Goal: Information Seeking & Learning: Learn about a topic

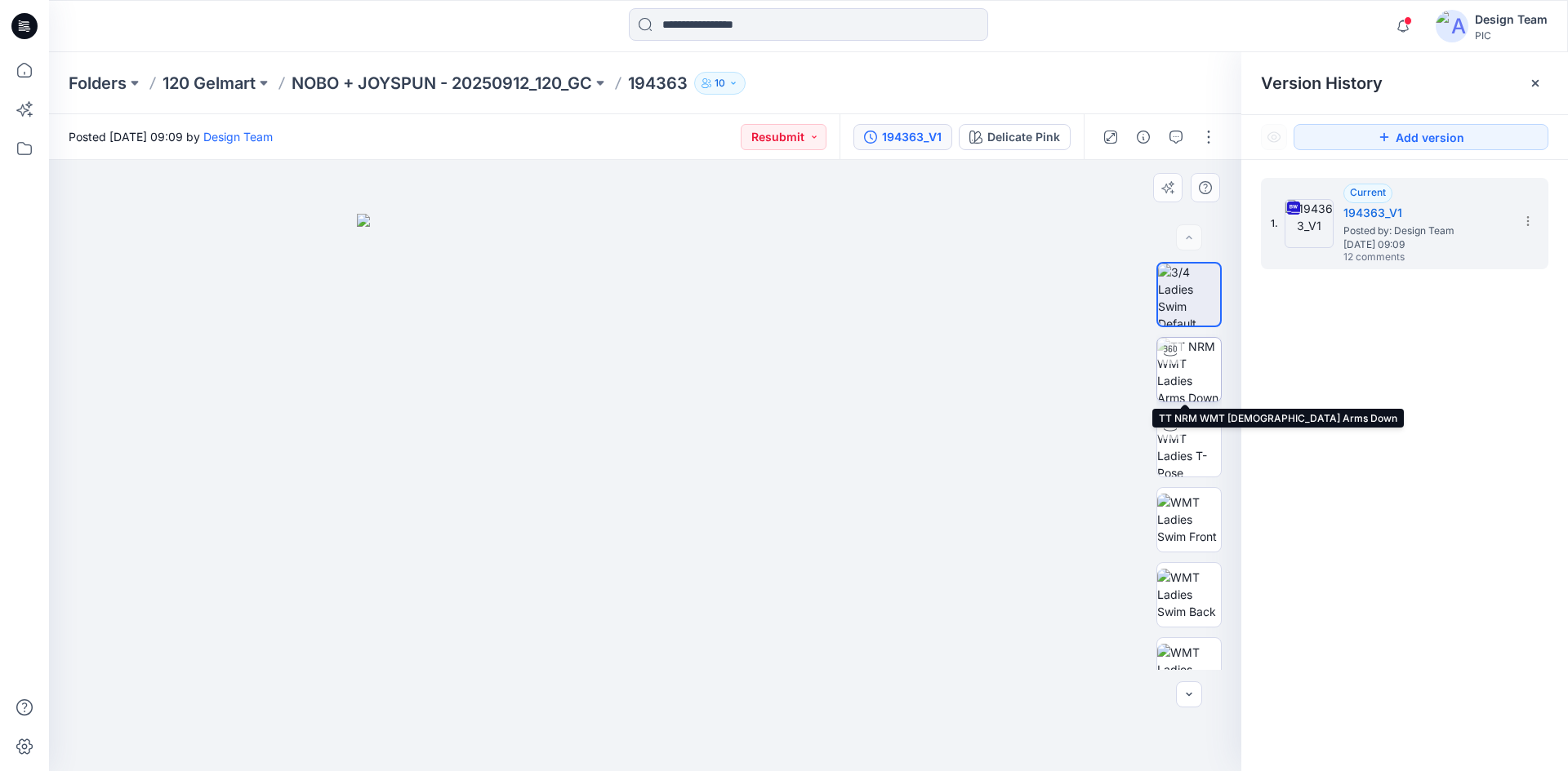
click at [1187, 379] on img at bounding box center [1188, 369] width 63 height 63
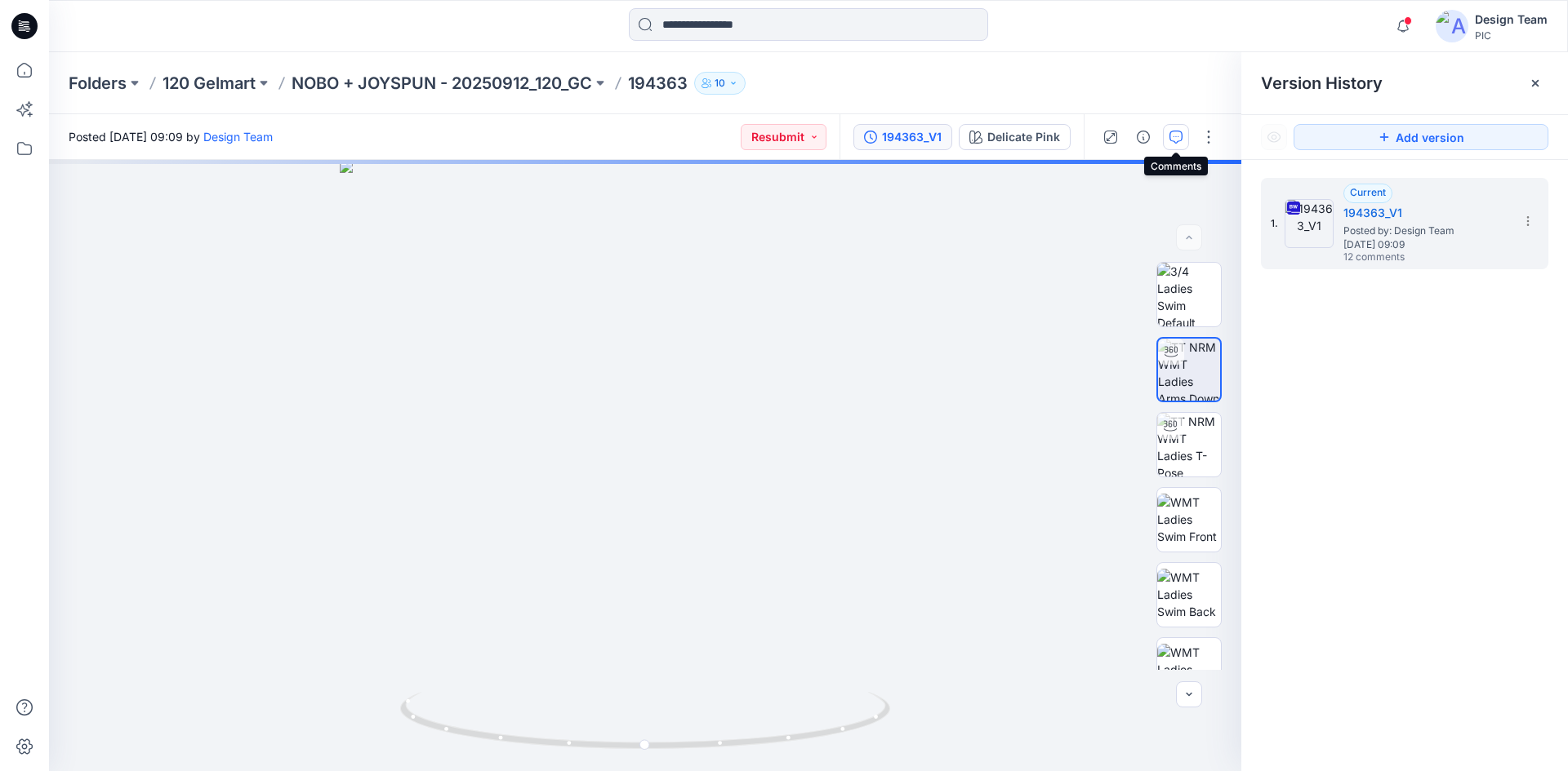
click at [1173, 144] on button "button" at bounding box center [1175, 137] width 26 height 26
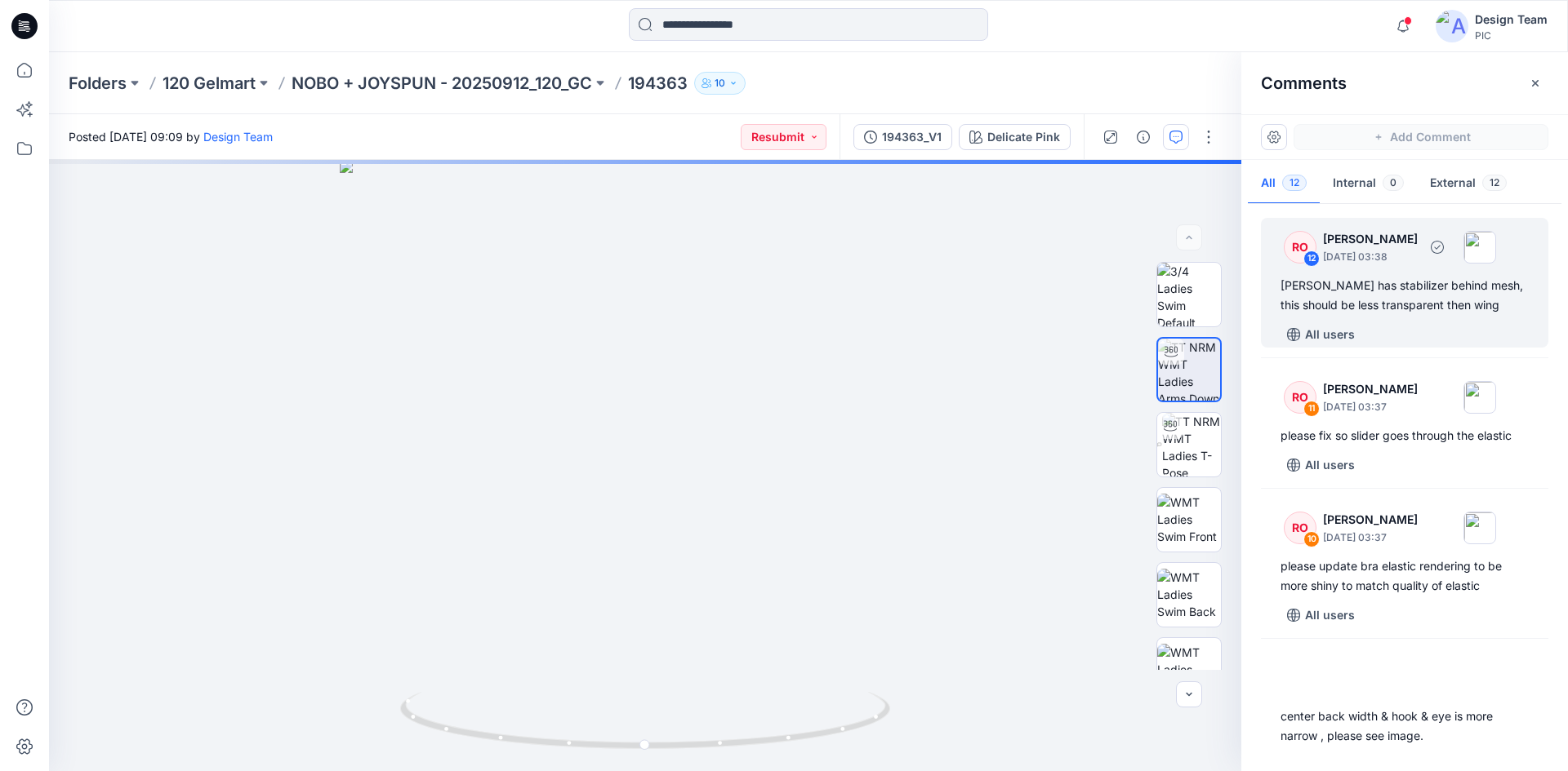
click at [1384, 307] on div "[PERSON_NAME] has stabilizer behind mesh, this should be less transparent then …" at bounding box center [1404, 295] width 248 height 39
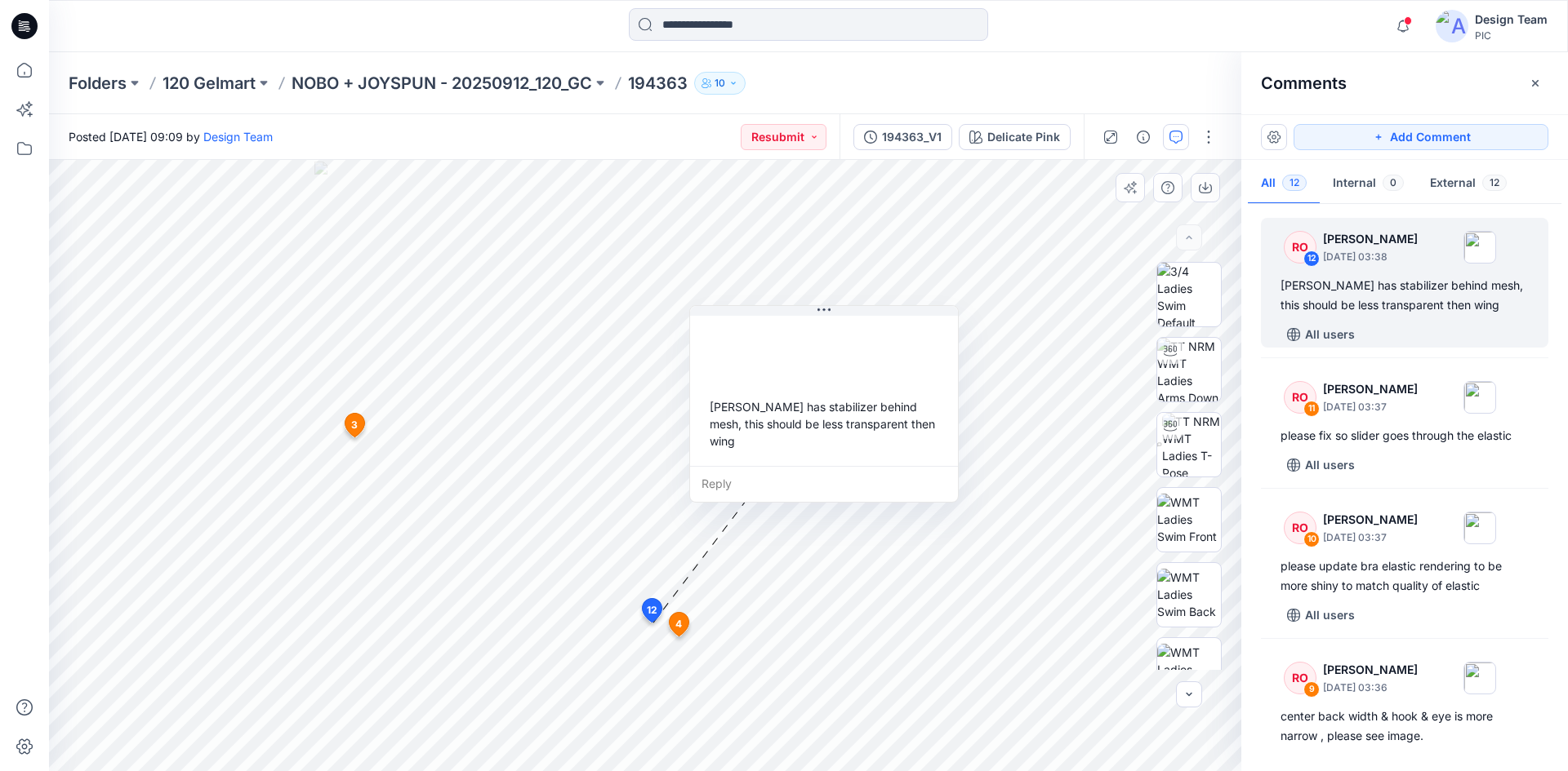
drag, startPoint x: 693, startPoint y: 609, endPoint x: 740, endPoint y: 362, distance: 251.4
click at [740, 362] on div at bounding box center [823, 348] width 242 height 45
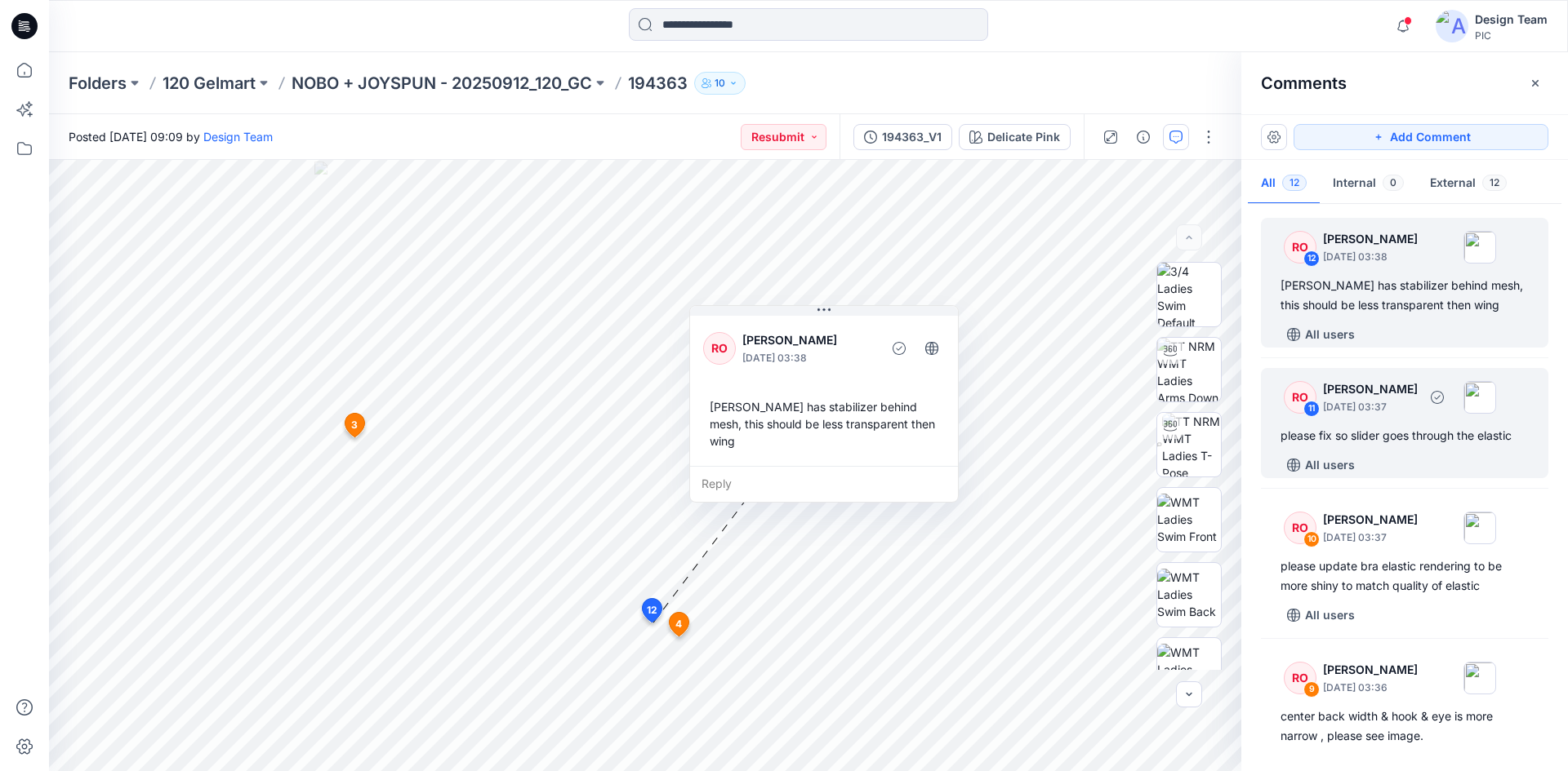
click at [1417, 386] on p "[PERSON_NAME]" at bounding box center [1370, 389] width 94 height 20
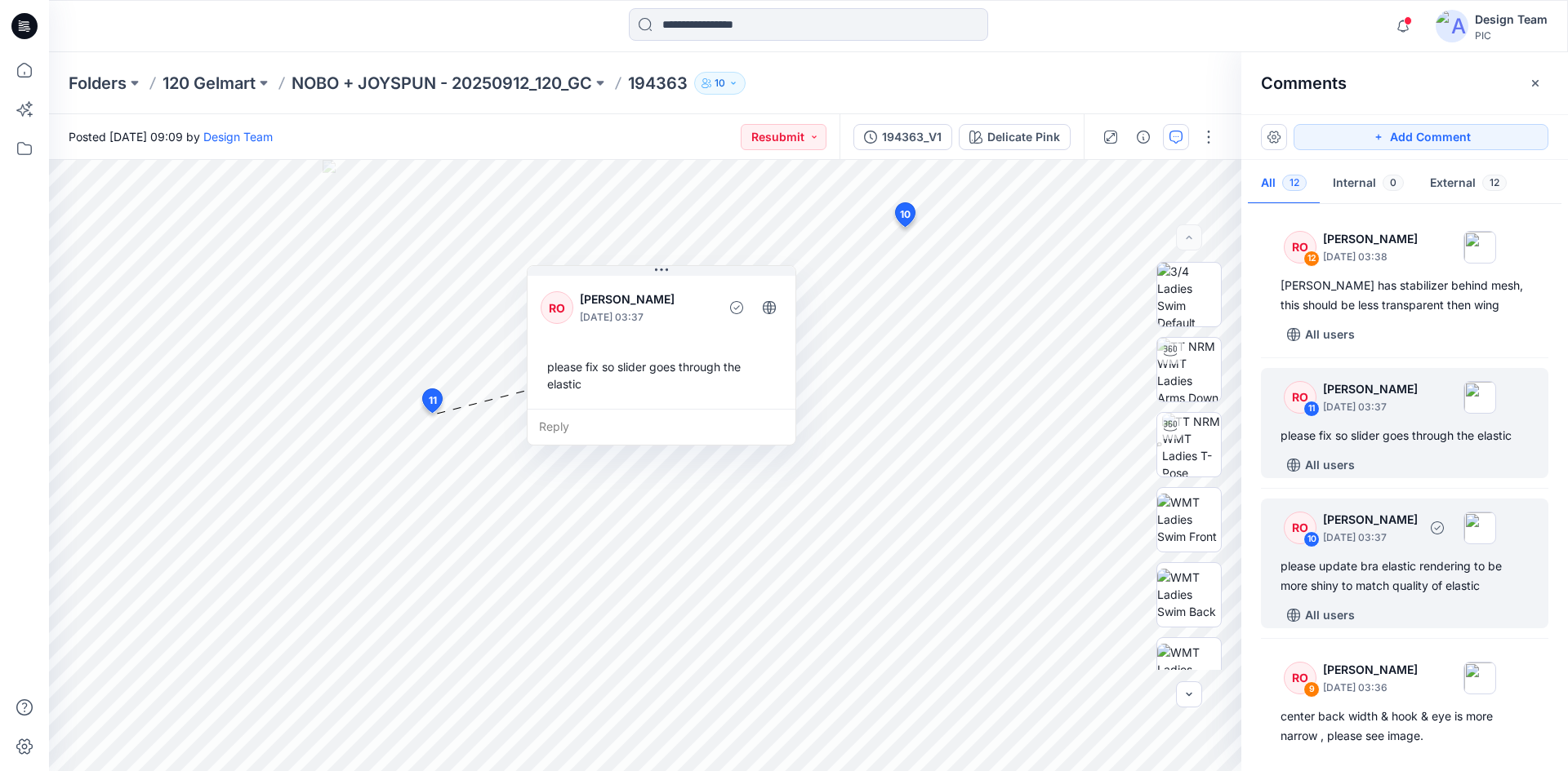
click at [1414, 563] on div "please update bra elastic rendering to be more shiny to match quality of elastic" at bounding box center [1404, 575] width 248 height 39
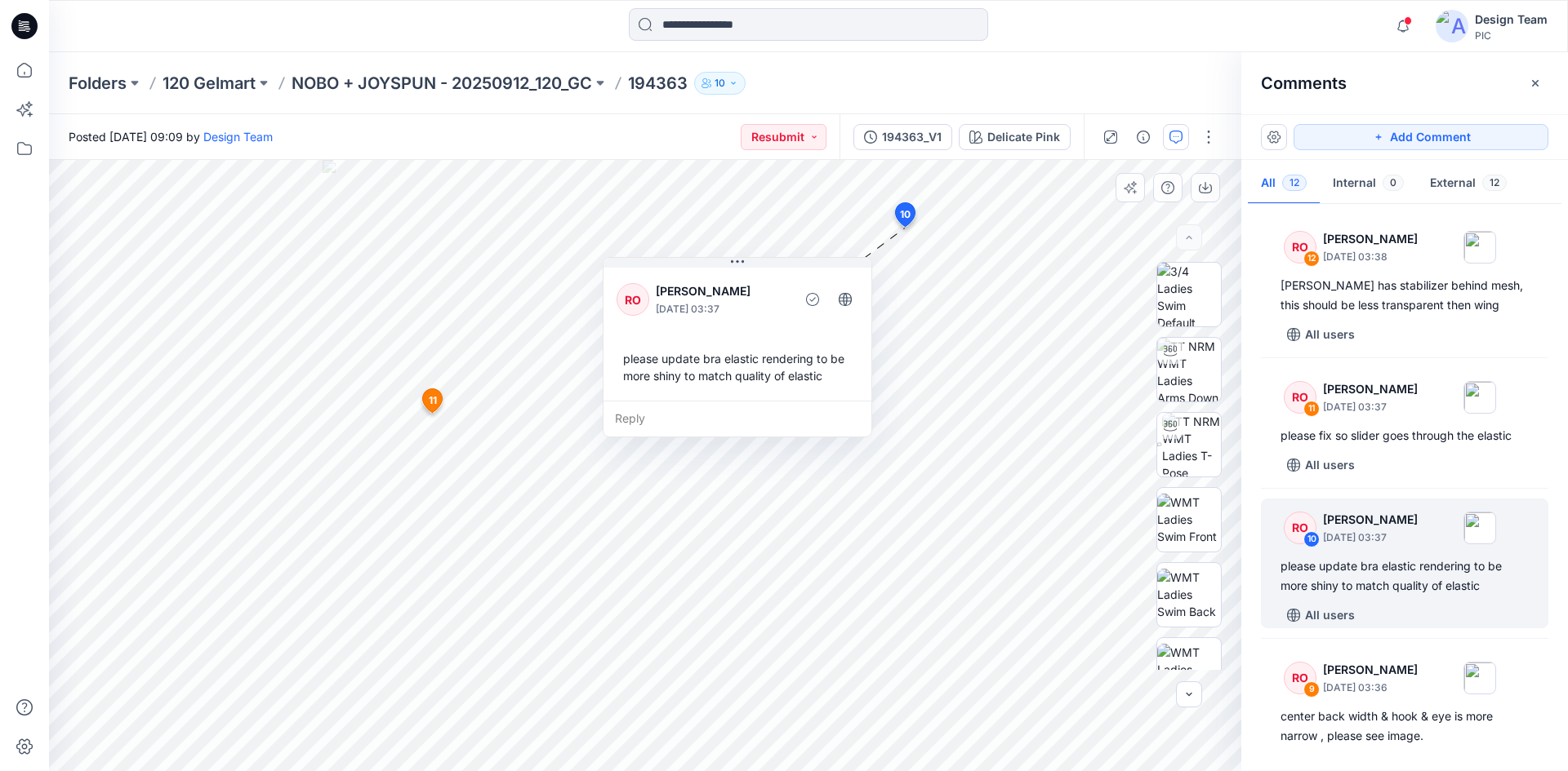
drag, startPoint x: 753, startPoint y: 360, endPoint x: 690, endPoint y: 314, distance: 78.0
click at [690, 344] on div "please update bra elastic rendering to be more shiny to match quality of elastic" at bounding box center [737, 367] width 242 height 48
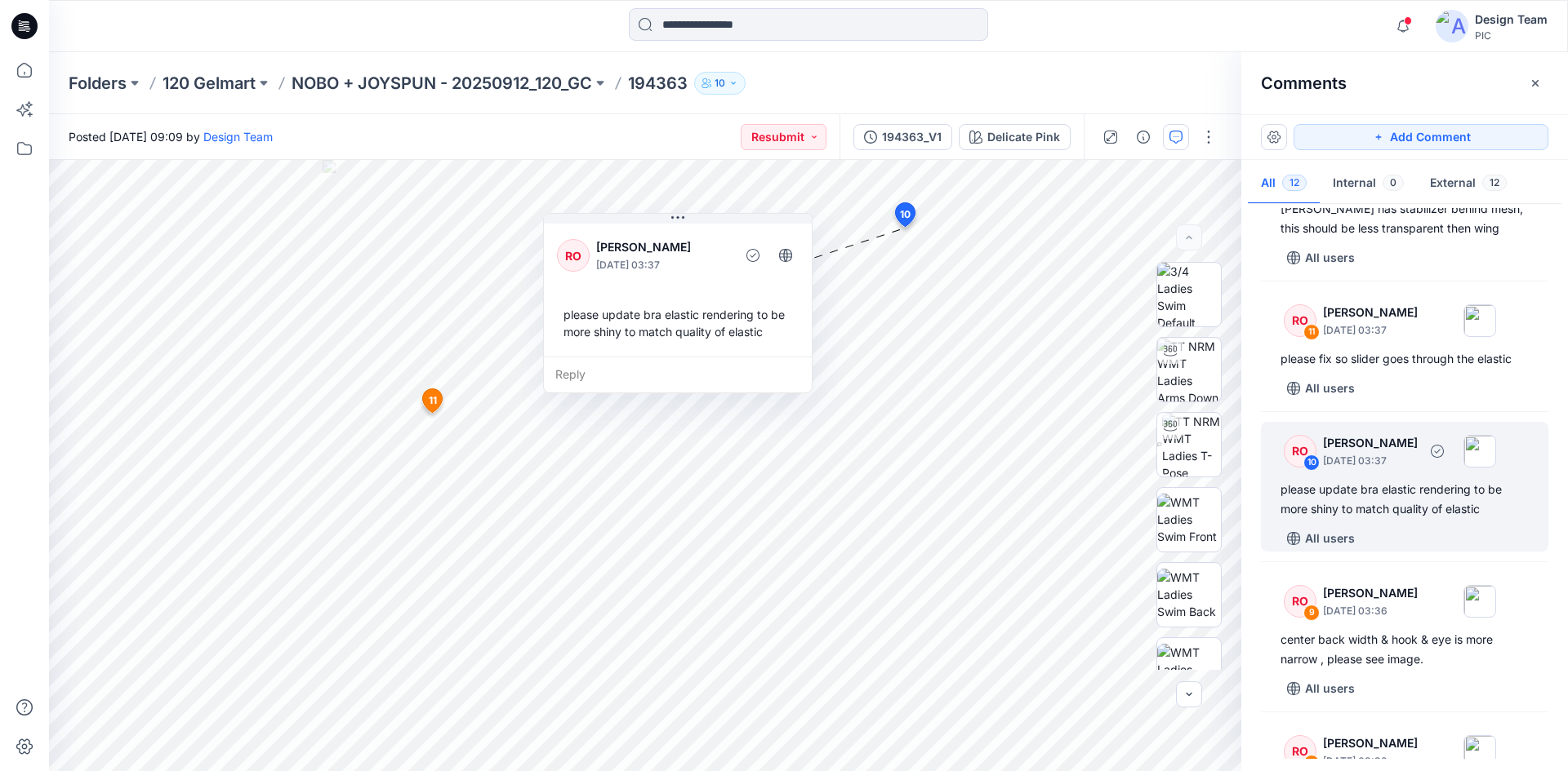
scroll to position [163, 0]
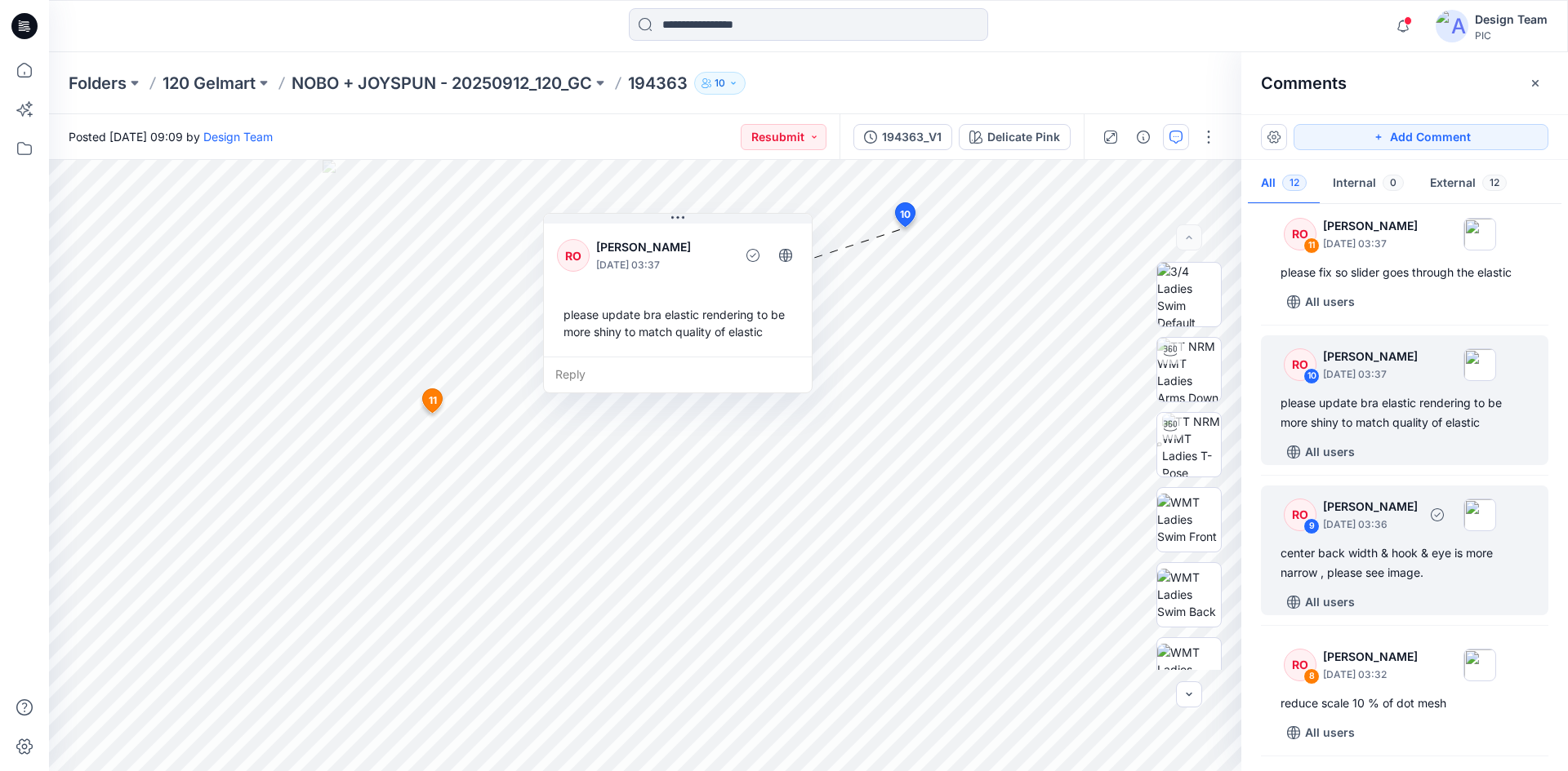
click at [1394, 562] on div "center back width & hook & eye is more narrow , please see image." at bounding box center [1404, 562] width 248 height 39
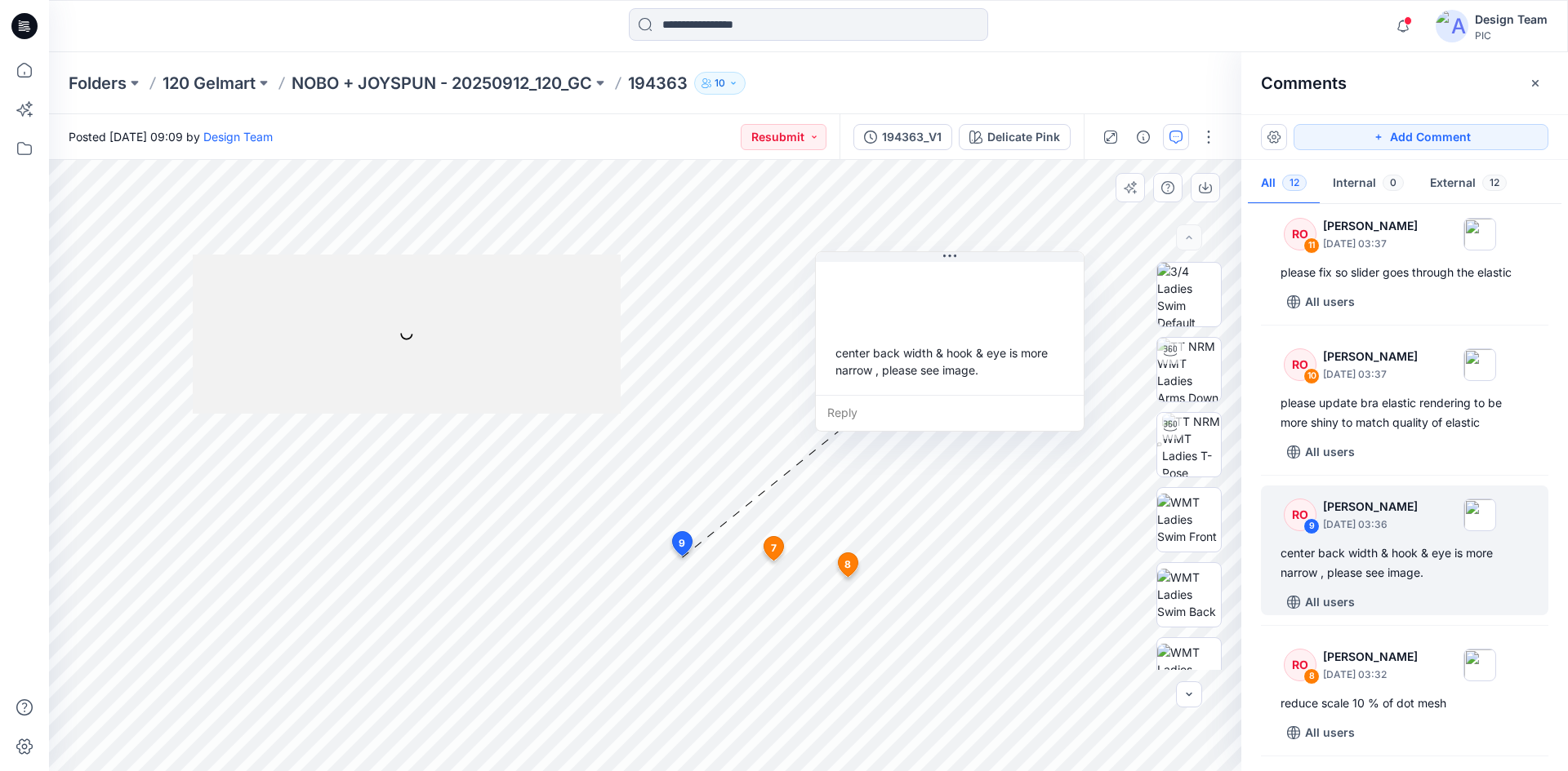
drag, startPoint x: 745, startPoint y: 418, endPoint x: 921, endPoint y: 366, distance: 183.5
click at [921, 366] on div "center back width & hook & eye is more narrow , please see image." at bounding box center [949, 361] width 242 height 48
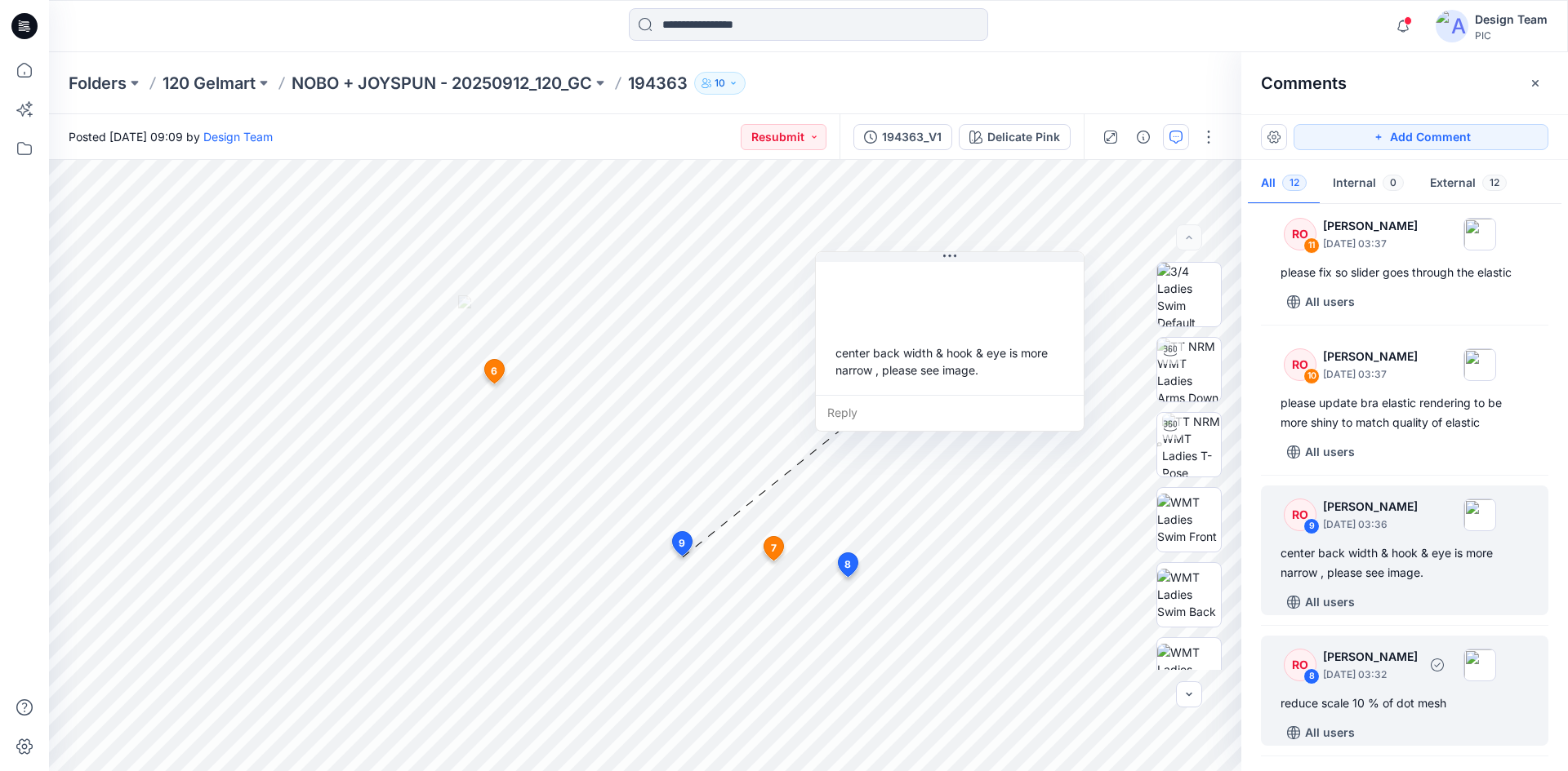
click at [1392, 682] on p "[DATE] 03:32" at bounding box center [1370, 675] width 94 height 16
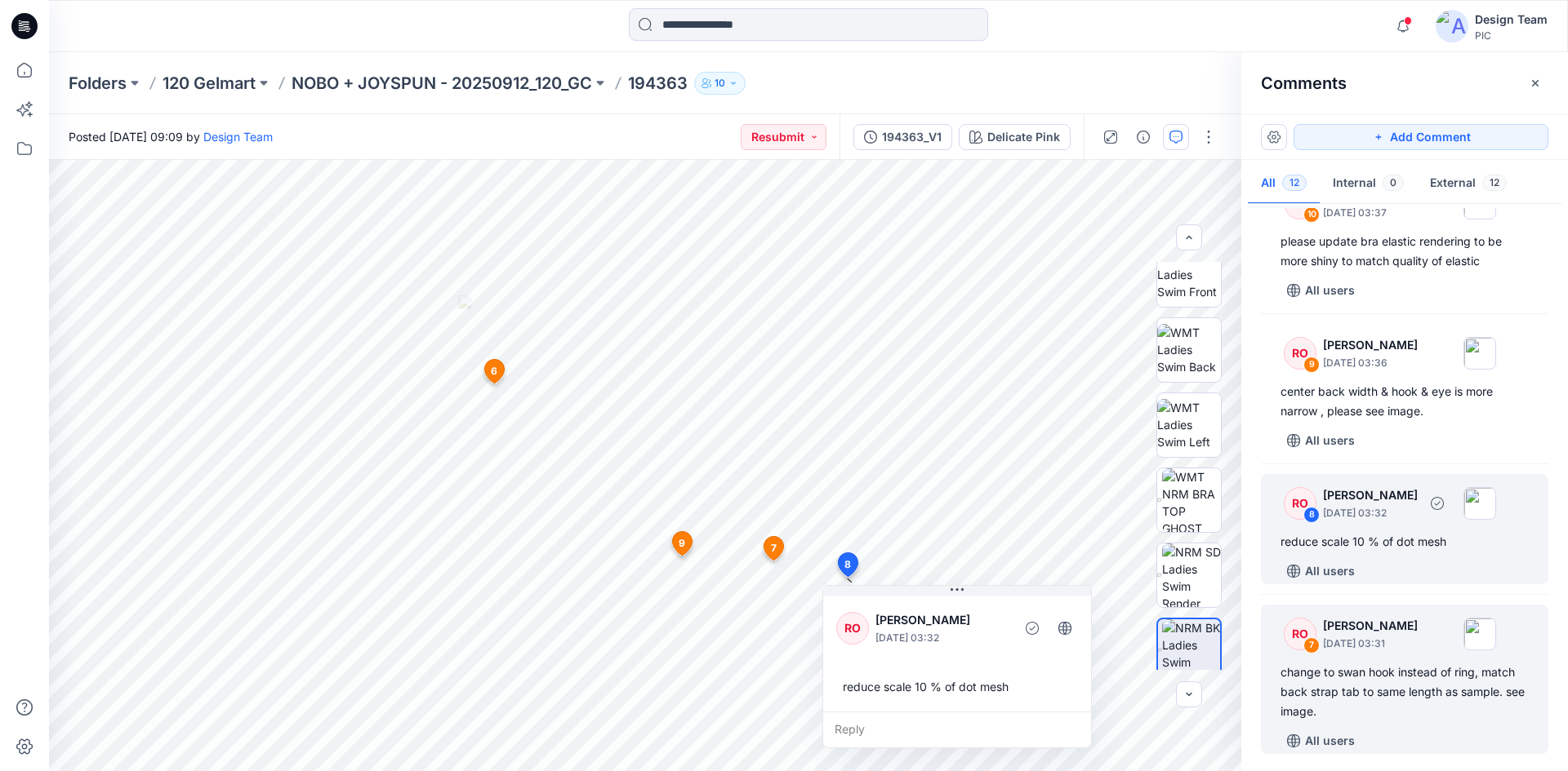
scroll to position [327, 0]
click at [1361, 659] on div "RO 7 [PERSON_NAME] [DATE] 03:31 change to swan hook instead of ring, match back…" at bounding box center [1404, 677] width 288 height 149
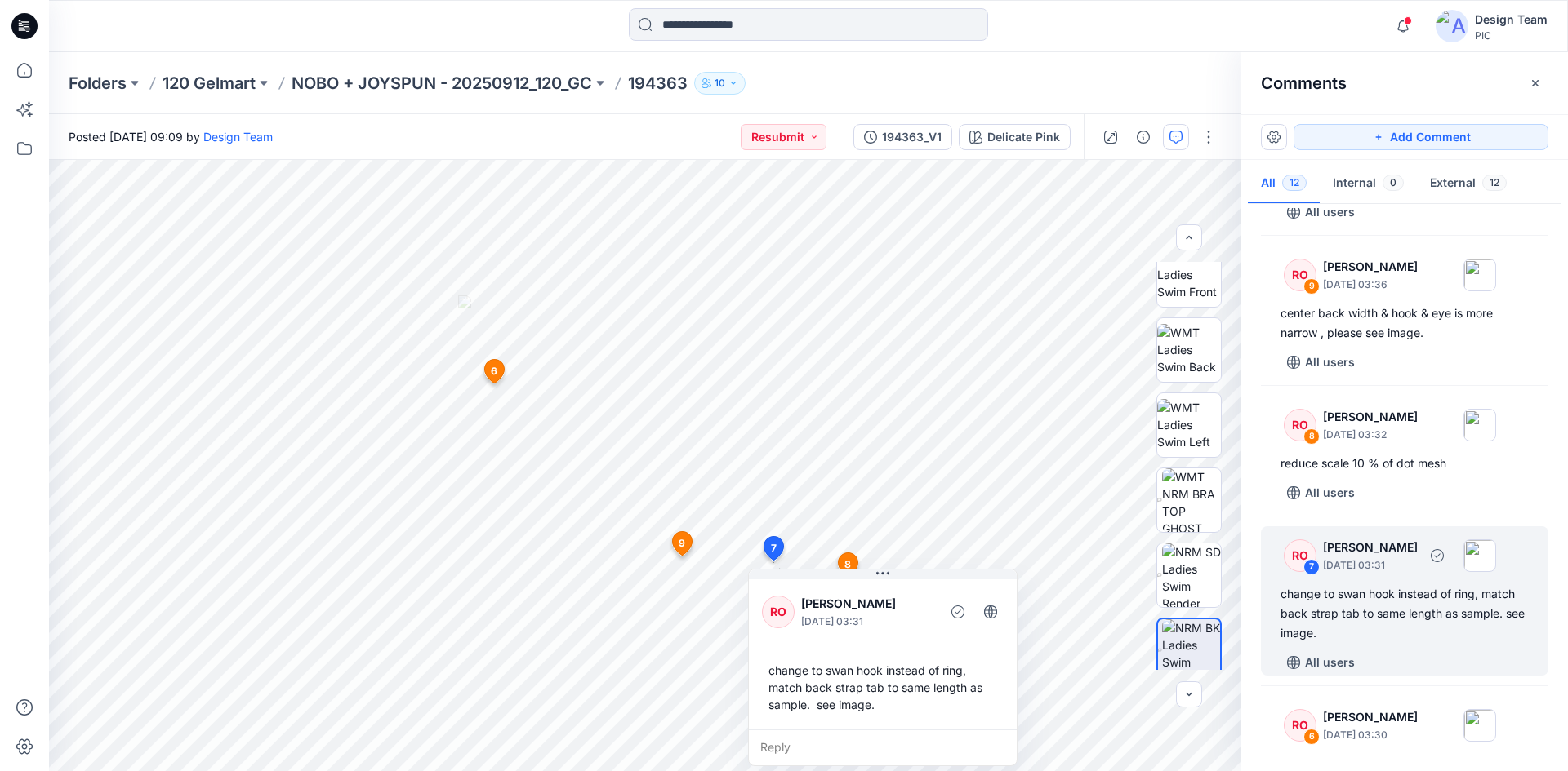
scroll to position [571, 0]
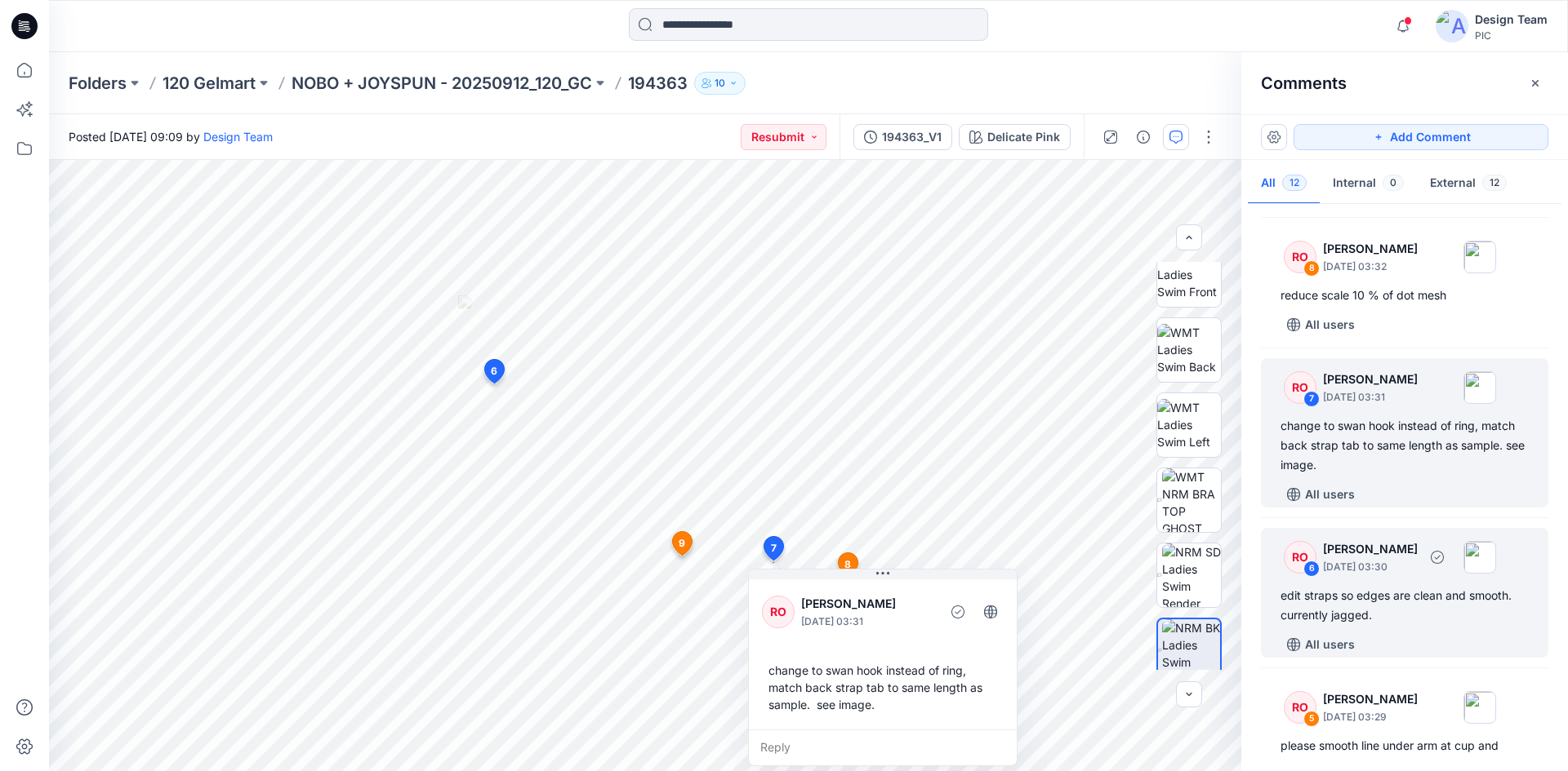
click at [1376, 603] on div "edit straps so edges are clean and smooth. currently jagged." at bounding box center [1404, 605] width 248 height 39
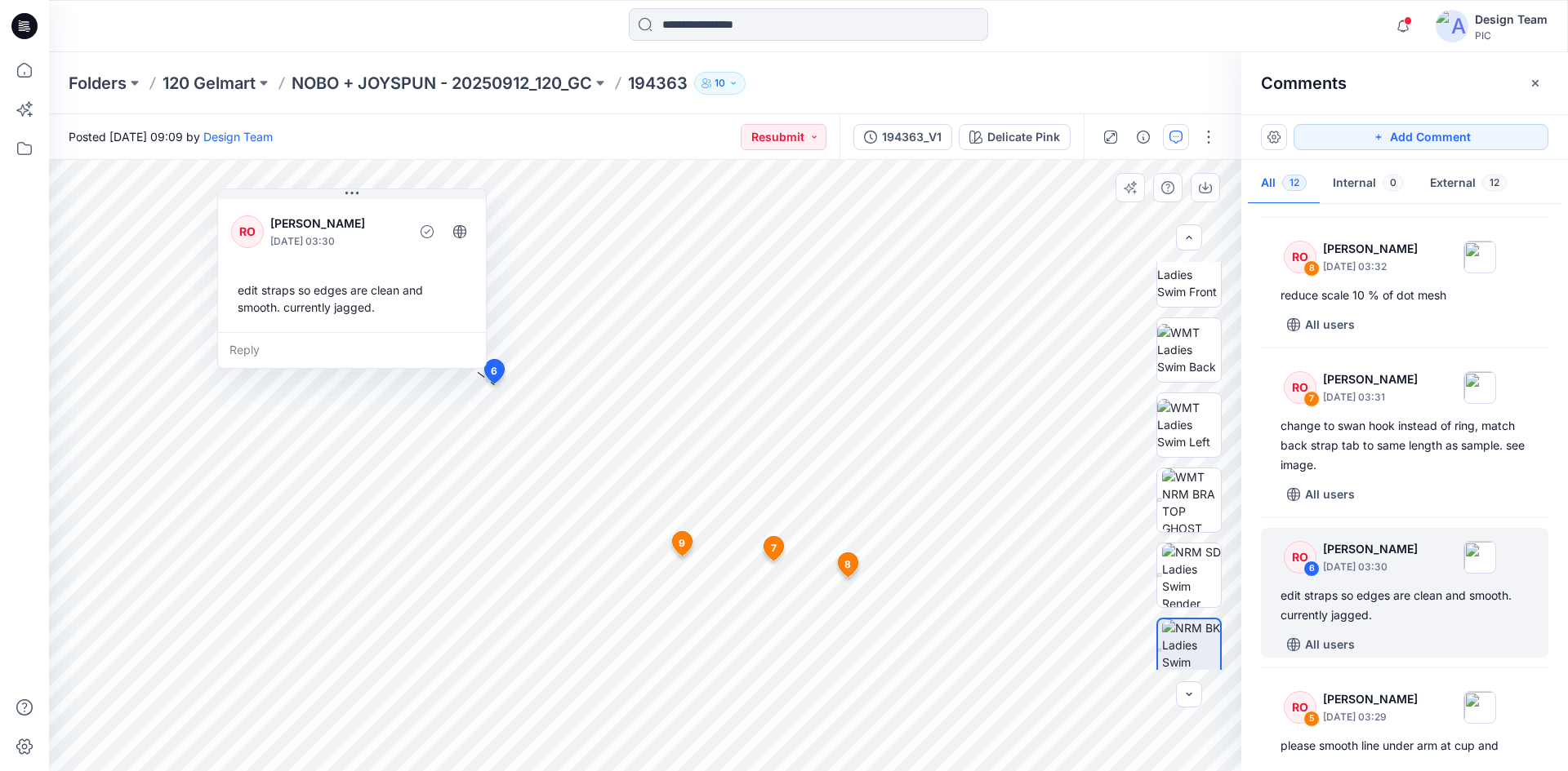
drag, startPoint x: 544, startPoint y: 443, endPoint x: 472, endPoint y: 333, distance: 131.5
click at [293, 239] on p "[DATE] 03:30" at bounding box center [337, 241] width 133 height 16
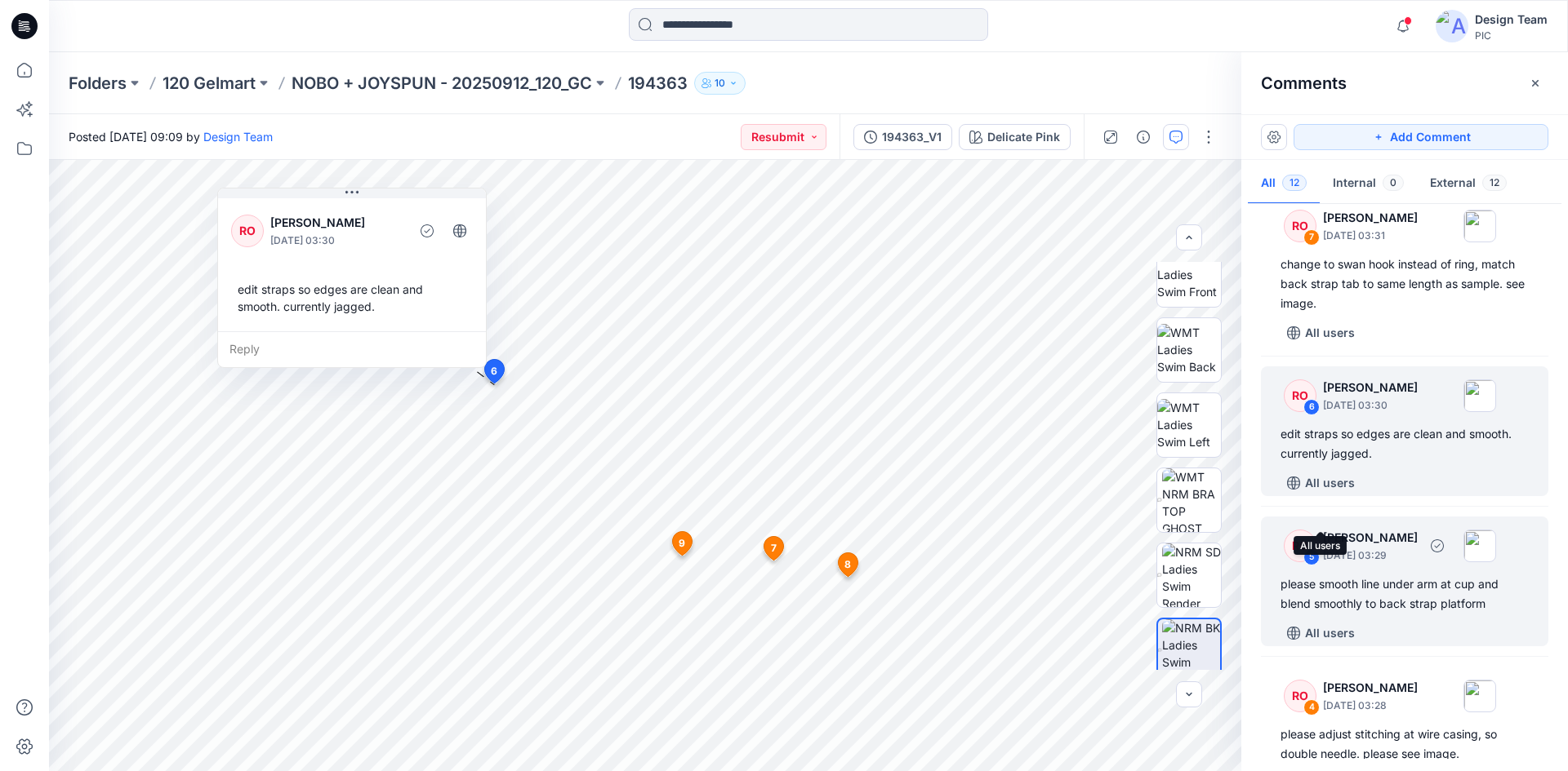
scroll to position [735, 0]
click at [1394, 571] on div "RO 5 [PERSON_NAME] [DATE] 03:29 please smooth line under arm at cup and blend s…" at bounding box center [1404, 580] width 288 height 130
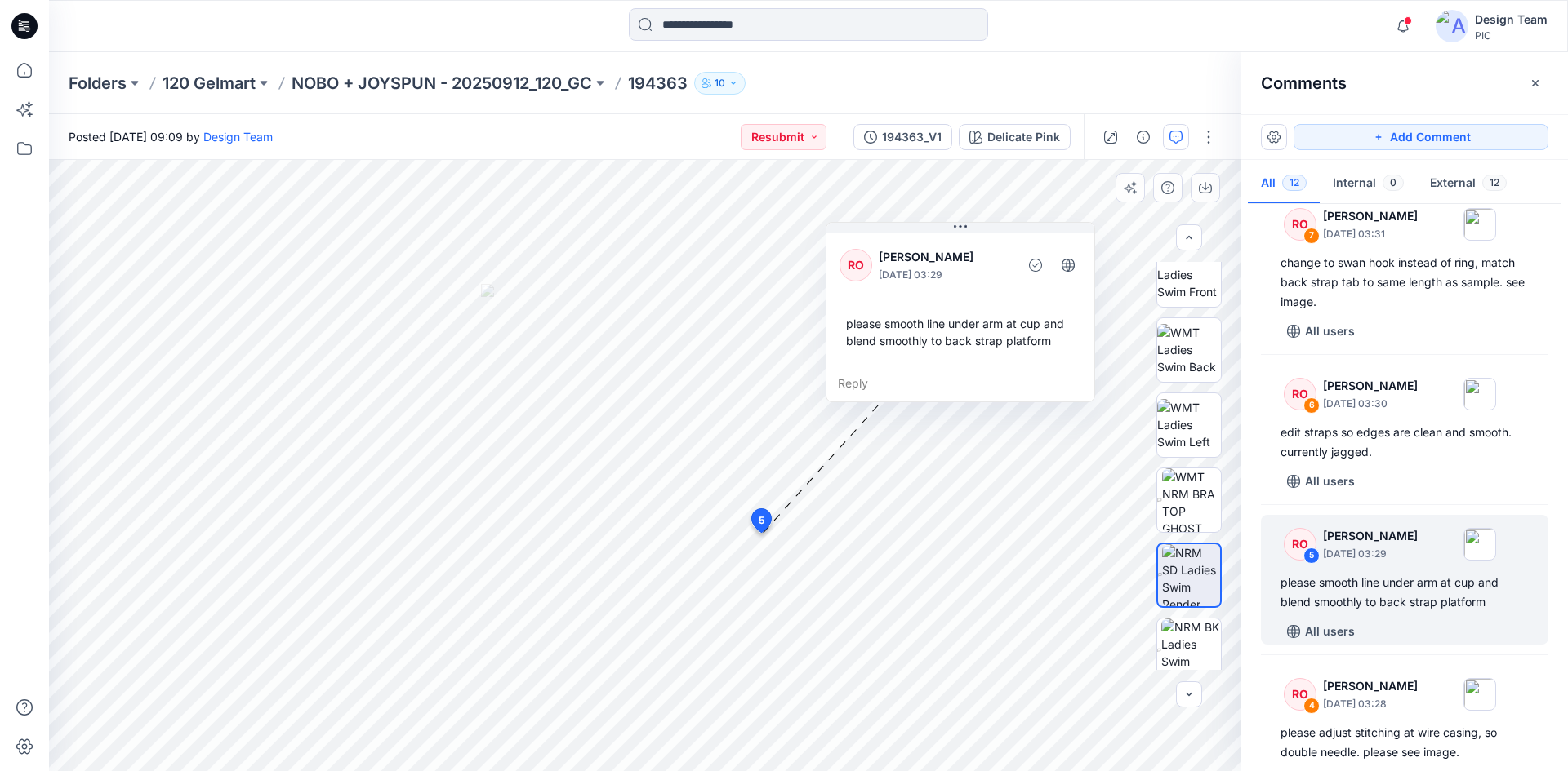
drag, startPoint x: 892, startPoint y: 385, endPoint x: 947, endPoint y: 348, distance: 66.3
click at [939, 345] on div "please smooth line under arm at cup and blend smoothly to back strap platform" at bounding box center [960, 332] width 242 height 48
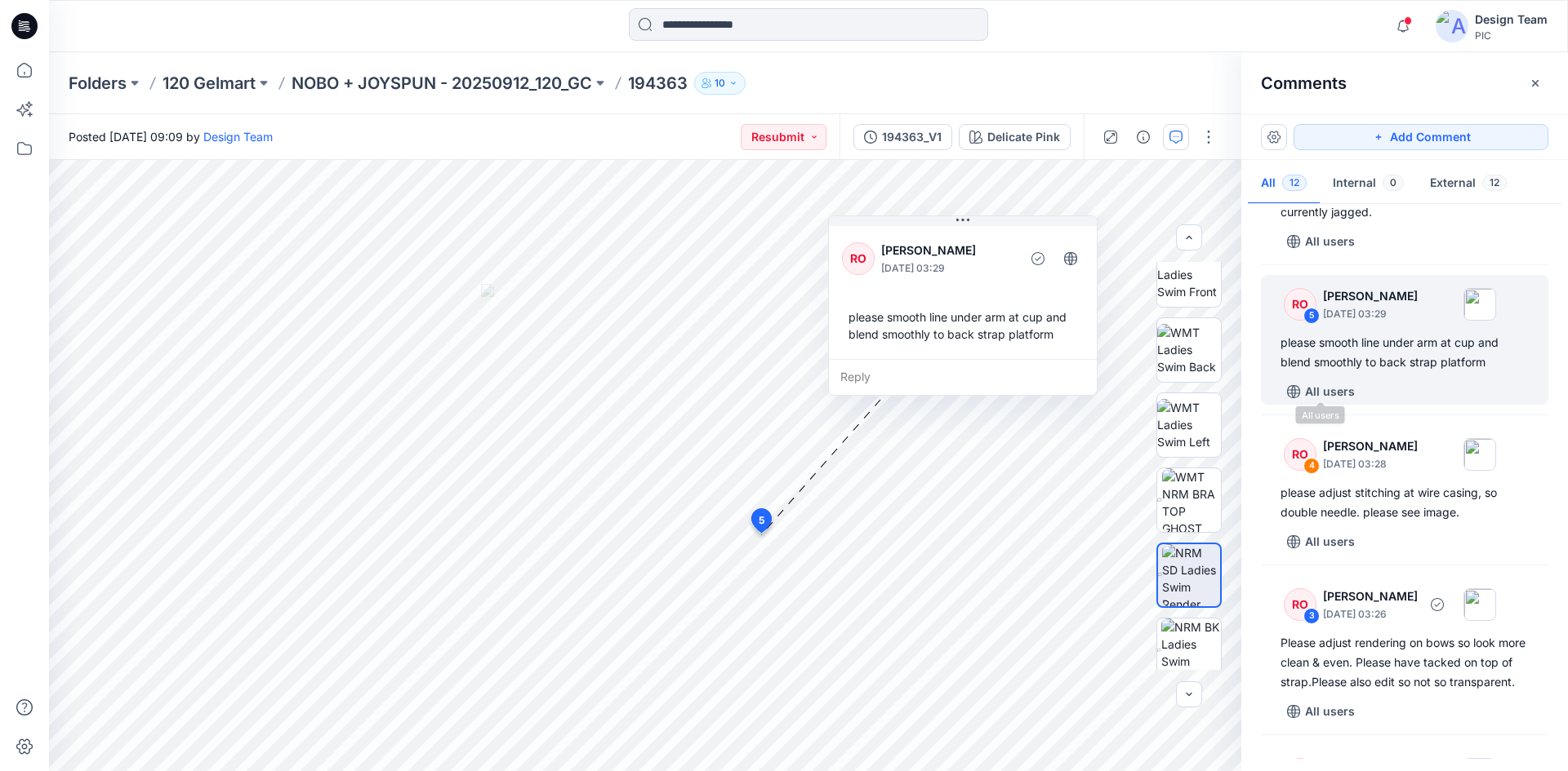
scroll to position [979, 0]
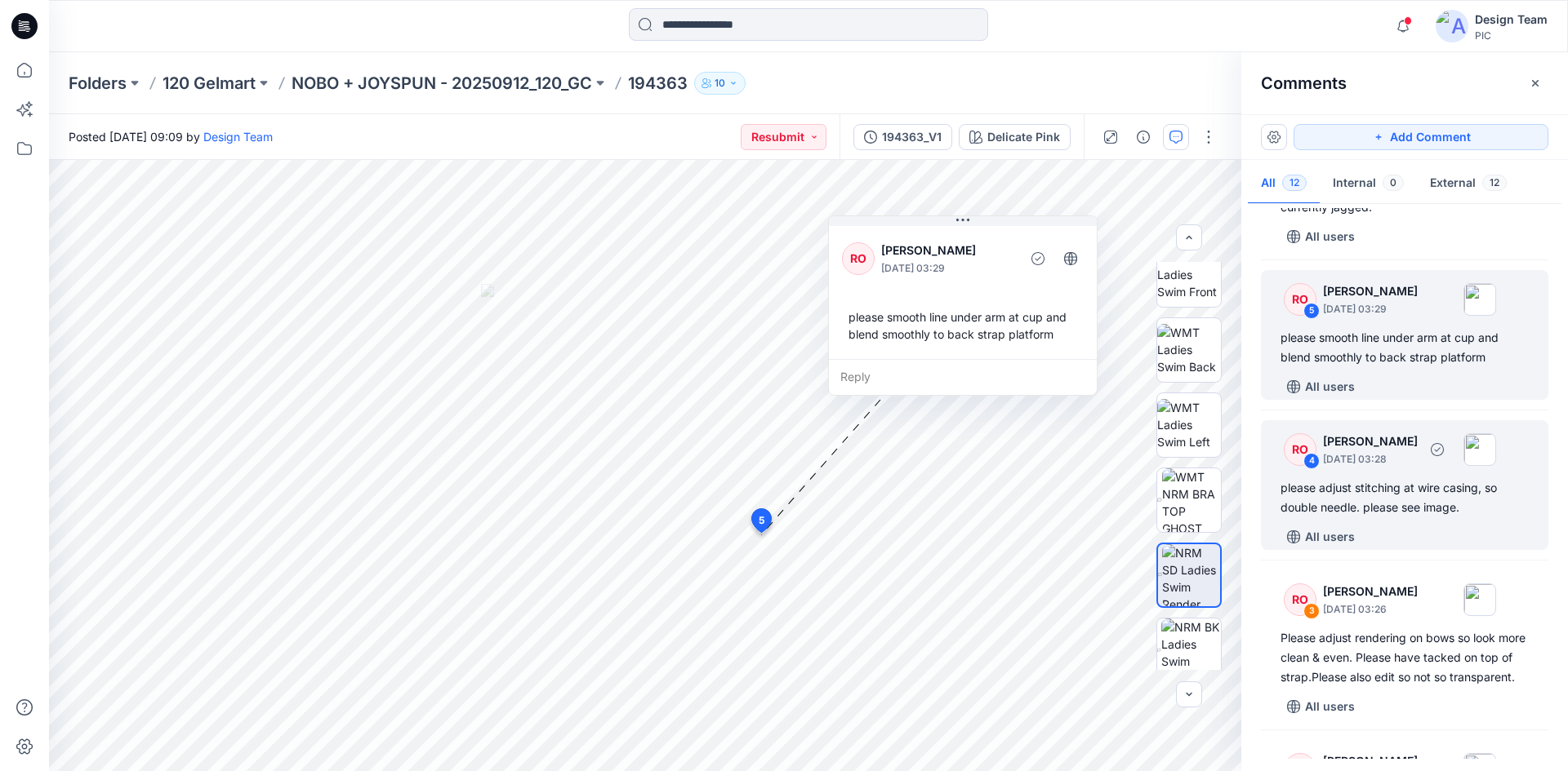
click at [1420, 500] on div "please adjust stitching at wire casing, so double needle. please see image." at bounding box center [1404, 497] width 248 height 39
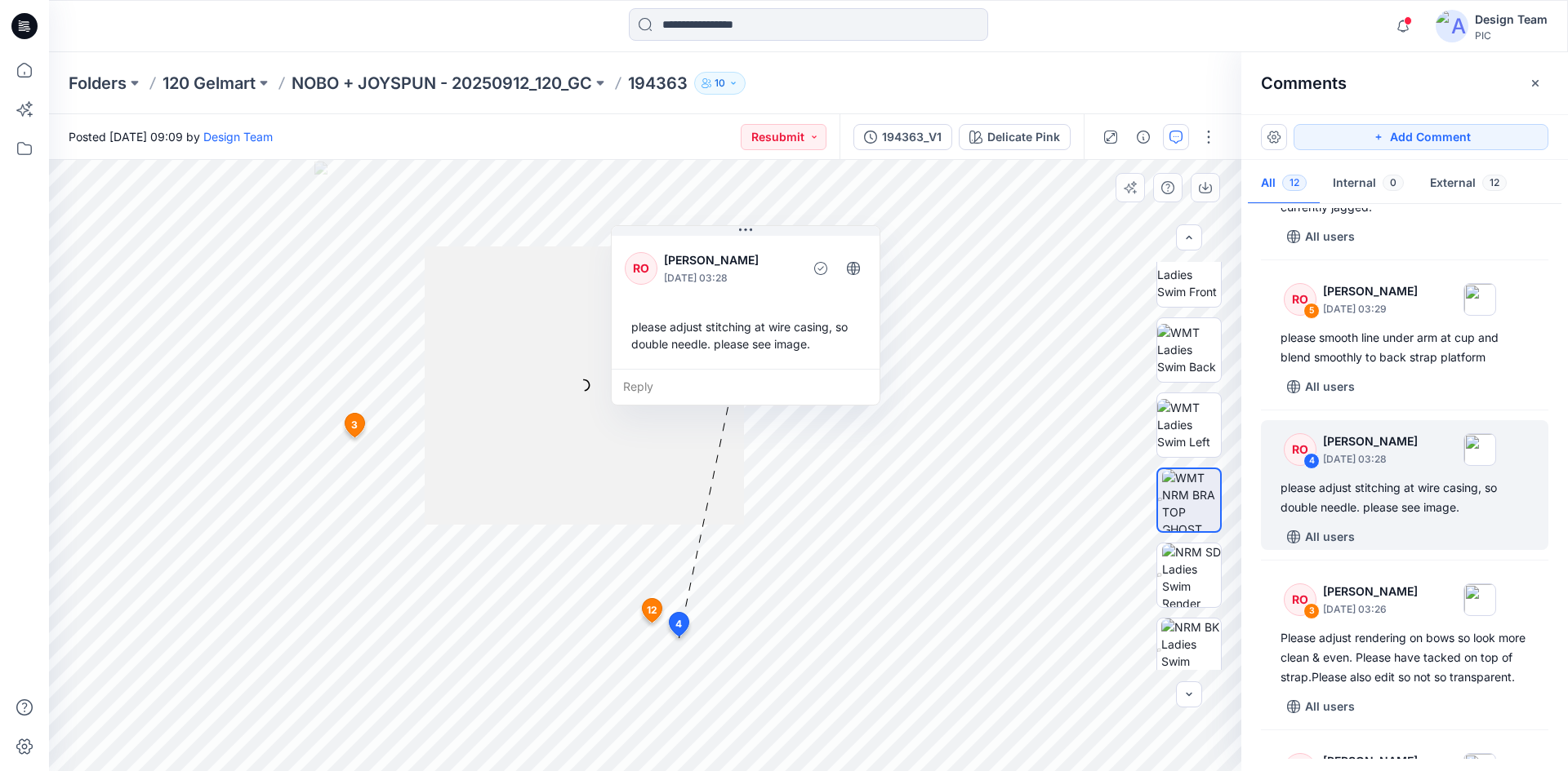
drag, startPoint x: 792, startPoint y: 715, endPoint x: 750, endPoint y: 288, distance: 429.1
click at [750, 288] on div "RO [PERSON_NAME] [DATE] 03:28 please adjust stitching at wire casing, so double…" at bounding box center [745, 300] width 268 height 136
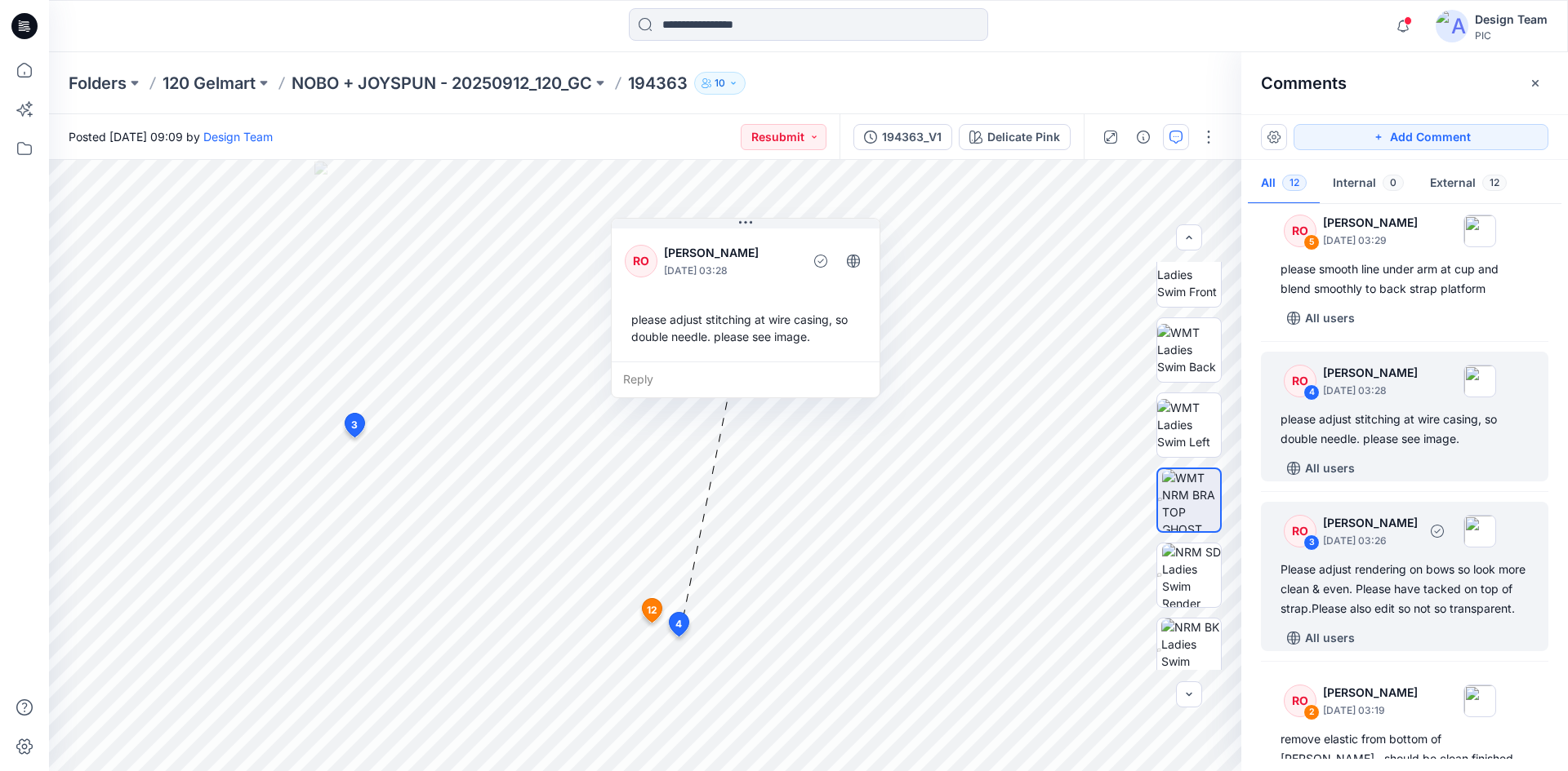
scroll to position [1143, 0]
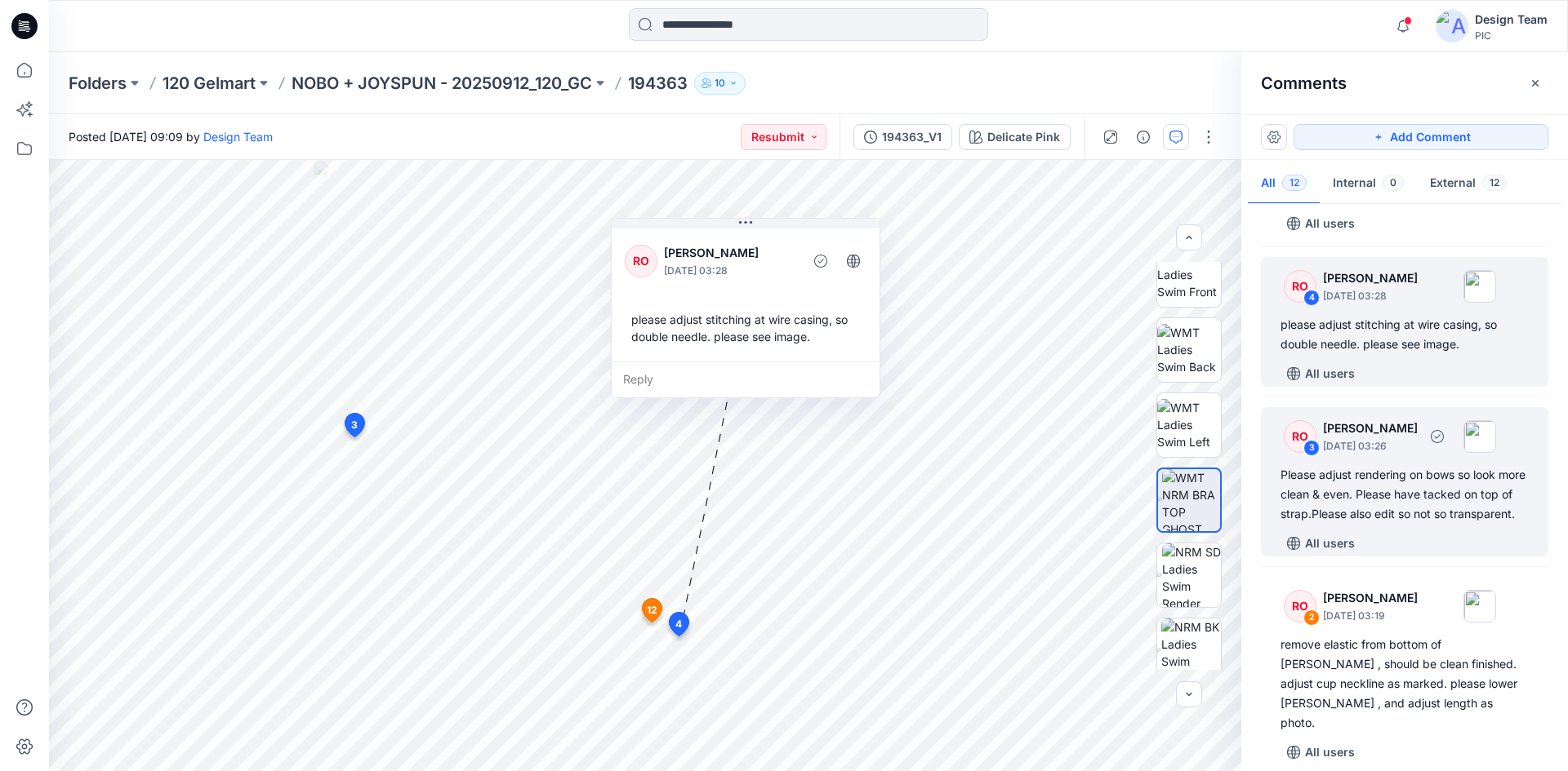
click at [1419, 524] on div "Please adjust rendering on bows so look more clean & even. Please have tacked o…" at bounding box center [1404, 495] width 248 height 59
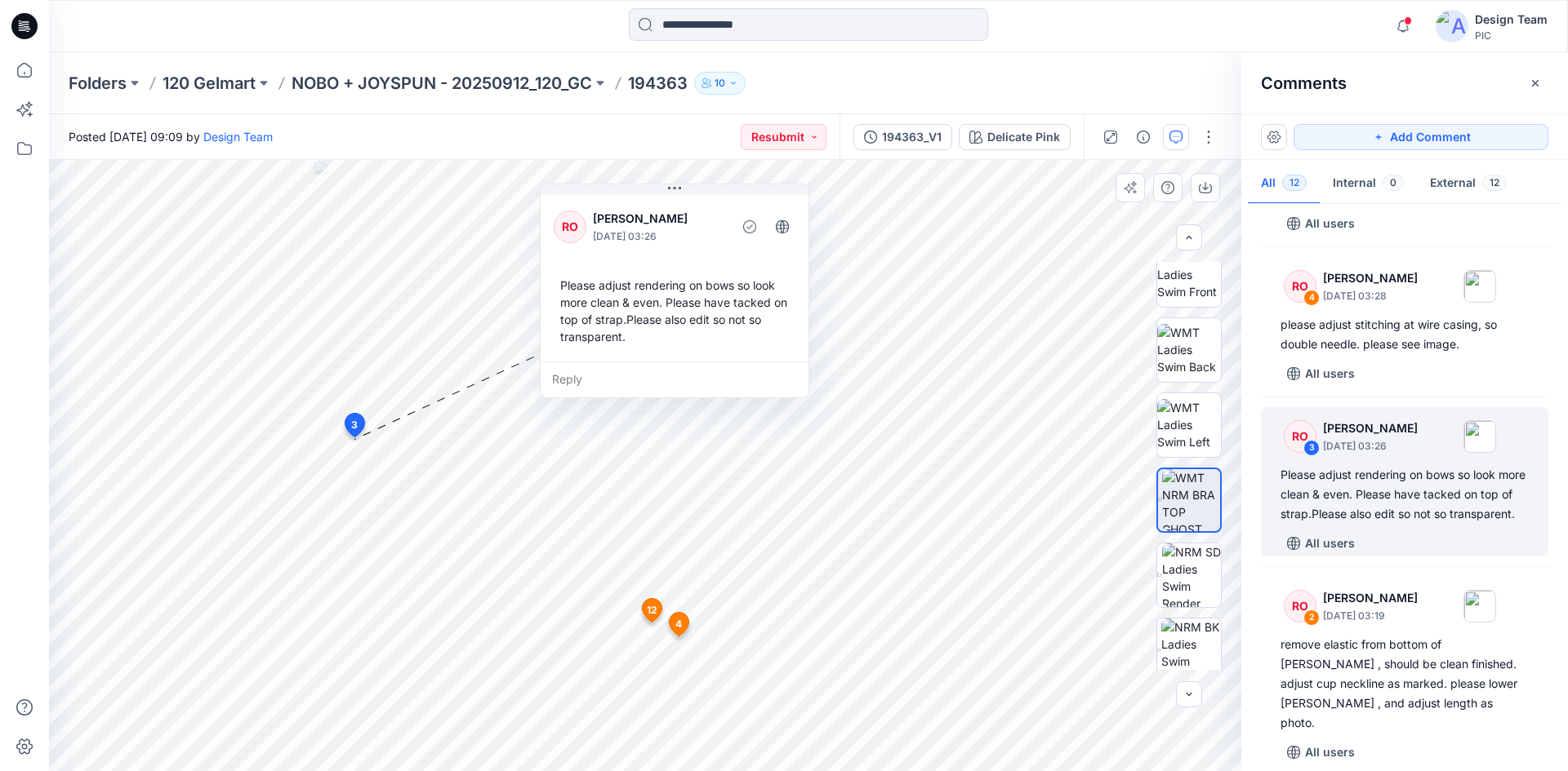
drag, startPoint x: 582, startPoint y: 437, endPoint x: 643, endPoint y: 301, distance: 149.1
click at [643, 301] on div "Please adjust rendering on bows so look more clean & even. Please have tacked o…" at bounding box center [674, 311] width 242 height 81
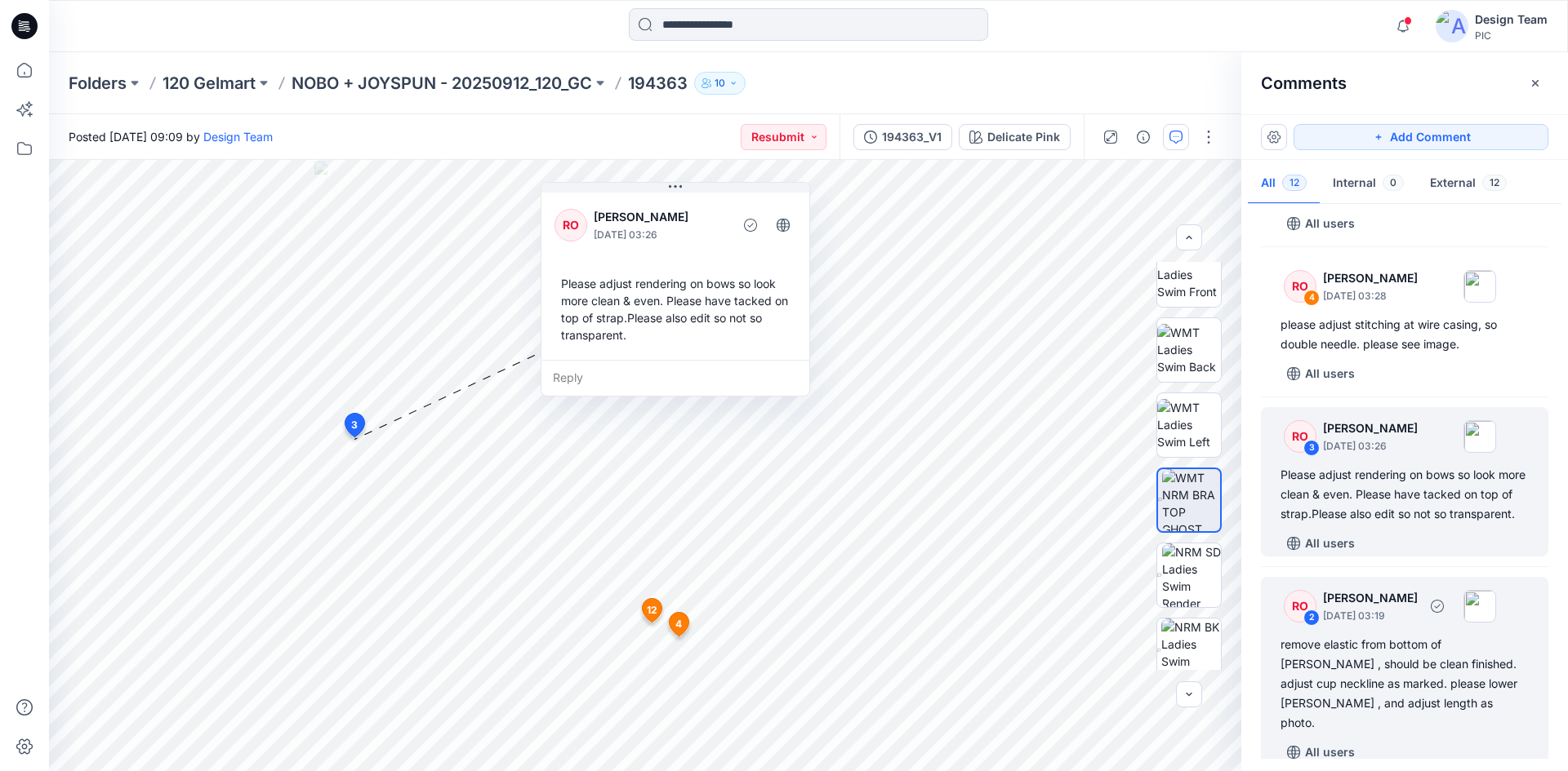
scroll to position [1368, 0]
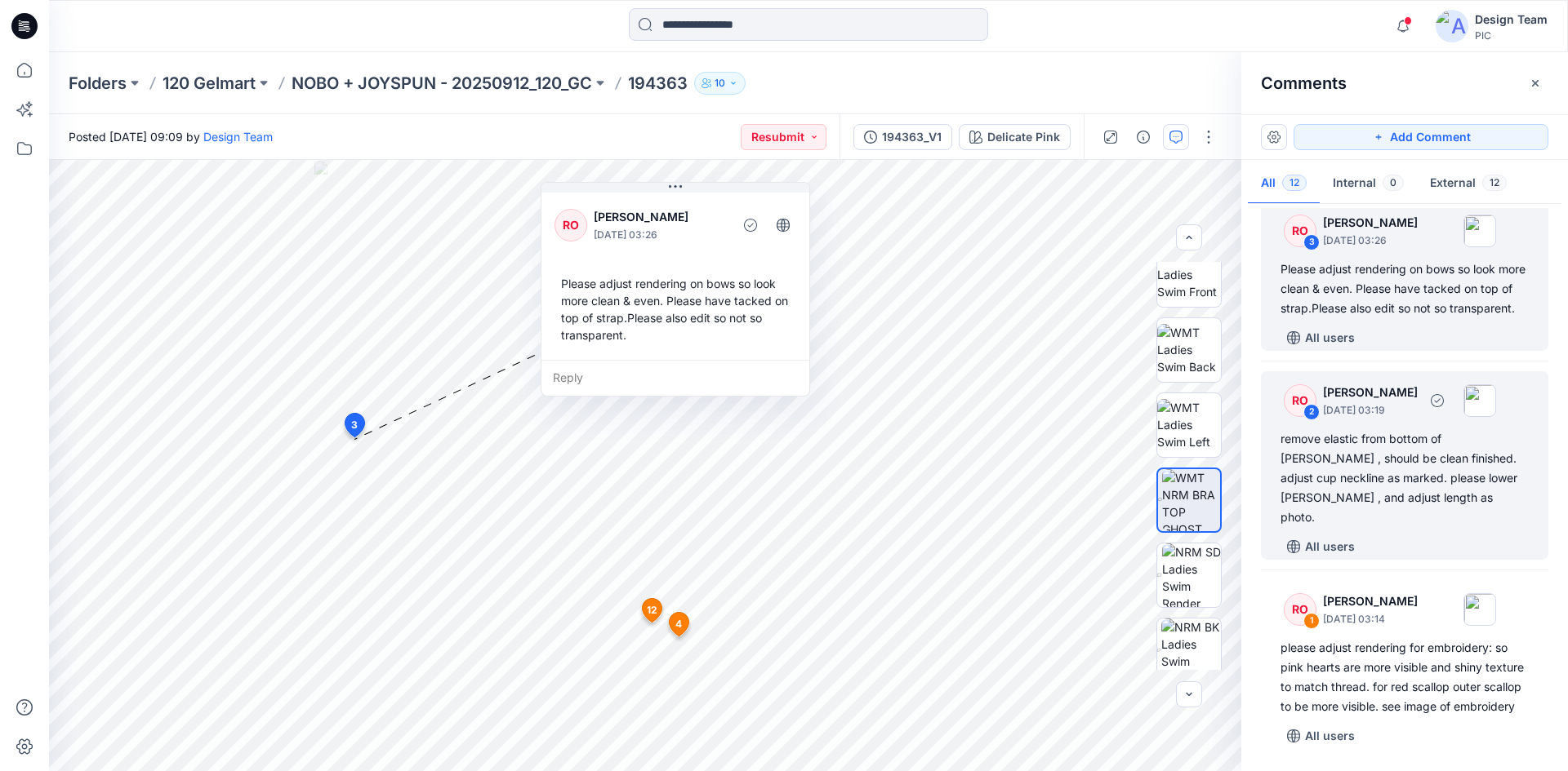
click at [1389, 473] on div "remove elastic from bottom of [PERSON_NAME] , should be clean finished. adjust …" at bounding box center [1404, 477] width 248 height 98
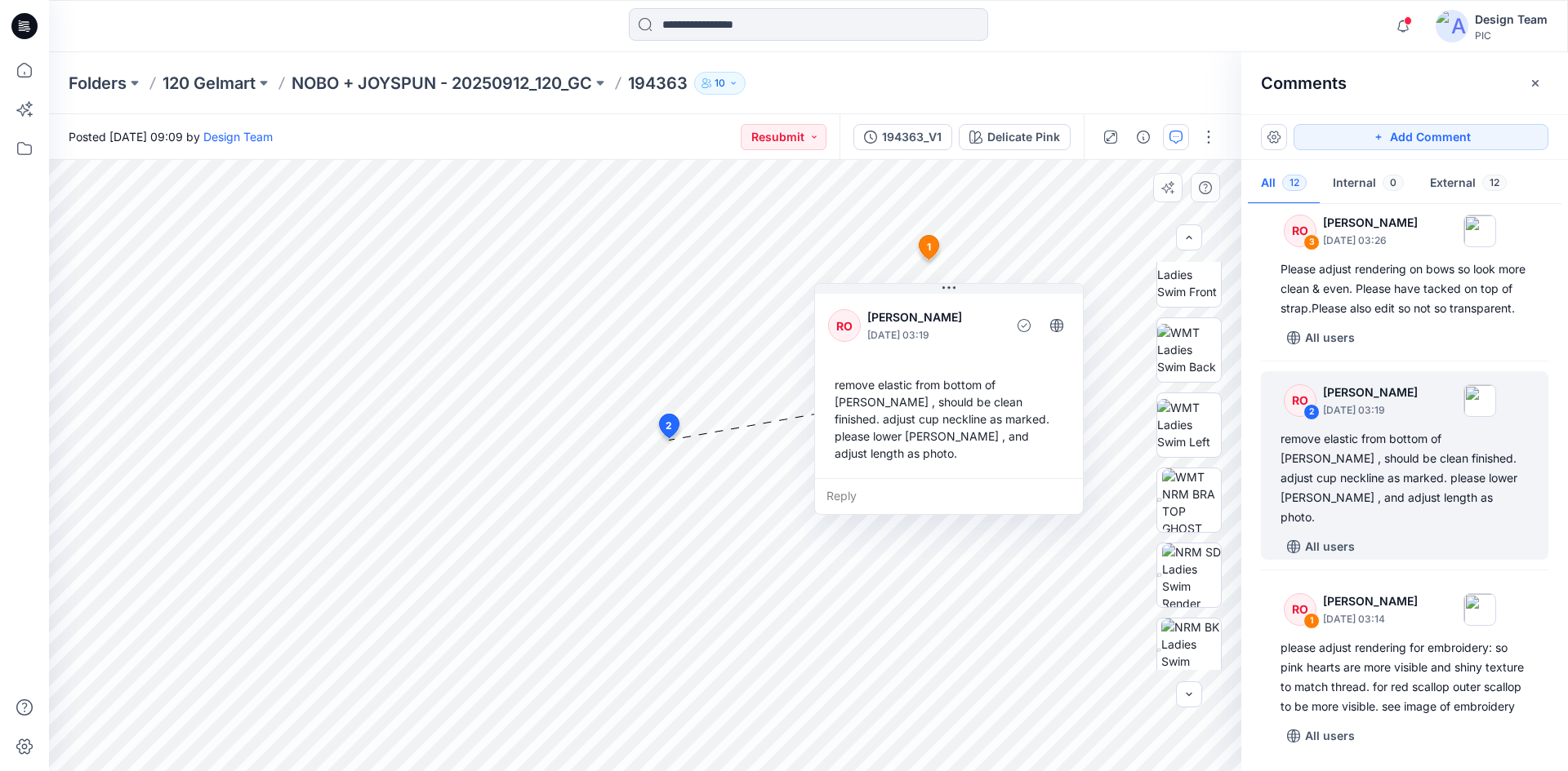
drag, startPoint x: 900, startPoint y: 282, endPoint x: 924, endPoint y: 437, distance: 156.8
click at [927, 436] on div "remove elastic from bottom of [PERSON_NAME] , should be clean finished. adjust …" at bounding box center [948, 419] width 242 height 99
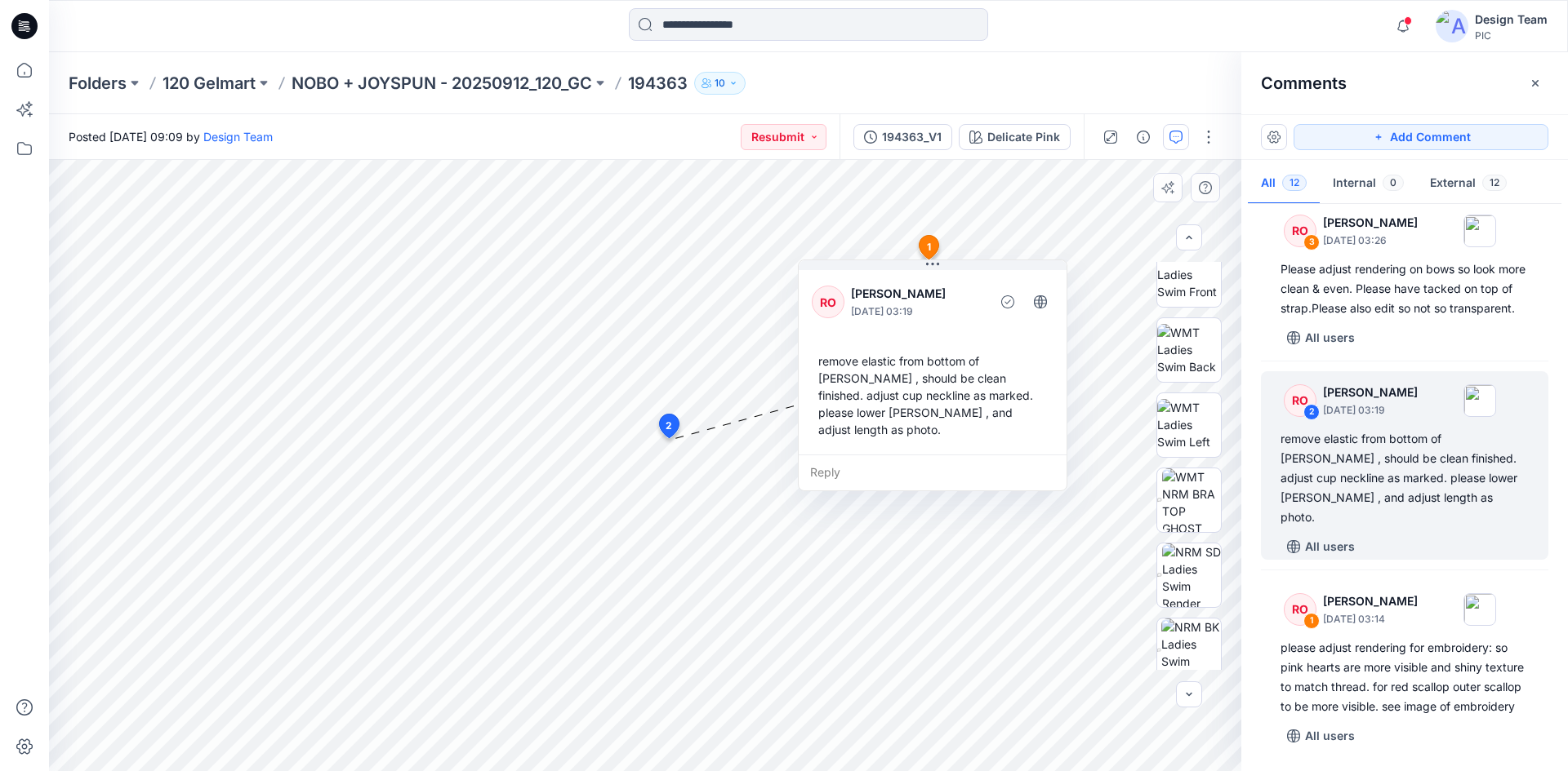
drag, startPoint x: 880, startPoint y: 470, endPoint x: 865, endPoint y: 448, distance: 26.6
click at [865, 455] on div "Reply" at bounding box center [932, 472] width 268 height 36
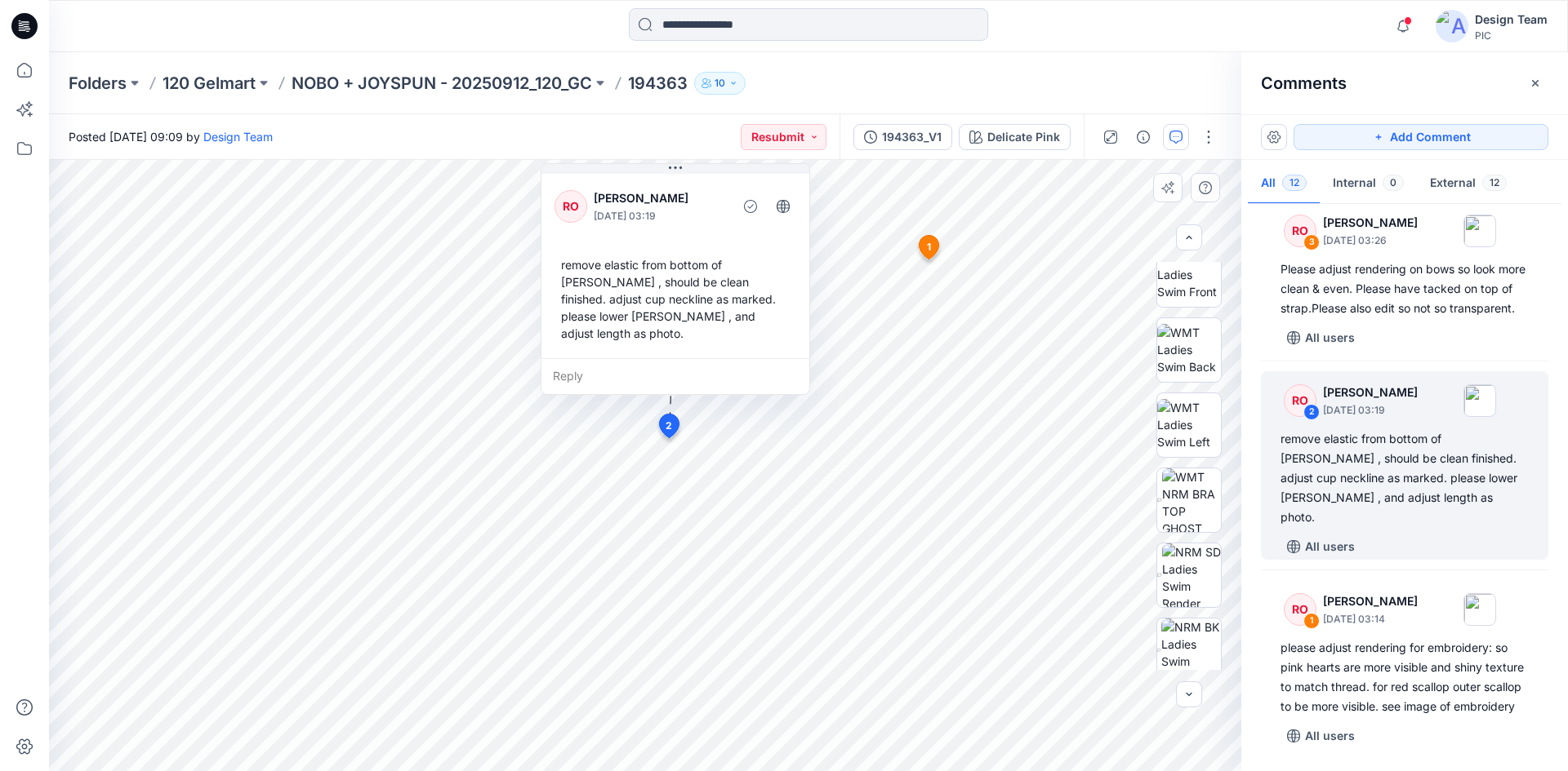
drag, startPoint x: 952, startPoint y: 454, endPoint x: 695, endPoint y: 268, distance: 317.2
click at [695, 268] on div "RO [PERSON_NAME] [DATE] 03:19 remove elastic from bottom of [PERSON_NAME] , sho…" at bounding box center [675, 279] width 270 height 232
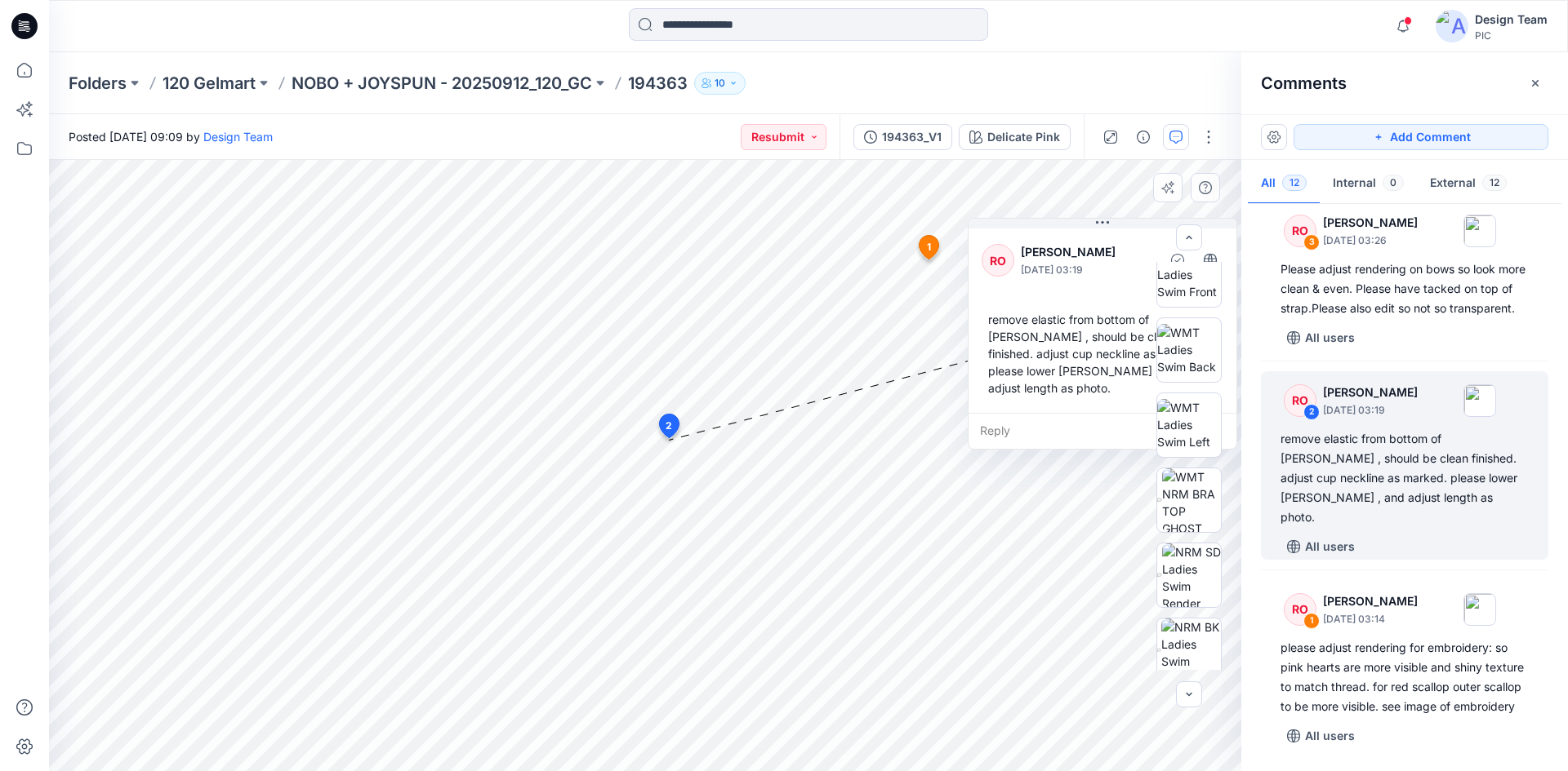
drag, startPoint x: 702, startPoint y: 274, endPoint x: 1129, endPoint y: 328, distance: 430.4
click at [1129, 328] on div "remove elastic from bottom of [PERSON_NAME] , should be clean finished. adjust …" at bounding box center [1102, 353] width 242 height 99
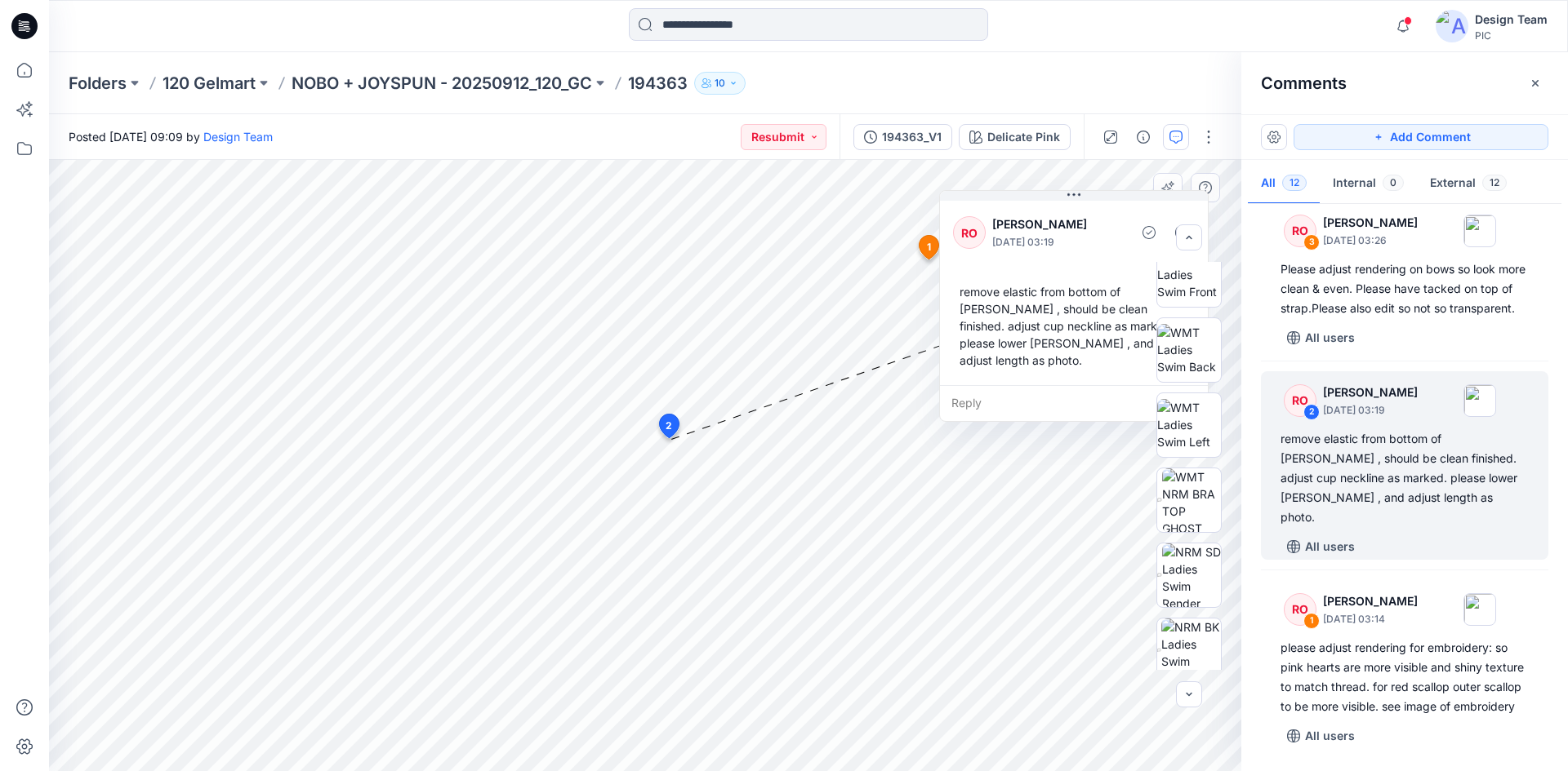
drag, startPoint x: 1019, startPoint y: 372, endPoint x: 998, endPoint y: 355, distance: 27.0
click at [998, 355] on div "remove elastic from bottom of [PERSON_NAME] , should be clean finished. adjust …" at bounding box center [1073, 326] width 242 height 99
click at [1005, 386] on div "Reply" at bounding box center [1073, 403] width 268 height 36
click at [1016, 336] on div "remove elastic from bottom of [PERSON_NAME] , should be clean finished. adjust …" at bounding box center [1073, 326] width 242 height 99
click at [1100, 437] on button "Cancel" at bounding box center [1107, 450] width 66 height 26
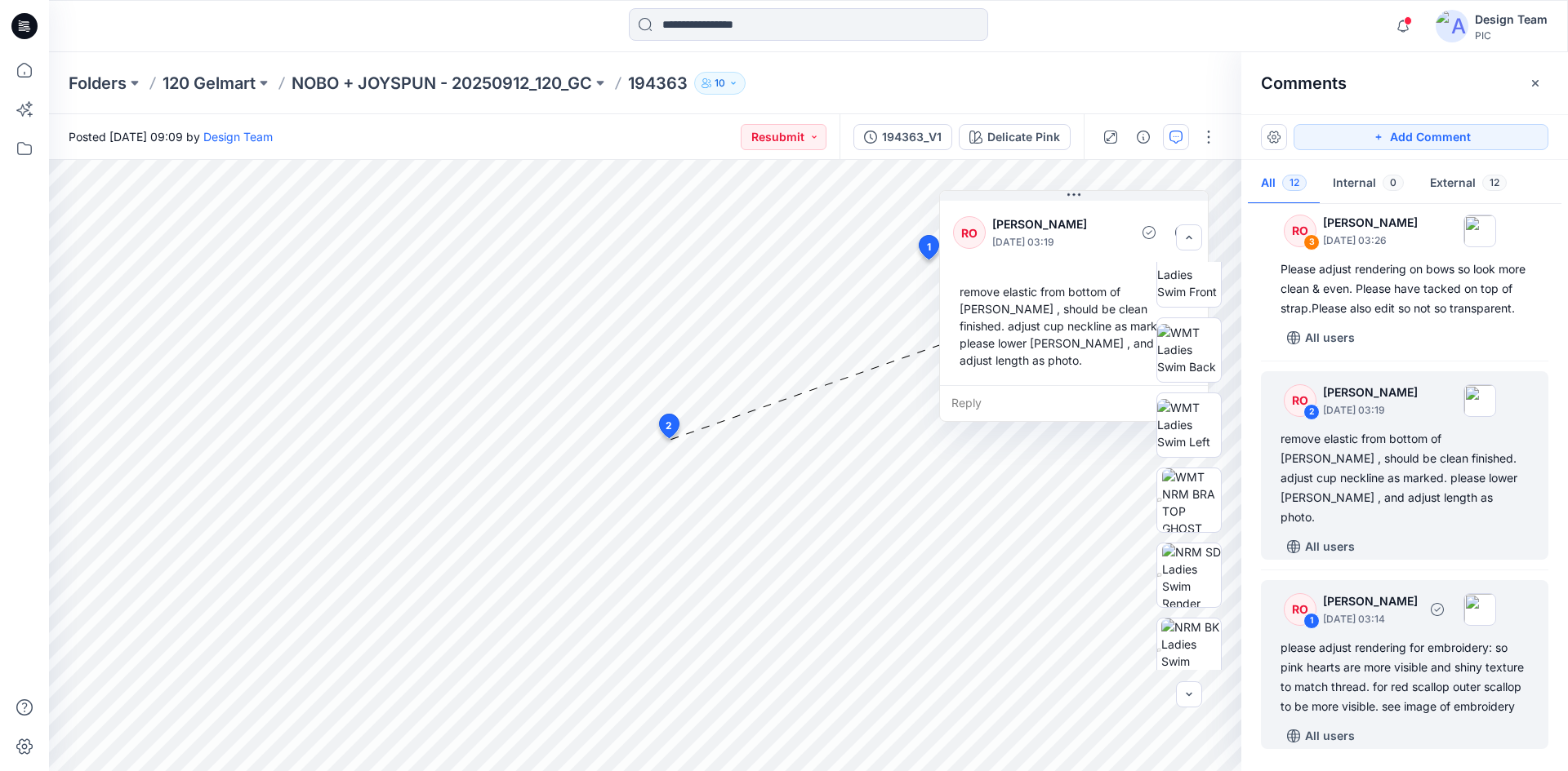
click at [1431, 659] on div "please adjust rendering for embroidery: so pink hearts are more visible and shi…" at bounding box center [1404, 677] width 248 height 78
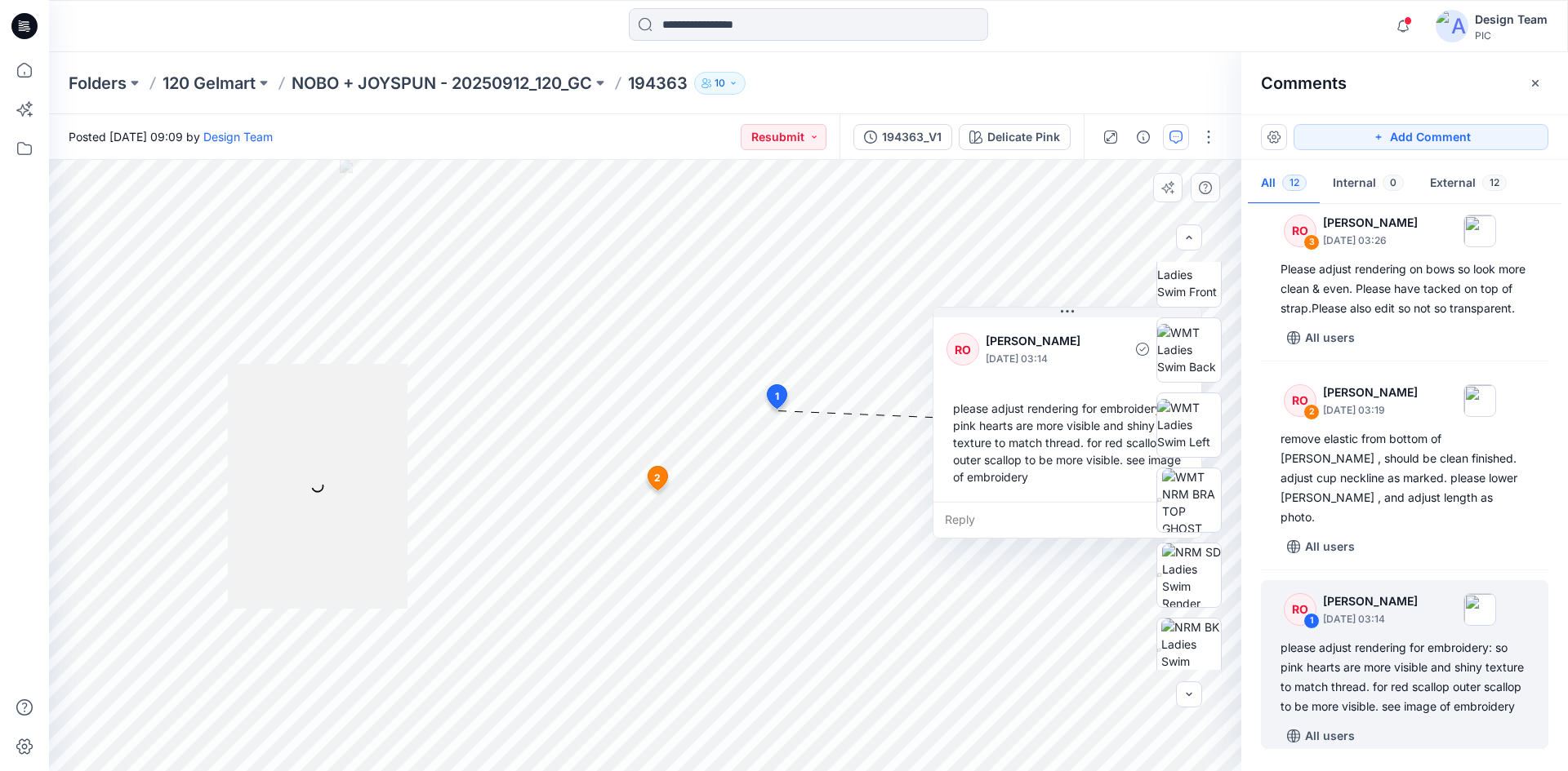
drag, startPoint x: 757, startPoint y: 379, endPoint x: 1056, endPoint y: 429, distance: 303.2
click at [1056, 429] on div "please adjust rendering for embroidery: so pink hearts are more visible and shi…" at bounding box center [1067, 443] width 242 height 99
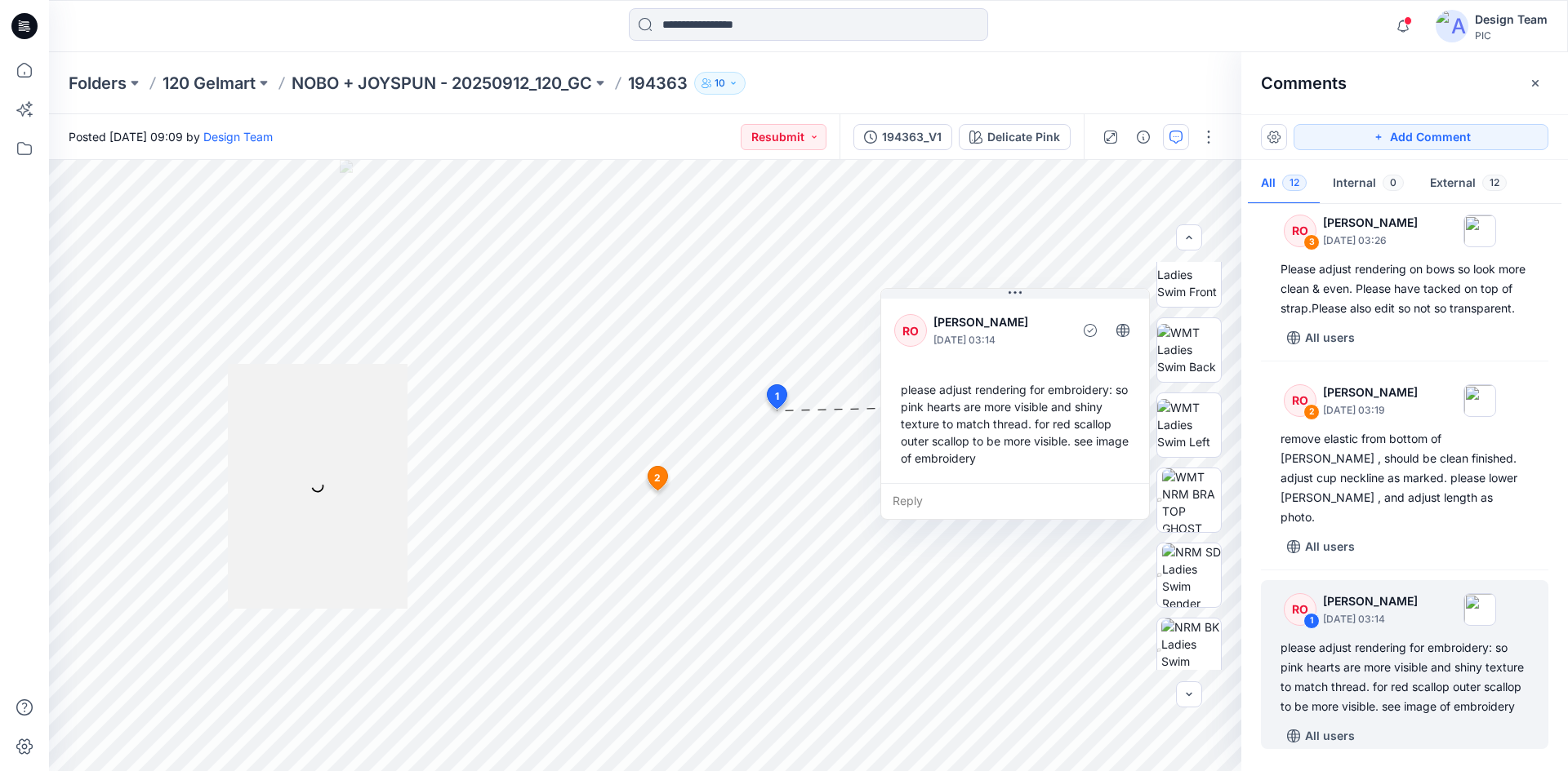
drag, startPoint x: 1010, startPoint y: 431, endPoint x: 1318, endPoint y: 578, distance: 341.3
click at [968, 415] on div "please adjust rendering for embroidery: so pink hearts are more visible and shi…" at bounding box center [1014, 424] width 242 height 99
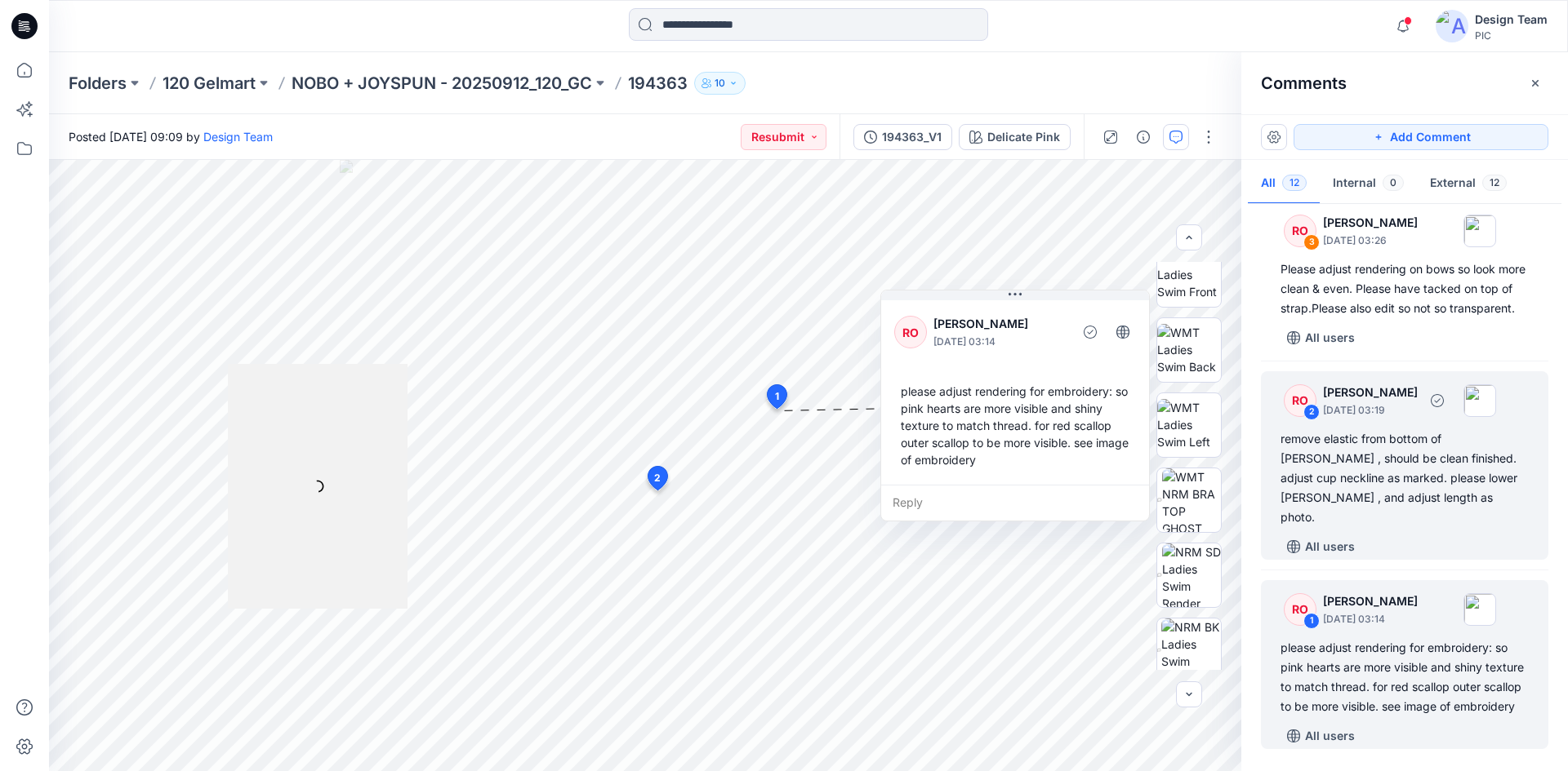
click at [1409, 534] on div "All users" at bounding box center [1414, 547] width 268 height 26
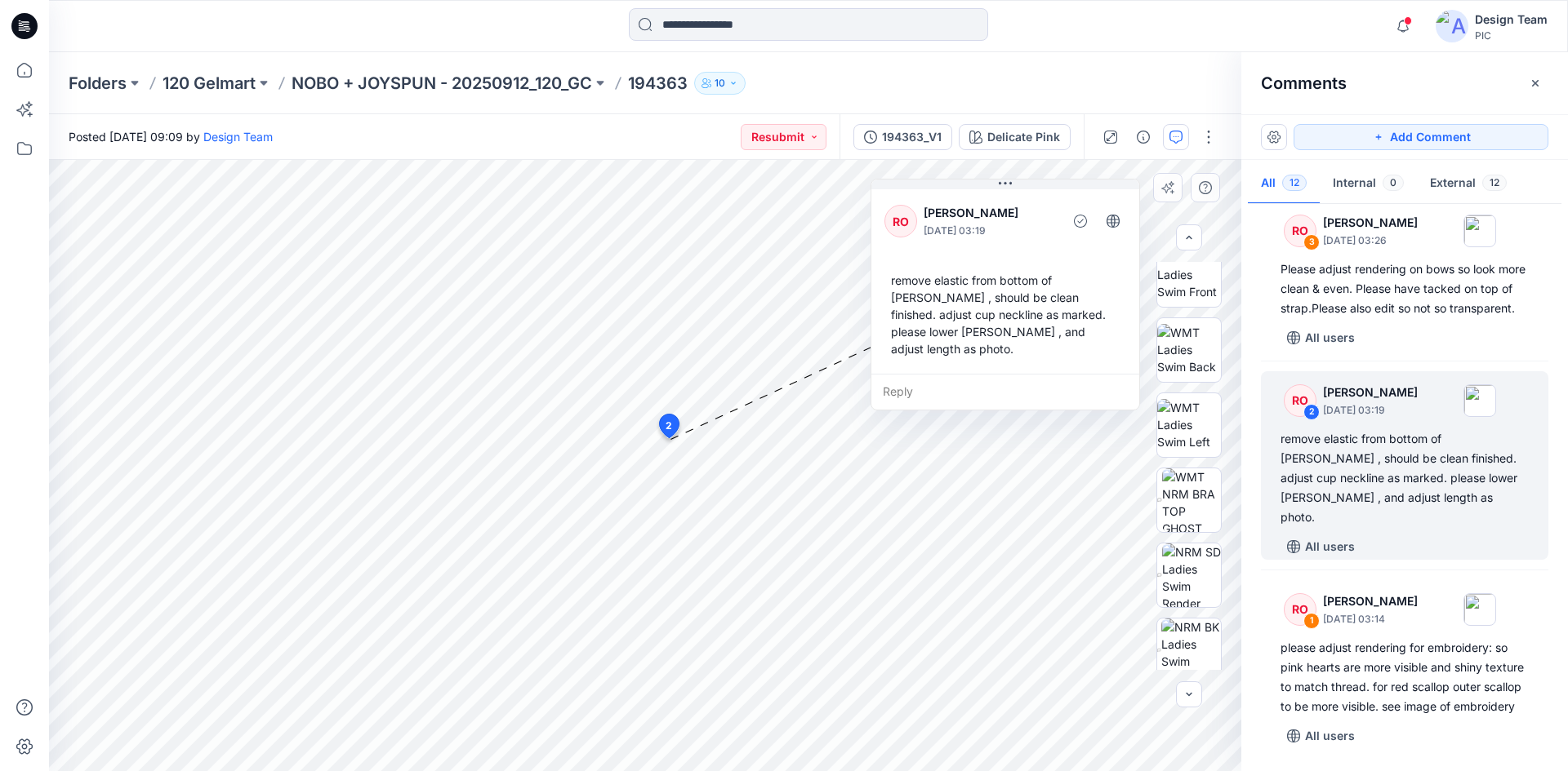
drag, startPoint x: 888, startPoint y: 233, endPoint x: 977, endPoint y: 282, distance: 101.6
click at [977, 282] on div "remove elastic from bottom of [PERSON_NAME] , should be clean finished. adjust …" at bounding box center [1005, 314] width 242 height 99
drag, startPoint x: 957, startPoint y: 274, endPoint x: 961, endPoint y: 286, distance: 12.6
click at [961, 286] on div "remove elastic from bottom of [PERSON_NAME] , should be clean finished. adjust …" at bounding box center [1007, 324] width 242 height 99
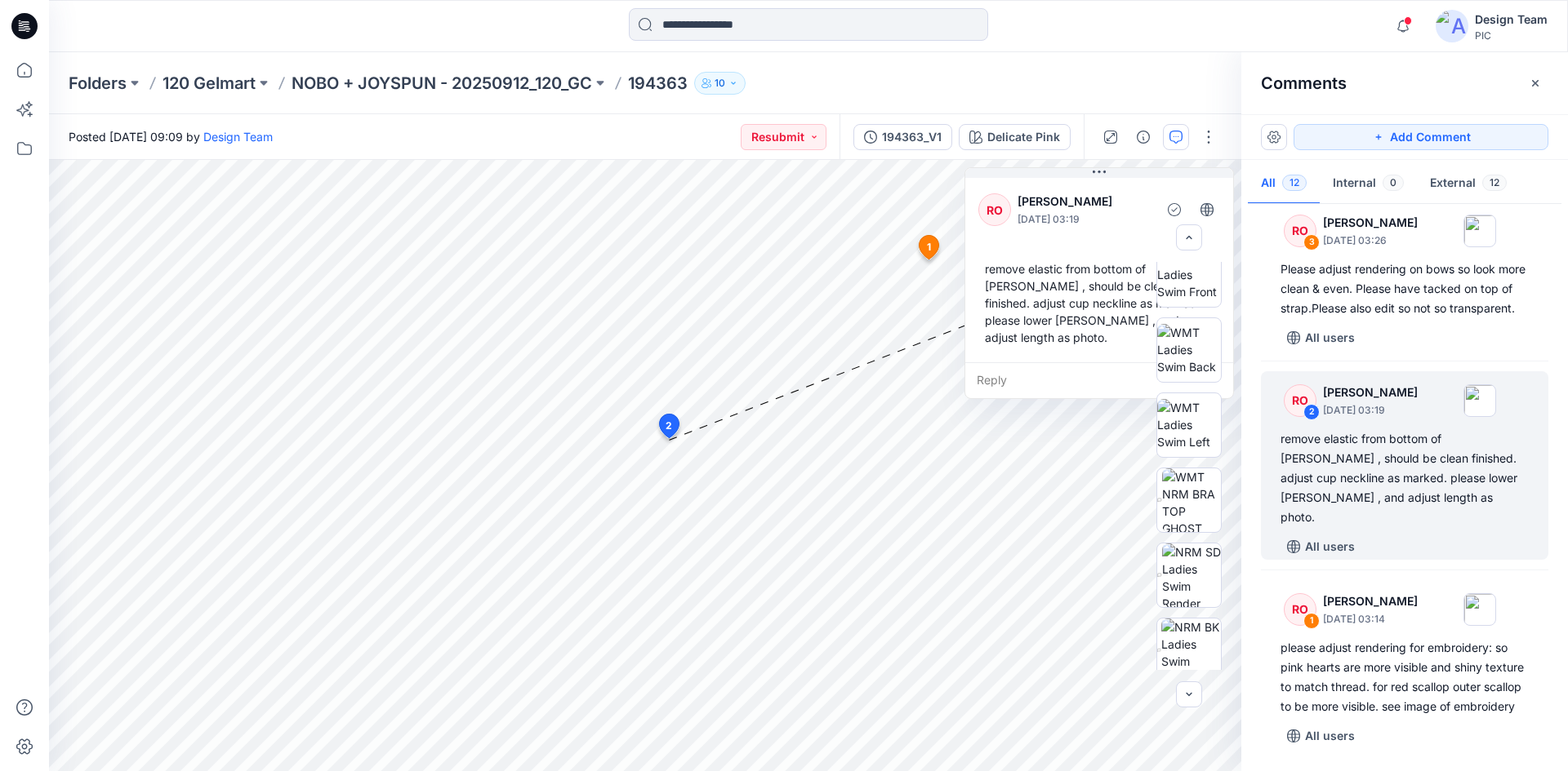
drag, startPoint x: 1033, startPoint y: 259, endPoint x: 1125, endPoint y: 237, distance: 94.6
click at [1125, 237] on div "RO [PERSON_NAME] [DATE] 03:19 remove elastic from bottom of [PERSON_NAME] , sho…" at bounding box center [1098, 269] width 268 height 188
drag, startPoint x: 1135, startPoint y: 231, endPoint x: 1093, endPoint y: 224, distance: 42.6
click at [1093, 224] on div "RO [PERSON_NAME] [DATE] 03:19" at bounding box center [1056, 206] width 242 height 45
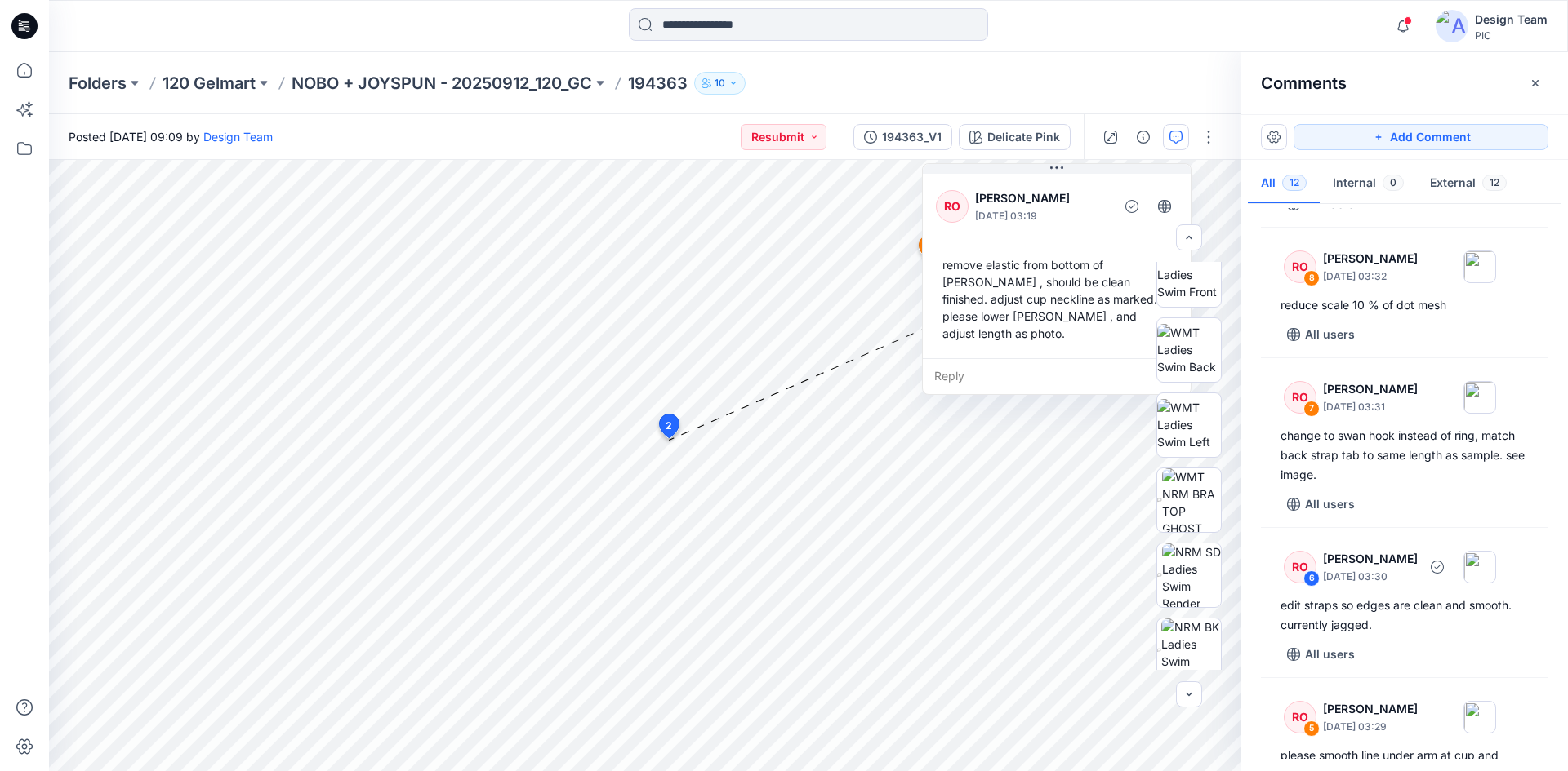
scroll to position [552, 0]
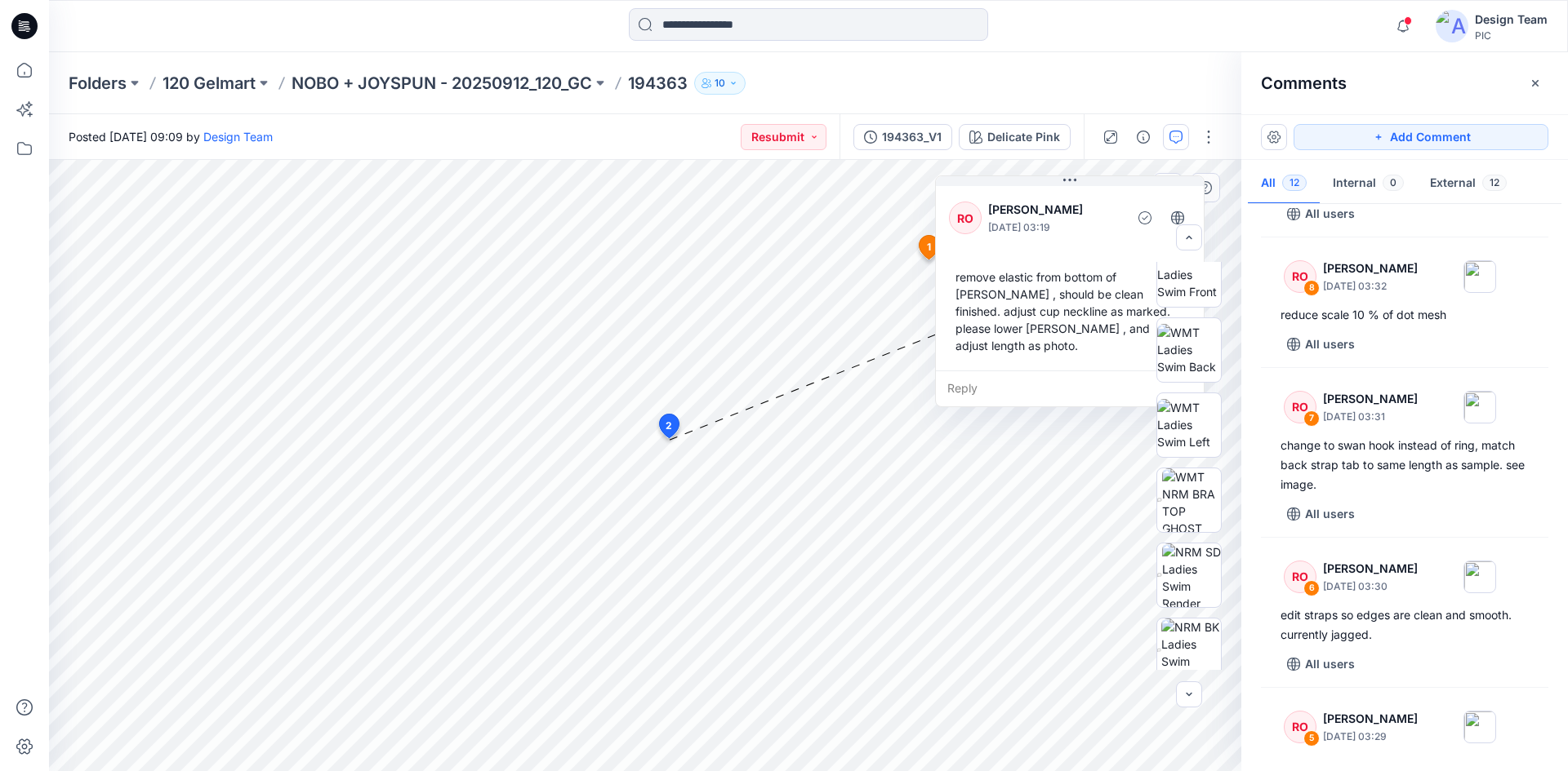
drag, startPoint x: 1017, startPoint y: 330, endPoint x: 1030, endPoint y: 343, distance: 18.4
click at [1030, 343] on div "remove elastic from bottom of [PERSON_NAME] , should be clean finished. adjust …" at bounding box center [1070, 311] width 242 height 99
click at [1031, 353] on div "RO [PERSON_NAME] [DATE] 03:19 remove elastic from bottom of [PERSON_NAME] , sho…" at bounding box center [1039, 280] width 268 height 188
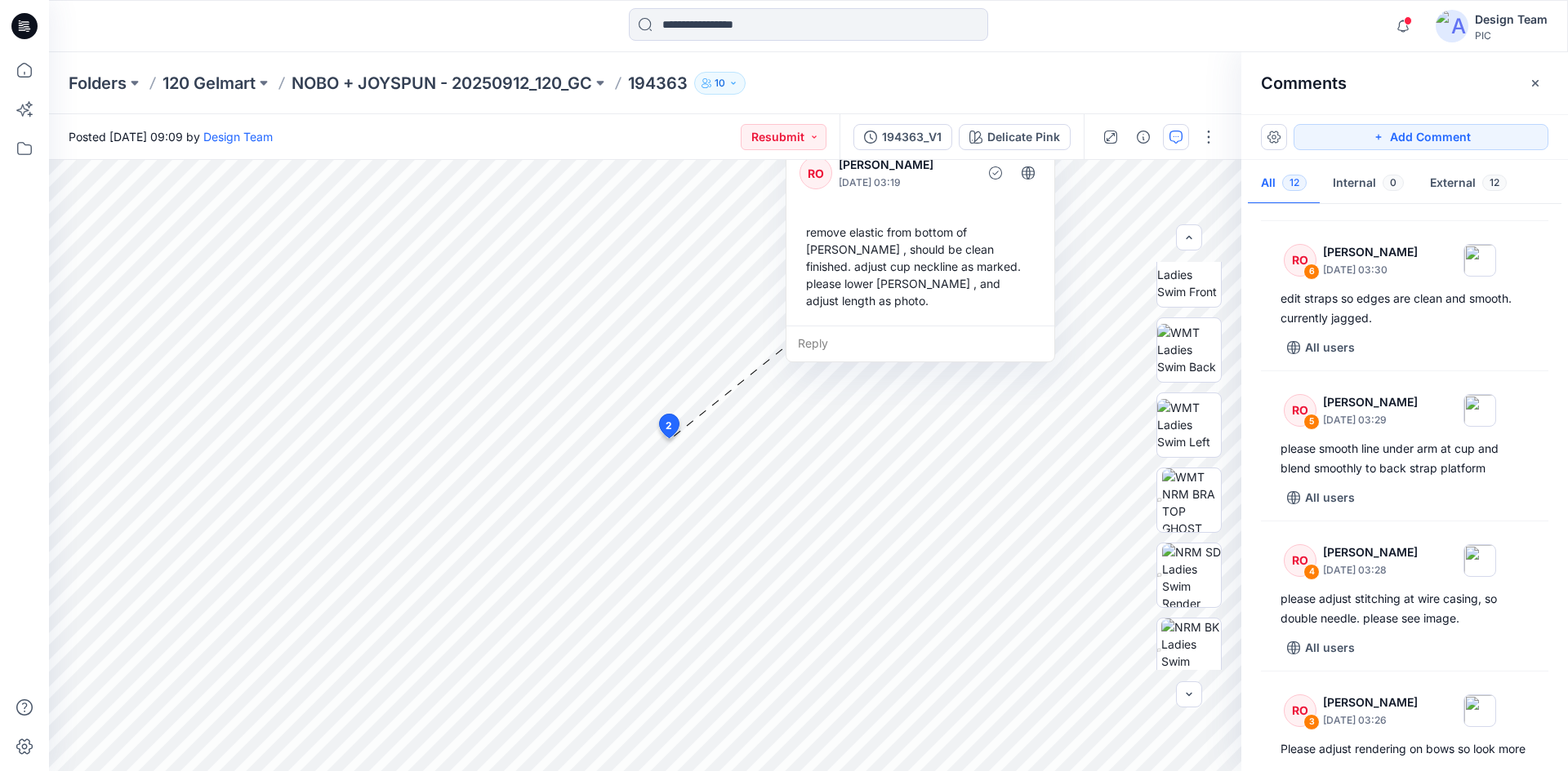
scroll to position [878, 0]
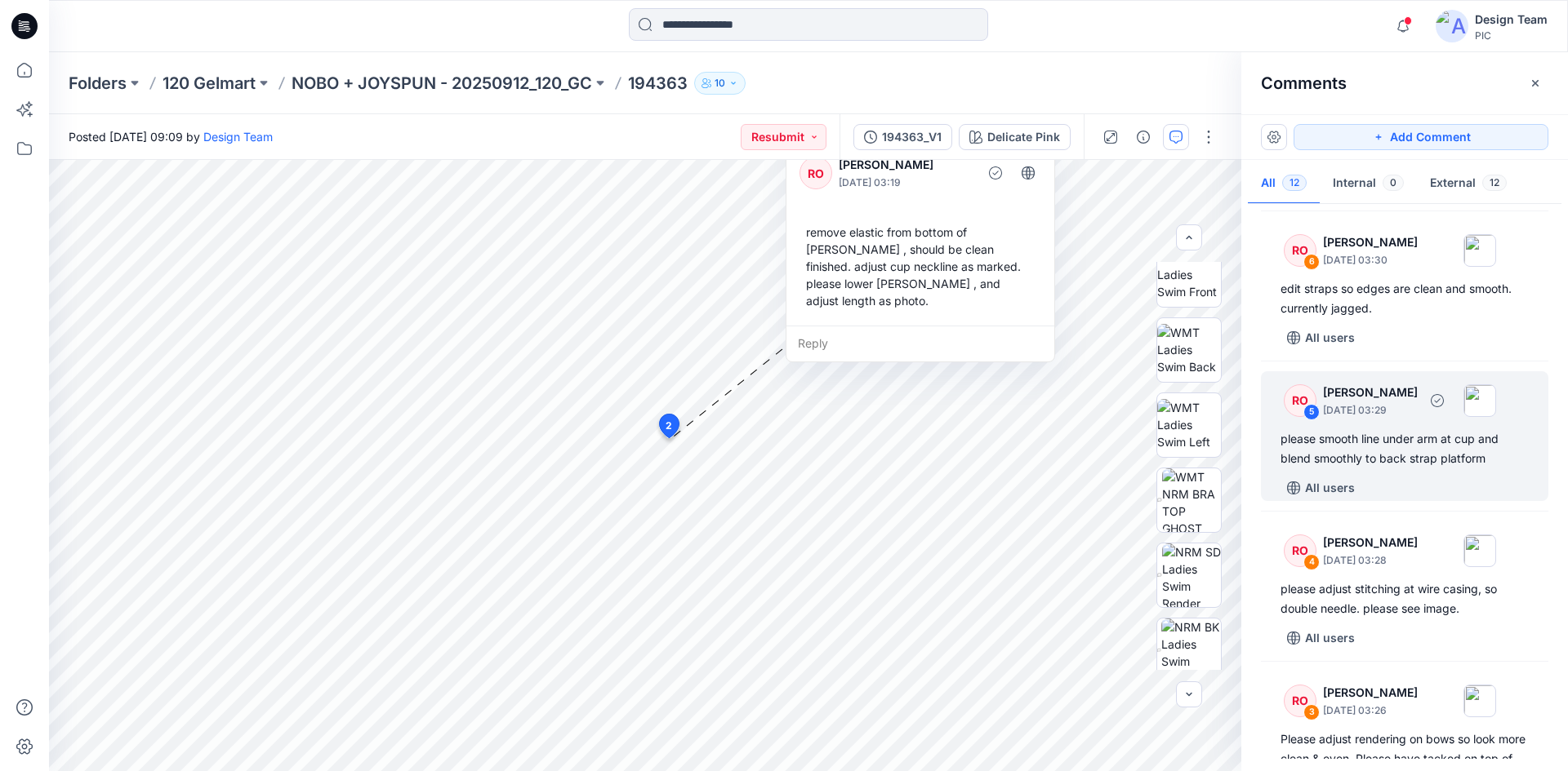
click at [1370, 498] on div "All users" at bounding box center [1414, 488] width 268 height 26
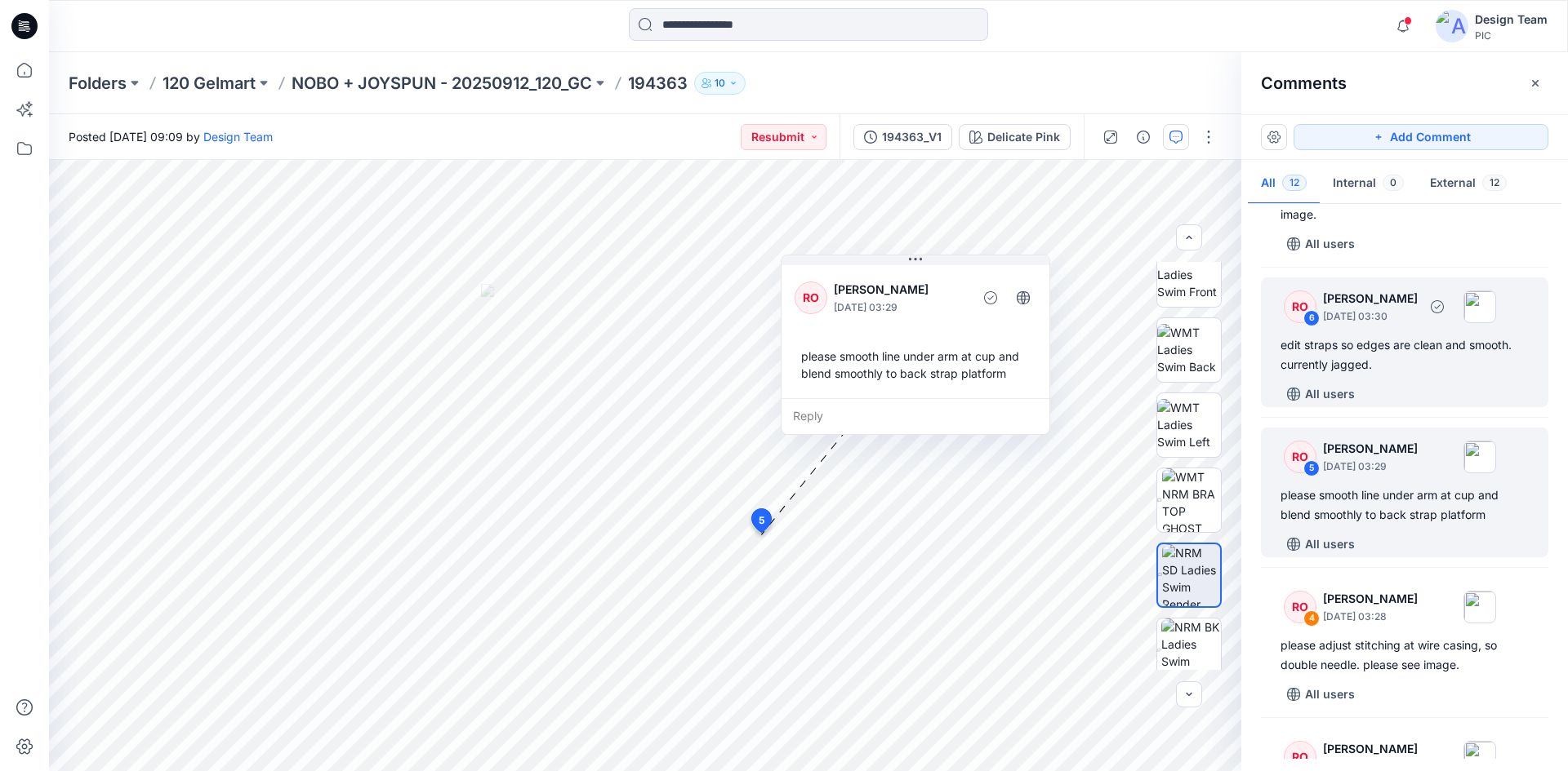
scroll to position [796, 0]
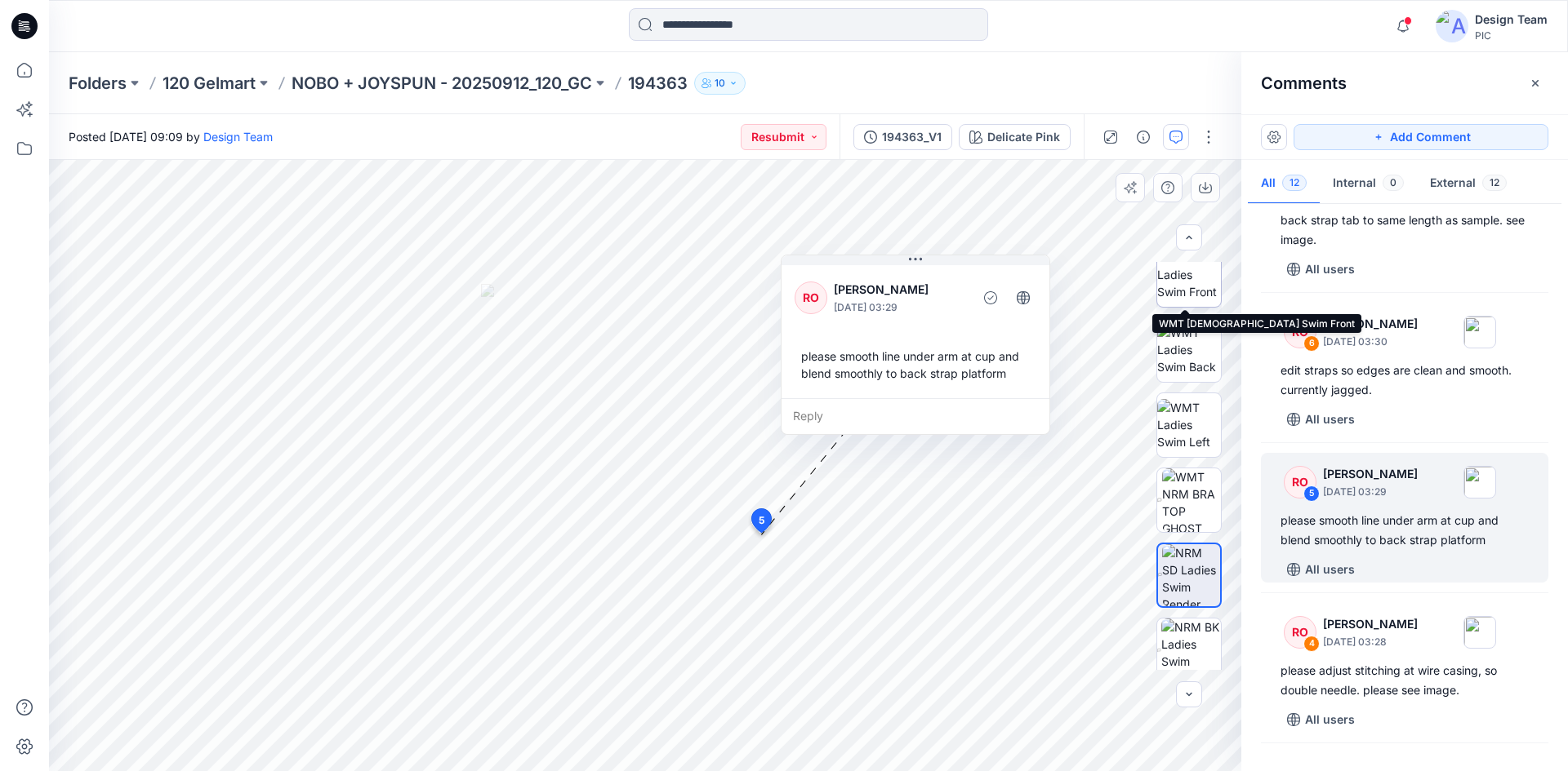
click at [1173, 299] on img at bounding box center [1188, 274] width 63 height 51
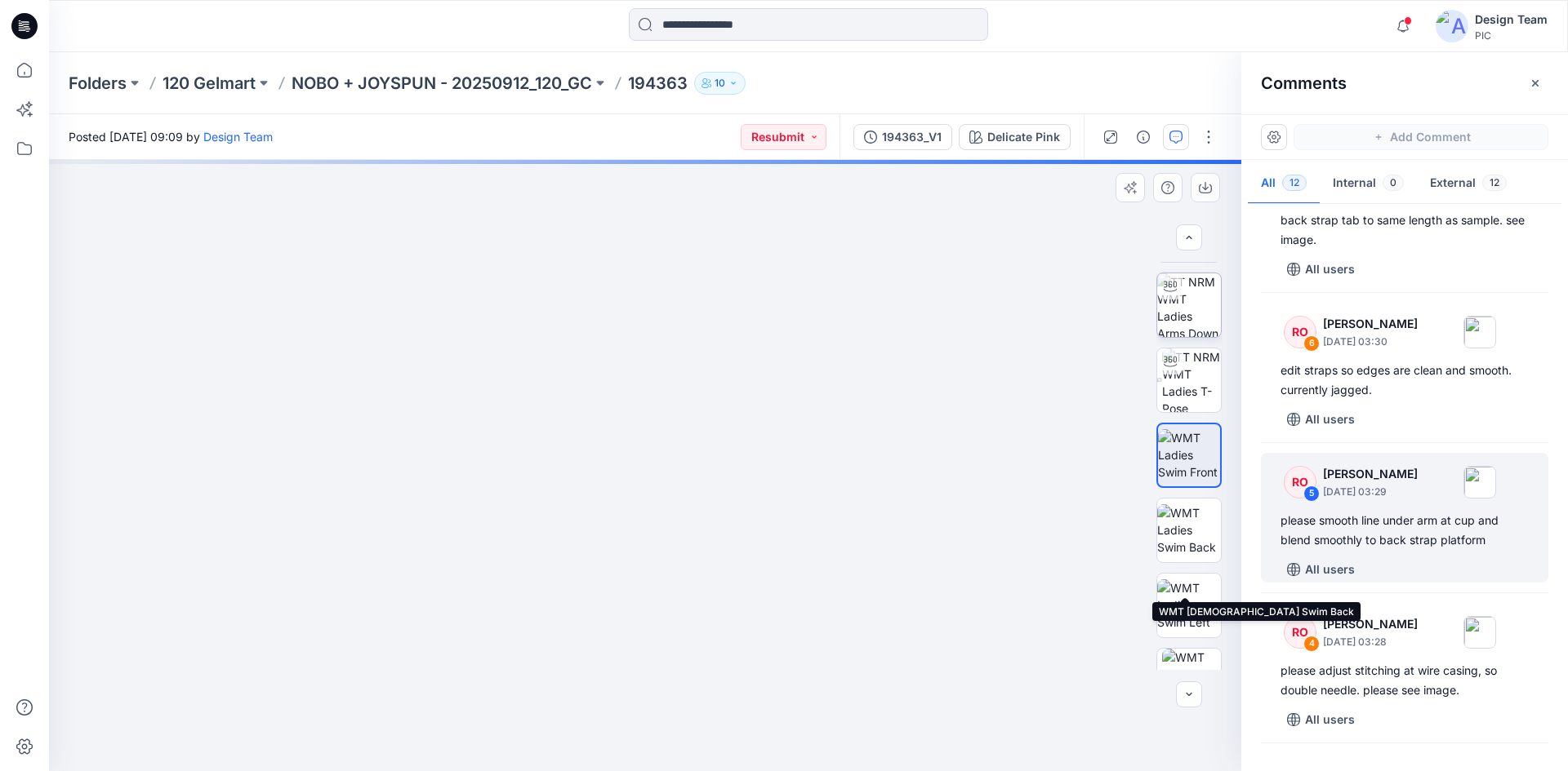
scroll to position [0, 0]
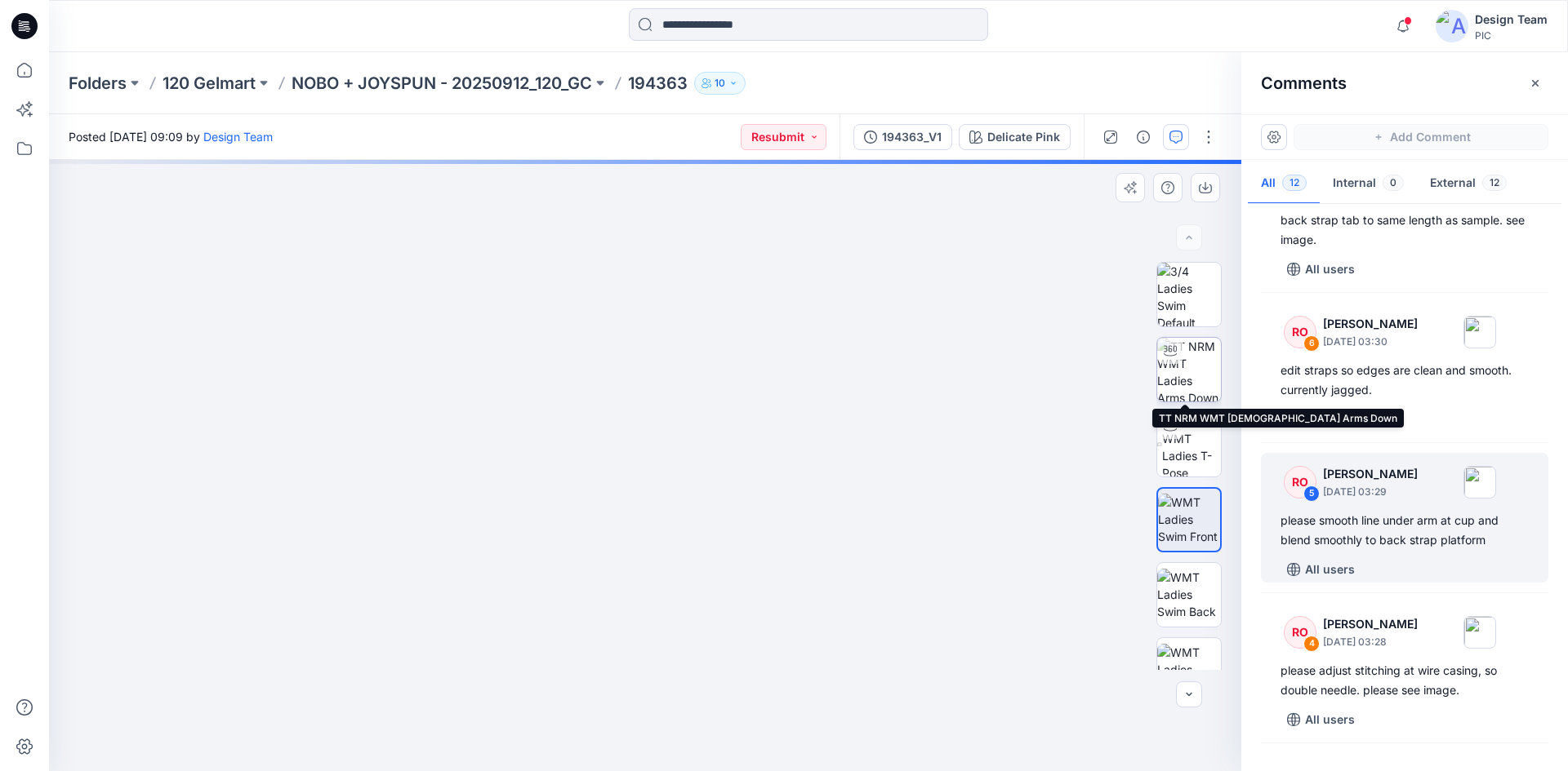
click at [1179, 375] on img at bounding box center [1188, 369] width 63 height 63
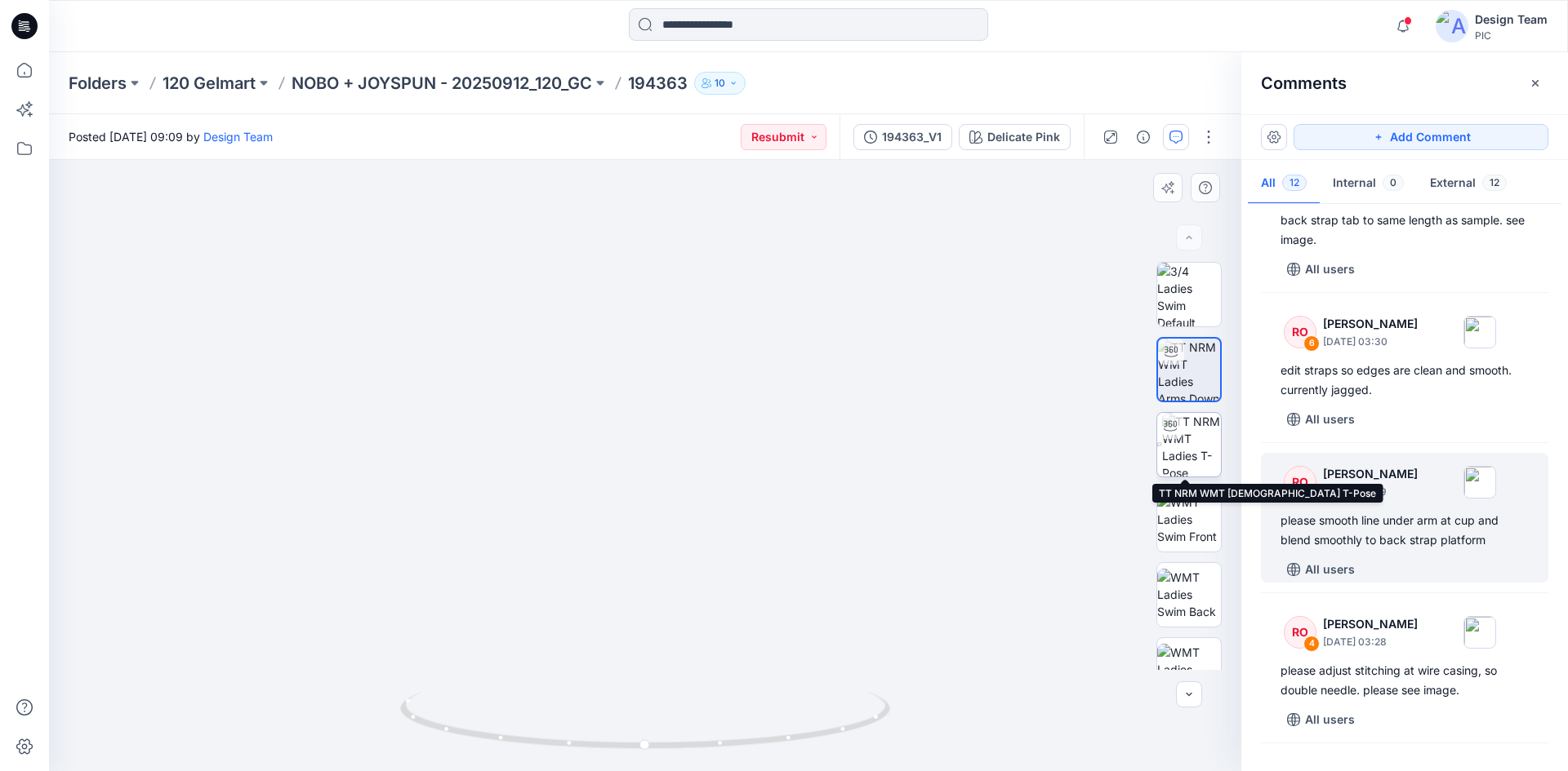
drag, startPoint x: 1047, startPoint y: 464, endPoint x: 801, endPoint y: 573, distance: 269.1
click at [1209, 448] on div "Delicate Pink Loading... Material Properties Loading... 13" at bounding box center [645, 466] width 1192 height 612
drag, startPoint x: 738, startPoint y: 748, endPoint x: 758, endPoint y: 724, distance: 31.2
click at [758, 724] on icon at bounding box center [647, 722] width 494 height 62
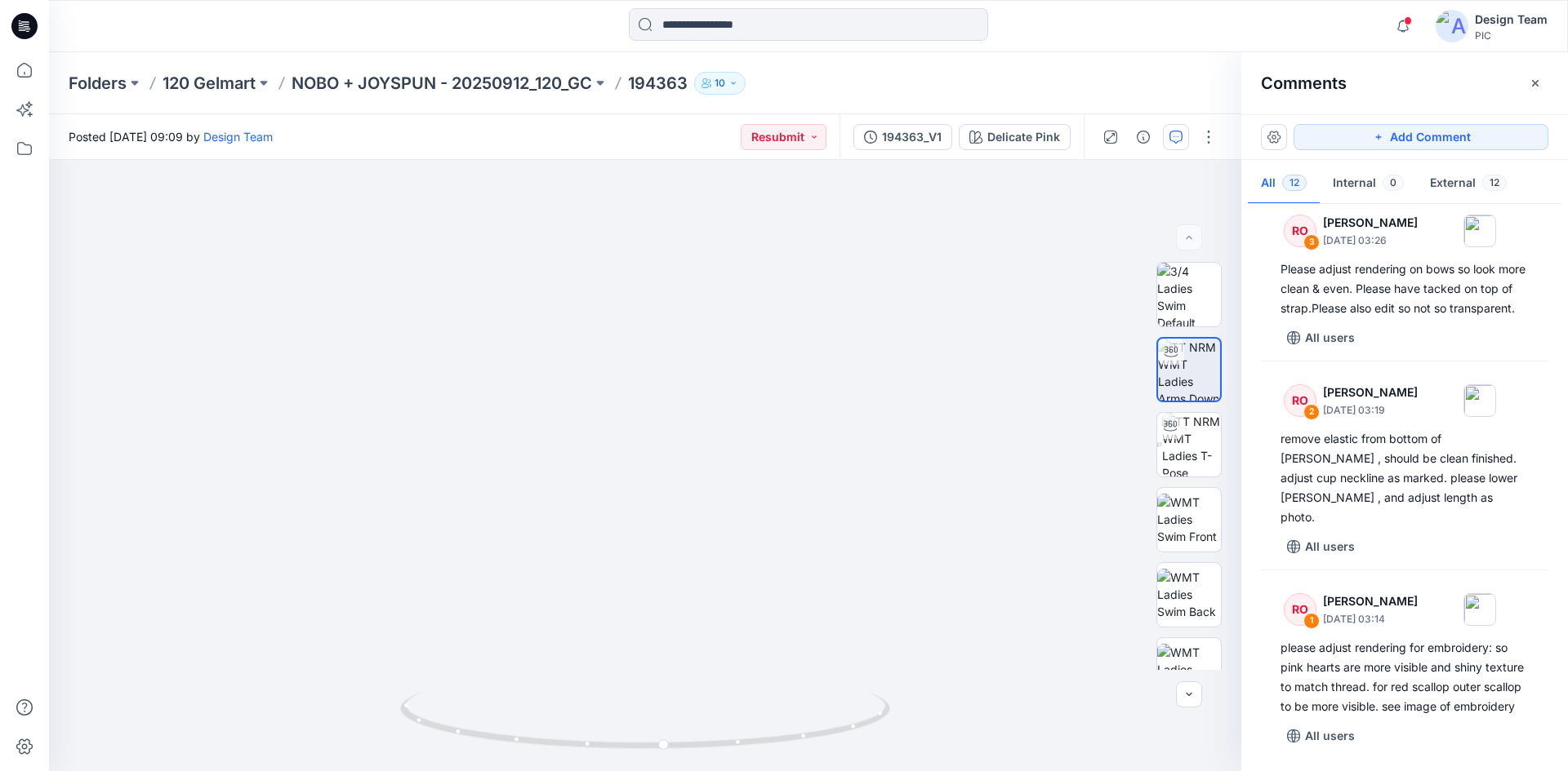
scroll to position [1368, 0]
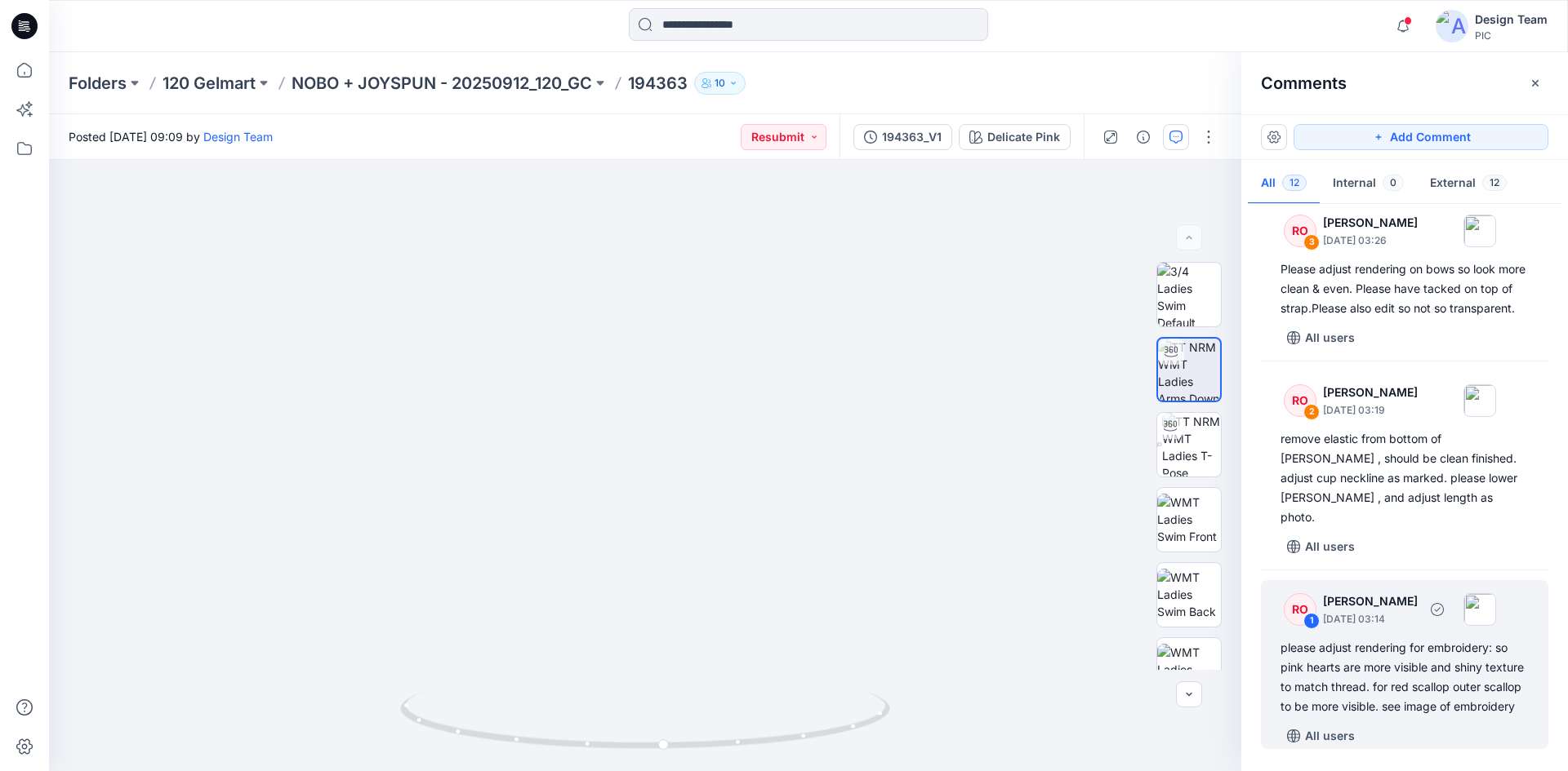
click at [1416, 640] on div "please adjust rendering for embroidery: so pink hearts are more visible and shi…" at bounding box center [1404, 677] width 248 height 78
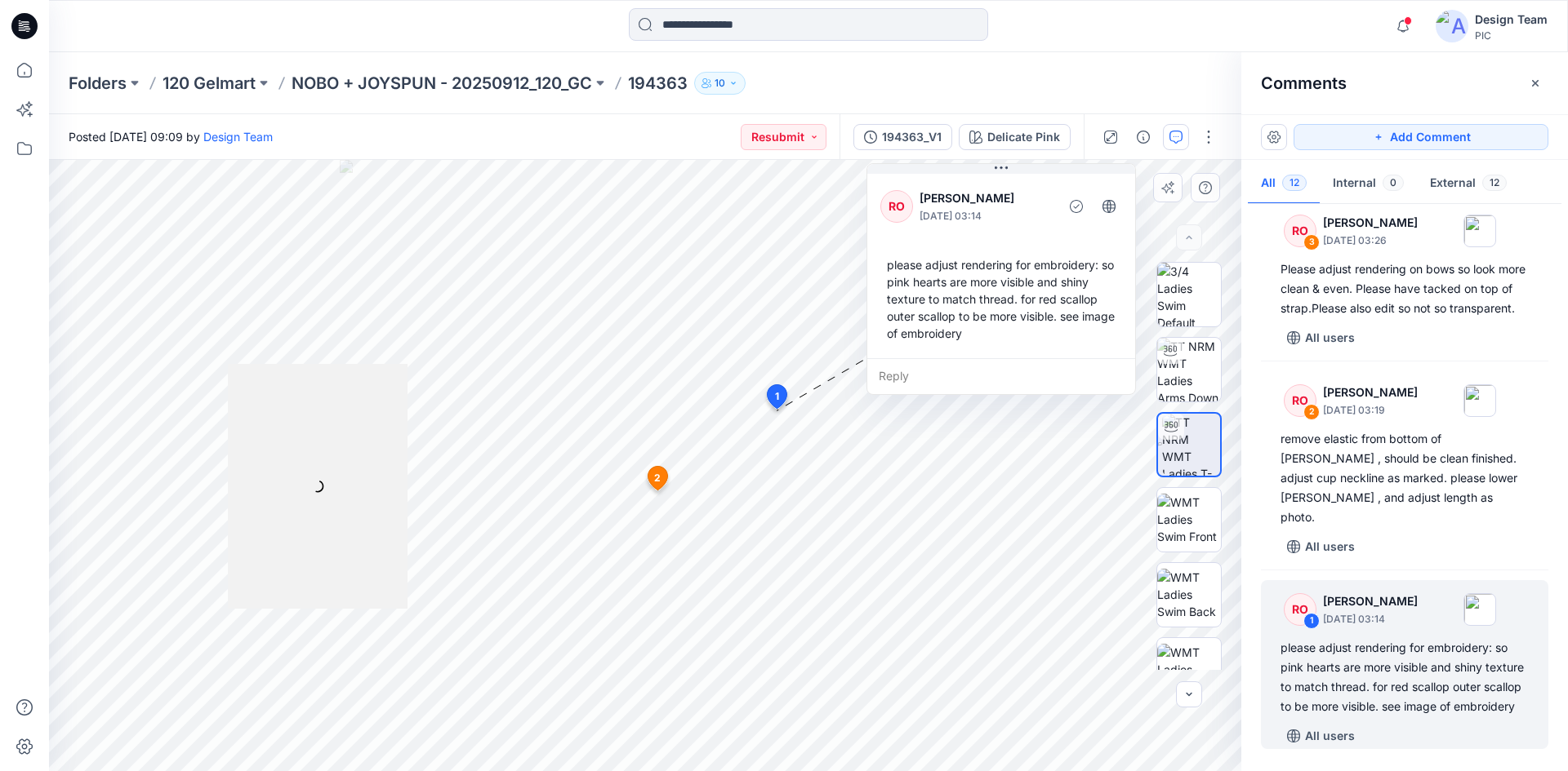
drag, startPoint x: 668, startPoint y: 377, endPoint x: 917, endPoint y: 252, distance: 278.6
click at [917, 252] on div "please adjust rendering for embroidery: so pink hearts are more visible and shi…" at bounding box center [1000, 299] width 242 height 99
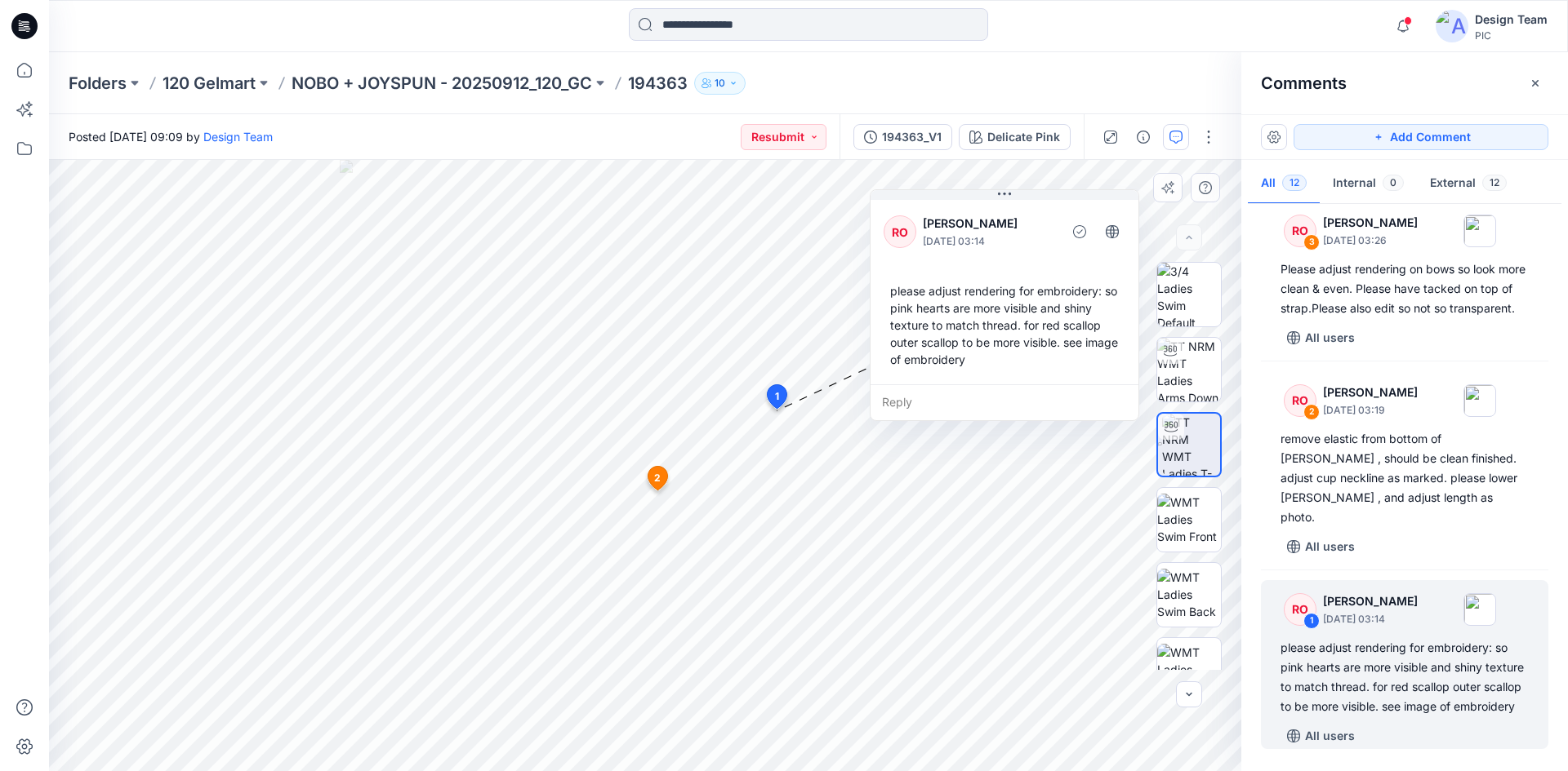
drag, startPoint x: 929, startPoint y: 291, endPoint x: 933, endPoint y: 317, distance: 26.3
click at [933, 317] on div "please adjust rendering for embroidery: so pink hearts are more visible and shi…" at bounding box center [1004, 325] width 242 height 99
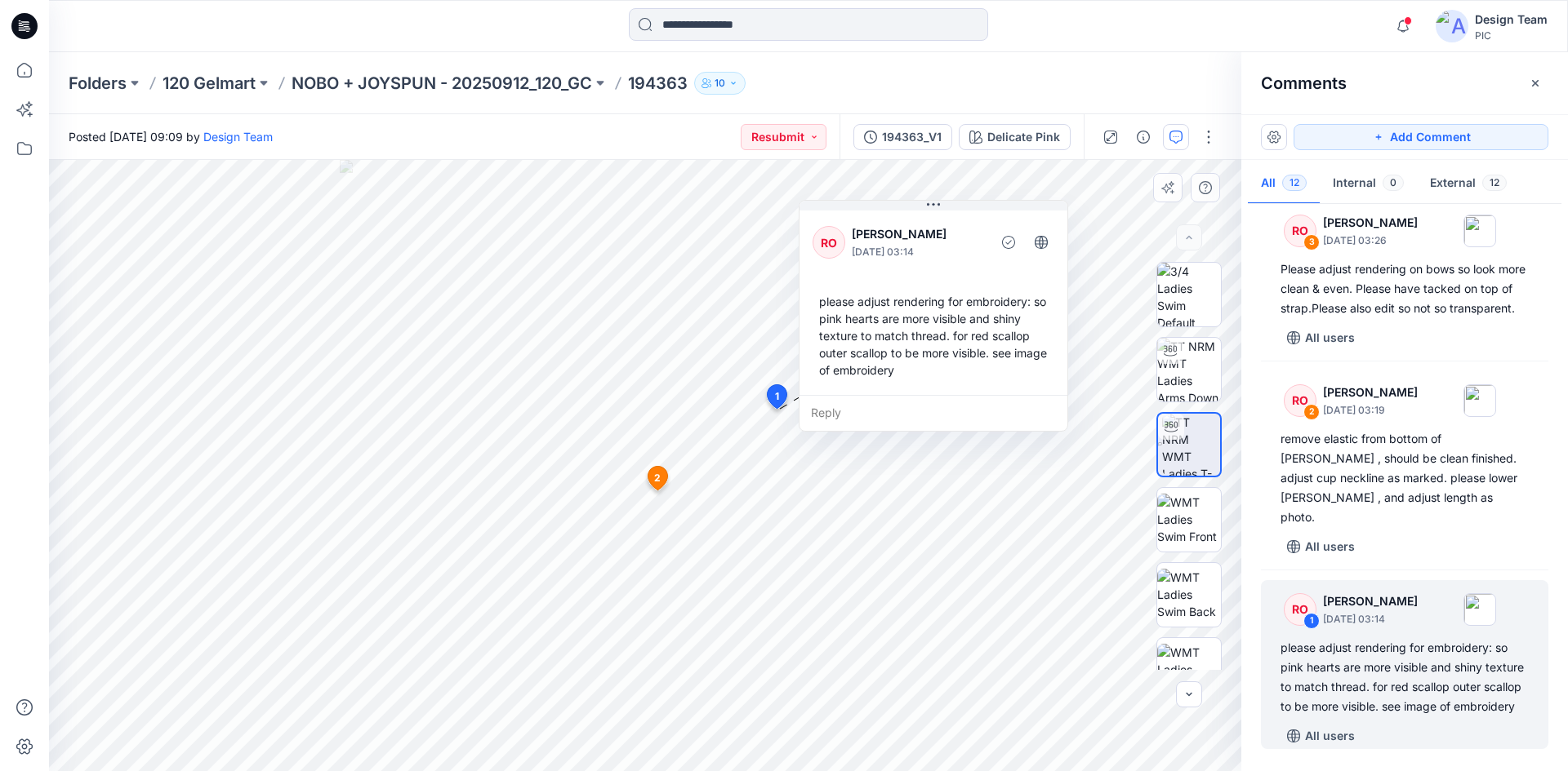
drag, startPoint x: 975, startPoint y: 308, endPoint x: 904, endPoint y: 318, distance: 71.7
click at [904, 318] on div "please adjust rendering for embroidery: so pink hearts are more visible and shi…" at bounding box center [933, 336] width 242 height 99
drag, startPoint x: 902, startPoint y: 379, endPoint x: 938, endPoint y: 378, distance: 36.0
click at [938, 378] on div "please adjust rendering for embroidery: so pink hearts are more visible and shi…" at bounding box center [967, 337] width 242 height 99
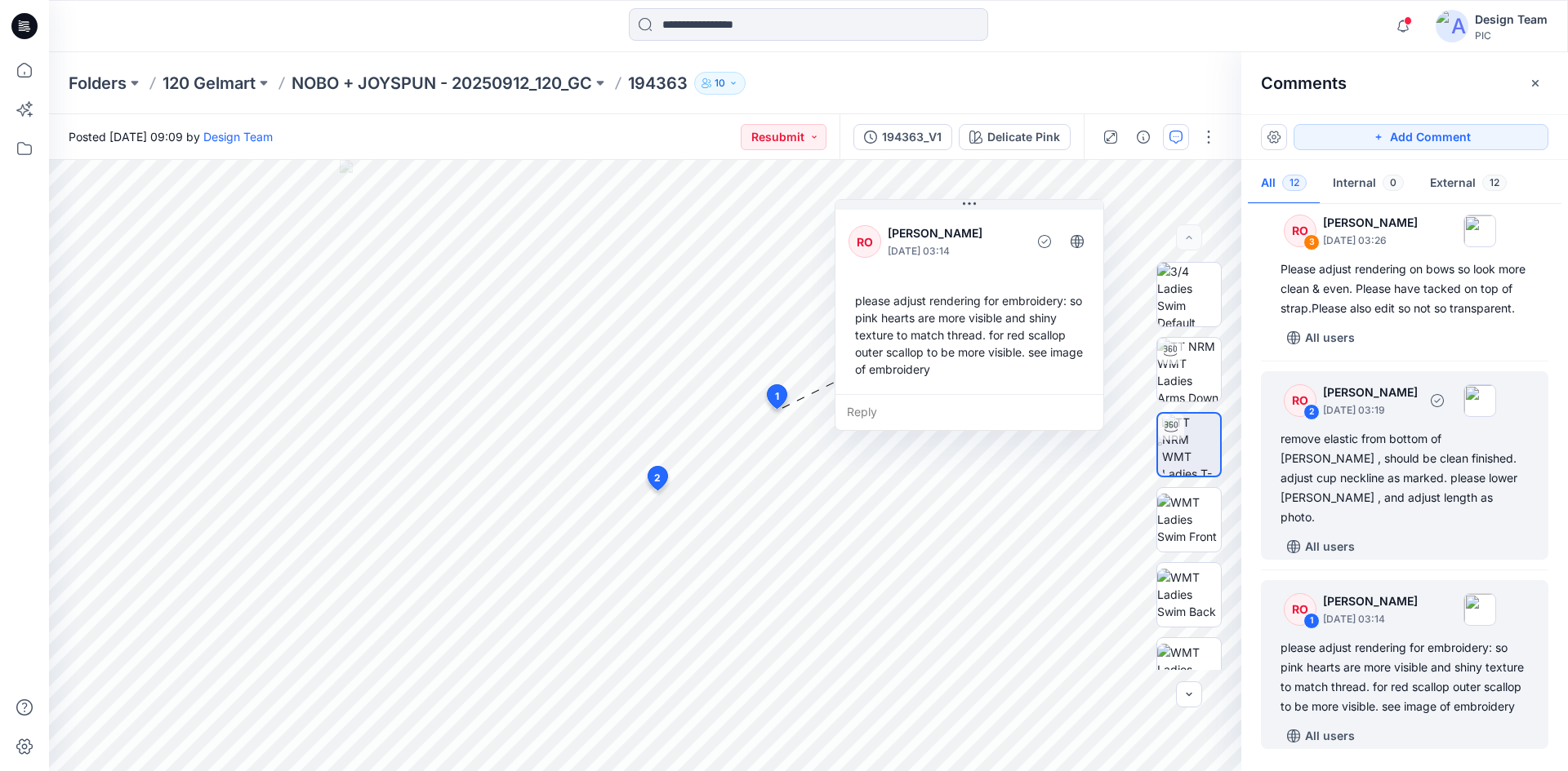
click at [1388, 493] on div "remove elastic from bottom of [PERSON_NAME] , should be clean finished. adjust …" at bounding box center [1404, 477] width 248 height 98
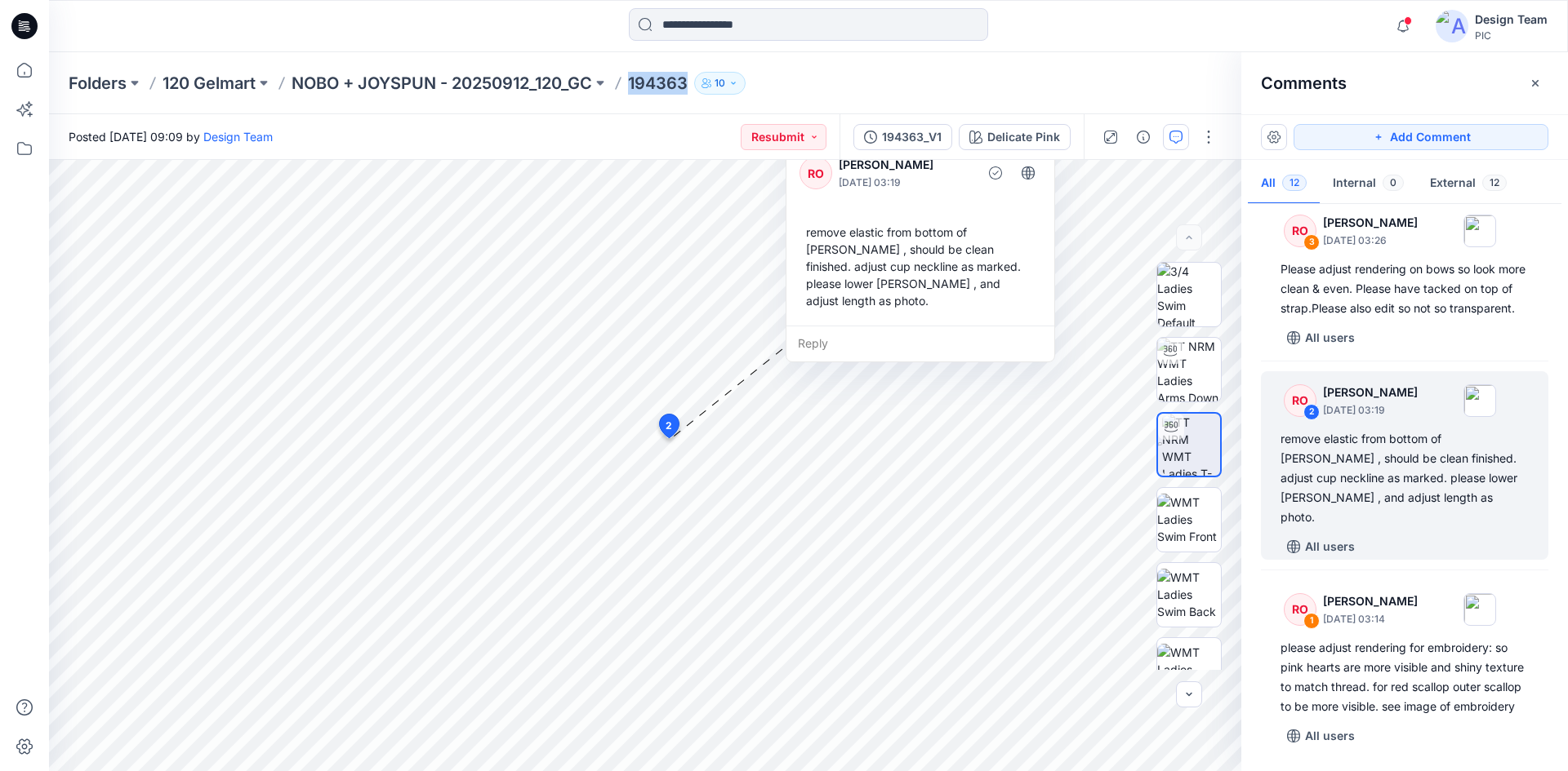
drag, startPoint x: 633, startPoint y: 79, endPoint x: 699, endPoint y: 78, distance: 66.0
click at [699, 78] on div "Folders 120 Gelmart NOBO + JOYSPUN - 20250912_120_GC 194363 10" at bounding box center [745, 83] width 1352 height 23
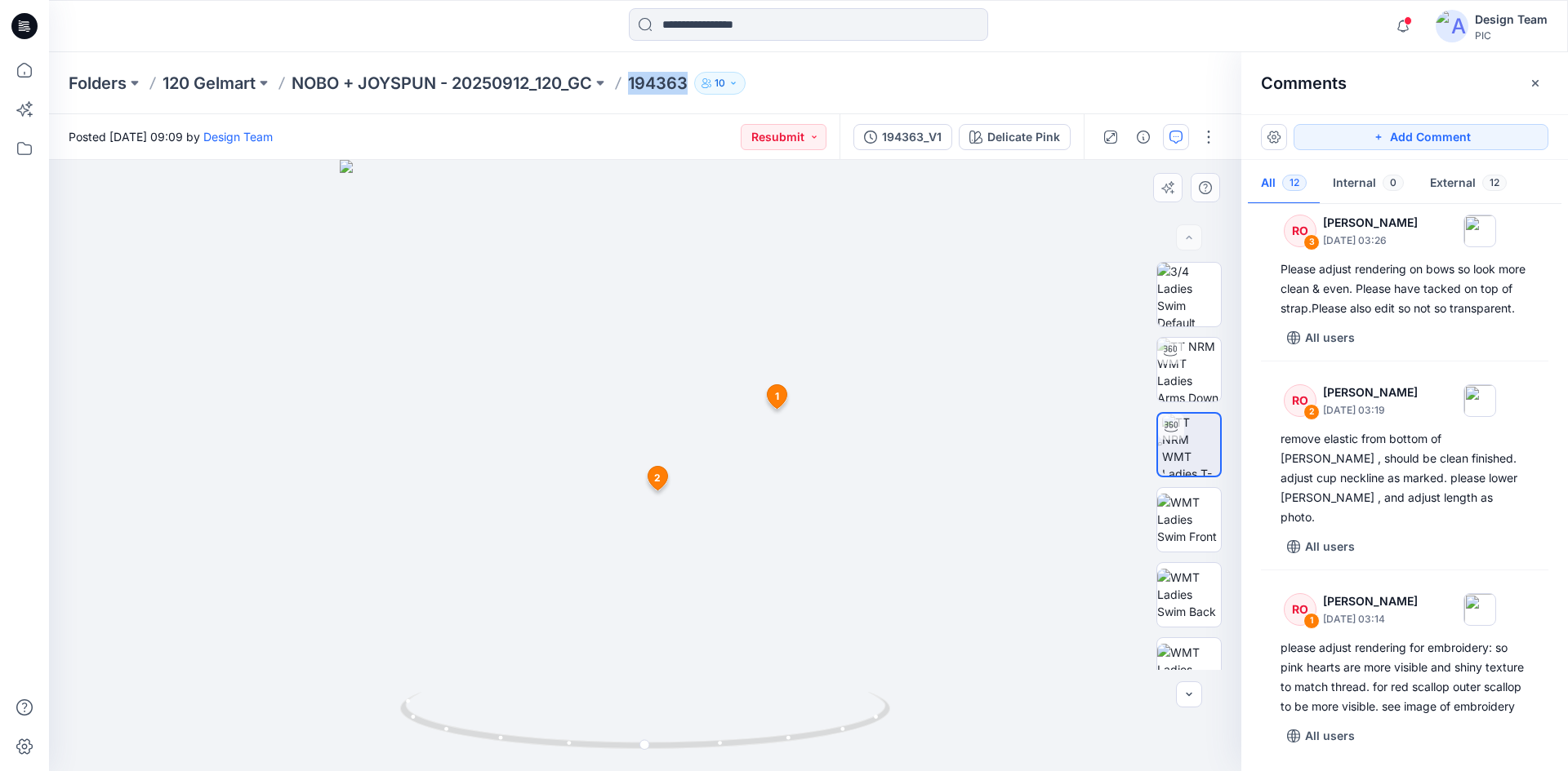
click at [653, 472] on icon at bounding box center [657, 478] width 20 height 23
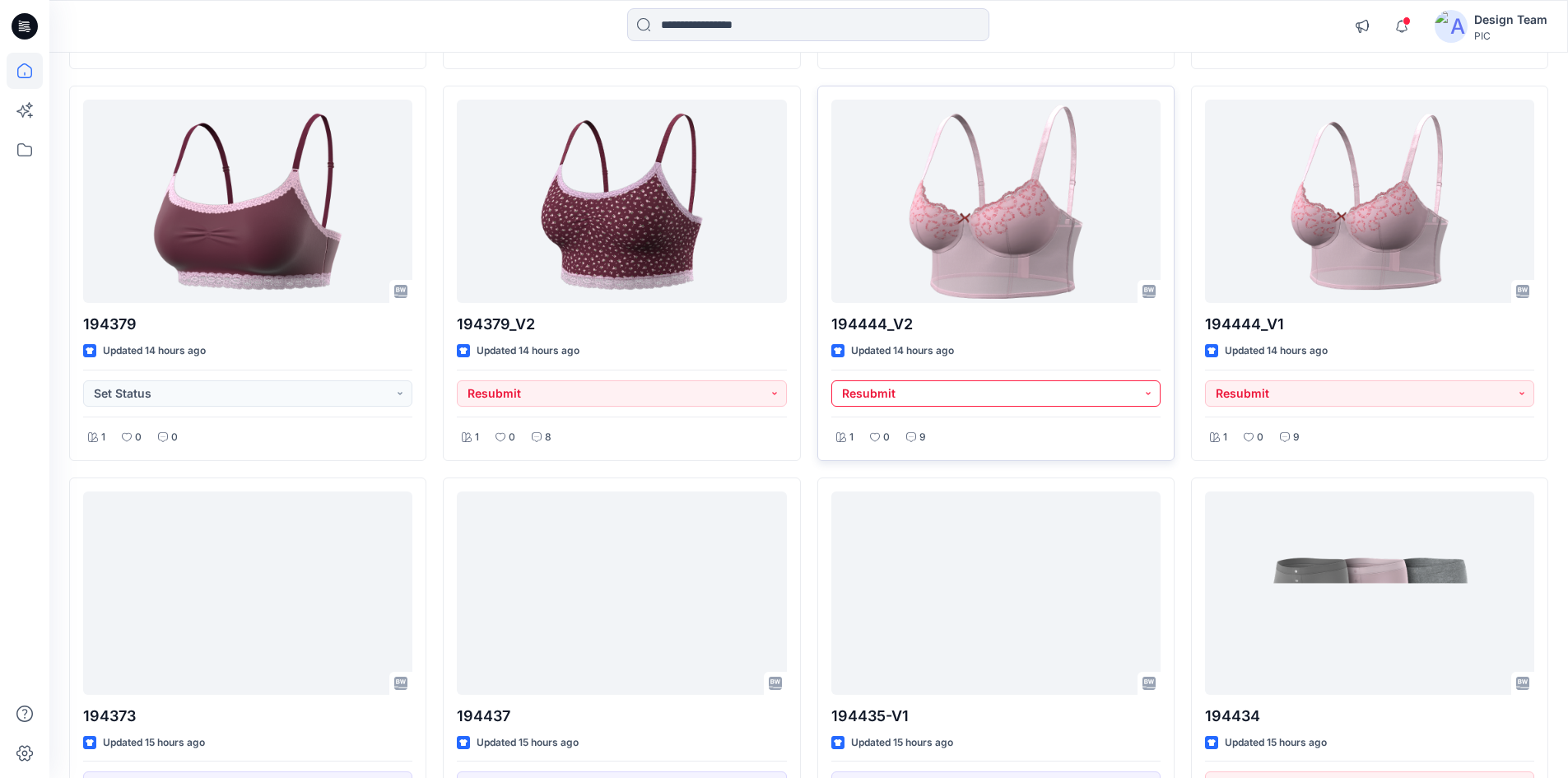
scroll to position [2173, 0]
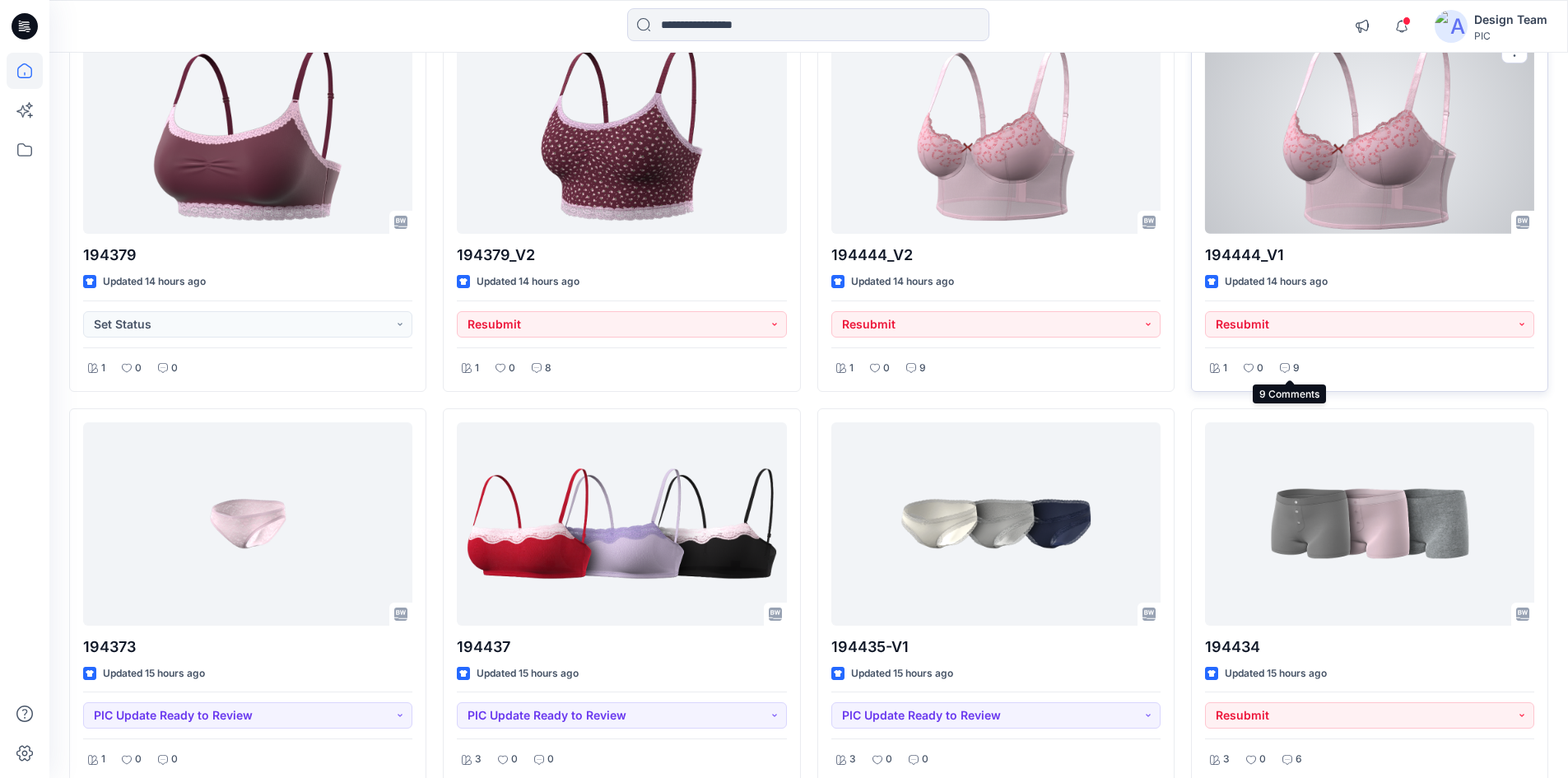
click at [1294, 368] on p "9" at bounding box center [1297, 369] width 7 height 17
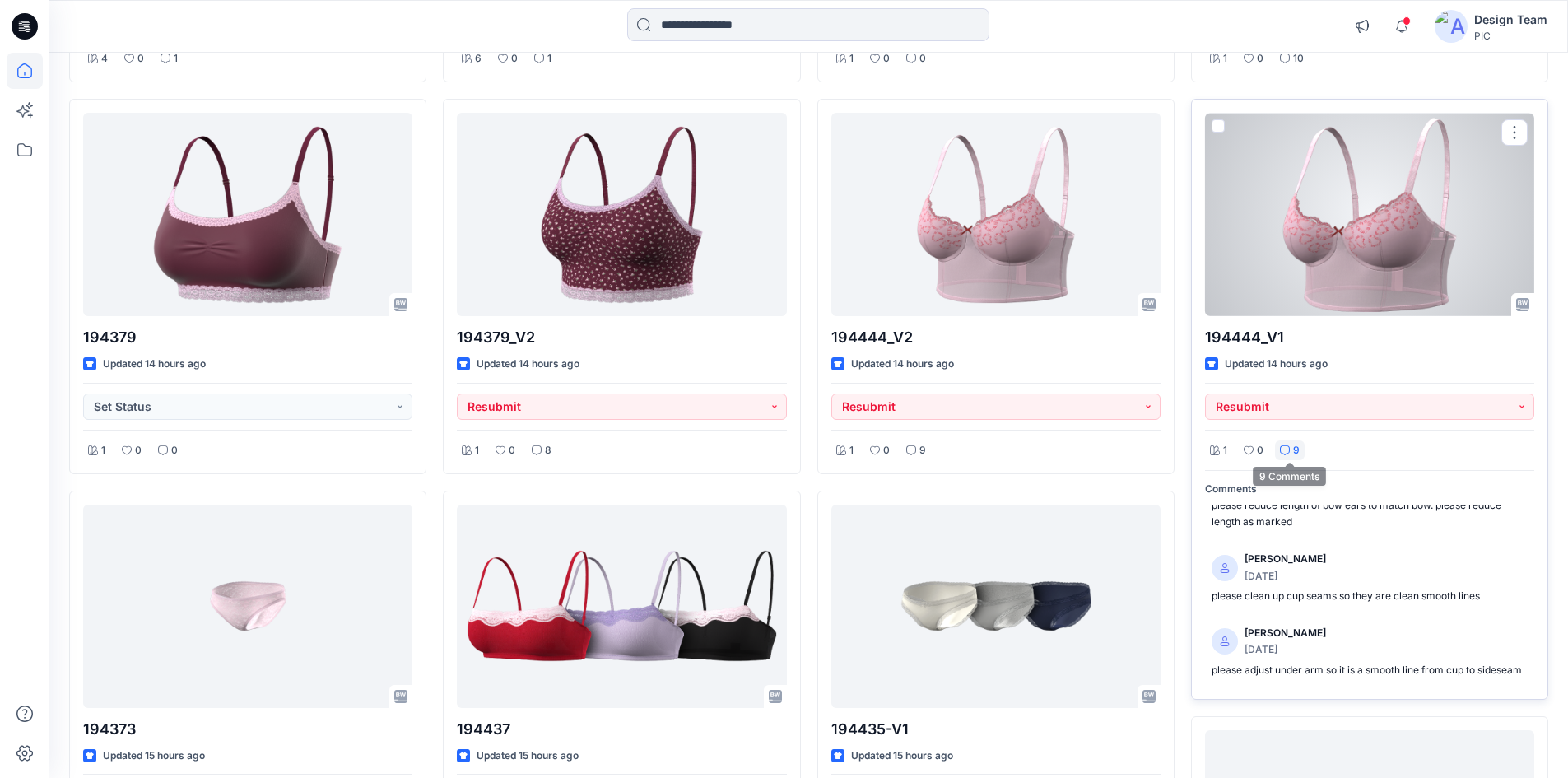
scroll to position [1679, 0]
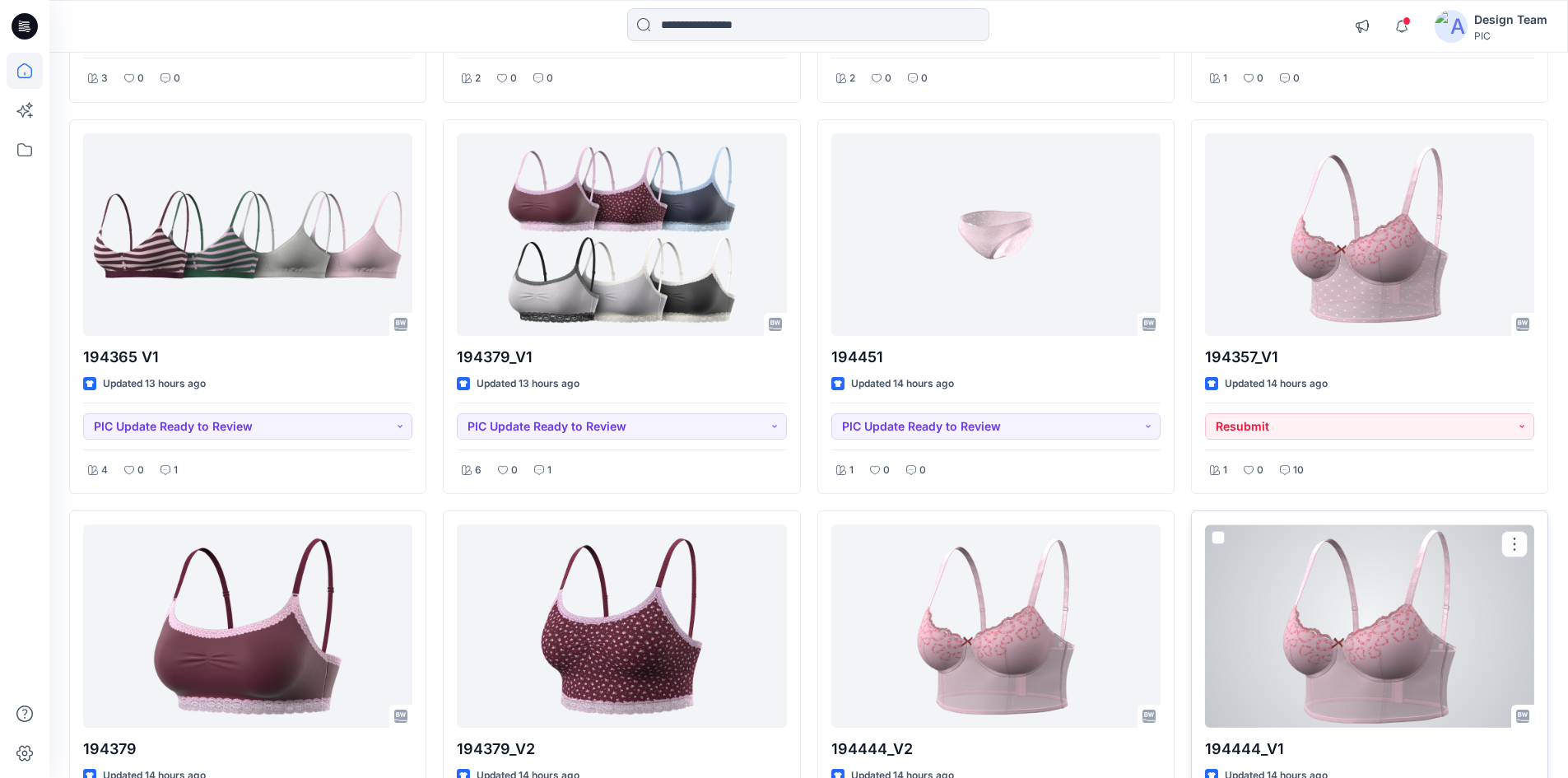
click at [1300, 536] on div at bounding box center [1370, 626] width 330 height 204
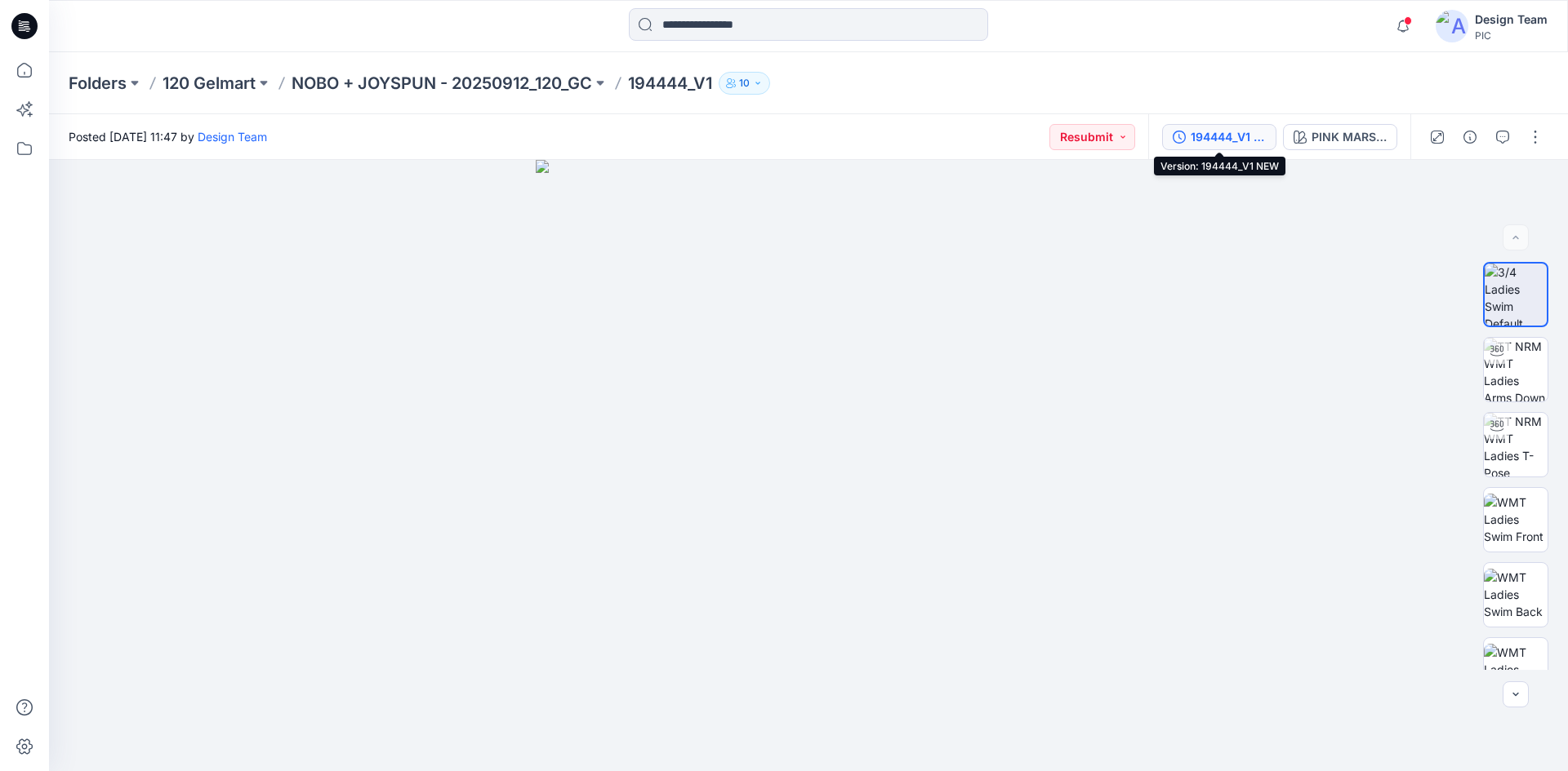
click at [1227, 135] on div "194444_V1 NEW" at bounding box center [1227, 137] width 75 height 18
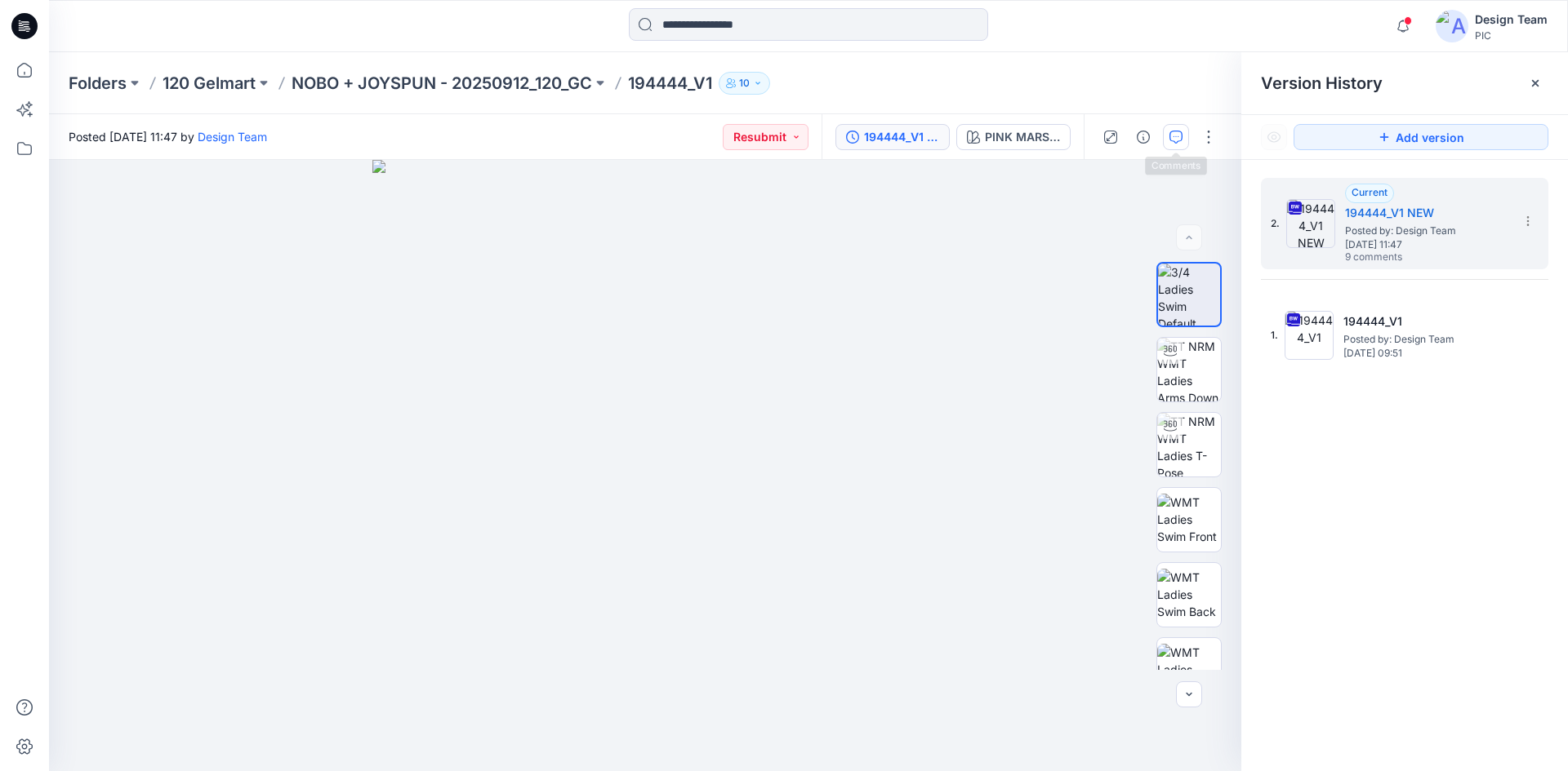
click at [1175, 140] on icon "button" at bounding box center [1175, 137] width 13 height 13
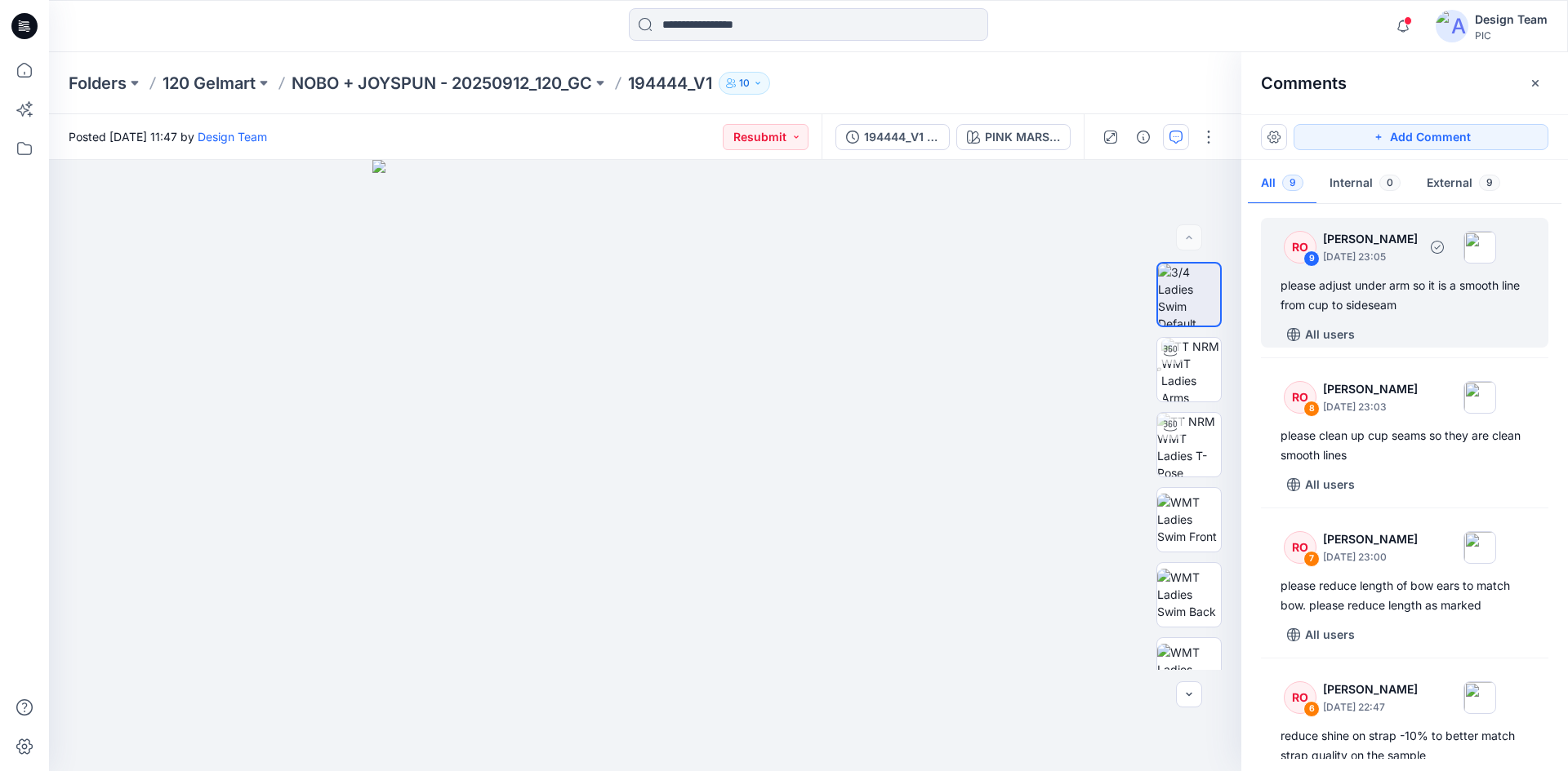
click at [1370, 317] on div "RO 9 Raquel Ortiz September 30, 2025 23:05 please adjust under arm so it is a s…" at bounding box center [1404, 282] width 288 height 130
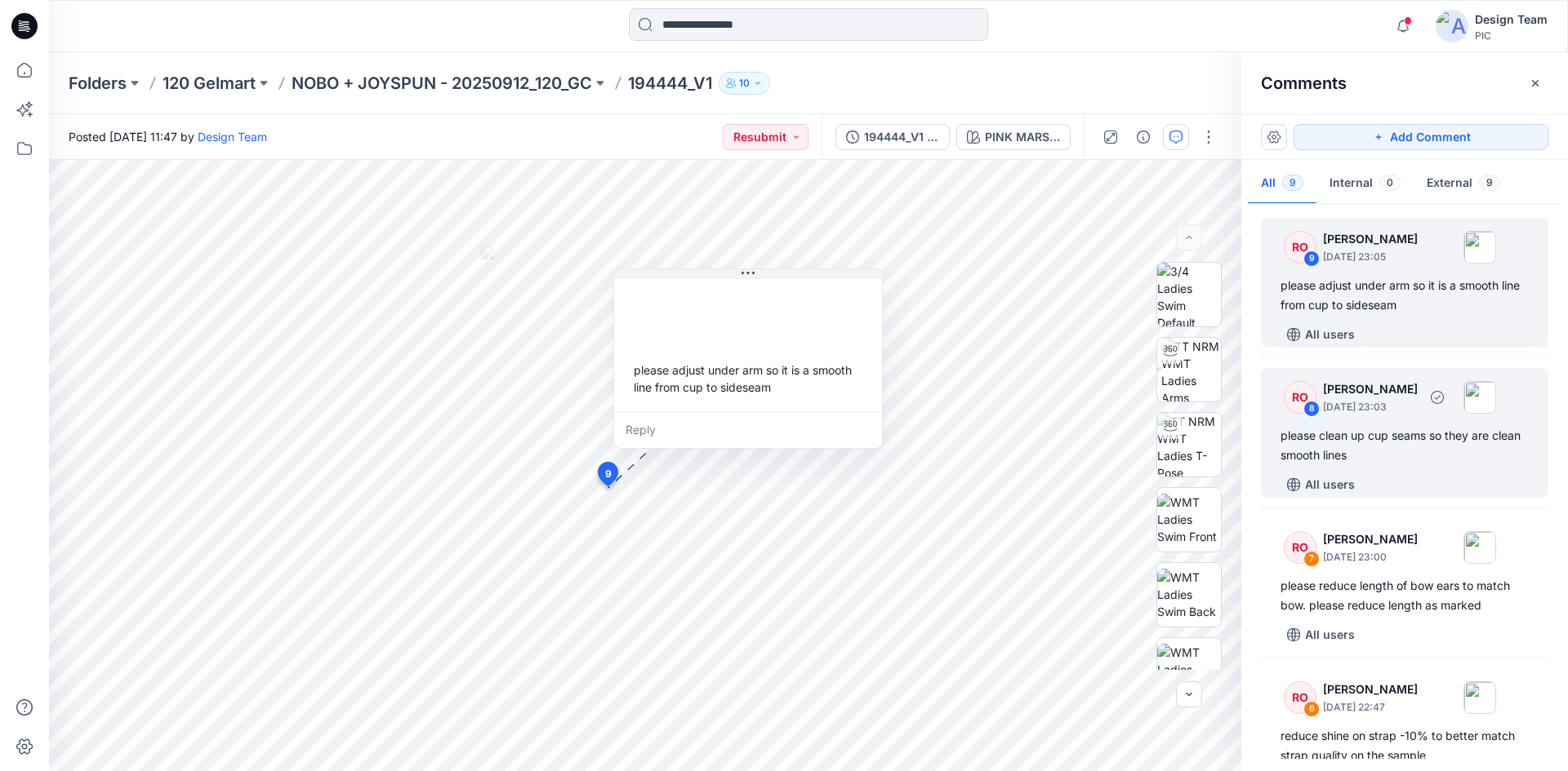
click at [1393, 415] on div "RO 8 Raquel Ortiz September 30, 2025 23:03" at bounding box center [1383, 397] width 225 height 45
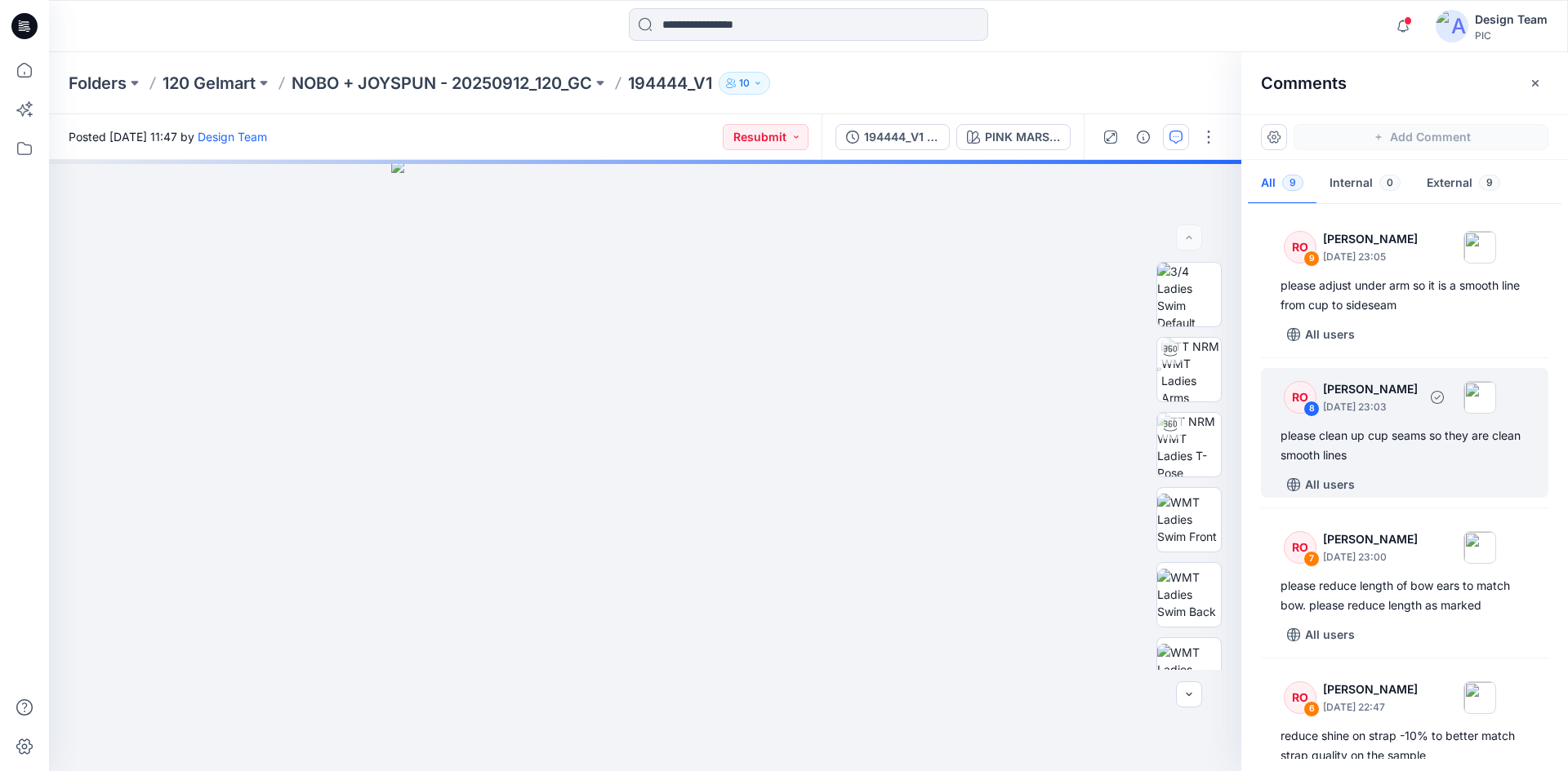
scroll to position [81, 0]
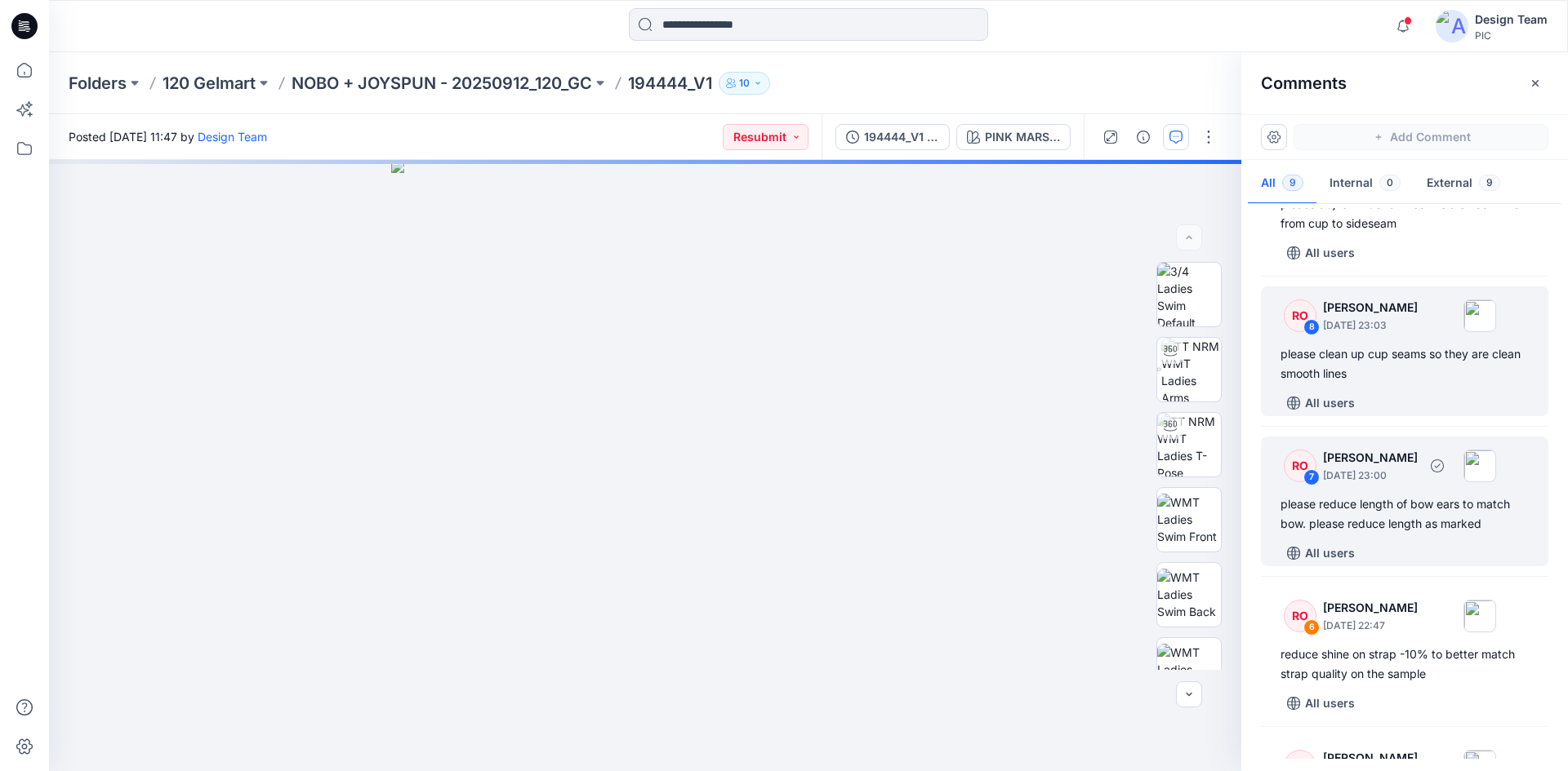
click at [1400, 481] on p "September 30, 2025 23:00" at bounding box center [1370, 476] width 94 height 16
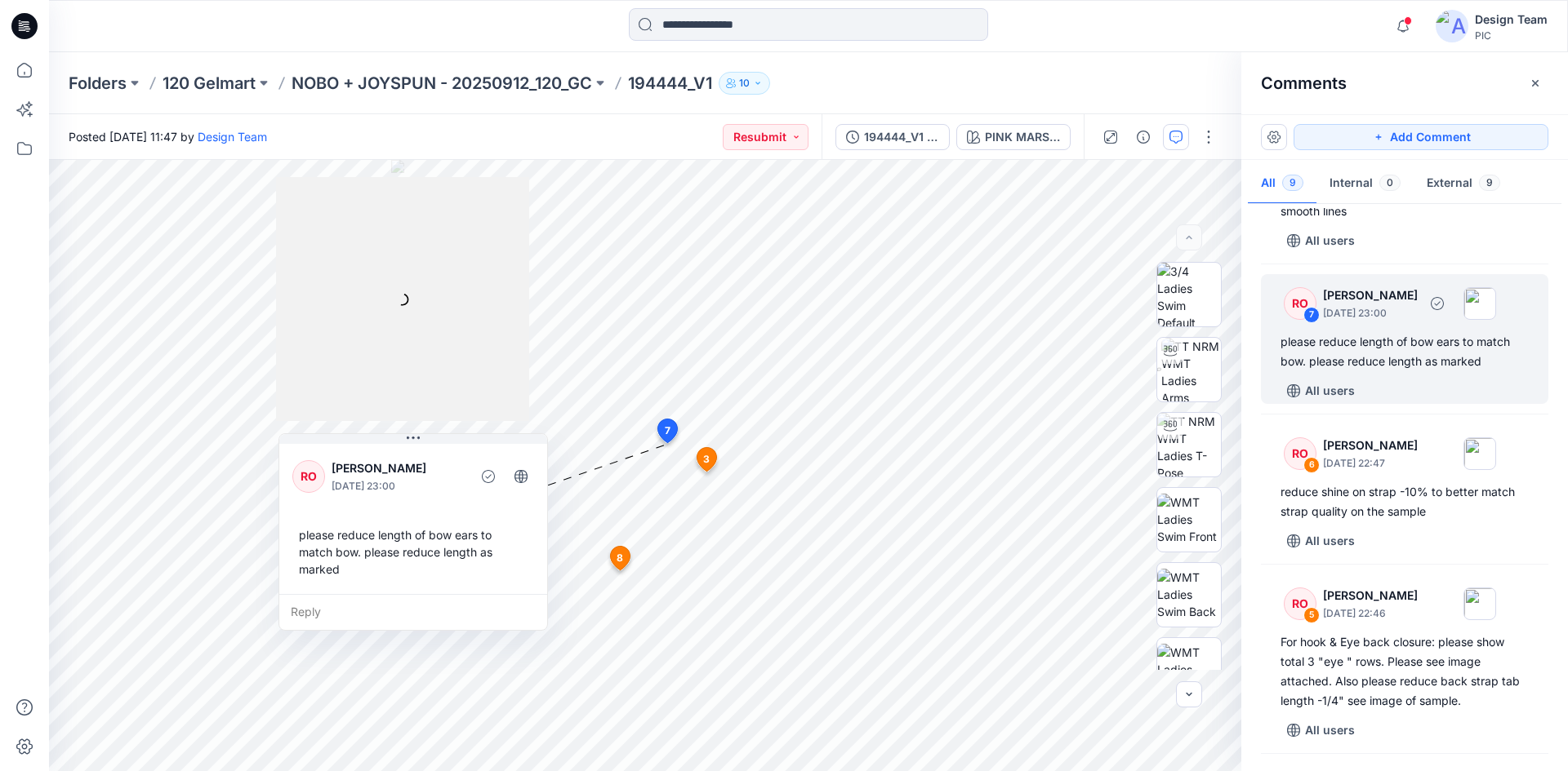
scroll to position [245, 0]
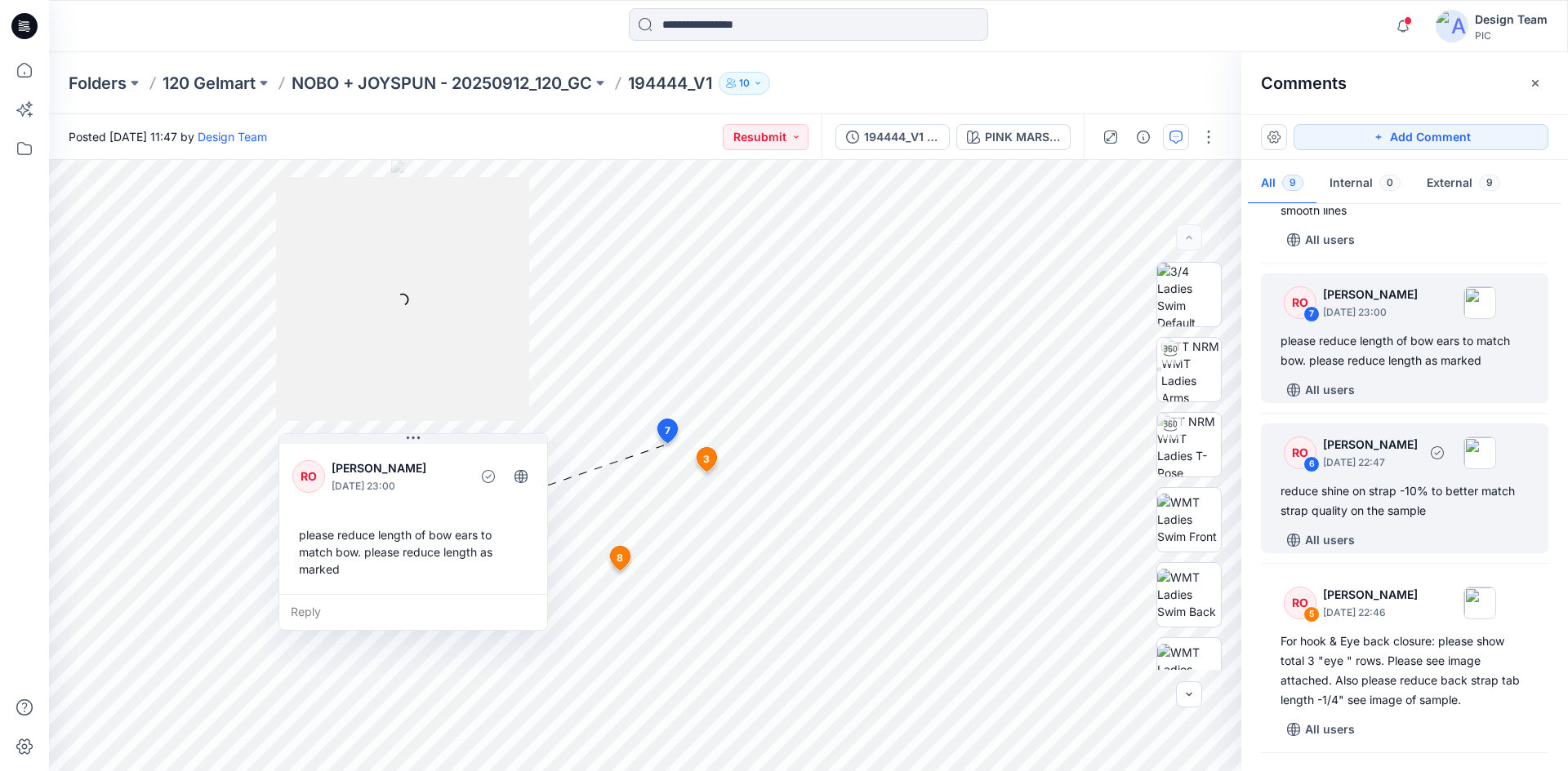
click at [1416, 505] on div "reduce shine on strap -10% to better match strap quality on the sample" at bounding box center [1404, 501] width 248 height 39
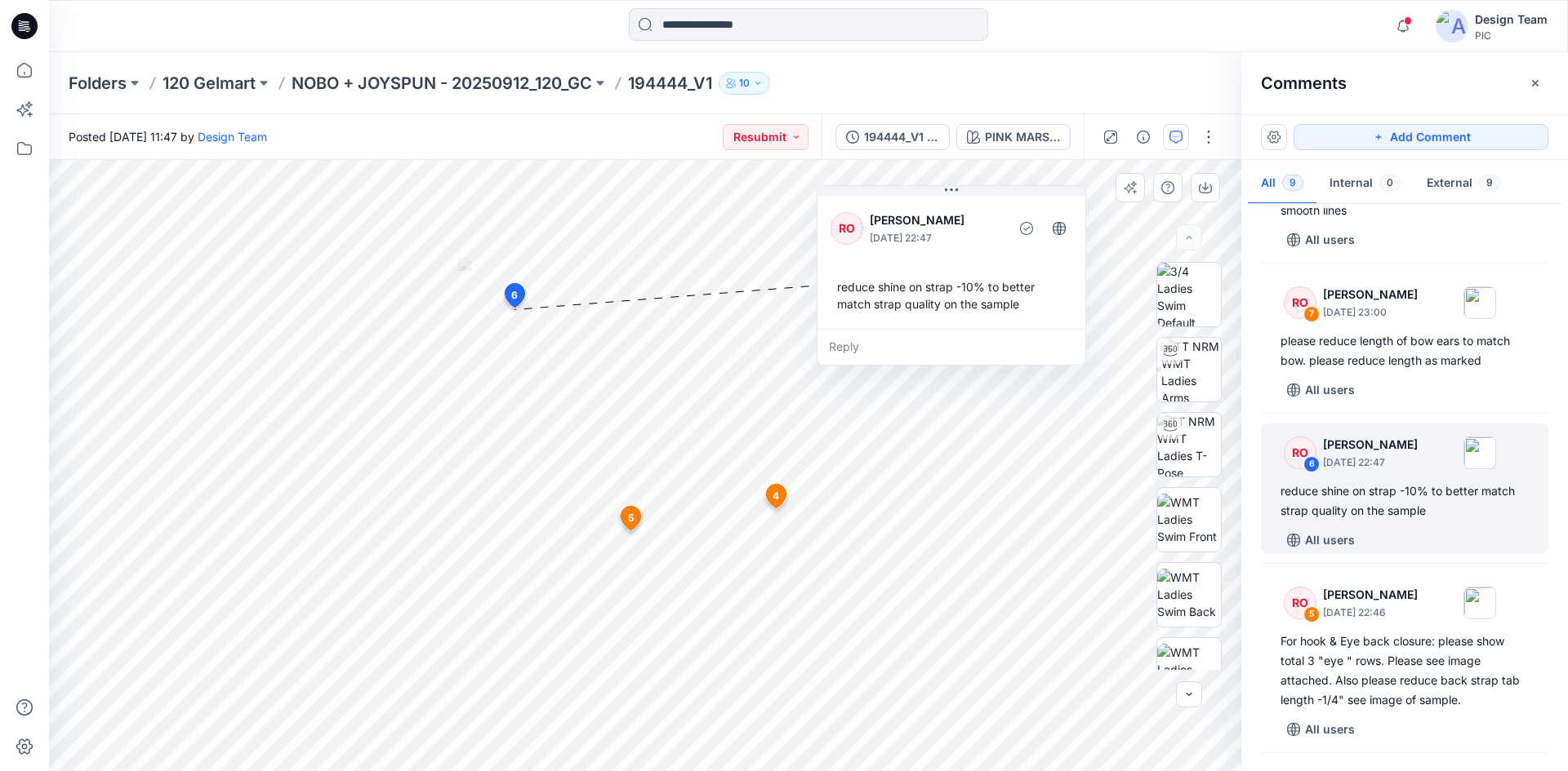
drag, startPoint x: 583, startPoint y: 384, endPoint x: 910, endPoint y: 253, distance: 352.3
click at [910, 253] on div "RO Raquel Ortiz September 30, 2025 22:47 reduce shine on strap -10% to better m…" at bounding box center [951, 260] width 268 height 136
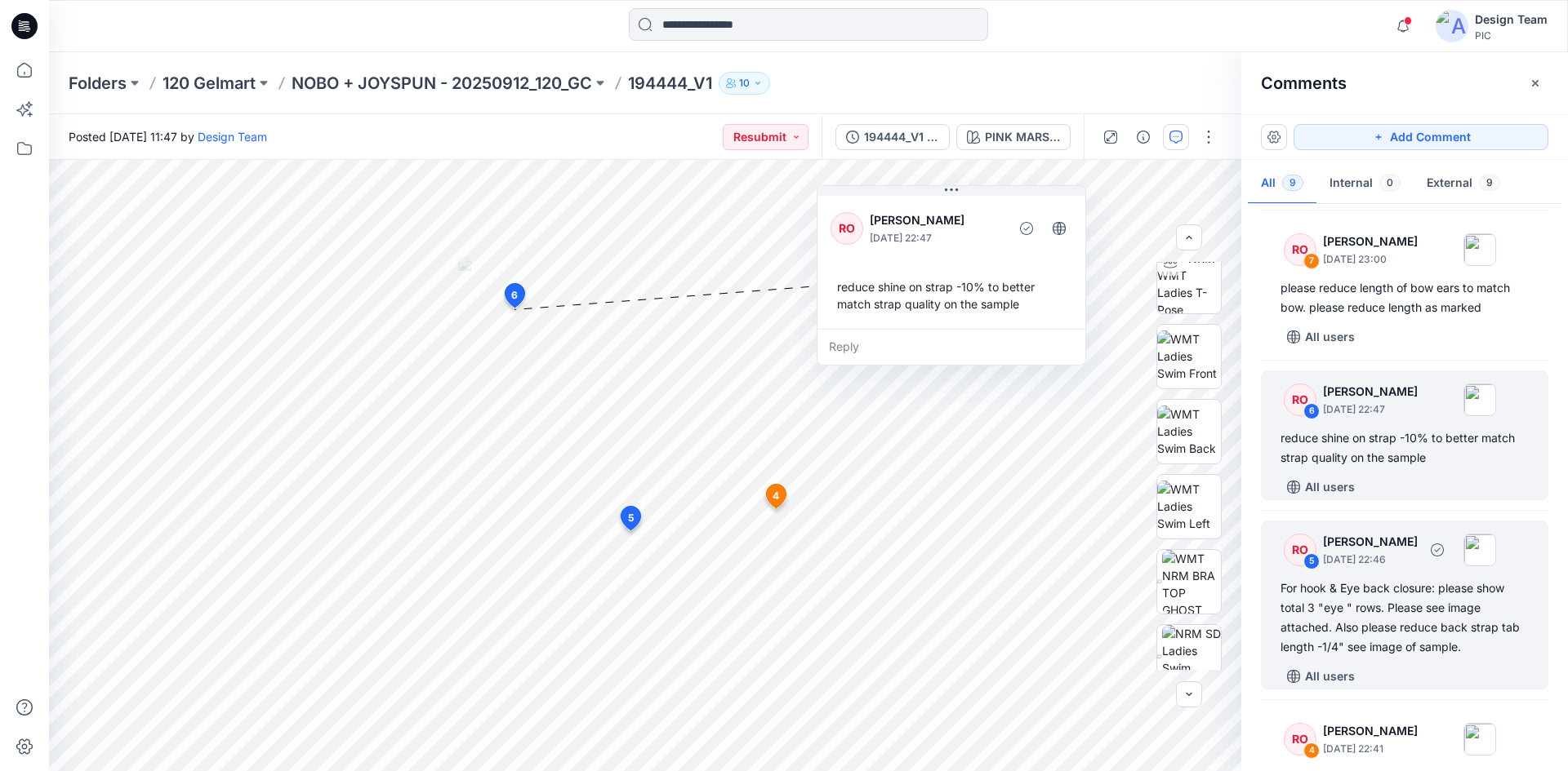
scroll to position [327, 0]
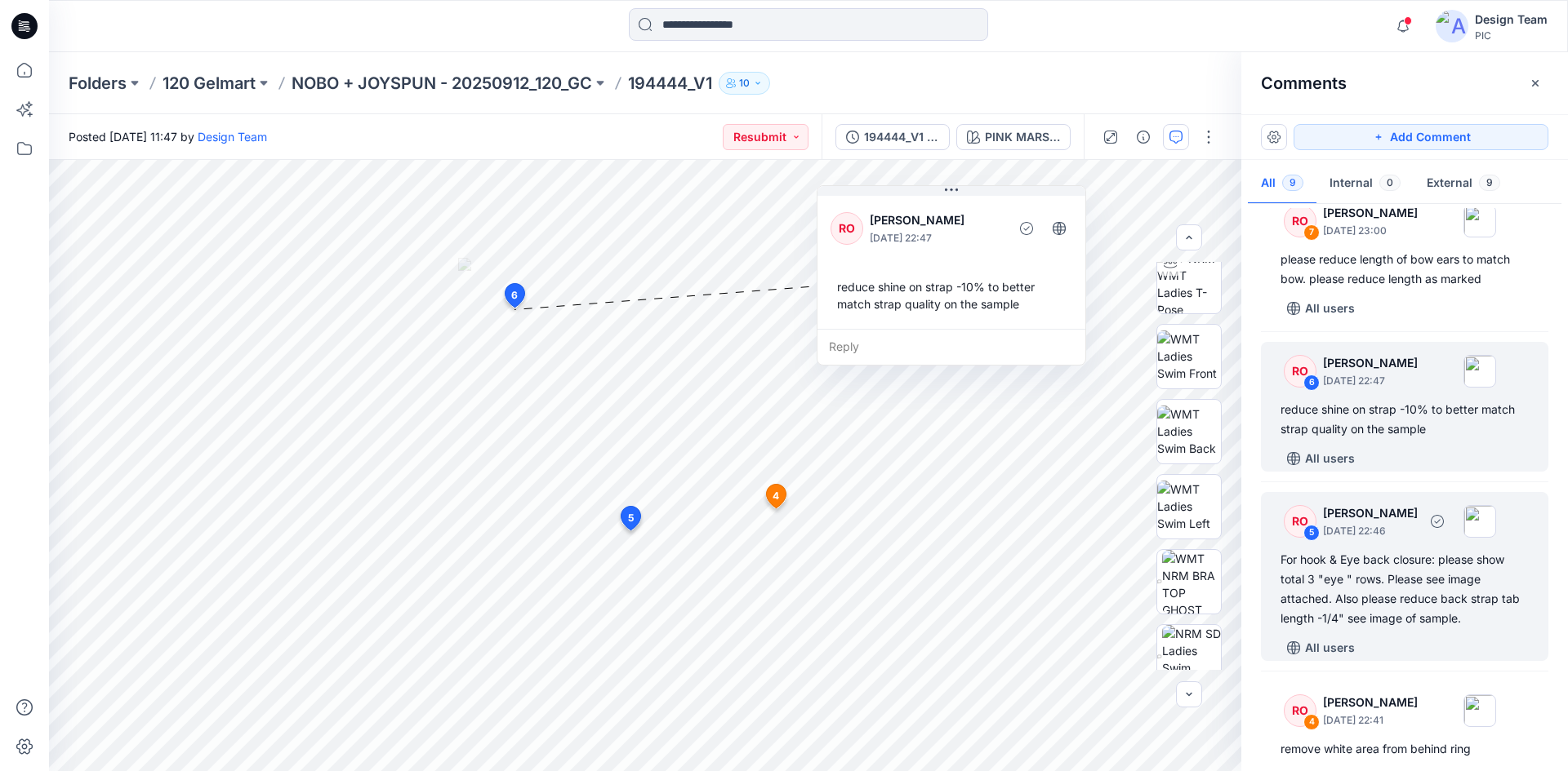
click at [1416, 555] on div "For hook & Eye back closure: please show total 3 "eye " rows. Please see image …" at bounding box center [1404, 589] width 248 height 78
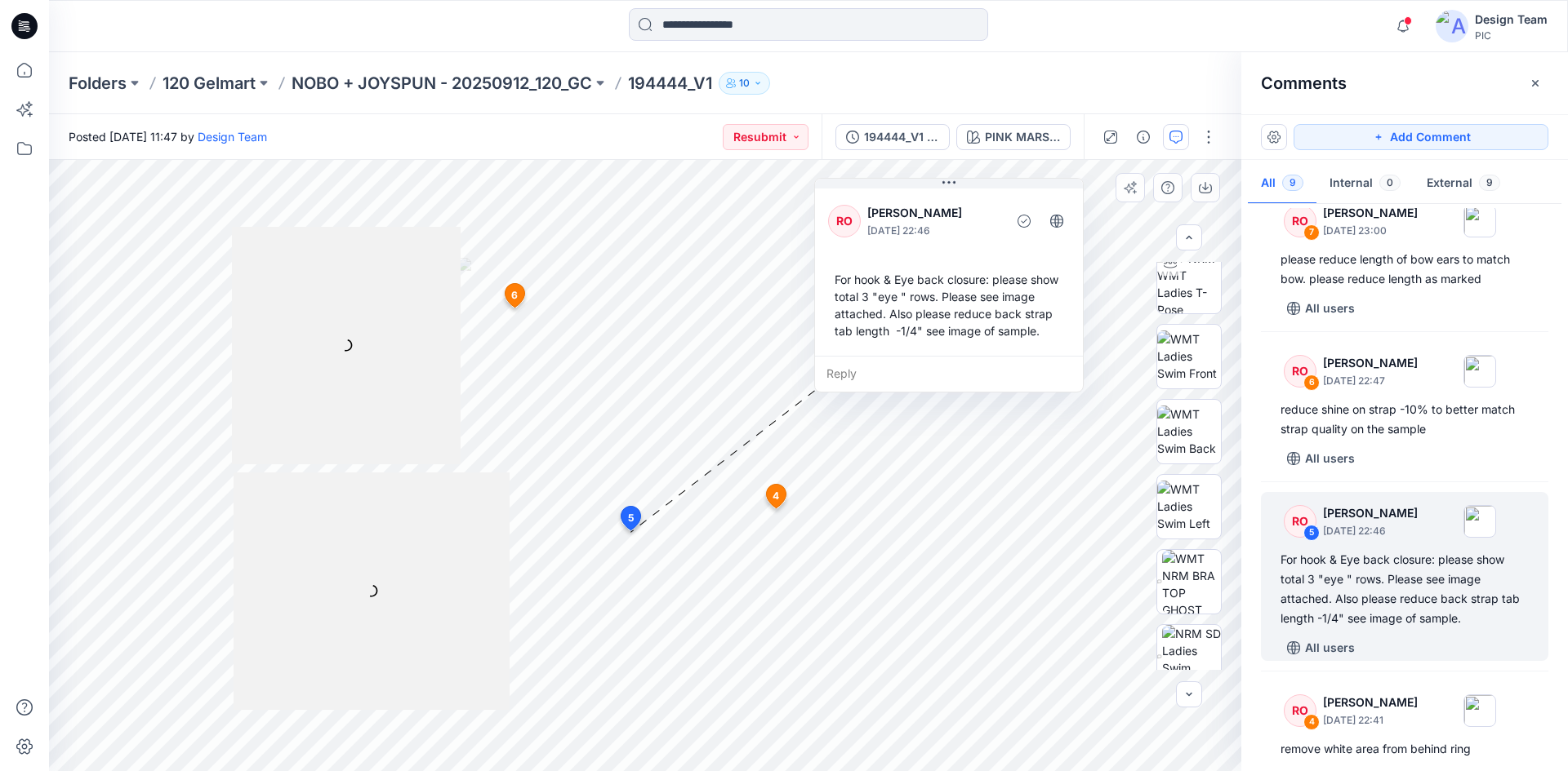
drag, startPoint x: 755, startPoint y: 354, endPoint x: 946, endPoint y: 258, distance: 213.8
click at [946, 264] on div "For hook & Eye back closure: please show total 3 "eye " rows. Please see image …" at bounding box center [948, 305] width 242 height 81
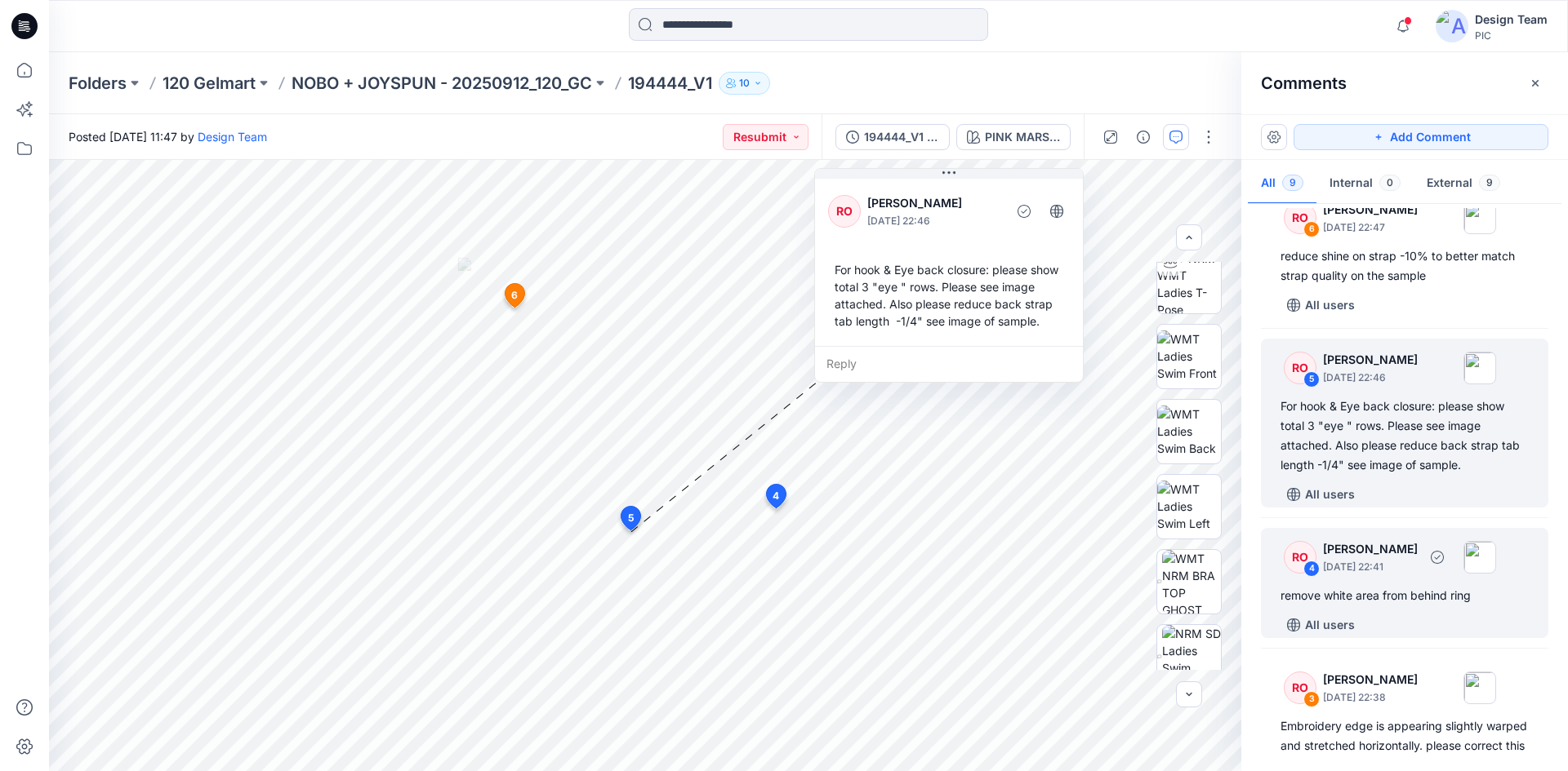
scroll to position [489, 0]
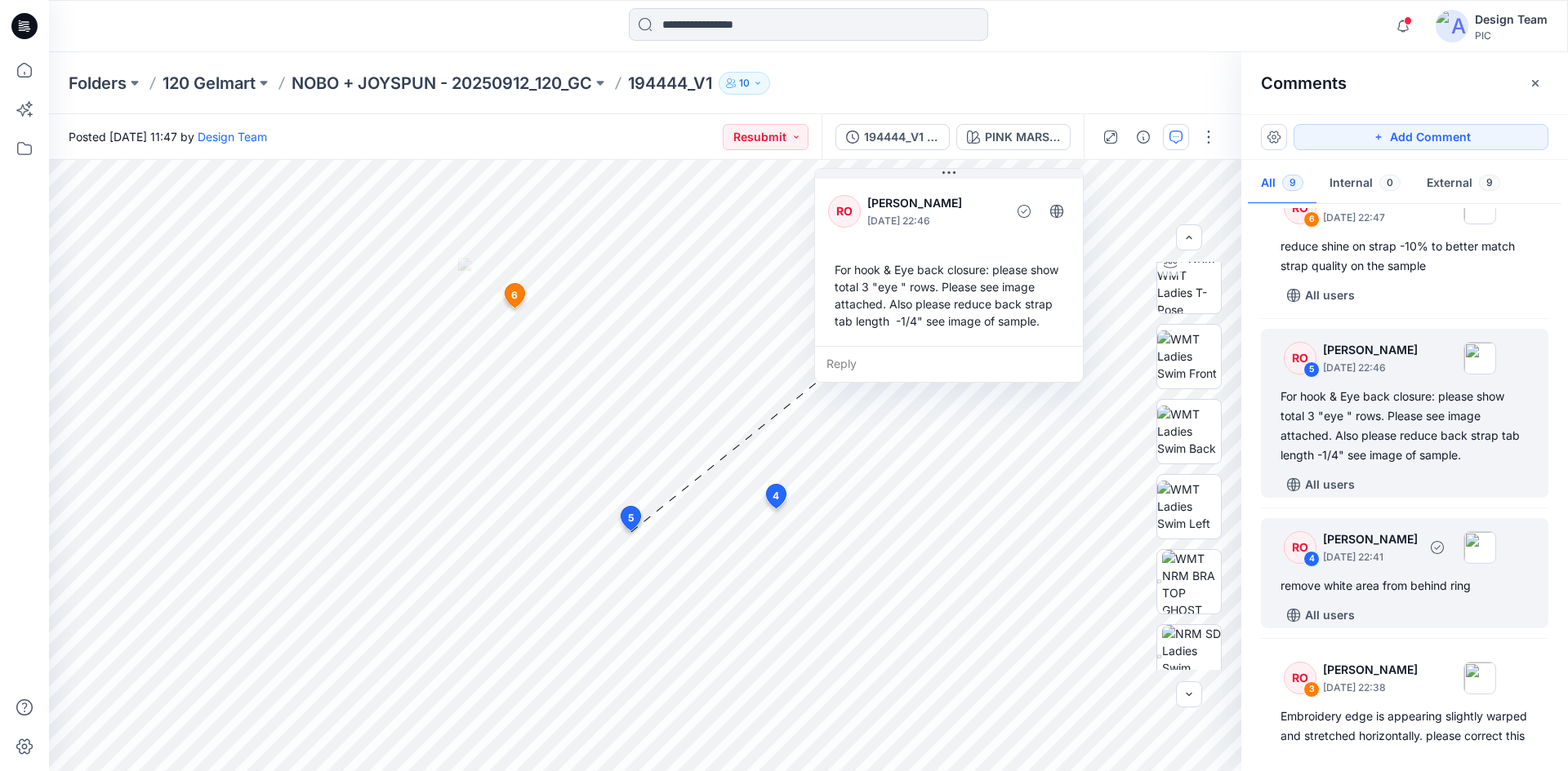
drag, startPoint x: 1398, startPoint y: 590, endPoint x: 1389, endPoint y: 586, distance: 9.8
click at [1398, 591] on div "remove white area from behind ring" at bounding box center [1404, 586] width 248 height 20
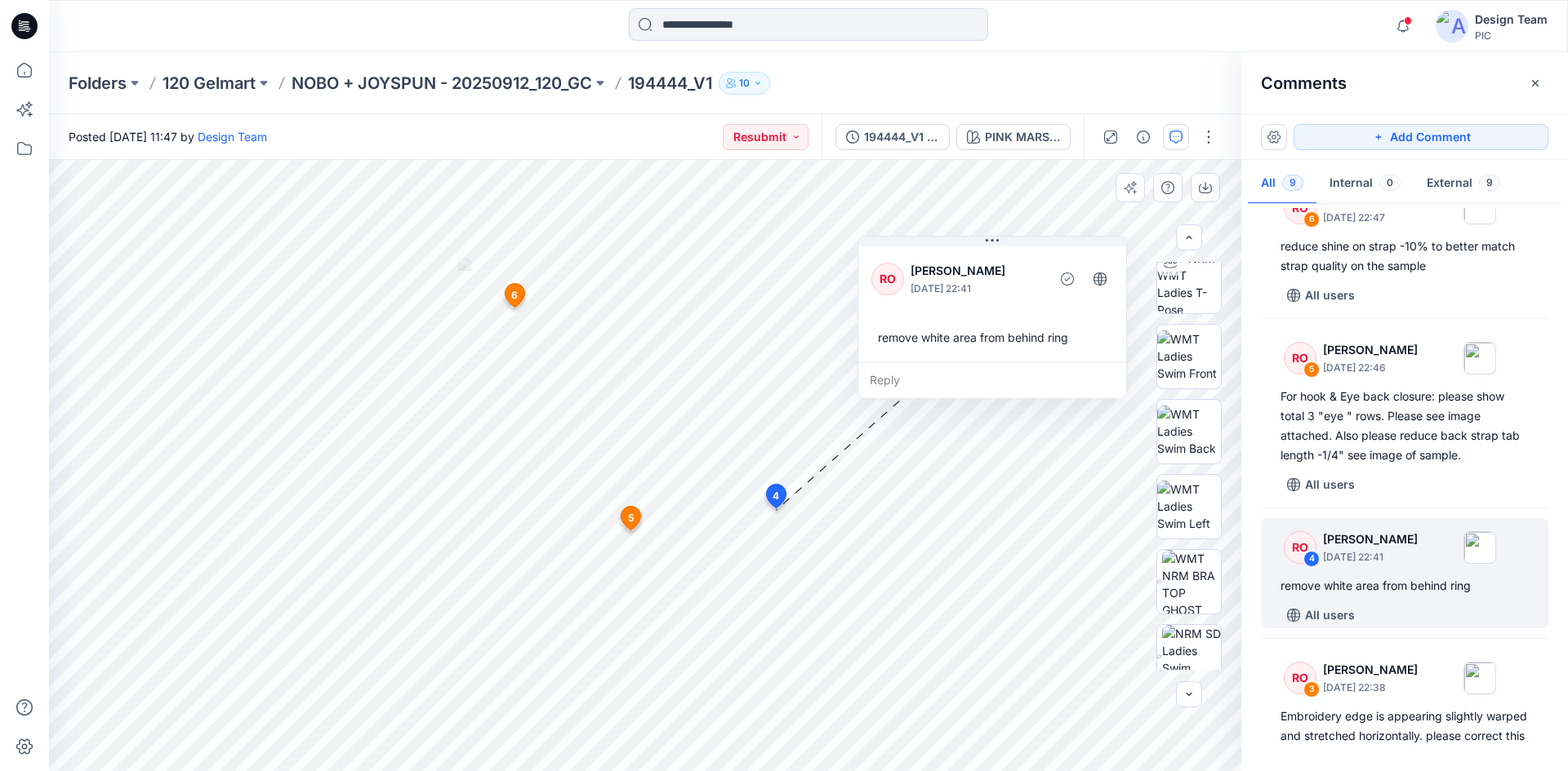
drag, startPoint x: 880, startPoint y: 579, endPoint x: 986, endPoint y: 300, distance: 298.5
click at [986, 300] on div "RO Raquel Ortiz September 30, 2025 22:41 remove white area from behind ring" at bounding box center [992, 303] width 268 height 120
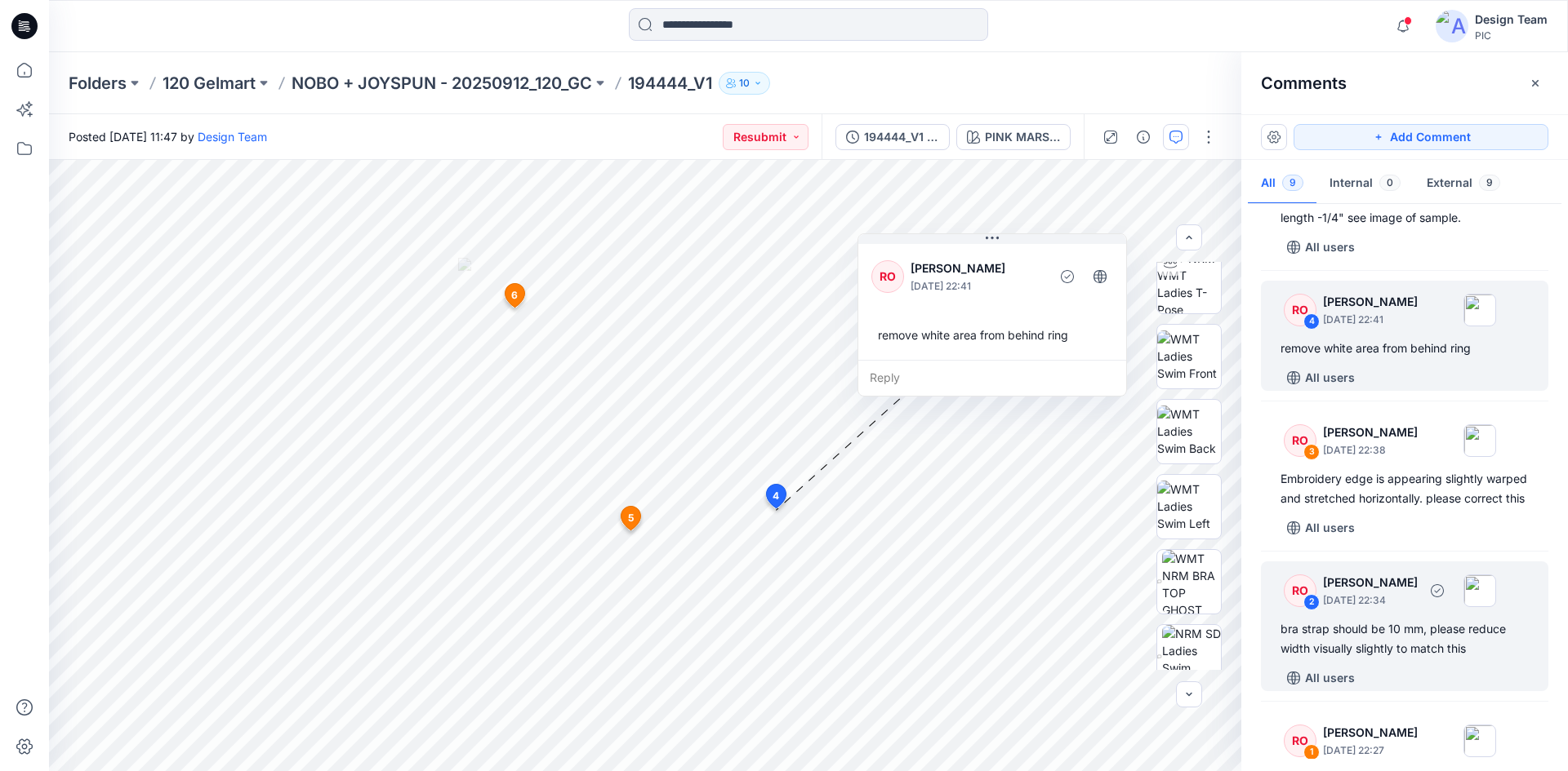
scroll to position [816, 0]
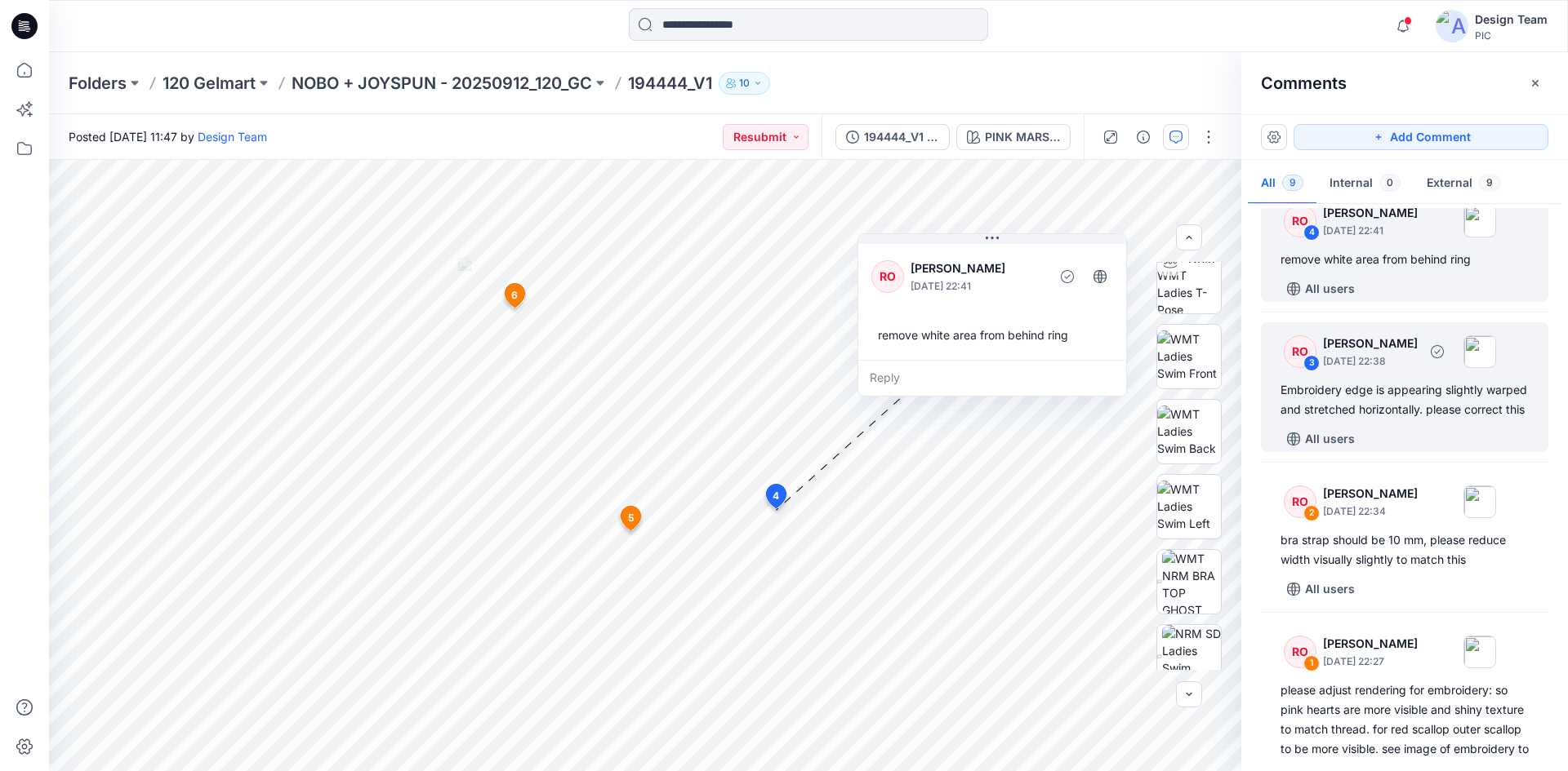
click at [1409, 357] on p "September 30, 2025 22:38" at bounding box center [1370, 361] width 94 height 16
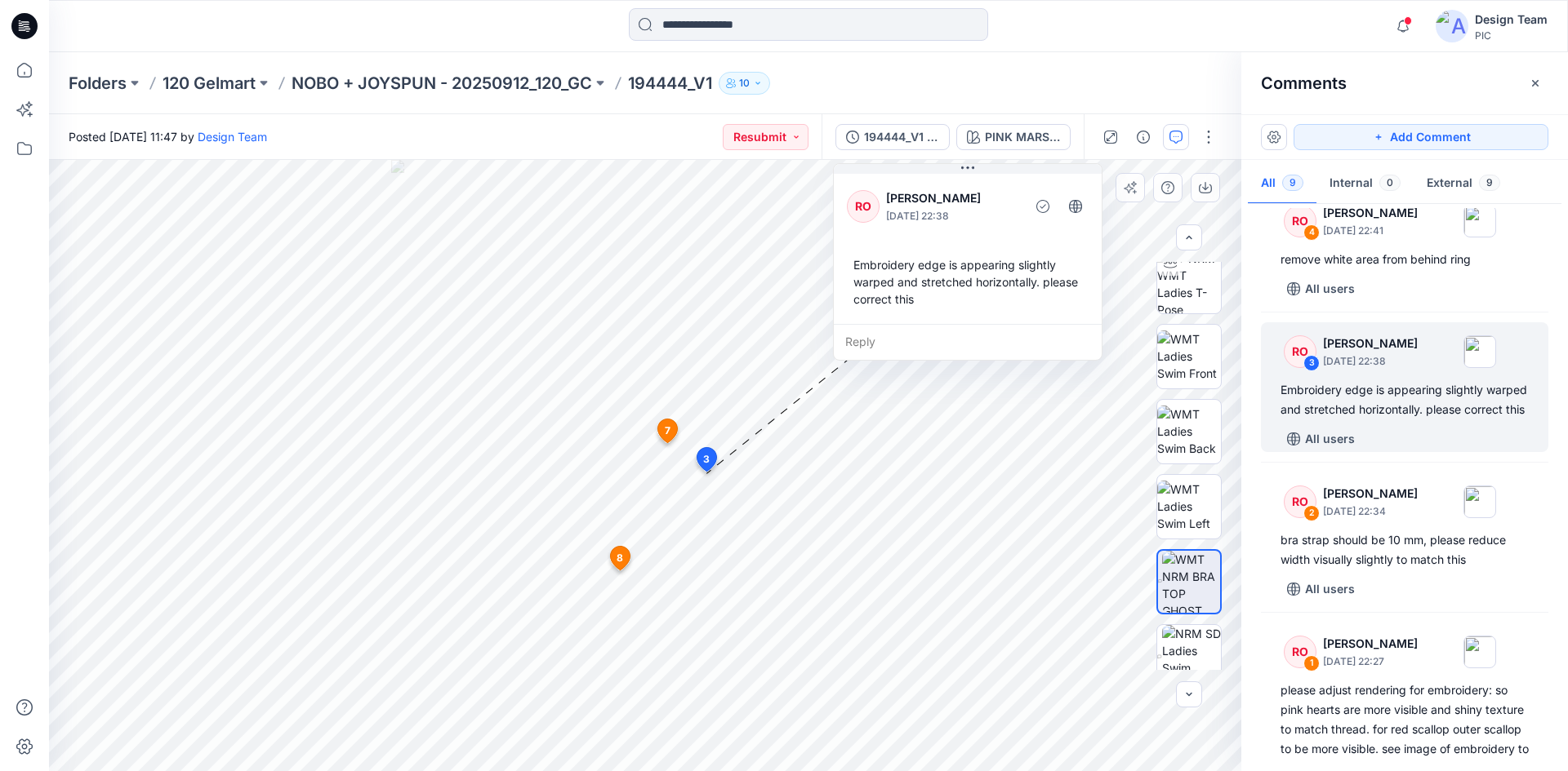
drag, startPoint x: 874, startPoint y: 478, endPoint x: 935, endPoint y: 274, distance: 212.9
click at [935, 274] on div "Embroidery edge is appearing slightly warped and stretched horizontally. please…" at bounding box center [967, 282] width 242 height 64
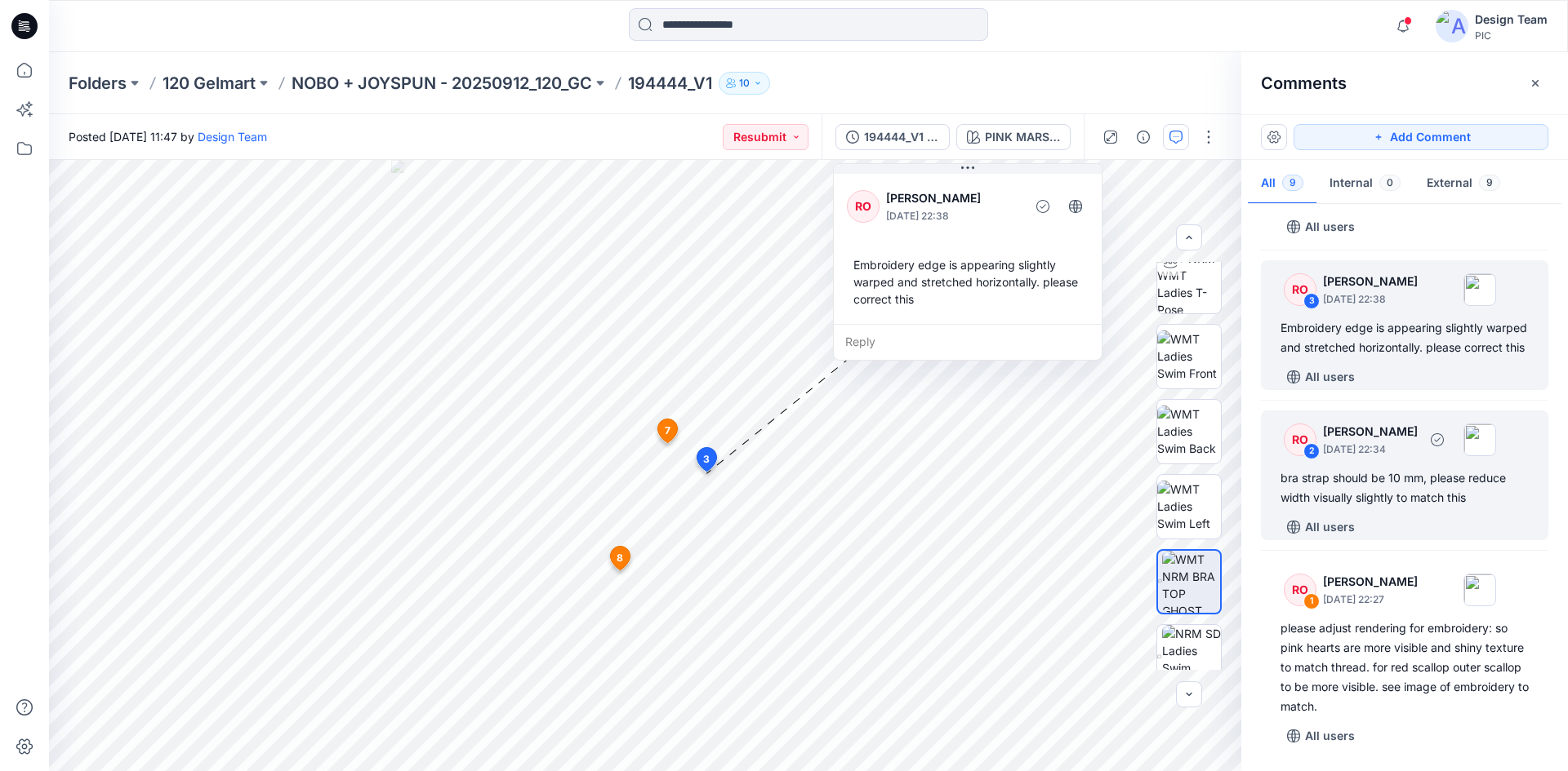
click at [1403, 444] on p "September 30, 2025 22:34" at bounding box center [1370, 450] width 94 height 16
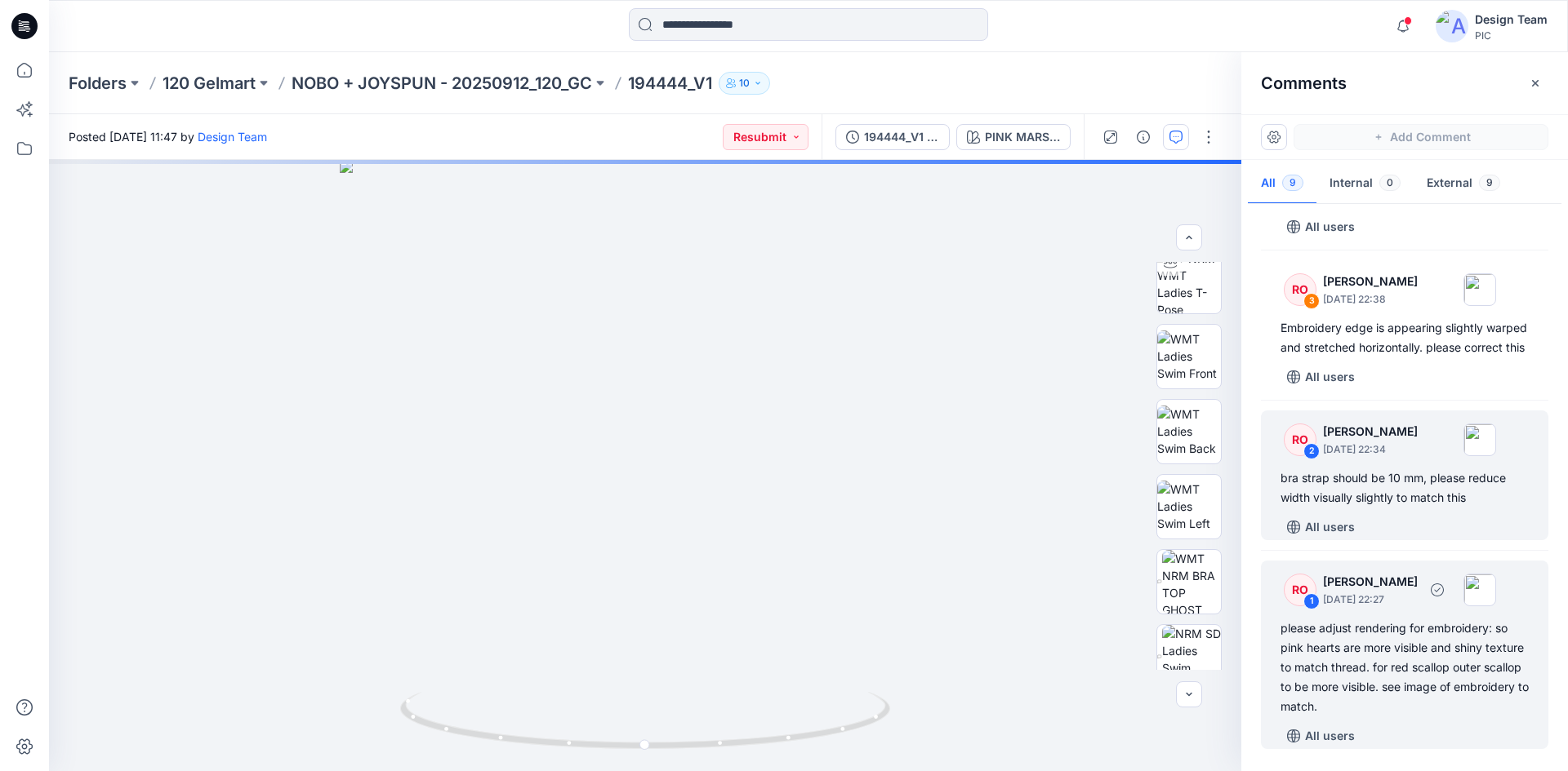
click at [1440, 658] on div "please adjust rendering for embroidery: so pink hearts are more visible and shi…" at bounding box center [1404, 667] width 248 height 98
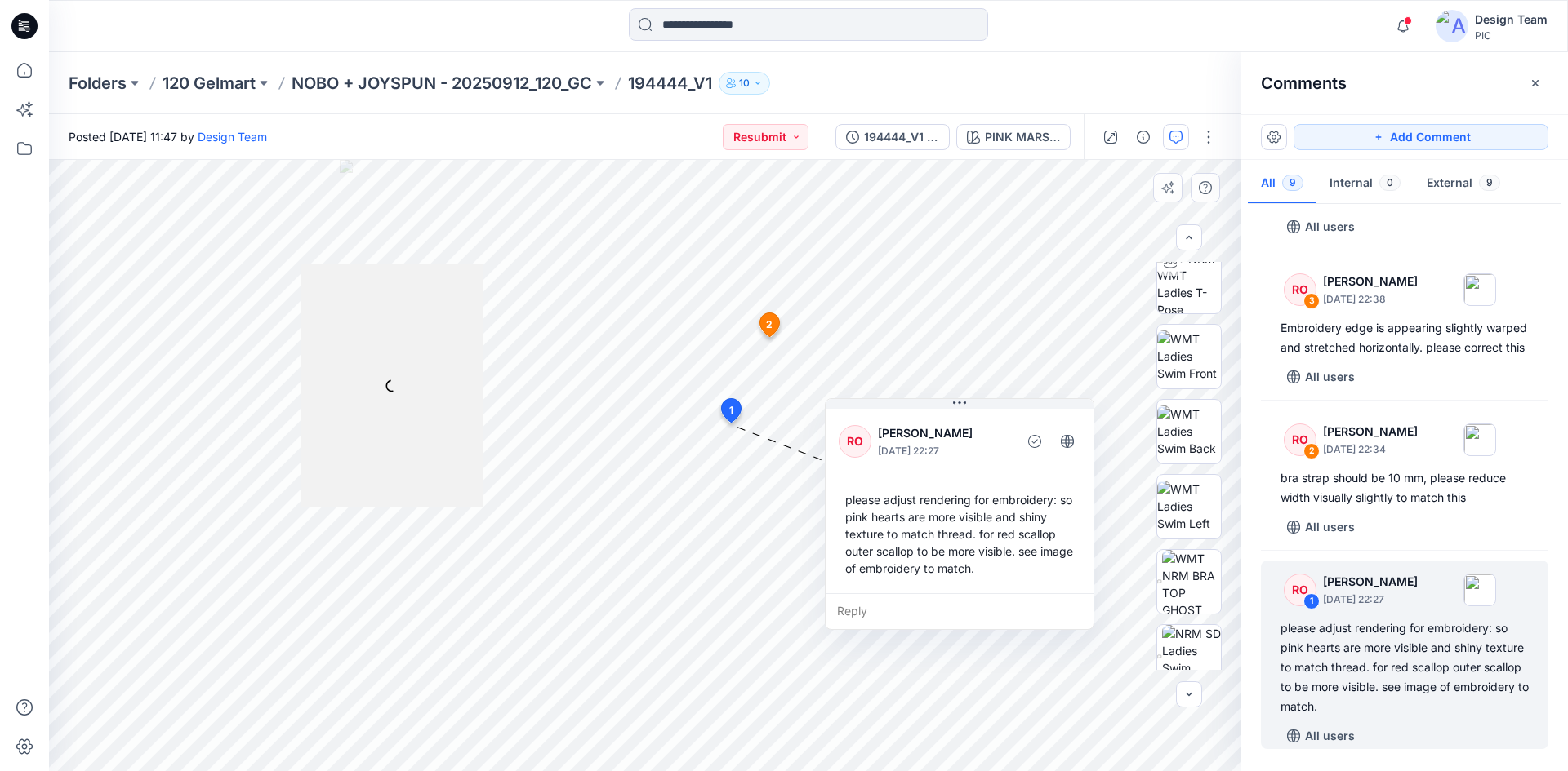
drag, startPoint x: 797, startPoint y: 359, endPoint x: 924, endPoint y: 514, distance: 200.4
click at [938, 534] on div "please adjust rendering for embroidery: so pink hearts are more visible and shi…" at bounding box center [959, 535] width 242 height 99
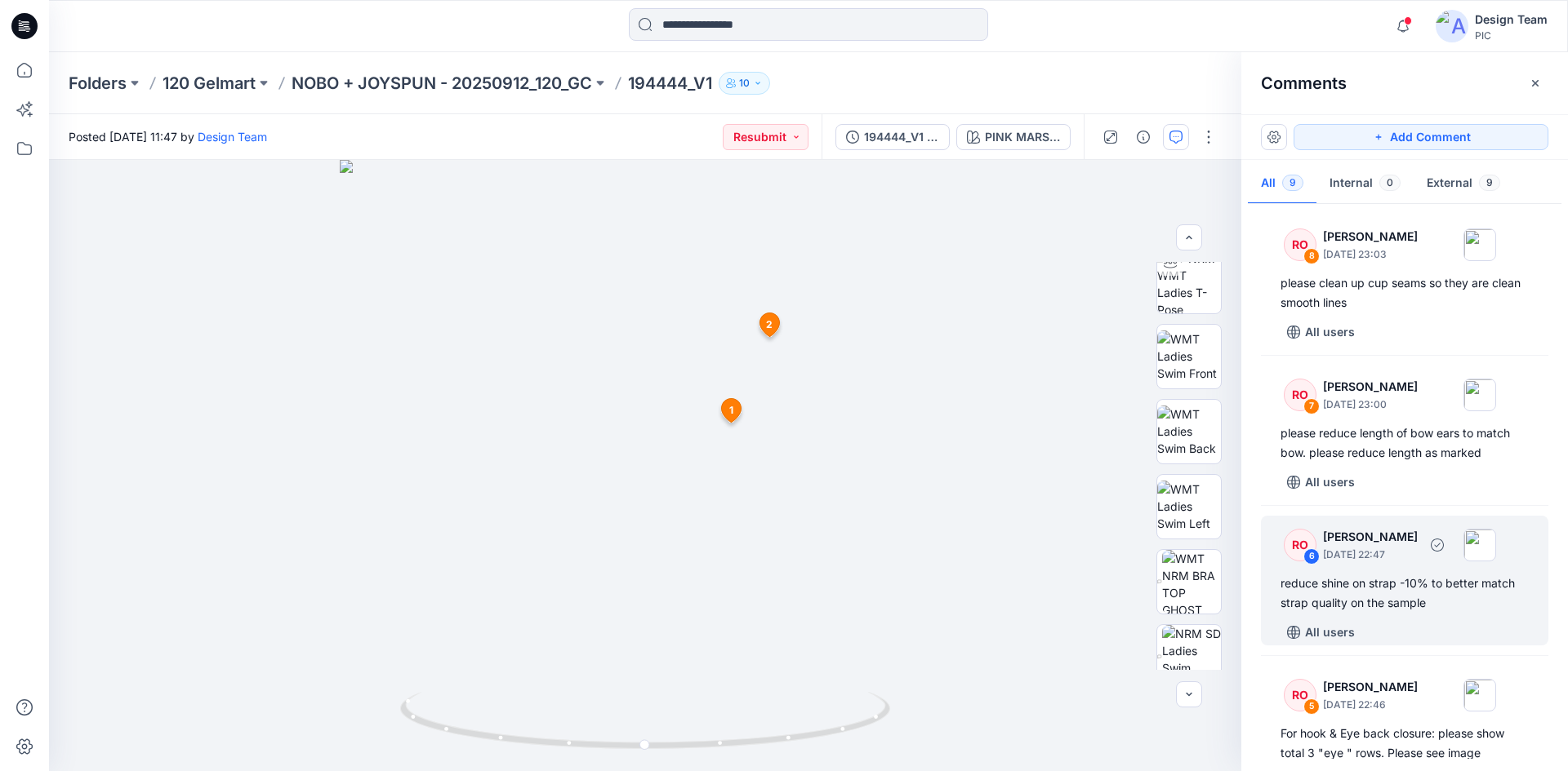
scroll to position [0, 0]
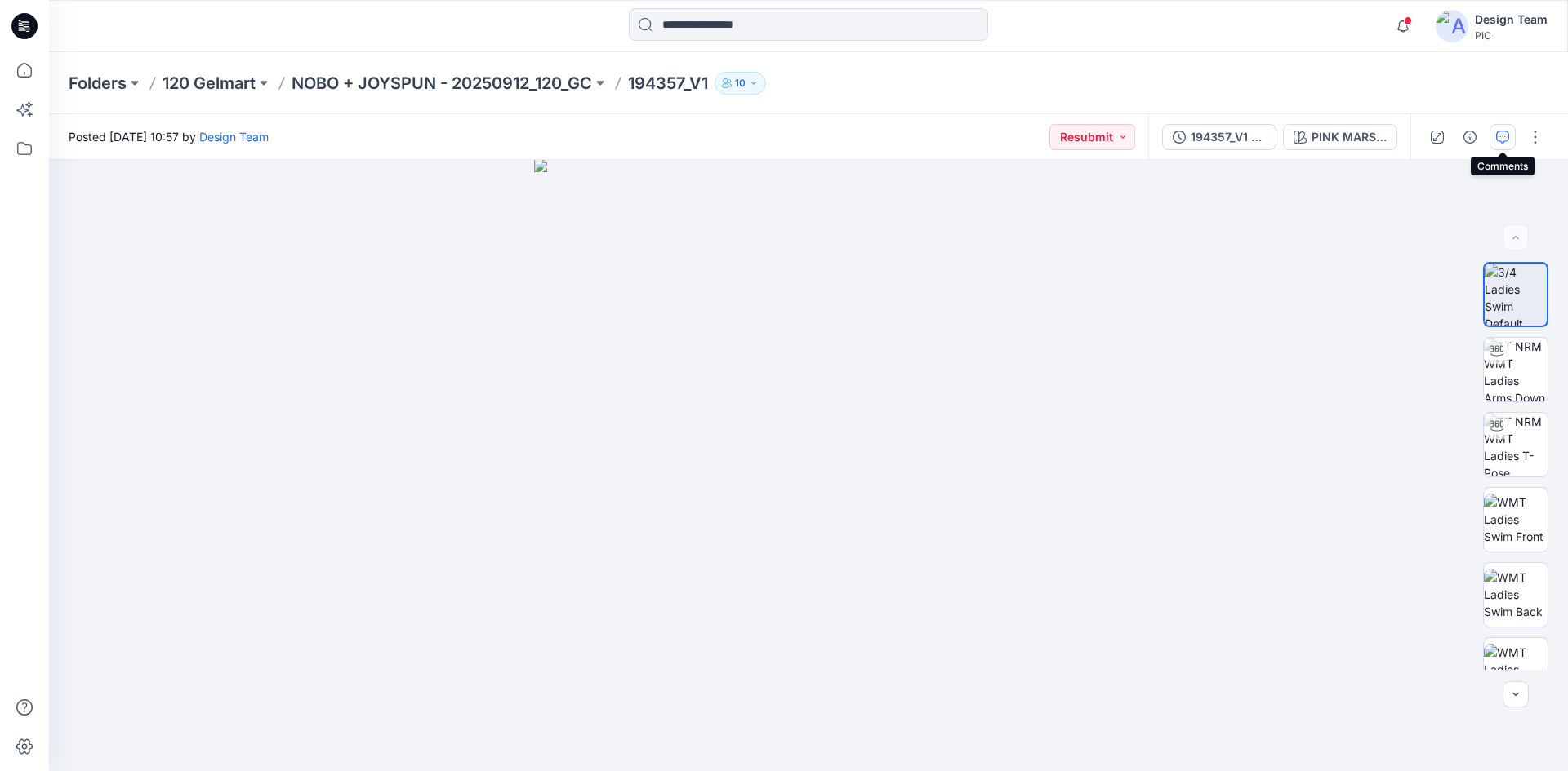
click at [1493, 143] on button "button" at bounding box center [1502, 137] width 26 height 26
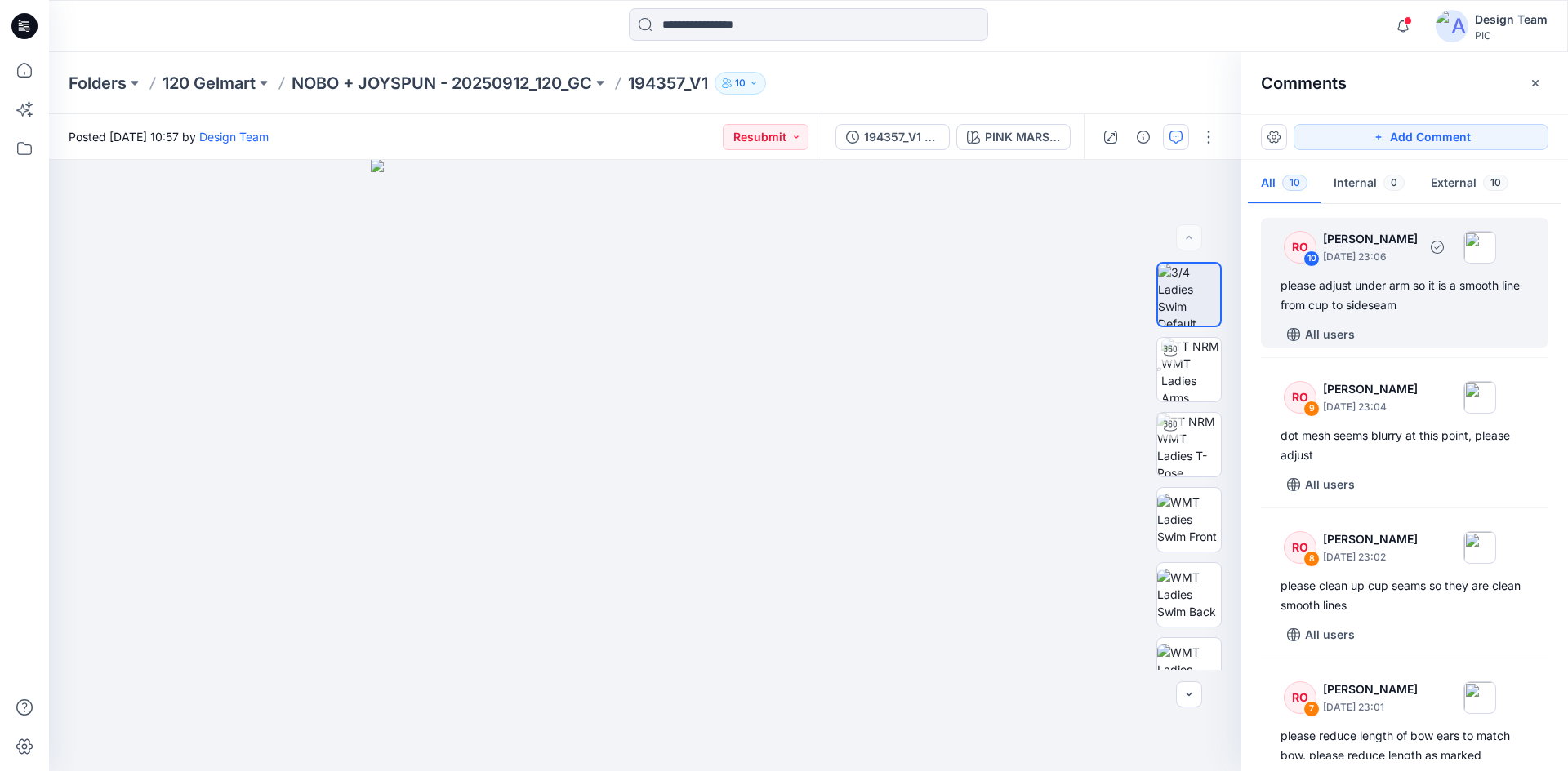
click at [1381, 308] on div "please adjust under arm so it is a smooth line from cup to sideseam" at bounding box center [1404, 295] width 248 height 39
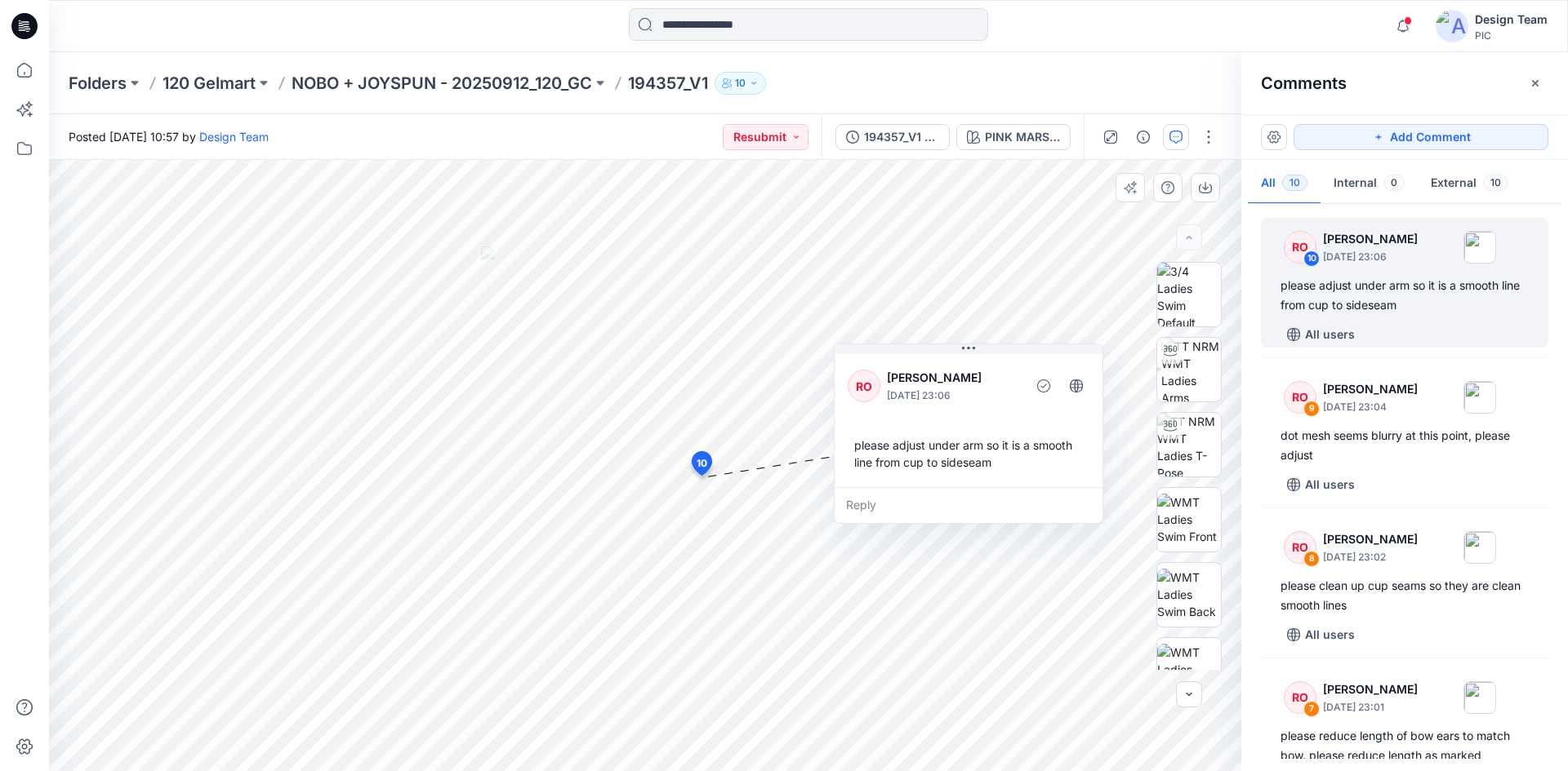
drag, startPoint x: 752, startPoint y: 547, endPoint x: 910, endPoint y: 407, distance: 211.1
click at [910, 407] on div "RO Raquel Ortiz September 30, 2025 23:06" at bounding box center [968, 386] width 242 height 45
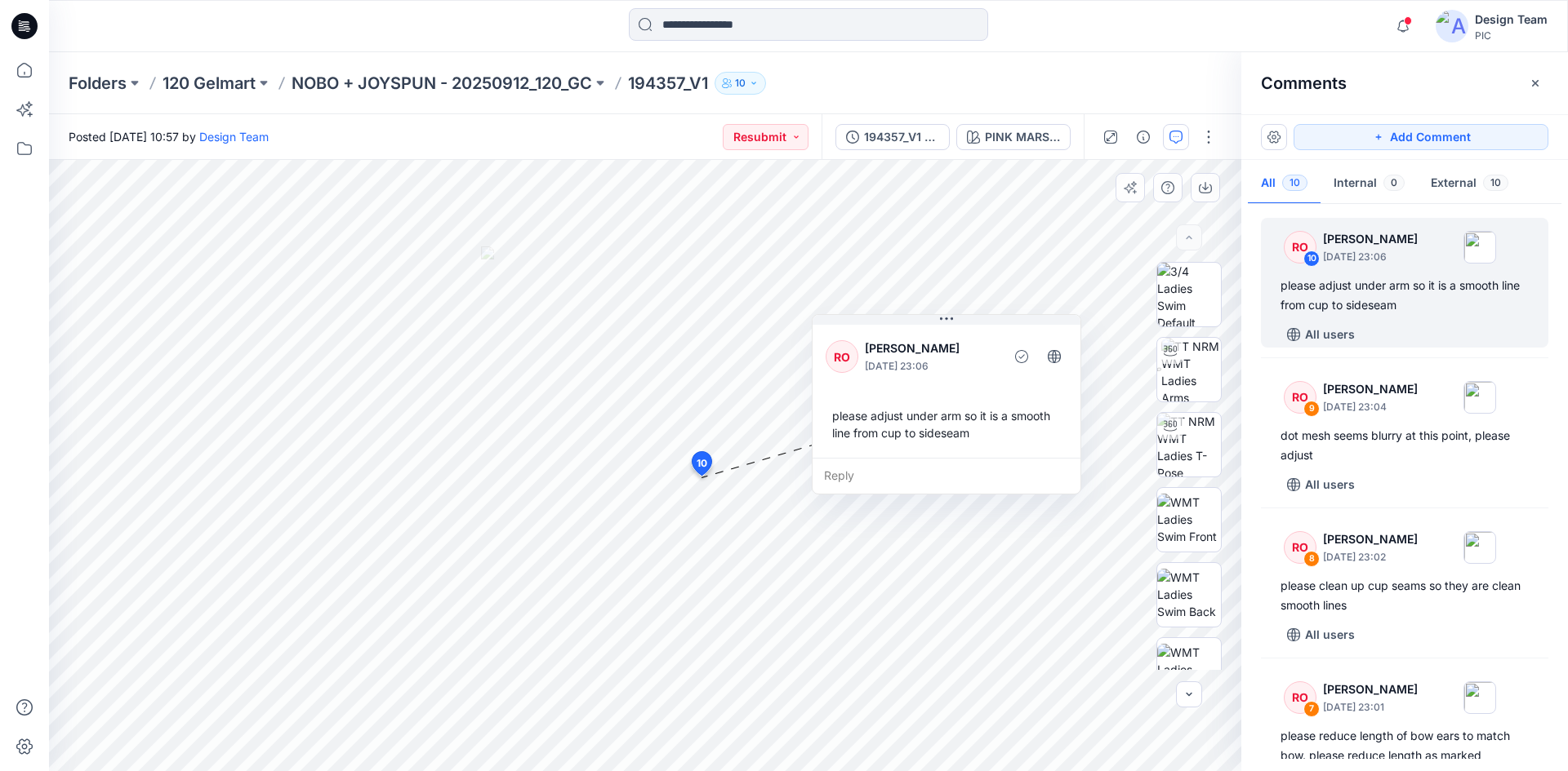
drag, startPoint x: 912, startPoint y: 451, endPoint x: 890, endPoint y: 422, distance: 36.4
click at [890, 422] on div "please adjust under arm so it is a smooth line from cup to sideseam" at bounding box center [946, 424] width 242 height 48
drag, startPoint x: 906, startPoint y: 442, endPoint x: 895, endPoint y: 441, distance: 11.0
click at [895, 441] on div "please adjust under arm so it is a smooth line from cup to sideseam" at bounding box center [936, 424] width 242 height 48
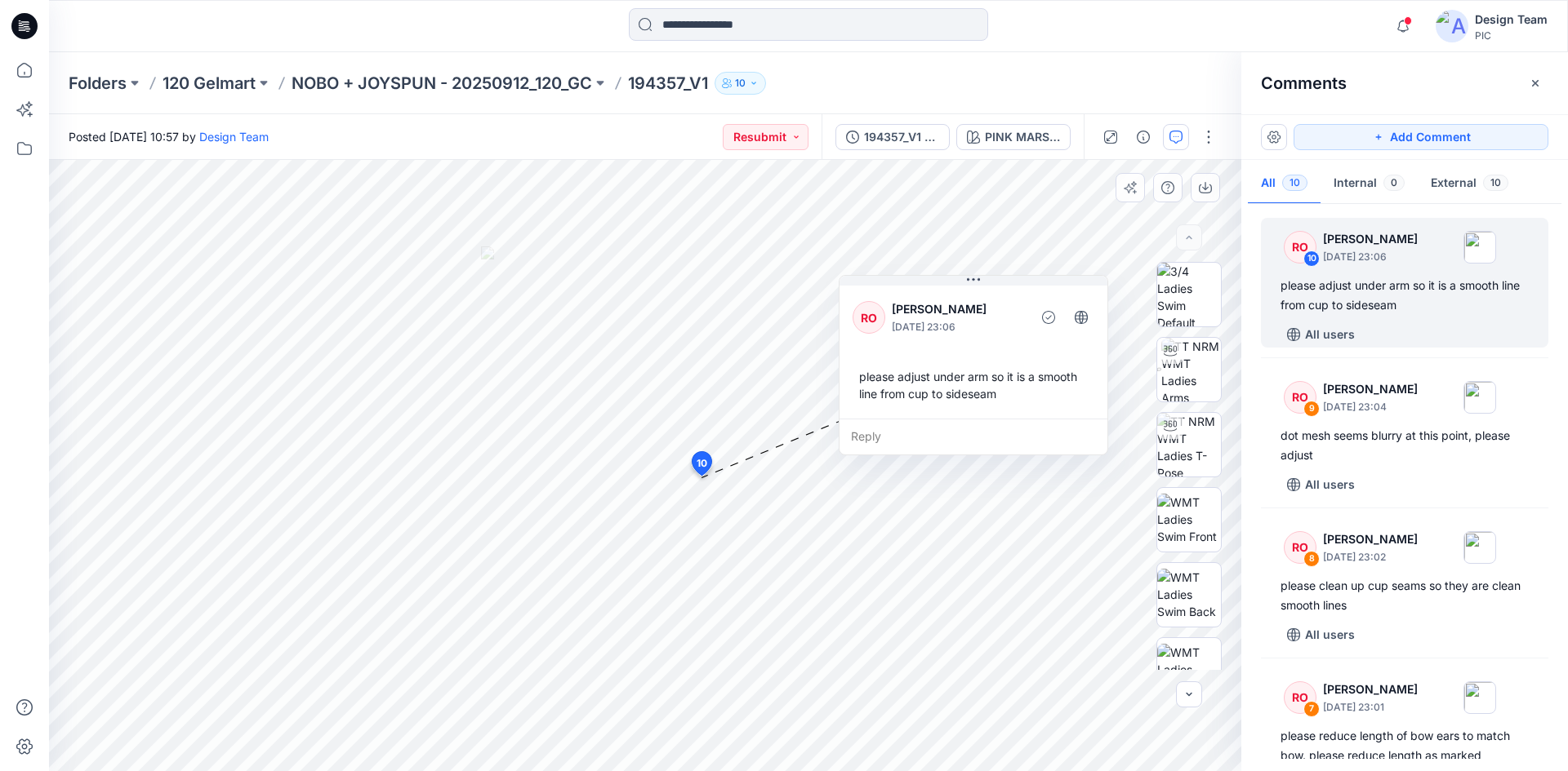
drag, startPoint x: 839, startPoint y: 455, endPoint x: 876, endPoint y: 414, distance: 55.2
click at [876, 415] on div "RO Raquel Ortiz September 30, 2025 23:06 please adjust under arm so it is a smo…" at bounding box center [973, 350] width 268 height 136
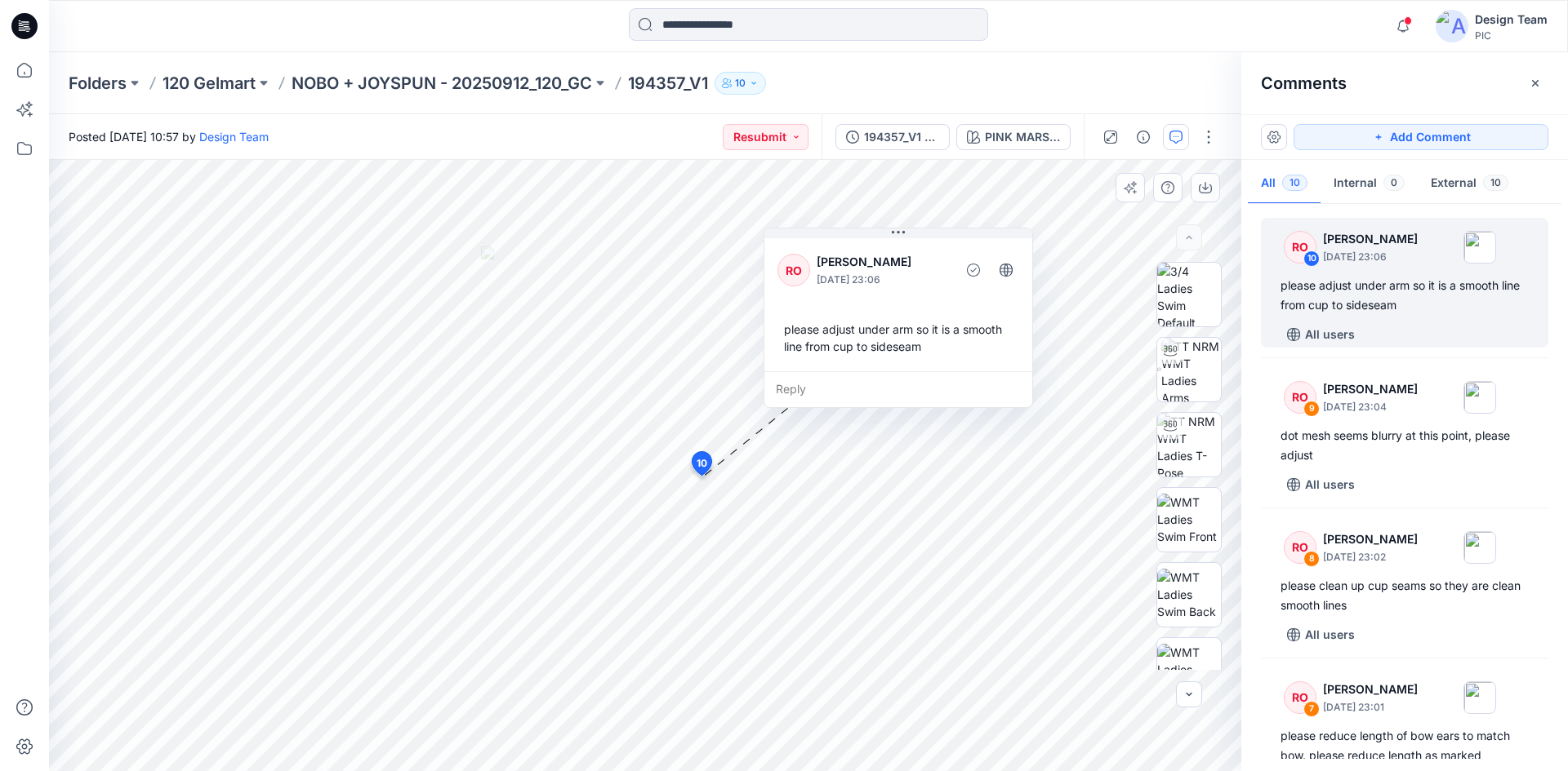
drag, startPoint x: 989, startPoint y: 389, endPoint x: 914, endPoint y: 344, distance: 87.5
click at [914, 344] on div "please adjust under arm so it is a smooth line from cup to sideseam" at bounding box center [898, 338] width 242 height 48
drag, startPoint x: 904, startPoint y: 366, endPoint x: 929, endPoint y: 367, distance: 25.0
click at [929, 367] on div "RO Raquel Ortiz September 30, 2025 23:06 please adjust under arm so it is a smo…" at bounding box center [923, 304] width 268 height 136
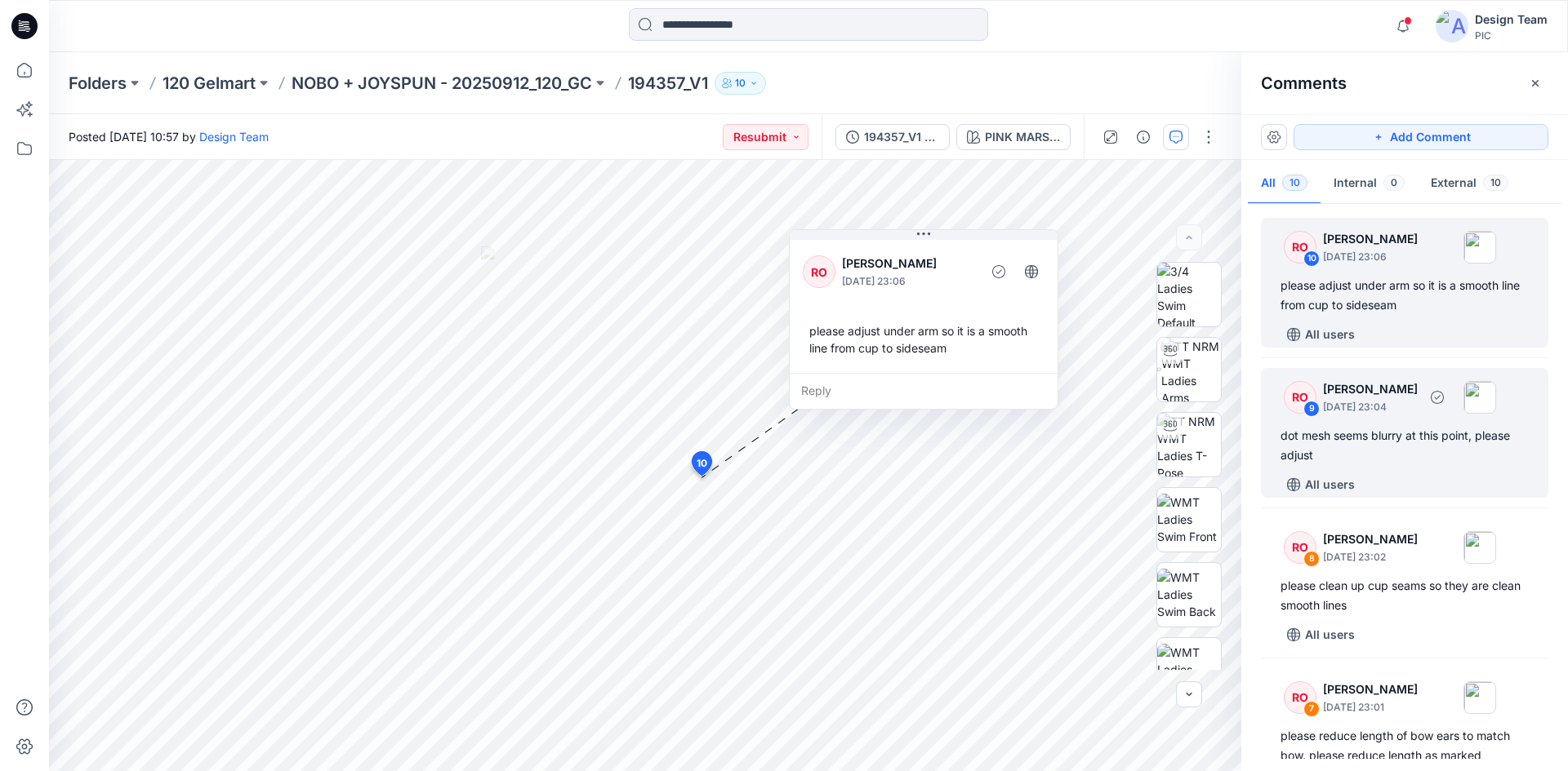
click at [1370, 457] on div "dot mesh seems blurry at this point, please adjust" at bounding box center [1404, 445] width 248 height 39
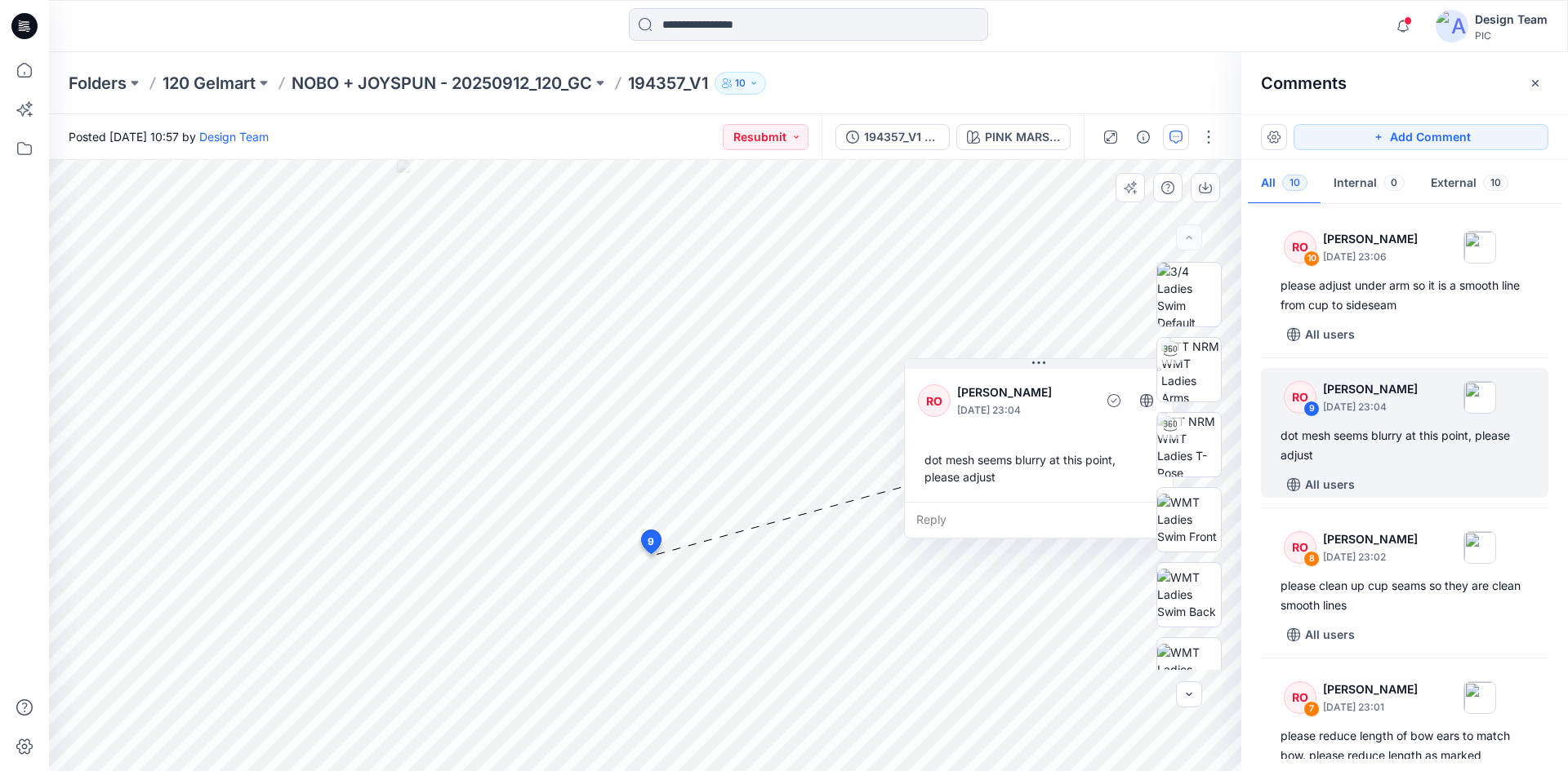
drag, startPoint x: 685, startPoint y: 632, endPoint x: 956, endPoint y: 431, distance: 337.4
click at [956, 431] on div "RO Raquel Ortiz September 30, 2025 23:04 dot mesh seems blurry at this point, p…" at bounding box center [1038, 433] width 268 height 136
drag, startPoint x: 965, startPoint y: 439, endPoint x: 940, endPoint y: 432, distance: 26.0
click at [940, 432] on div "RO Raquel Ortiz September 30, 2025 23:04 dot mesh seems blurry at this point, p…" at bounding box center [1013, 426] width 268 height 136
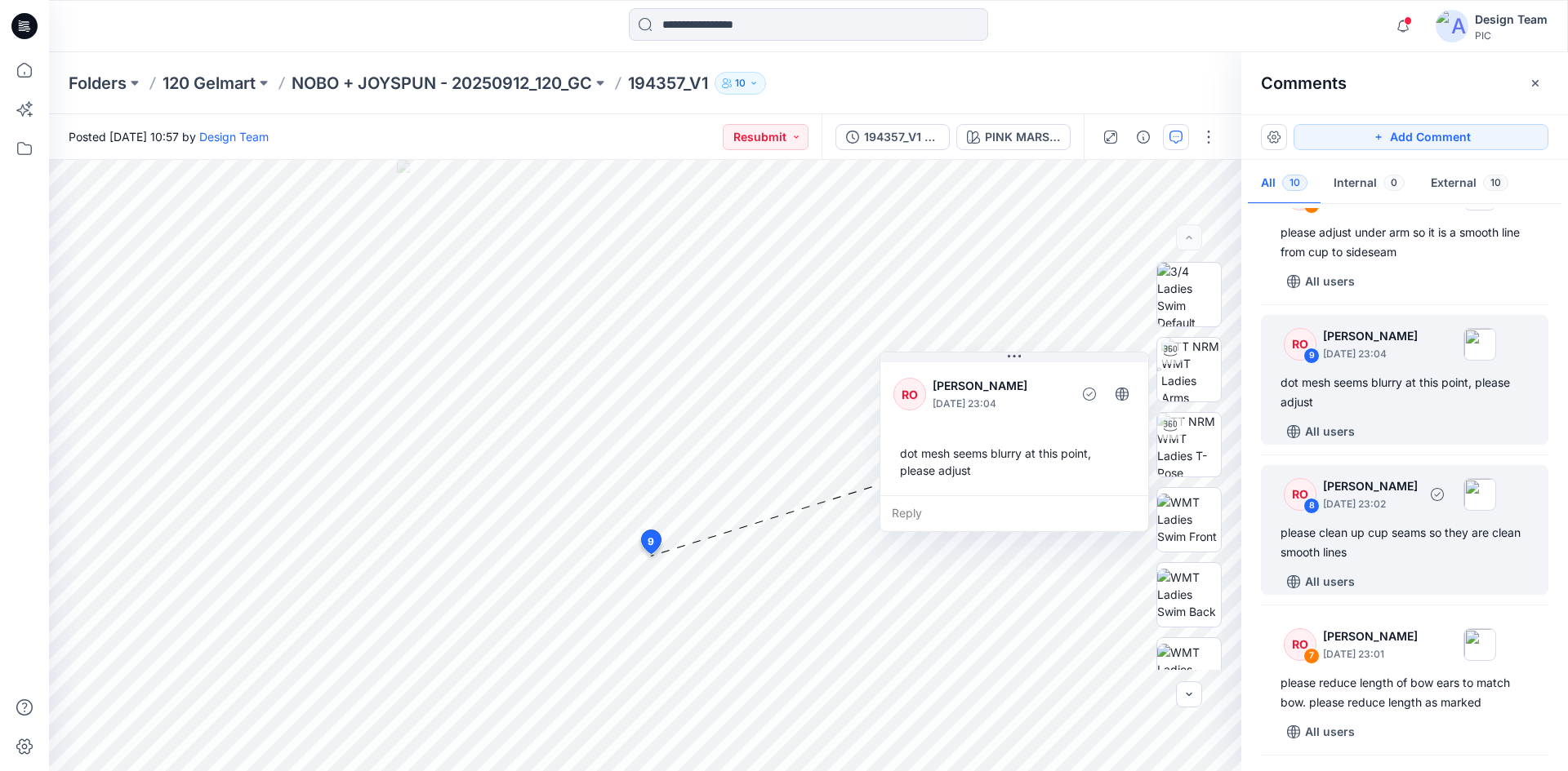
scroll to position [81, 0]
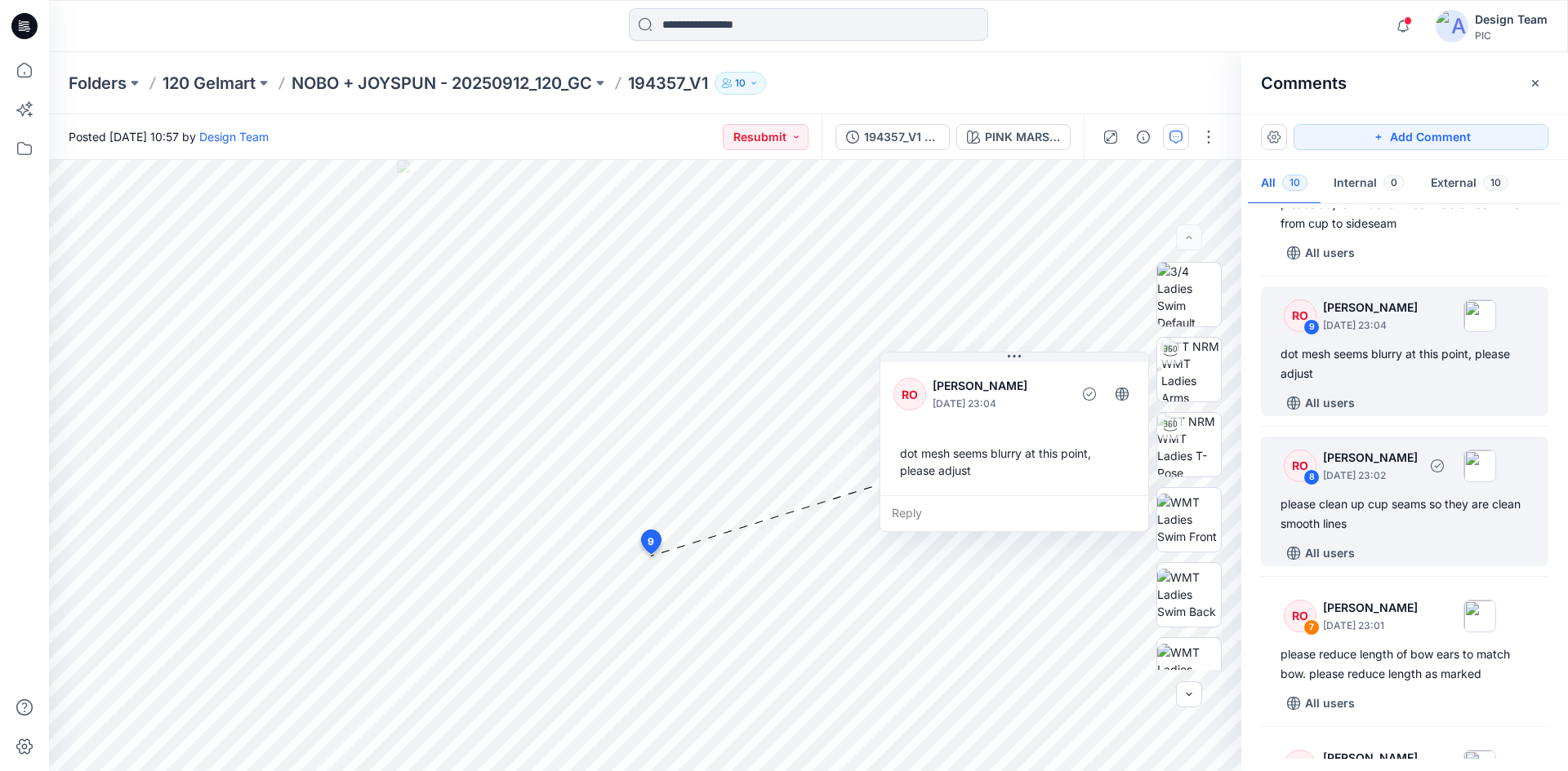
click at [1381, 515] on div "please clean up cup seams so they are clean smooth lines" at bounding box center [1404, 514] width 248 height 39
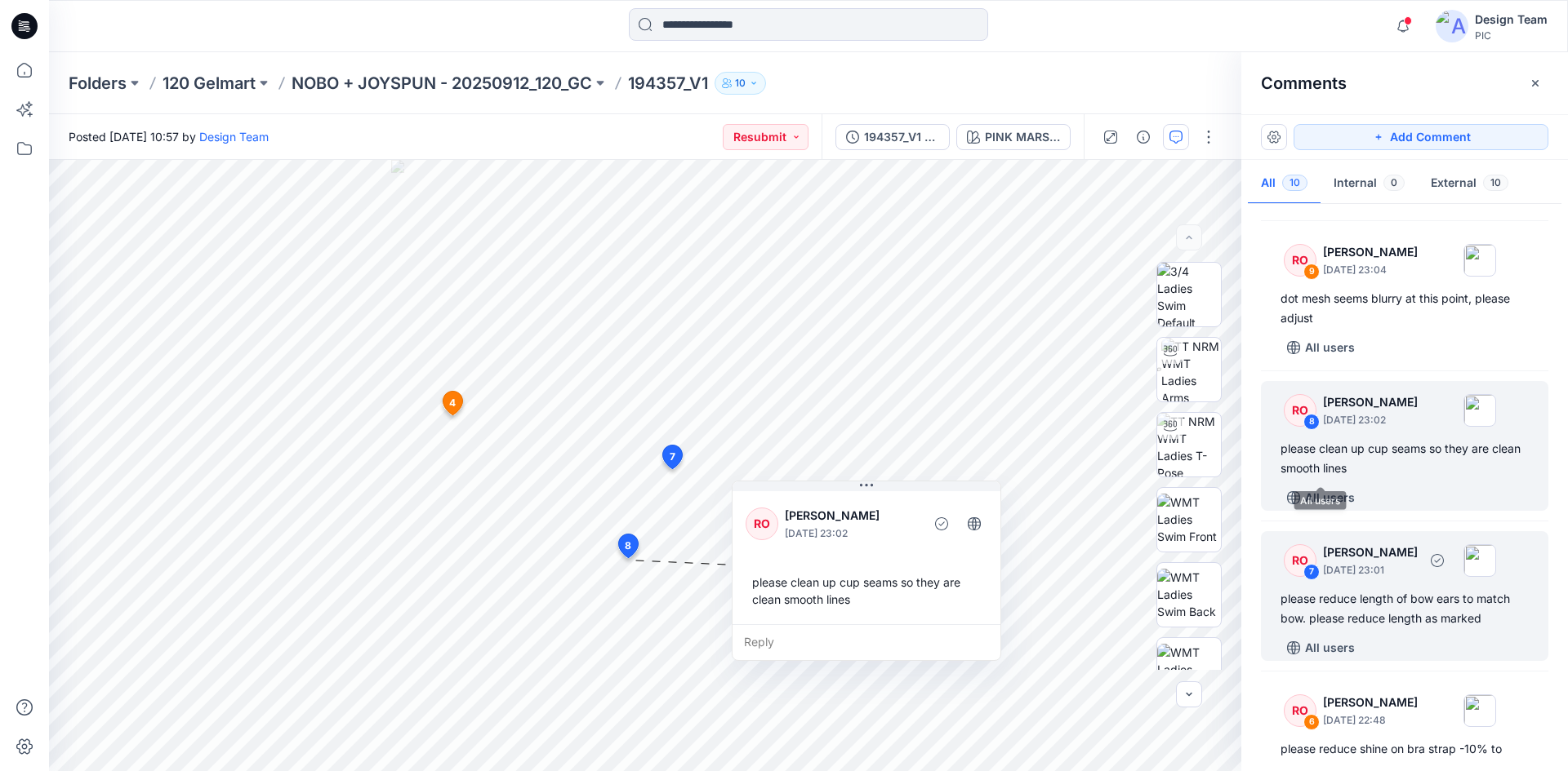
scroll to position [163, 0]
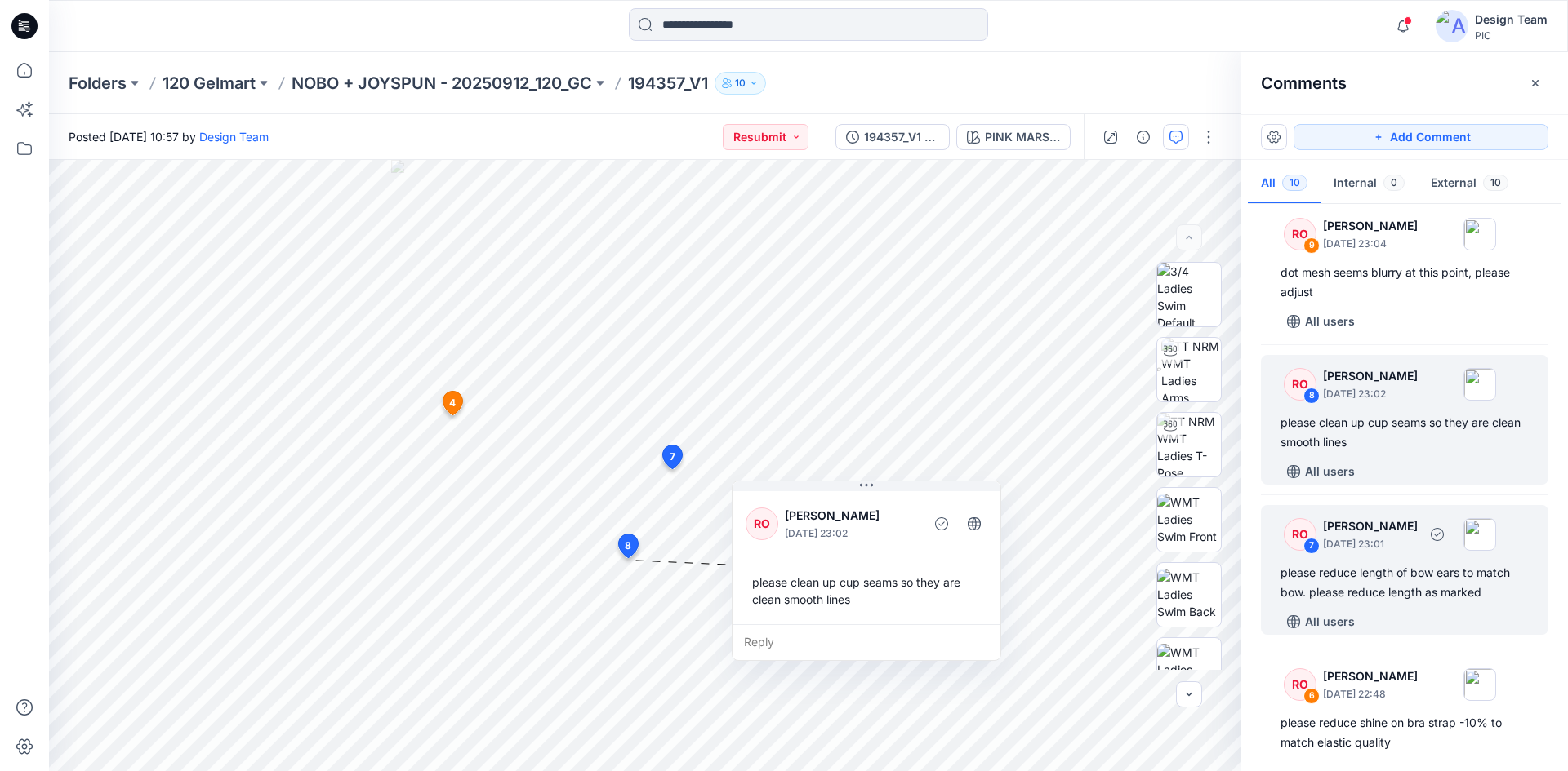
click at [1362, 531] on p "[PERSON_NAME]" at bounding box center [1370, 526] width 94 height 20
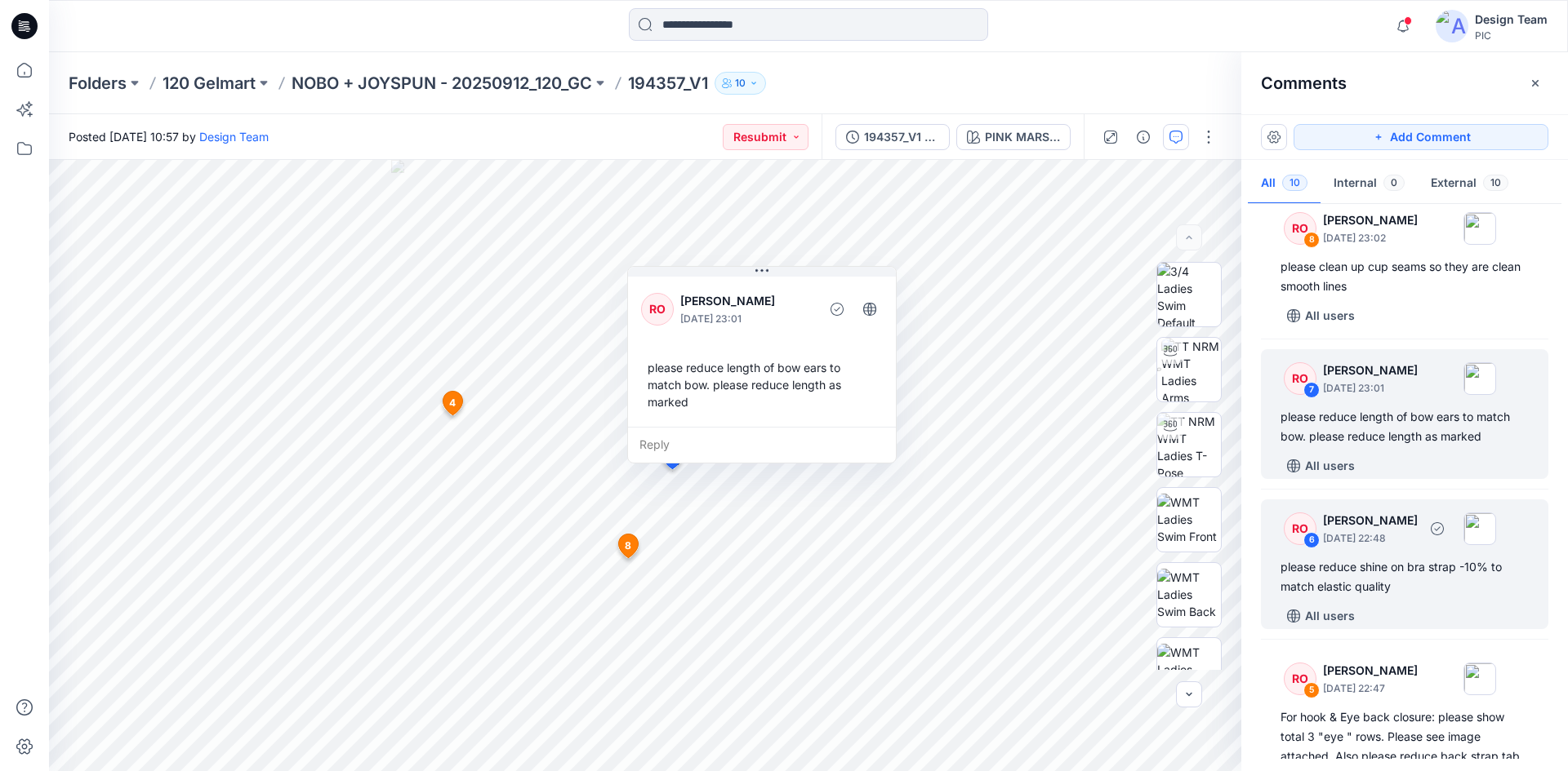
scroll to position [327, 0]
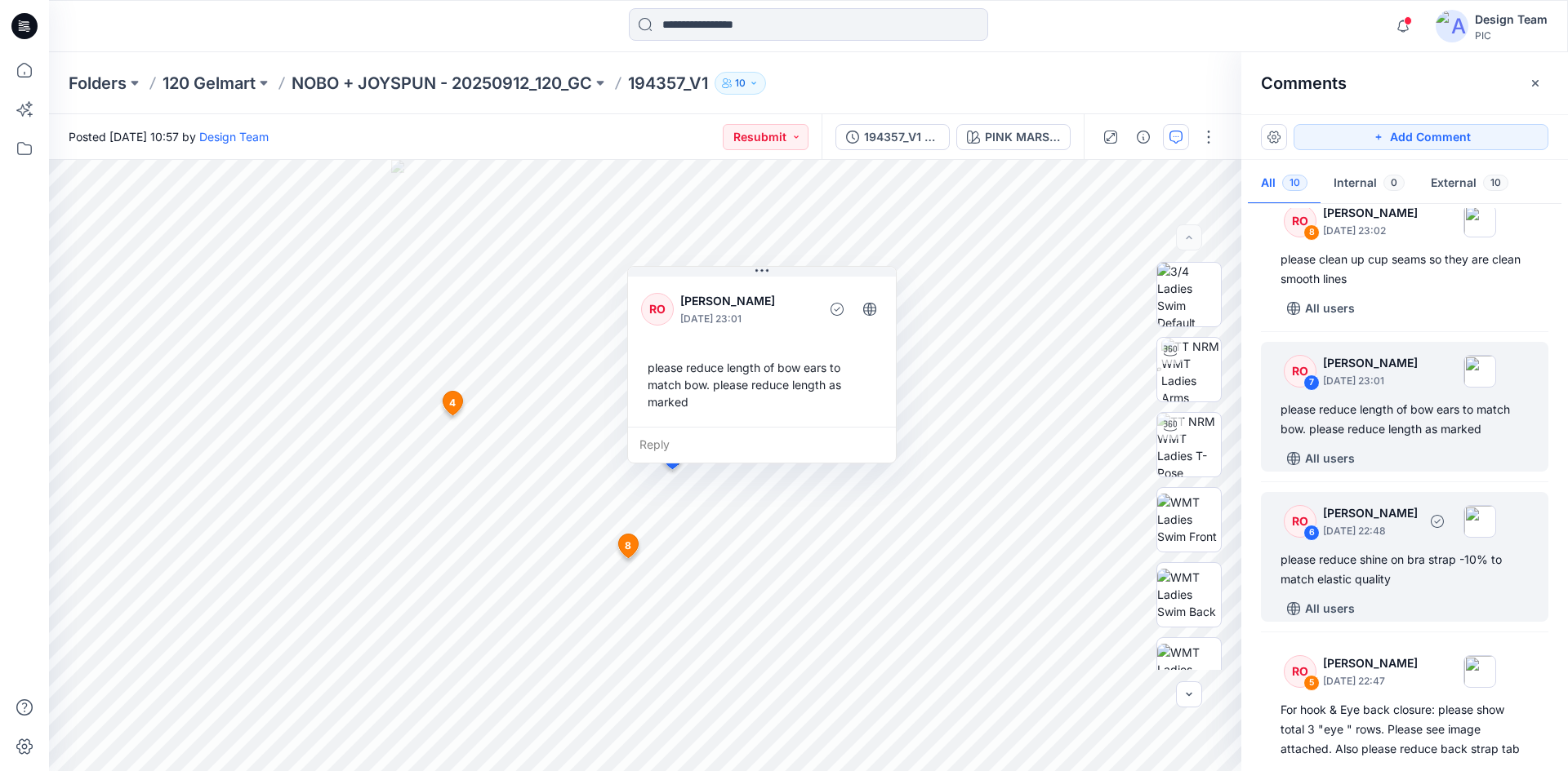
click at [1402, 592] on div "RO 6 Raquel Ortiz September 30, 2025 22:48 please reduce shine on bra strap -10…" at bounding box center [1404, 557] width 288 height 130
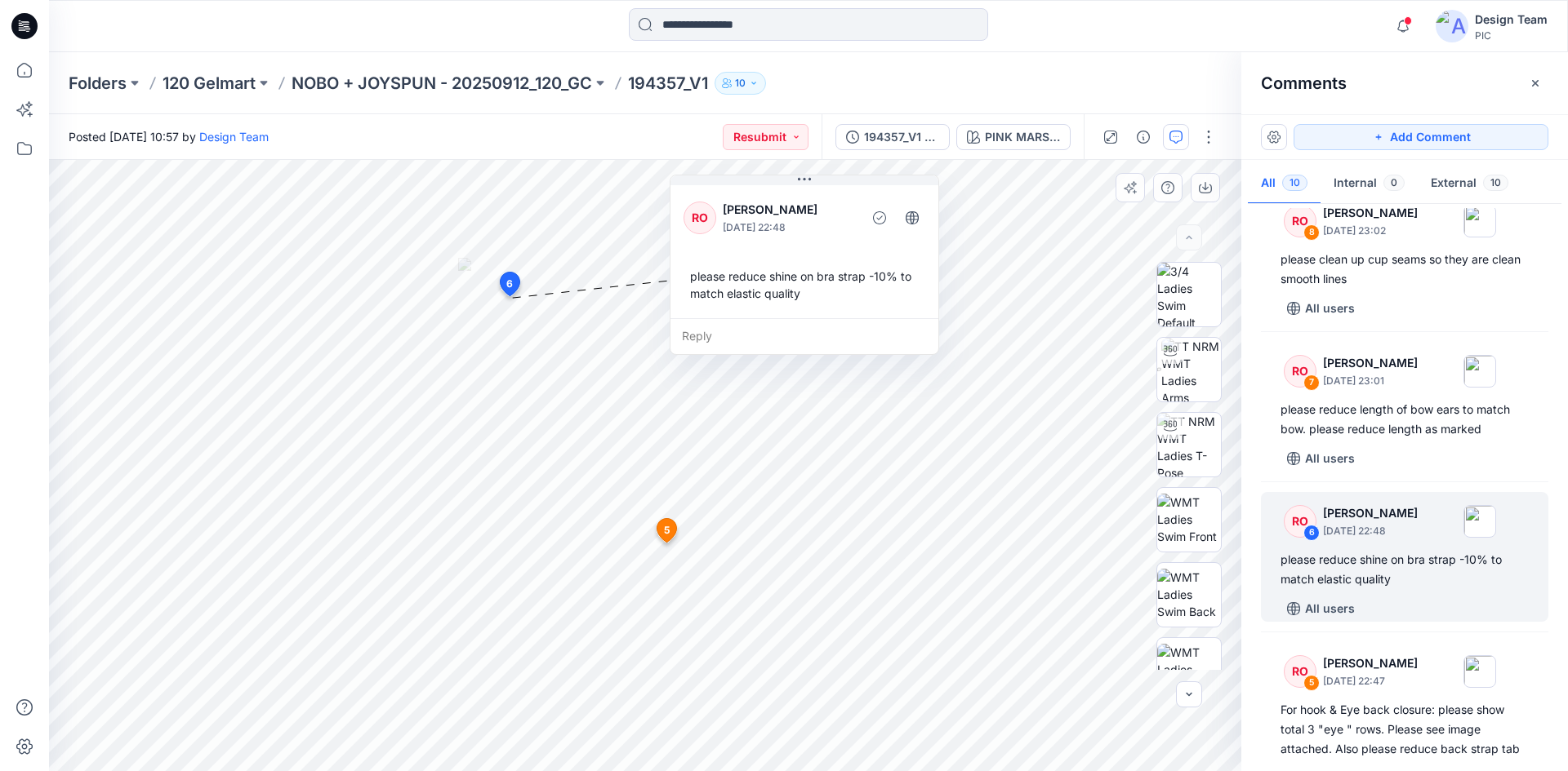
drag, startPoint x: 485, startPoint y: 380, endPoint x: 780, endPoint y: 283, distance: 310.5
click at [780, 283] on div "please reduce shine on bra strap -10% to match elastic quality" at bounding box center [804, 284] width 242 height 48
drag, startPoint x: 751, startPoint y: 330, endPoint x: 732, endPoint y: 321, distance: 21.0
click at [732, 321] on div "Reply" at bounding box center [786, 327] width 268 height 36
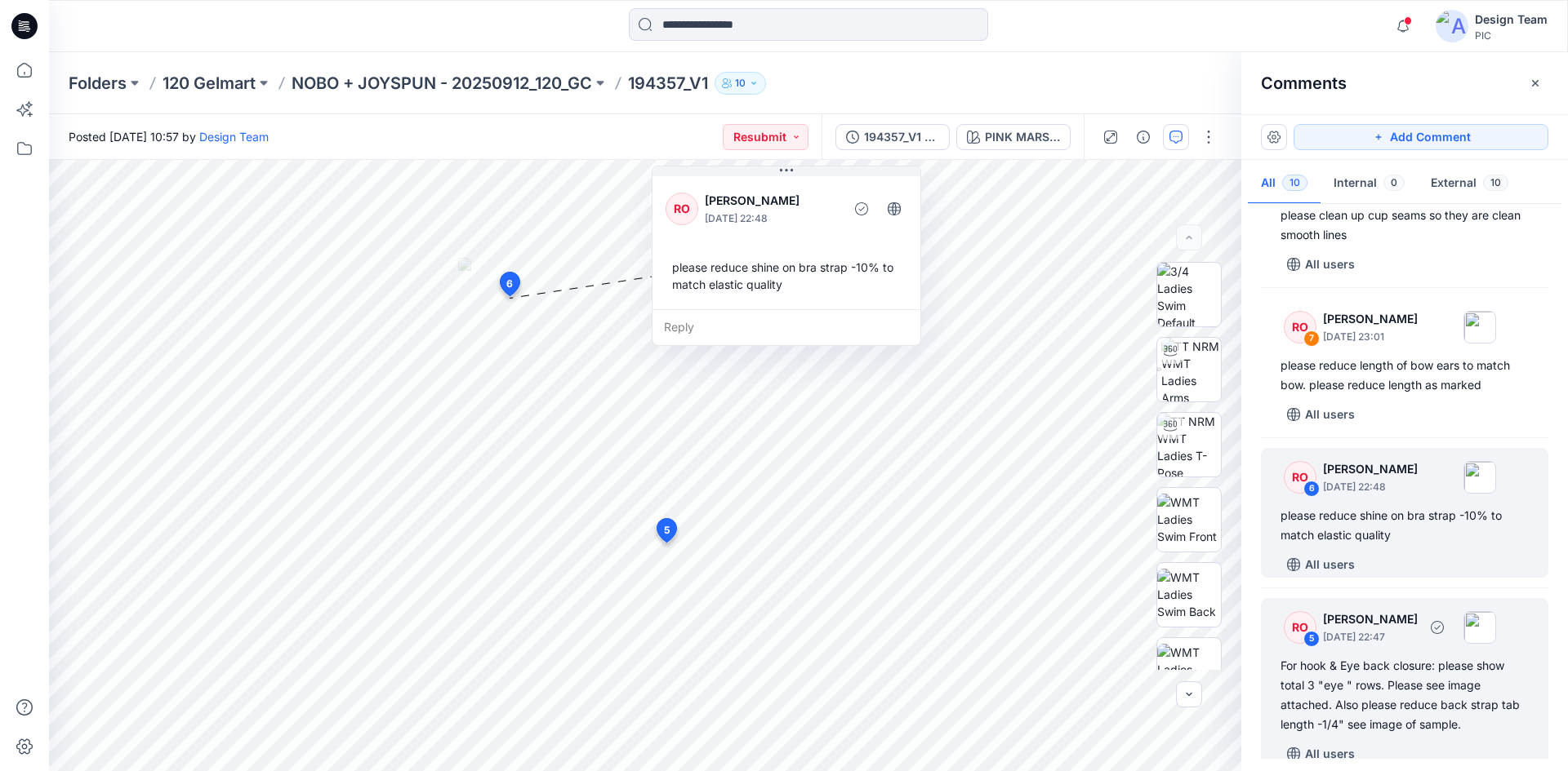
scroll to position [408, 0]
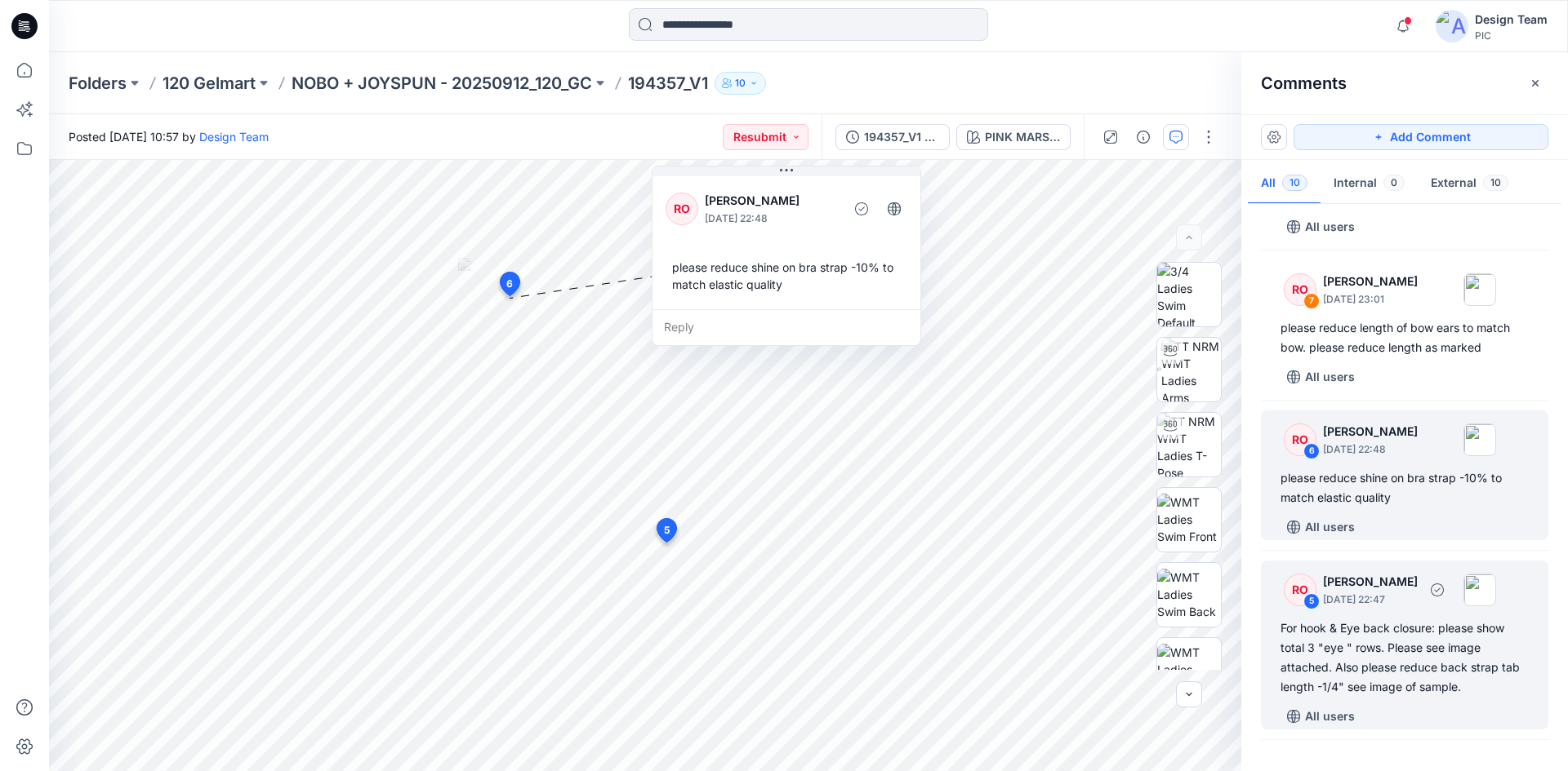
click at [1422, 673] on div "For hook & Eye back closure: please show total 3 "eye " rows. Please see image …" at bounding box center [1404, 658] width 248 height 78
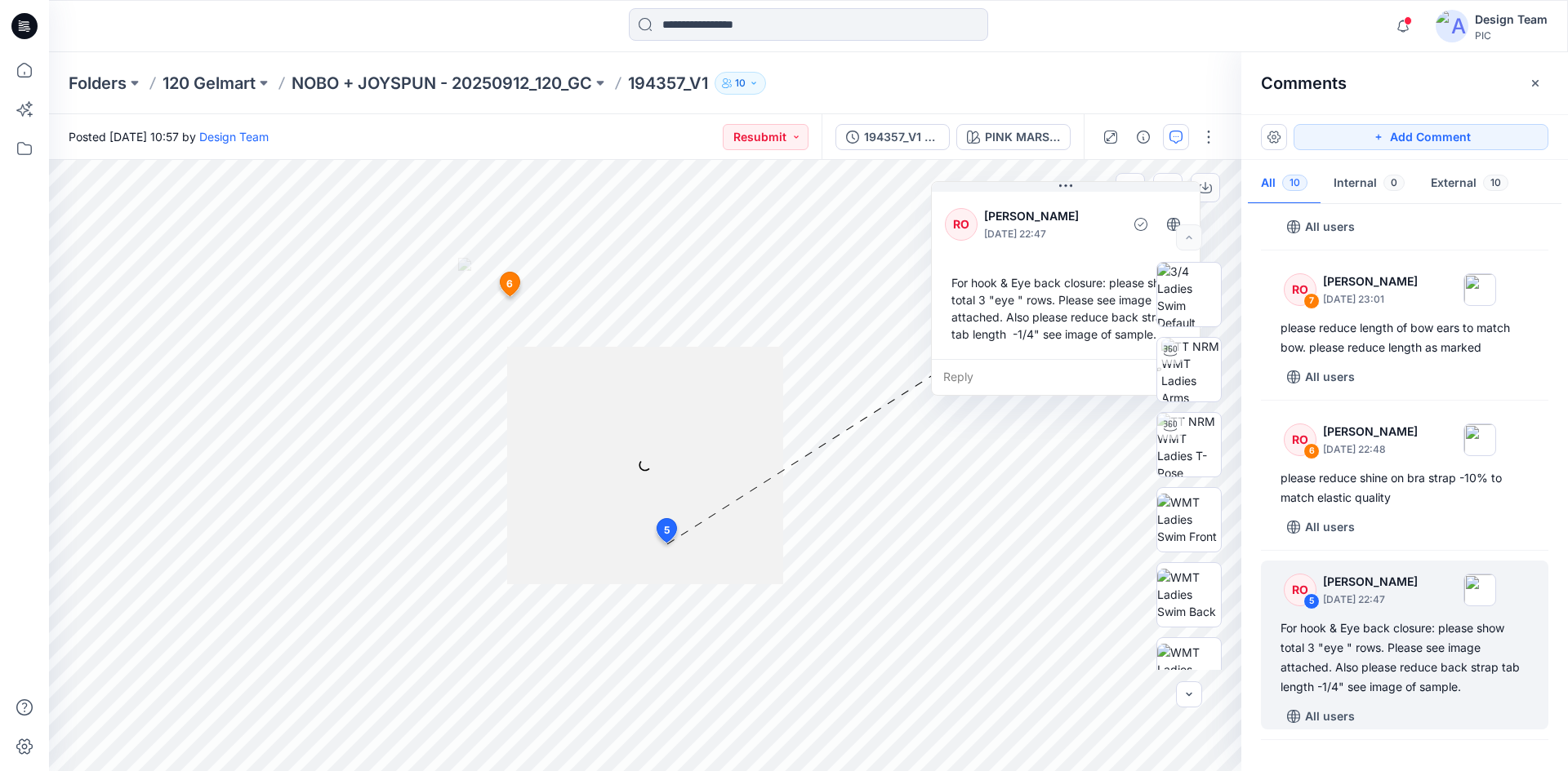
drag, startPoint x: 756, startPoint y: 660, endPoint x: 1040, endPoint y: 301, distance: 457.8
click at [1040, 301] on div "For hook & Eye back closure: please show total 3 "eye " rows. Please see image …" at bounding box center [1065, 308] width 242 height 81
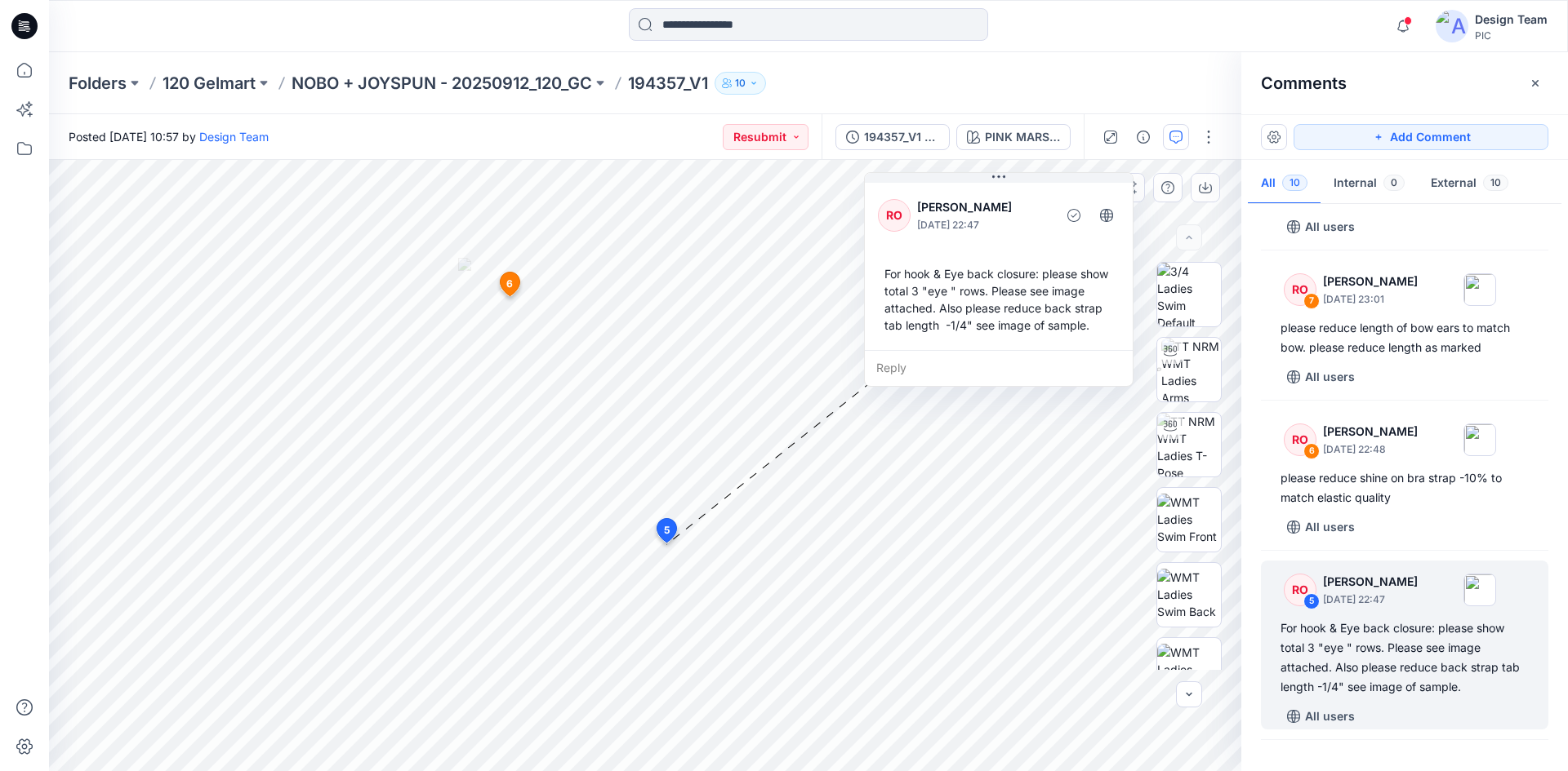
drag, startPoint x: 1051, startPoint y: 340, endPoint x: 996, endPoint y: 327, distance: 56.5
click at [996, 327] on div "For hook & Eye back closure: please show total 3 "eye " rows. Please see image …" at bounding box center [999, 300] width 242 height 81
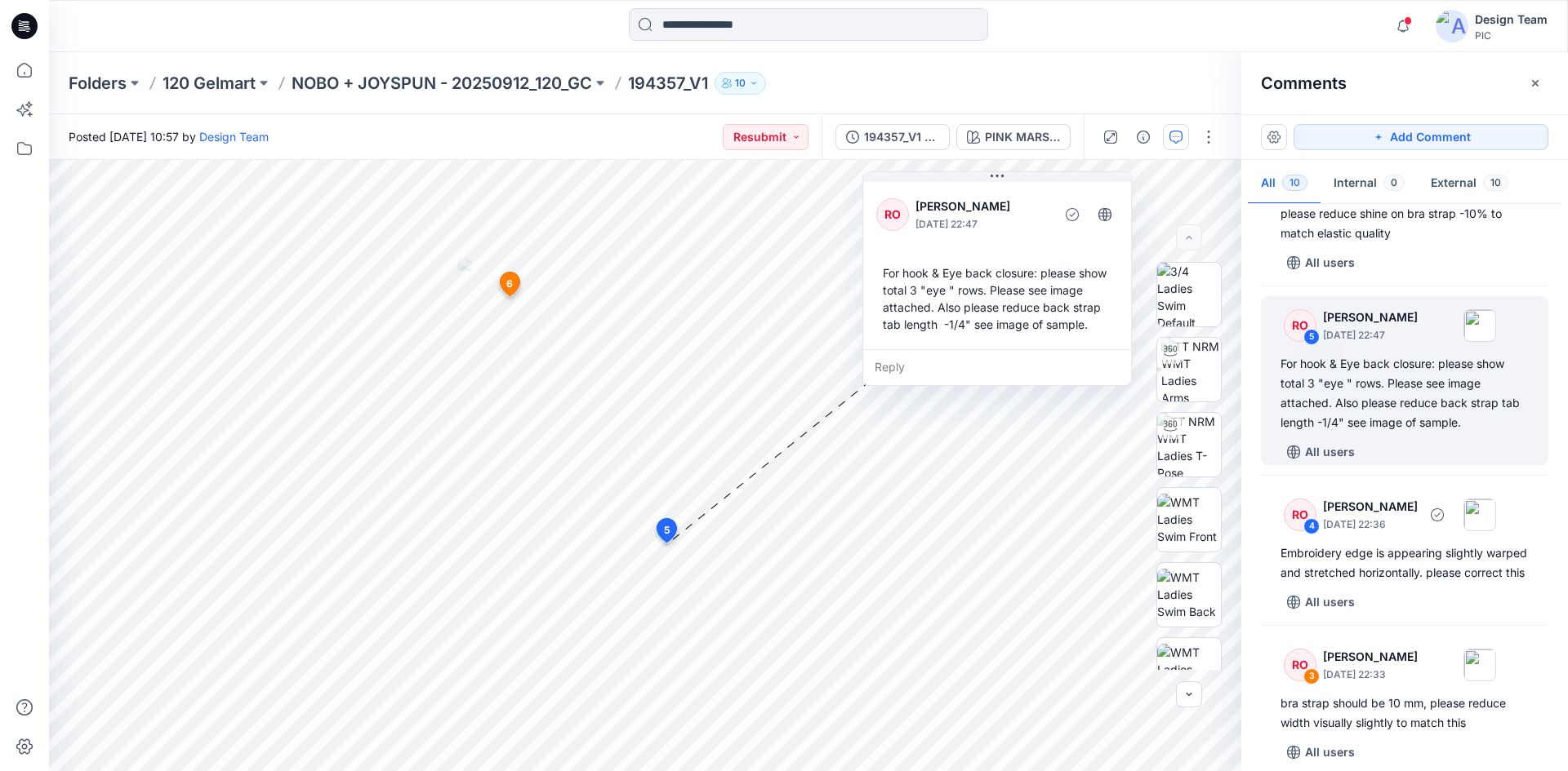
scroll to position [816, 0]
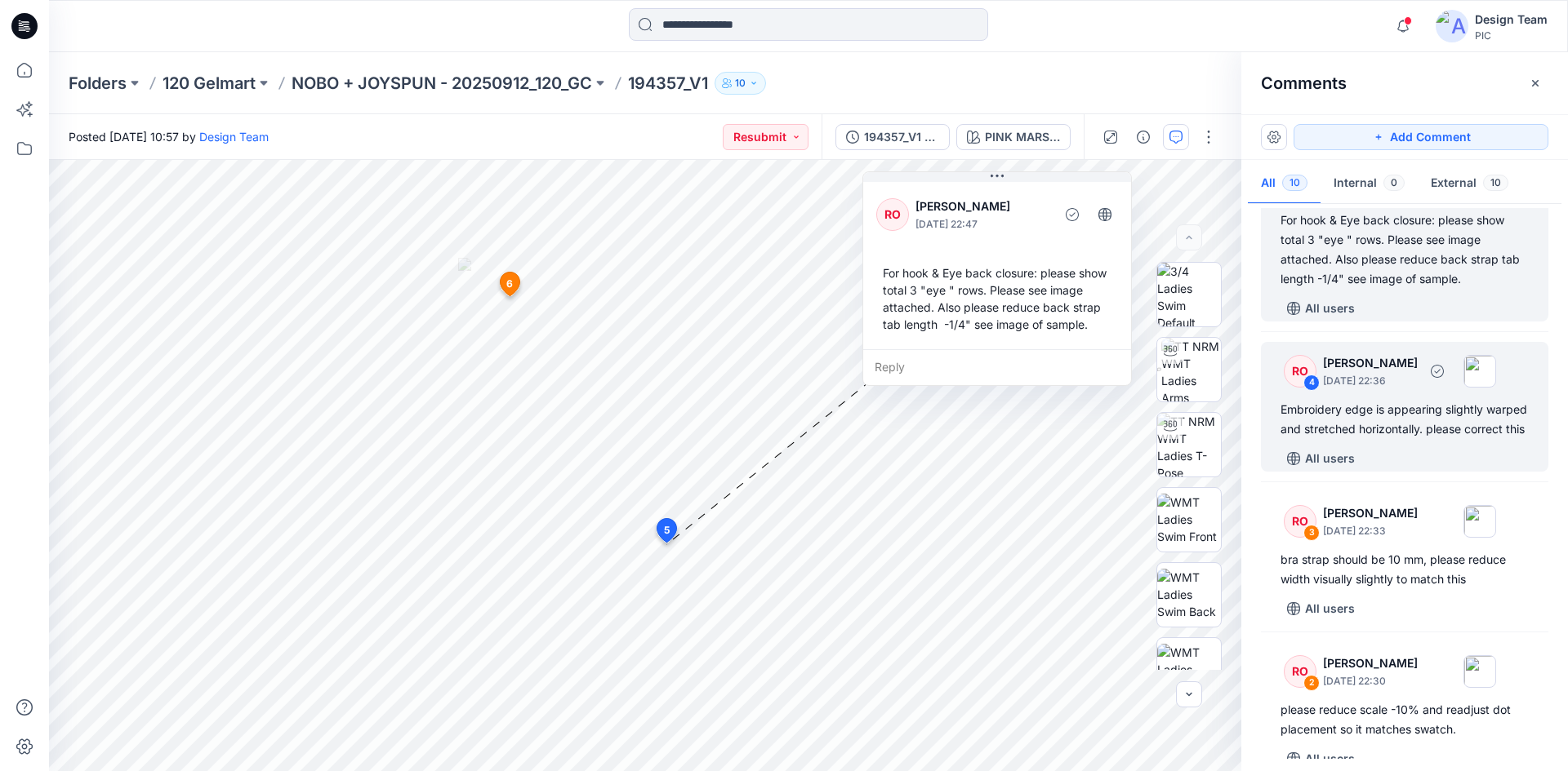
click at [1397, 434] on div "Embroidery edge is appearing slightly warped and stretched horizontally. please…" at bounding box center [1404, 419] width 248 height 39
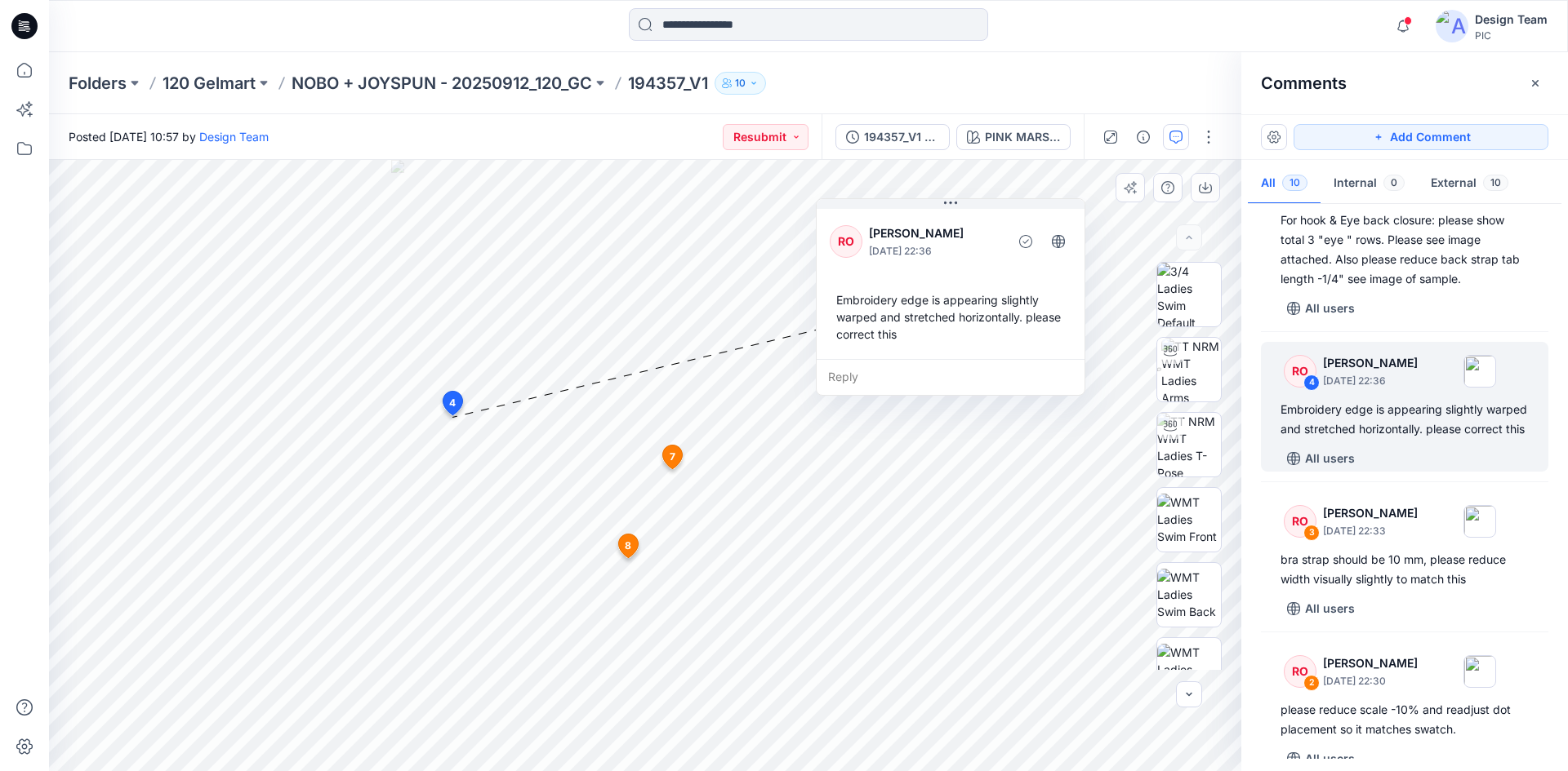
drag, startPoint x: 629, startPoint y: 545, endPoint x: 978, endPoint y: 328, distance: 411.0
click at [978, 328] on div "Embroidery edge is appearing slightly warped and stretched horizontally. please…" at bounding box center [950, 317] width 242 height 64
drag, startPoint x: 893, startPoint y: 338, endPoint x: 877, endPoint y: 331, distance: 17.5
click at [877, 331] on div "Embroidery edge is appearing slightly warped and stretched horizontally. please…" at bounding box center [934, 310] width 242 height 64
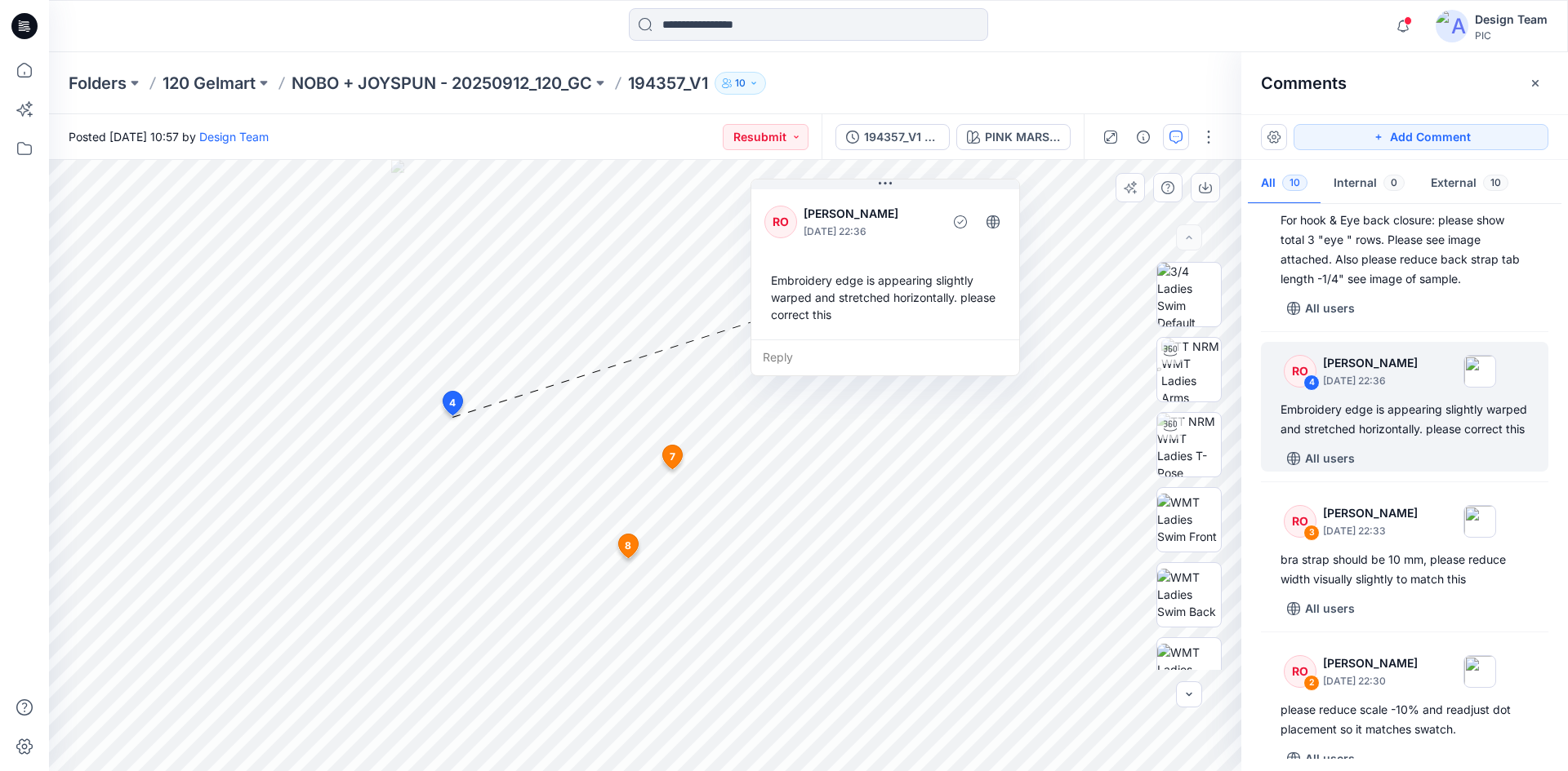
drag, startPoint x: 960, startPoint y: 355, endPoint x: 909, endPoint y: 342, distance: 52.6
click at [909, 342] on div "Reply" at bounding box center [885, 357] width 268 height 36
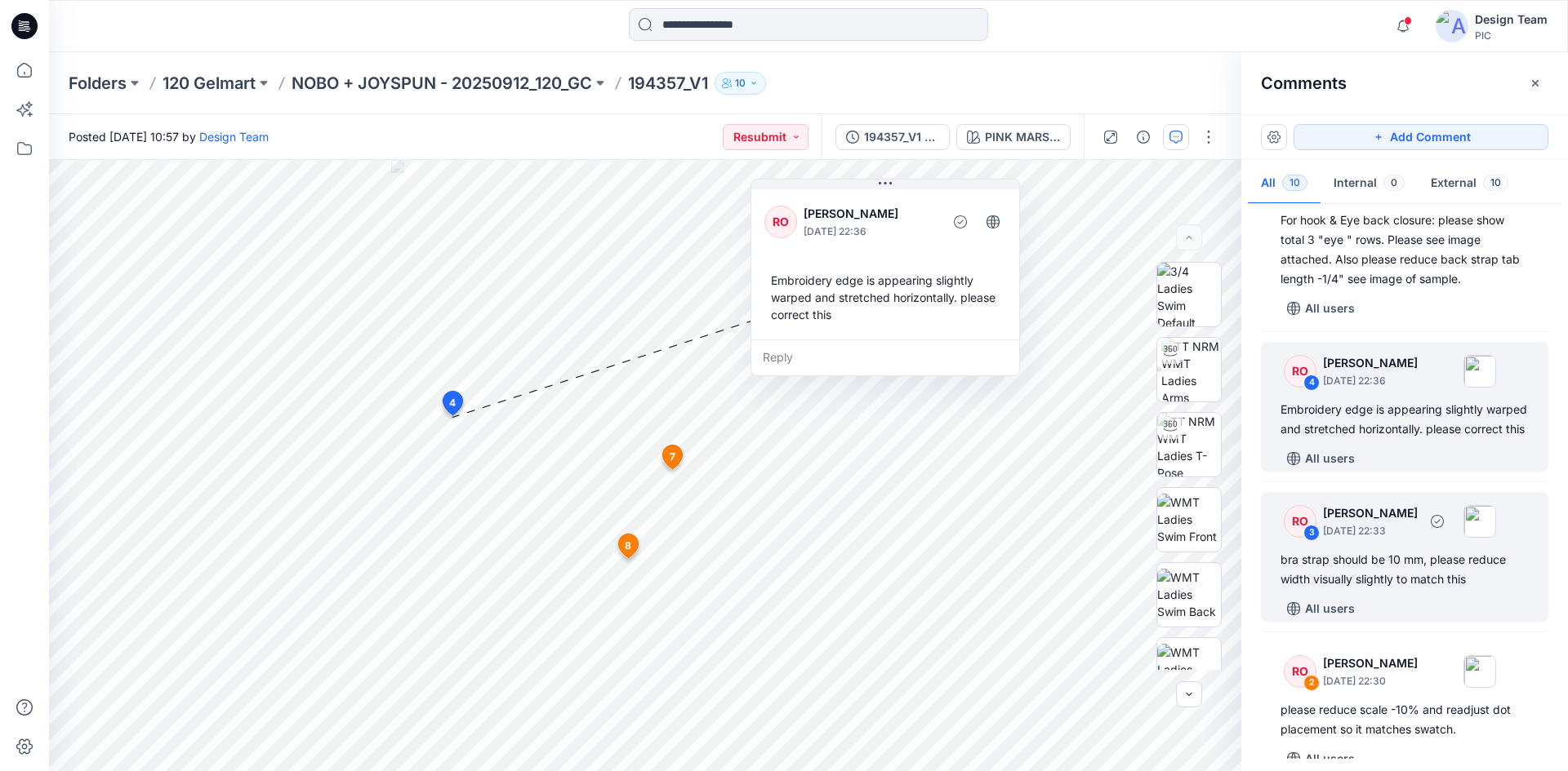
click at [1428, 589] on div "bra strap should be 10 mm, please reduce width visually slightly to match this" at bounding box center [1404, 569] width 248 height 39
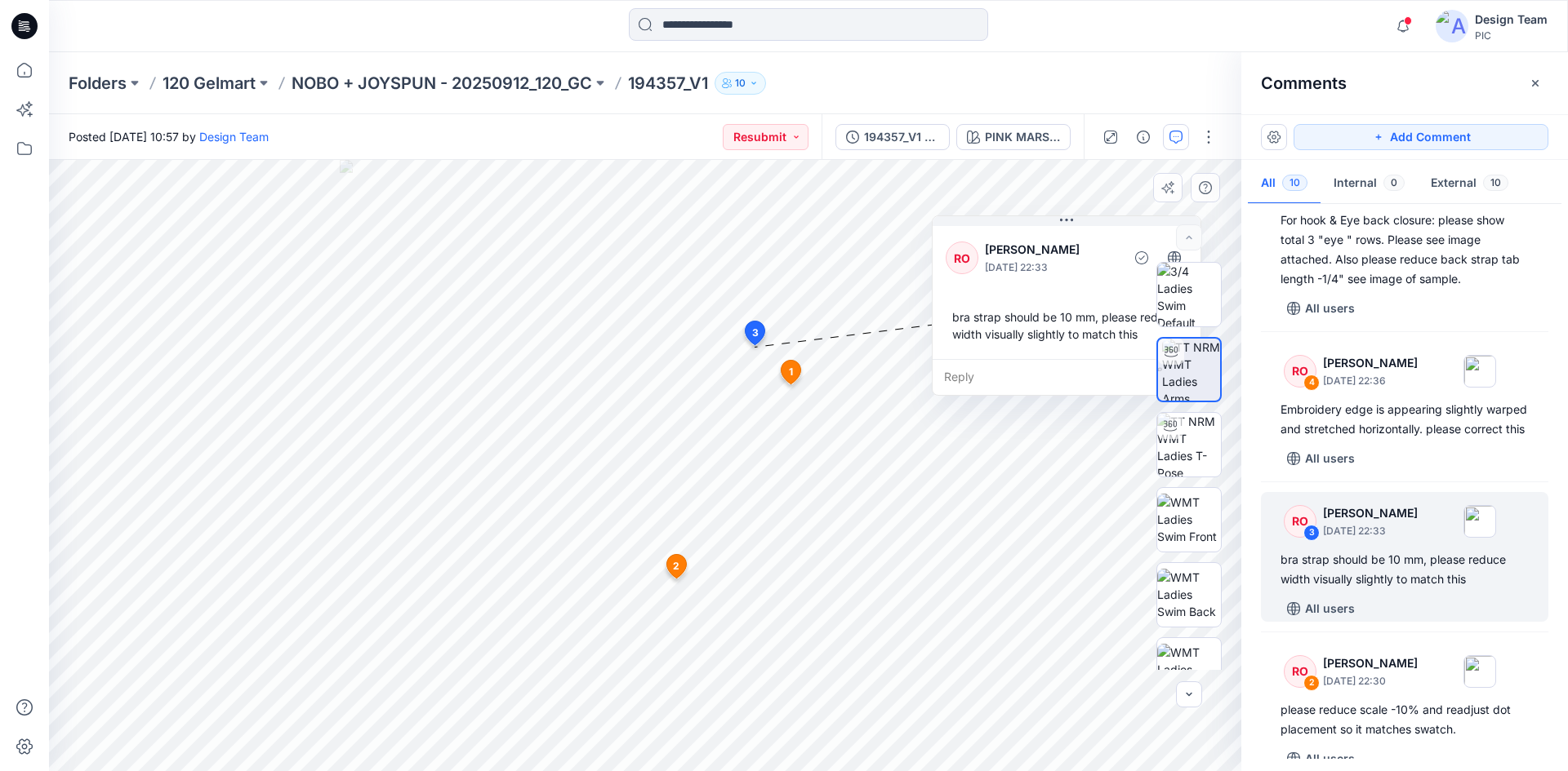
drag, startPoint x: 903, startPoint y: 421, endPoint x: 1046, endPoint y: 316, distance: 177.4
click at [1046, 316] on div "bra strap should be 10 mm, please reduce width visually slightly to match this" at bounding box center [1066, 326] width 242 height 48
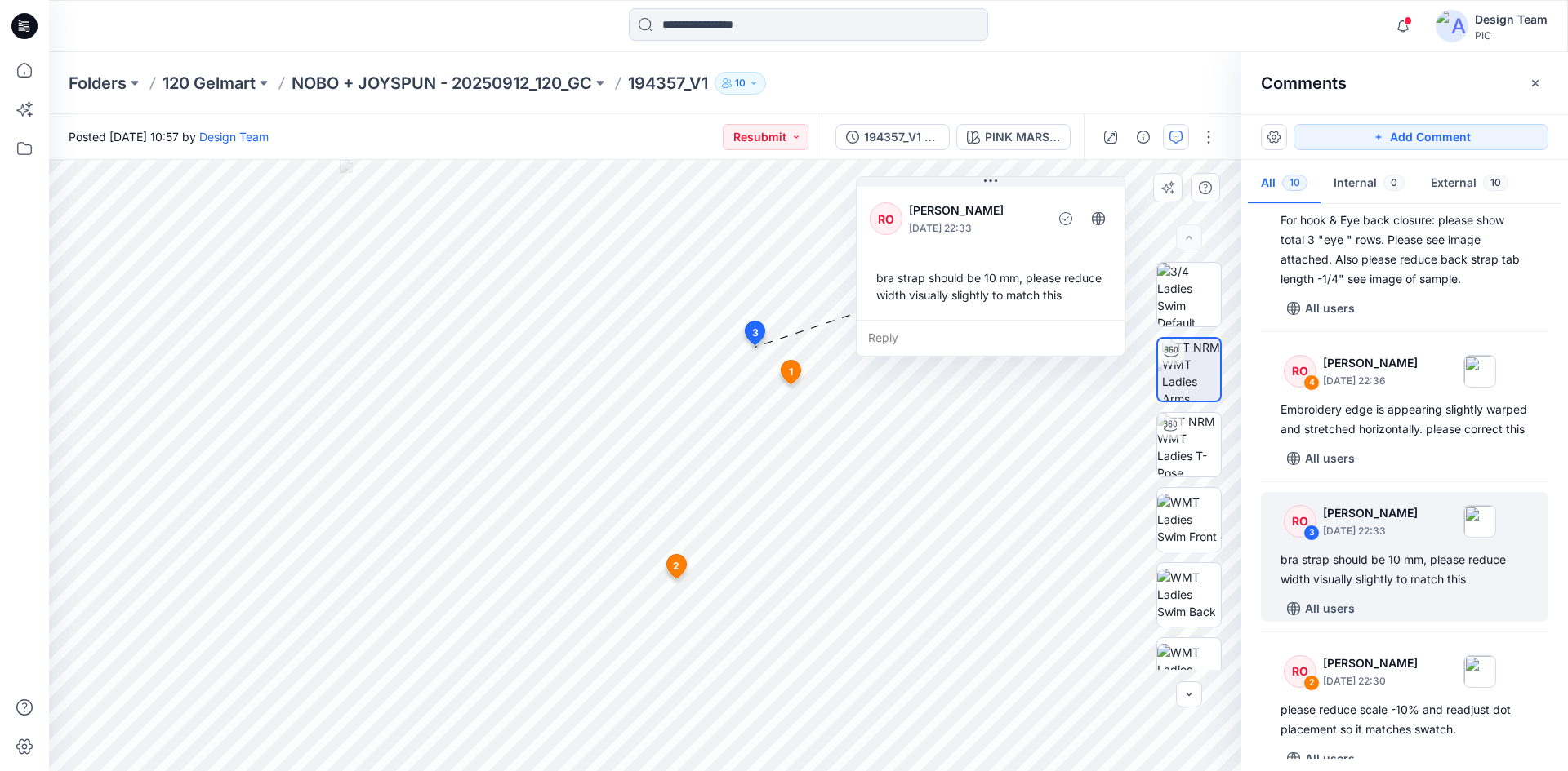
drag, startPoint x: 1025, startPoint y: 344, endPoint x: 947, endPoint y: 308, distance: 85.9
click at [947, 308] on div "bra strap should be 10 mm, please reduce width visually slightly to match this" at bounding box center [990, 286] width 242 height 48
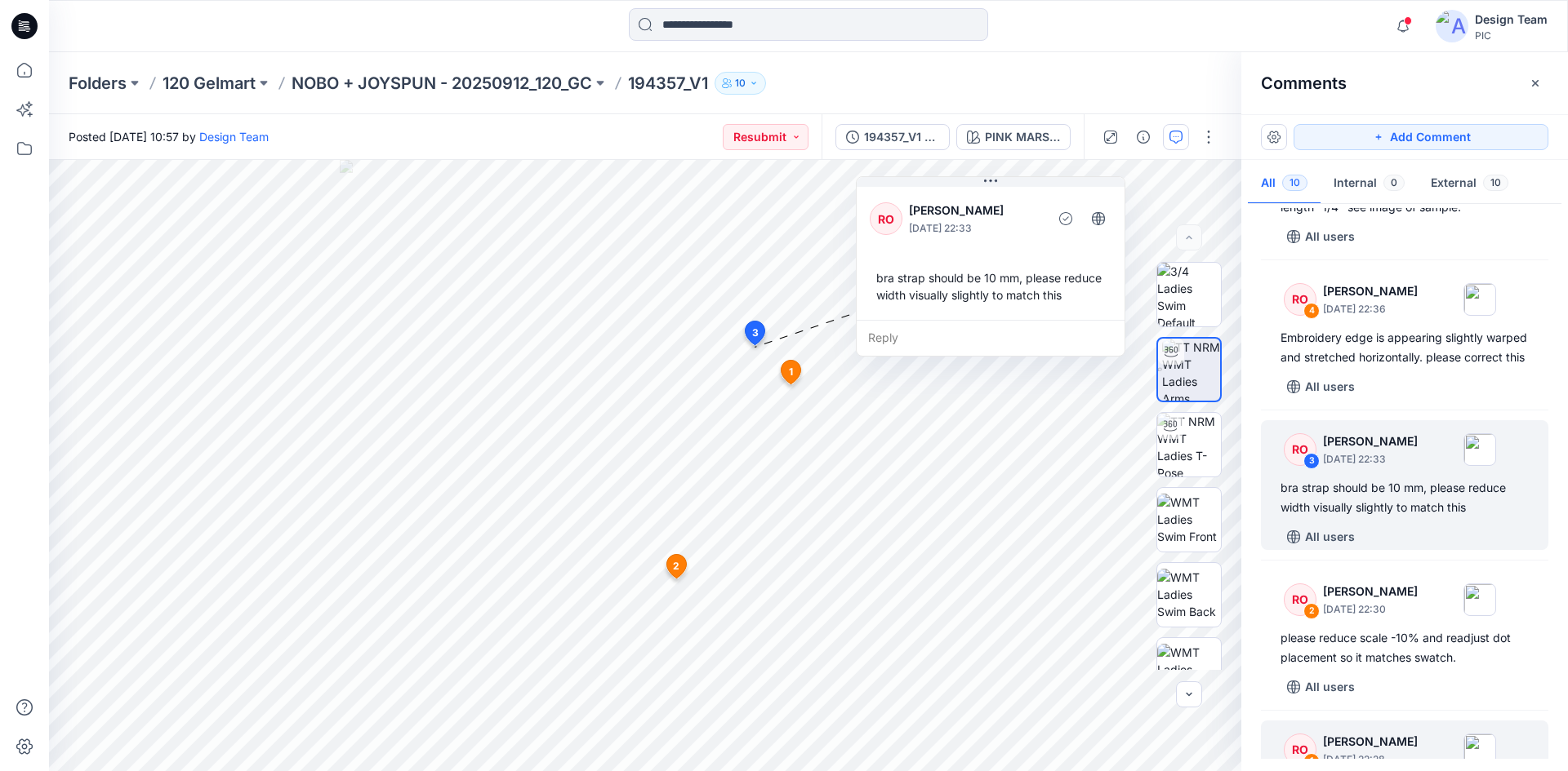
scroll to position [979, 0]
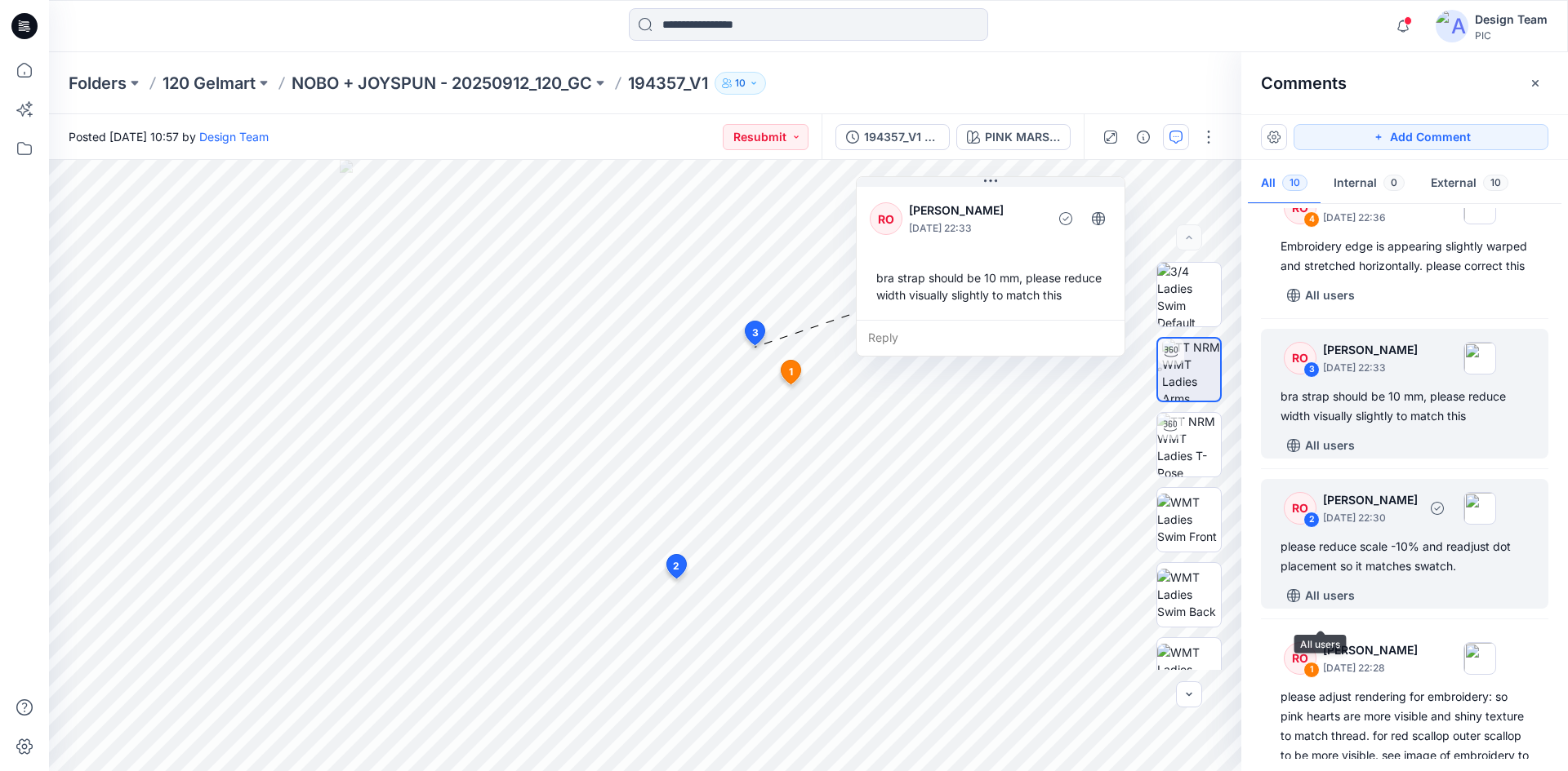
click at [1383, 576] on div "please reduce scale -10% and readjust dot placement so it matches swatch." at bounding box center [1404, 556] width 248 height 39
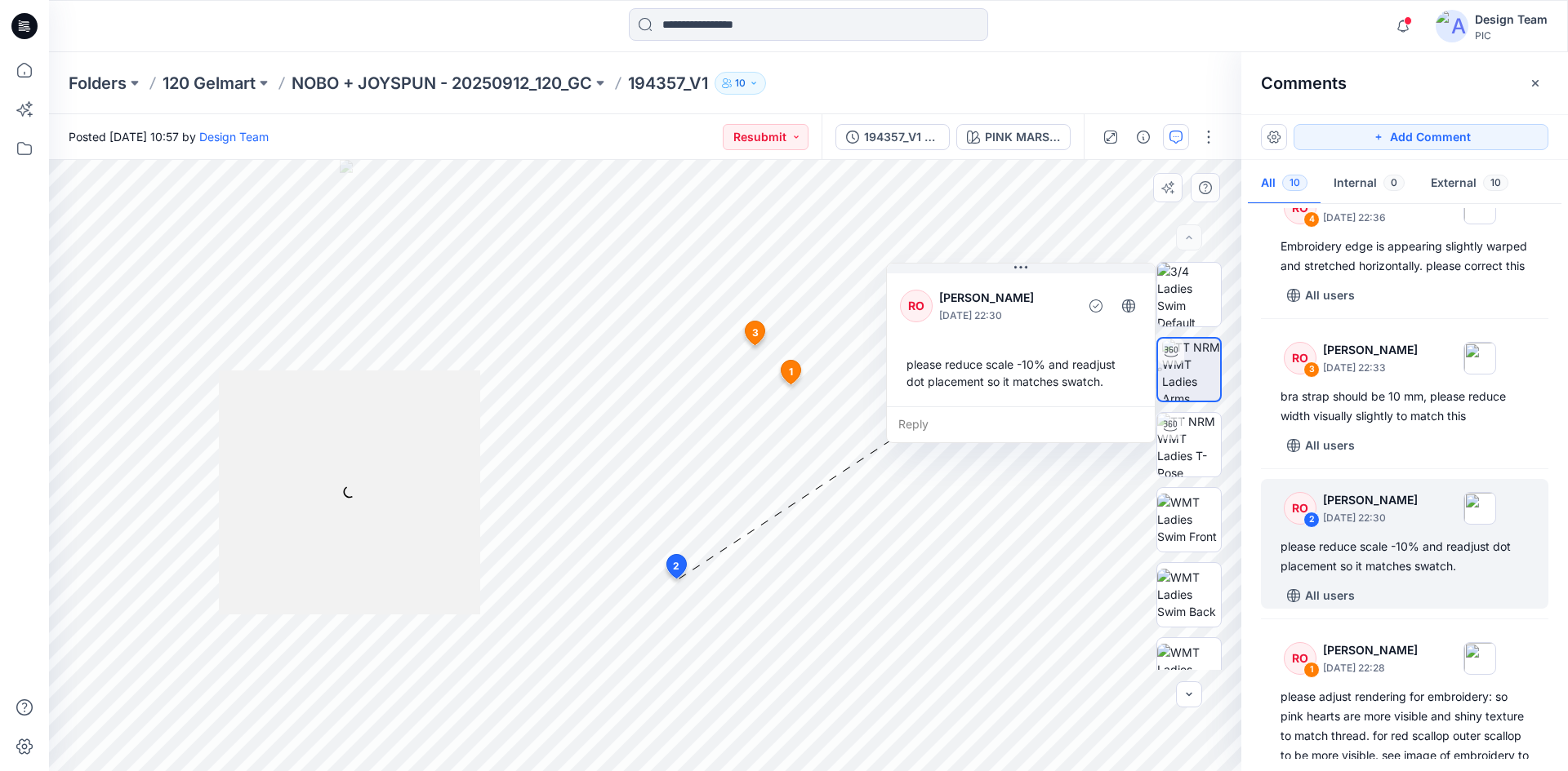
drag, startPoint x: 870, startPoint y: 493, endPoint x: 1048, endPoint y: 322, distance: 246.8
click at [1048, 322] on p "September 30, 2025 22:30" at bounding box center [1005, 315] width 133 height 16
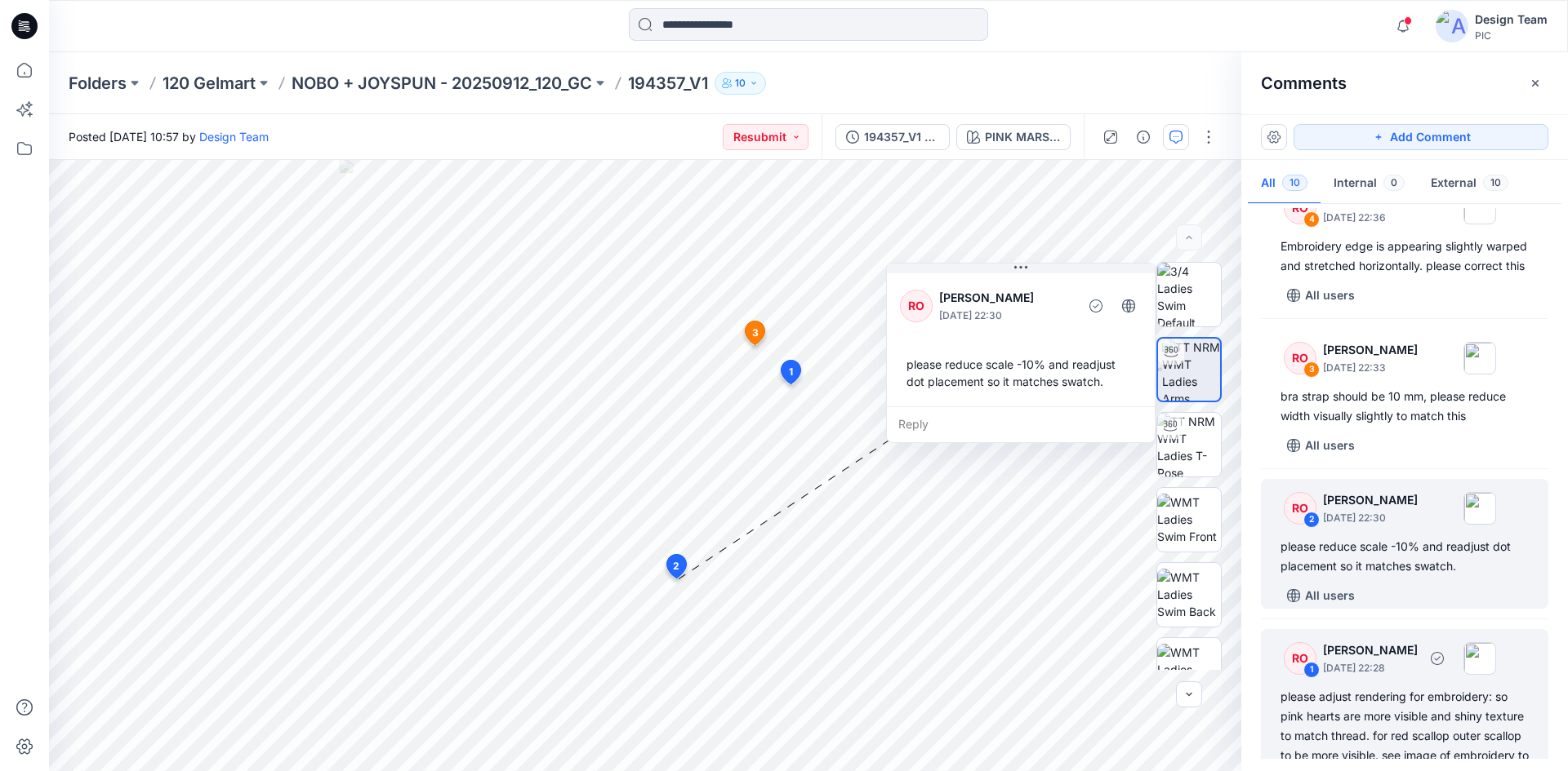
click at [1394, 677] on p "September 30, 2025 22:28" at bounding box center [1370, 668] width 94 height 16
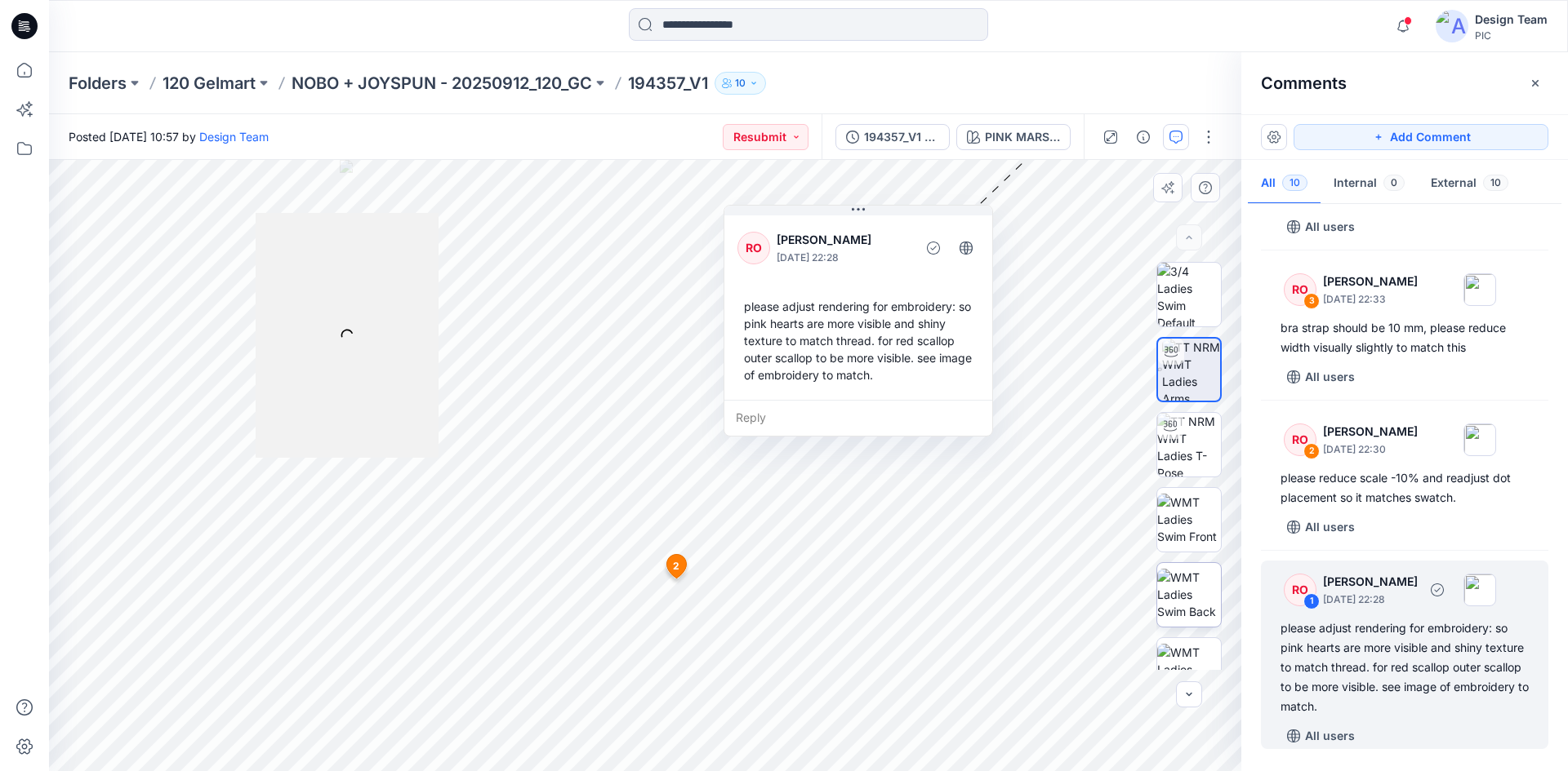
scroll to position [1058, 0]
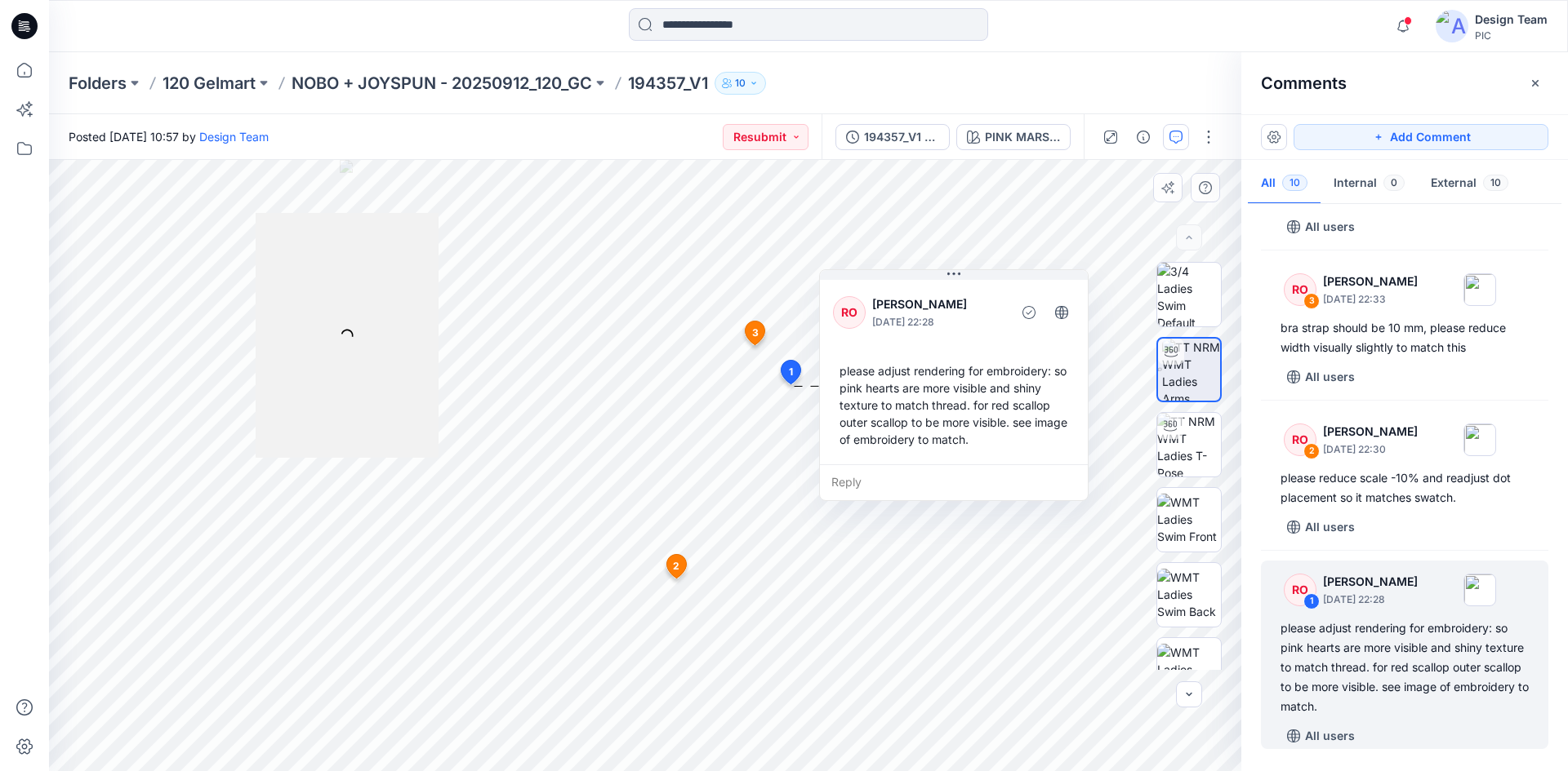
drag, startPoint x: 750, startPoint y: 398, endPoint x: 839, endPoint y: 460, distance: 108.5
click at [839, 460] on div "RO Raquel Ortiz September 30, 2025 22:28 please adjust rendering for embroidery…" at bounding box center [953, 370] width 268 height 188
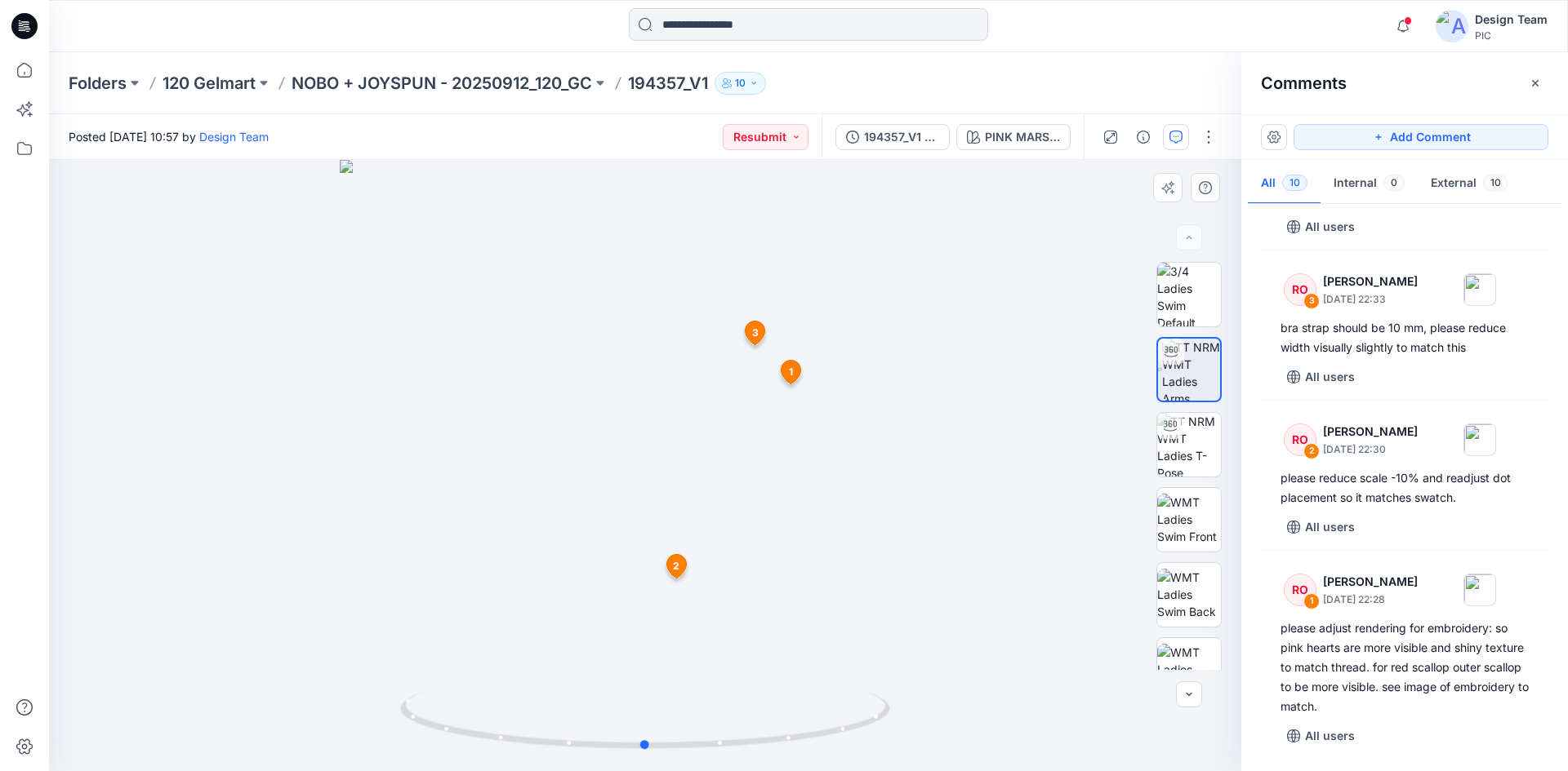
click at [654, 487] on div at bounding box center [645, 466] width 1192 height 612
click at [654, 485] on div at bounding box center [645, 466] width 1192 height 612
click at [673, 571] on span "2" at bounding box center [676, 566] width 7 height 15
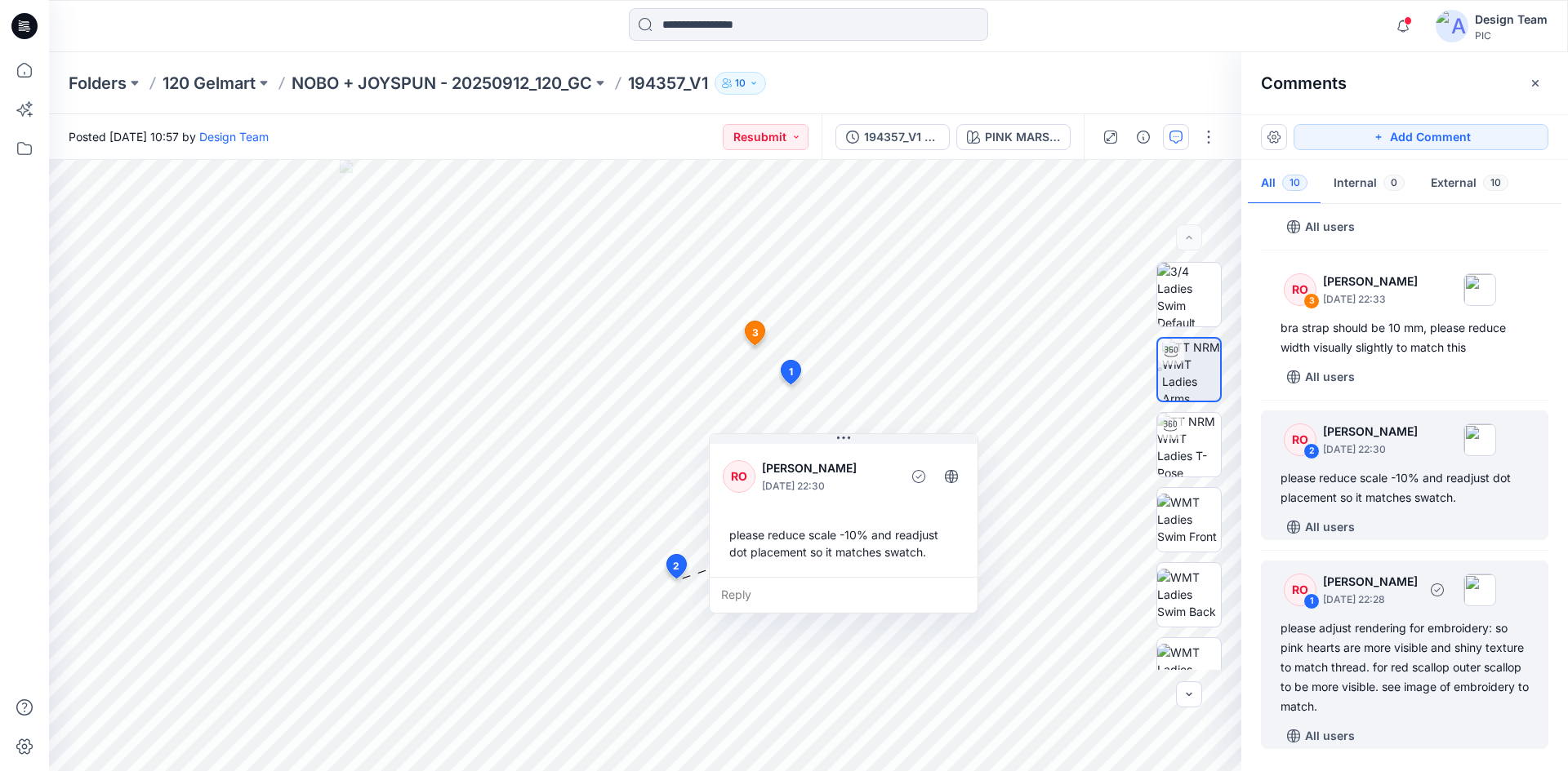
click at [1382, 674] on div "please adjust rendering for embroidery: so pink hearts are more visible and shi…" at bounding box center [1404, 667] width 248 height 98
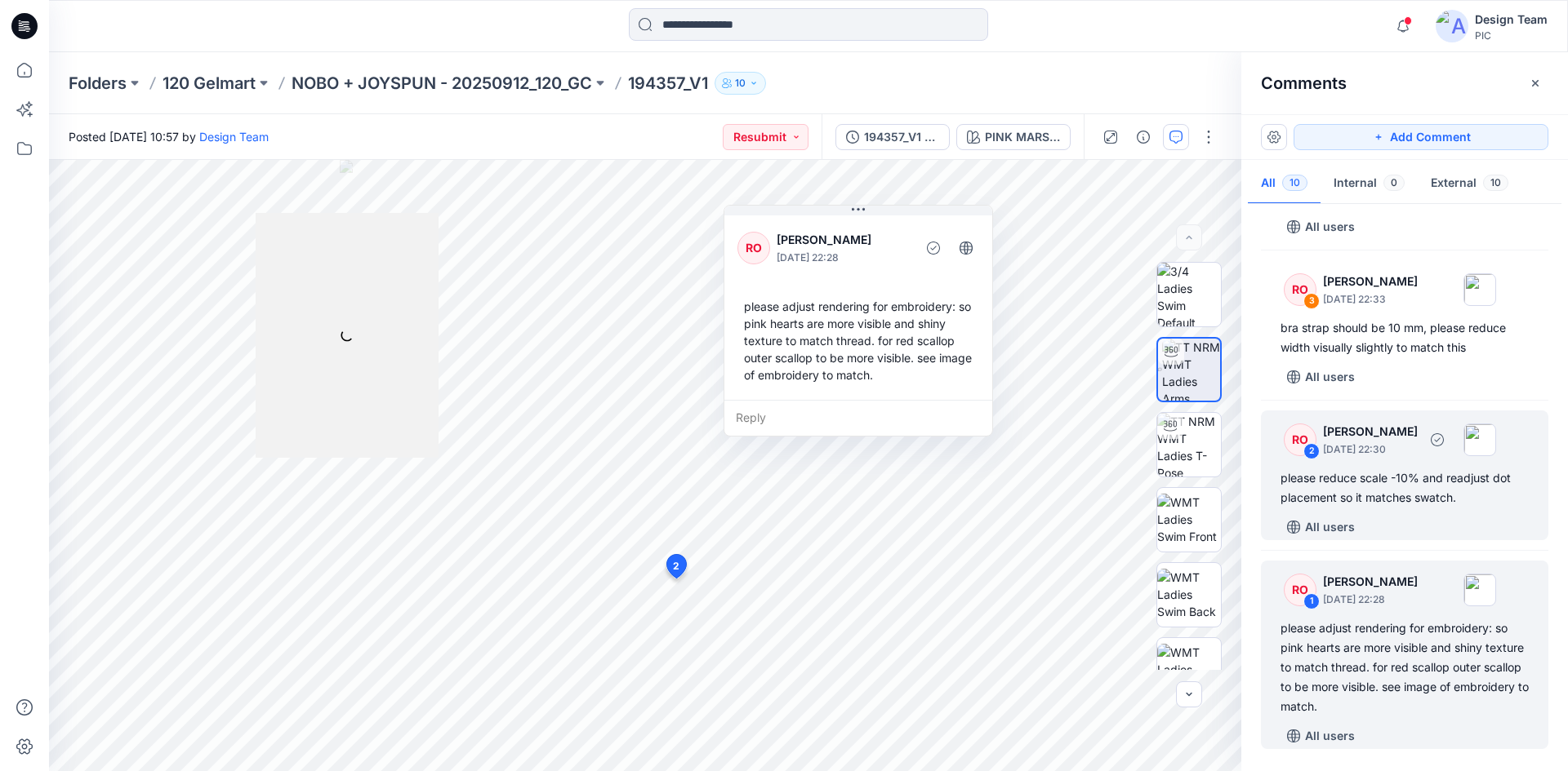
click at [1440, 526] on div "All users" at bounding box center [1414, 527] width 268 height 26
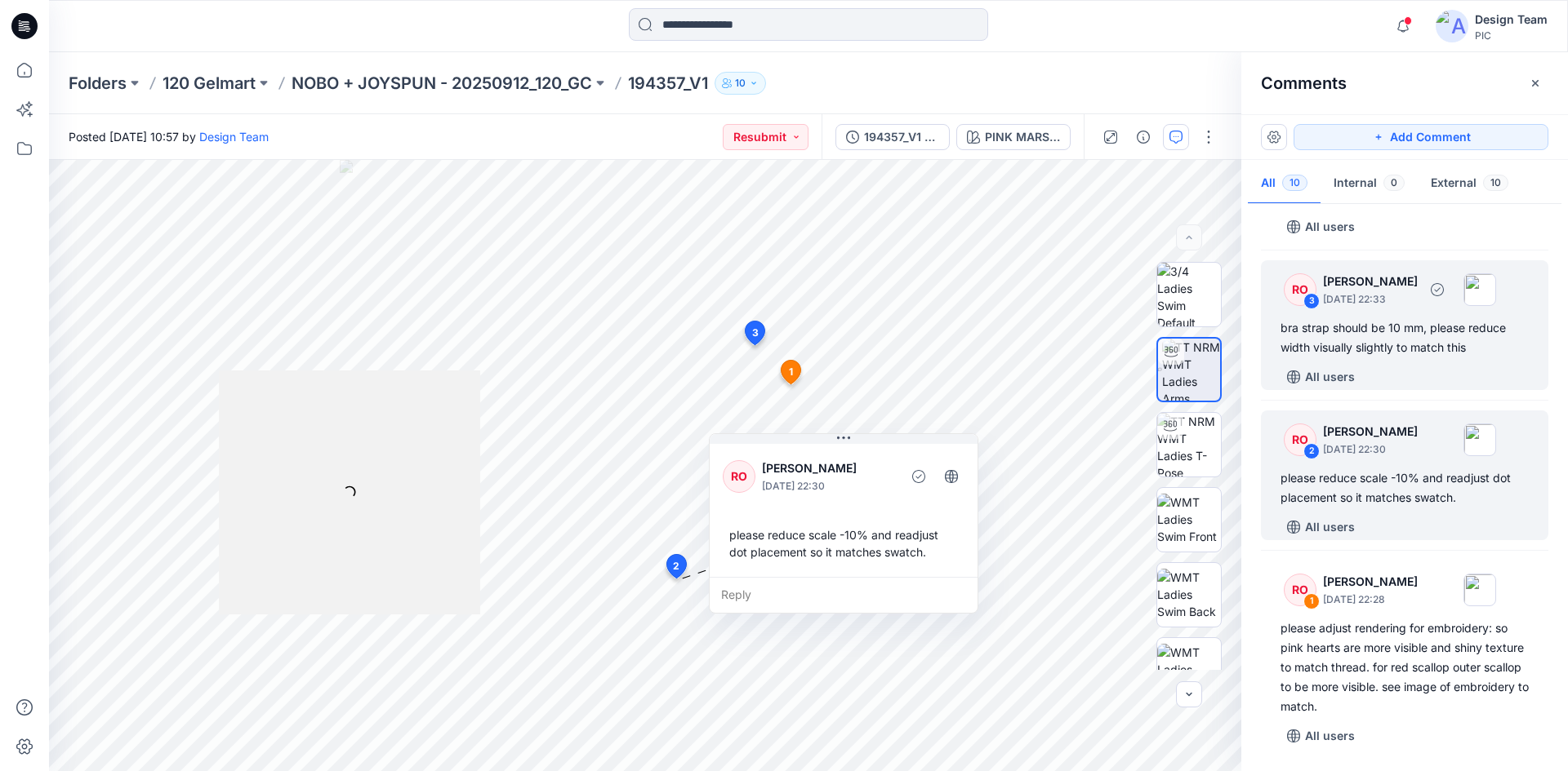
click at [1414, 349] on div "bra strap should be 10 mm, please reduce width visually slightly to match this" at bounding box center [1404, 337] width 248 height 39
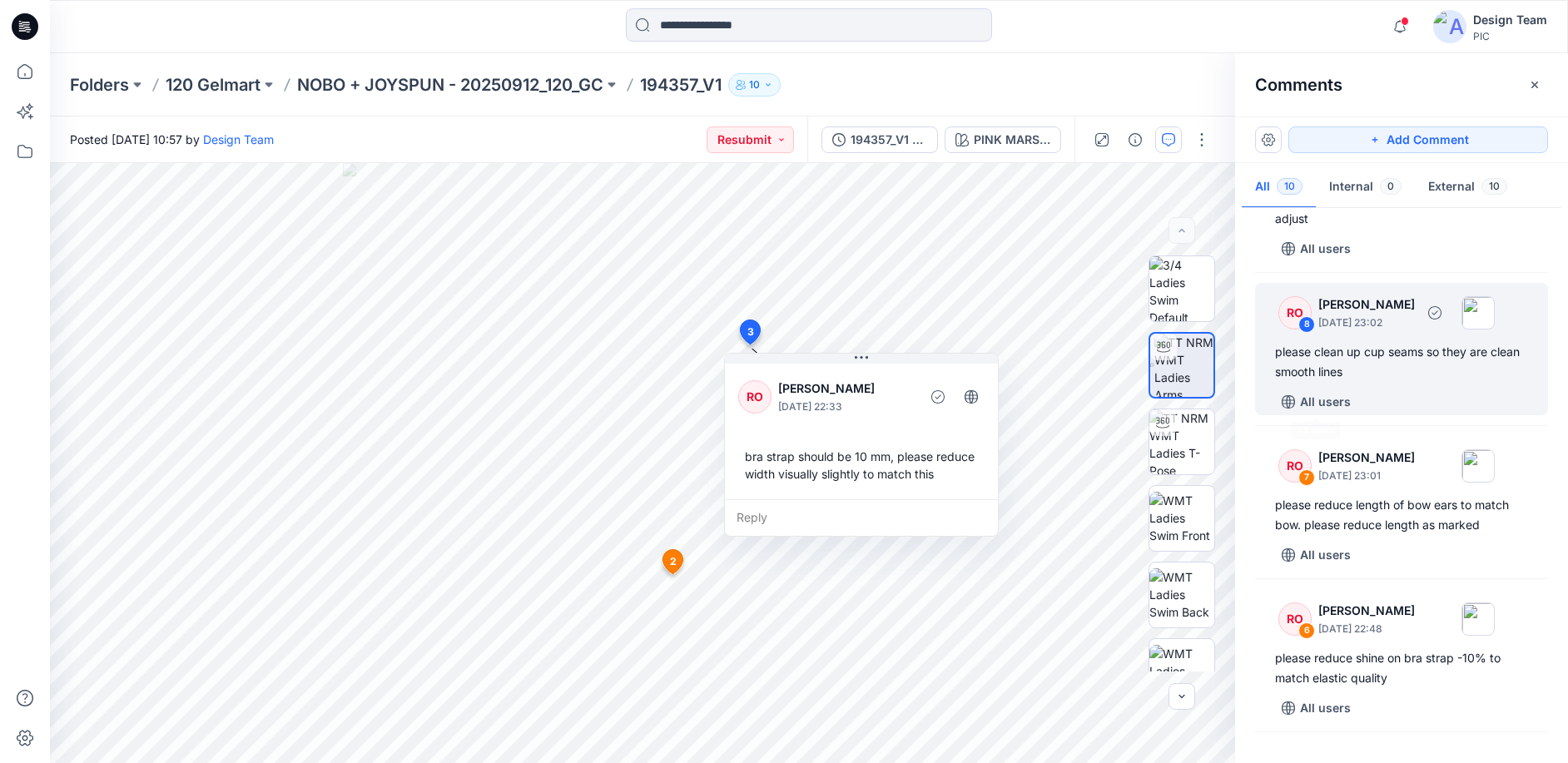
scroll to position [163, 0]
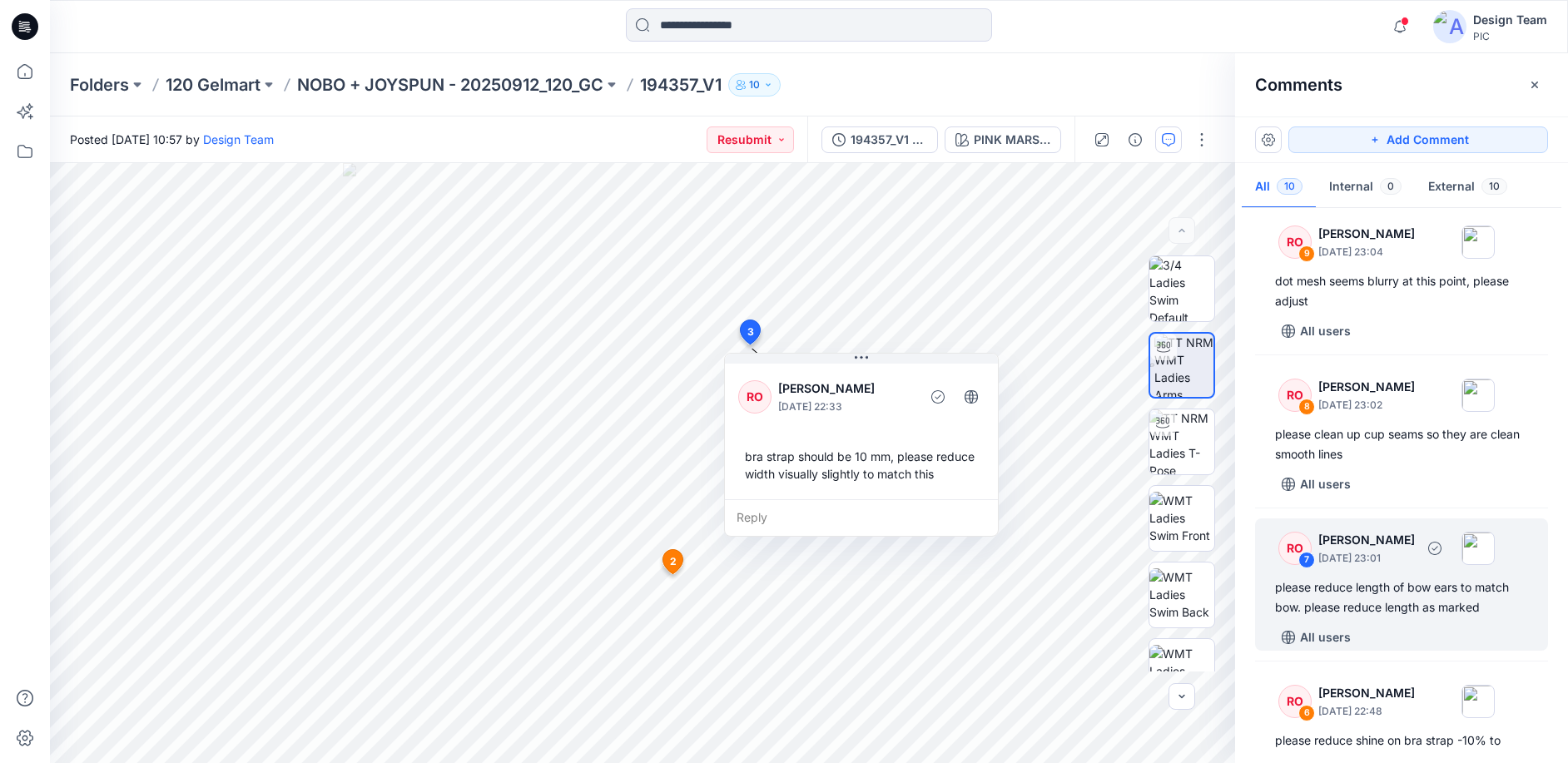
click at [1442, 590] on div "please reduce length of bow ears to match bow. please reduce length as marked" at bounding box center [1401, 597] width 253 height 40
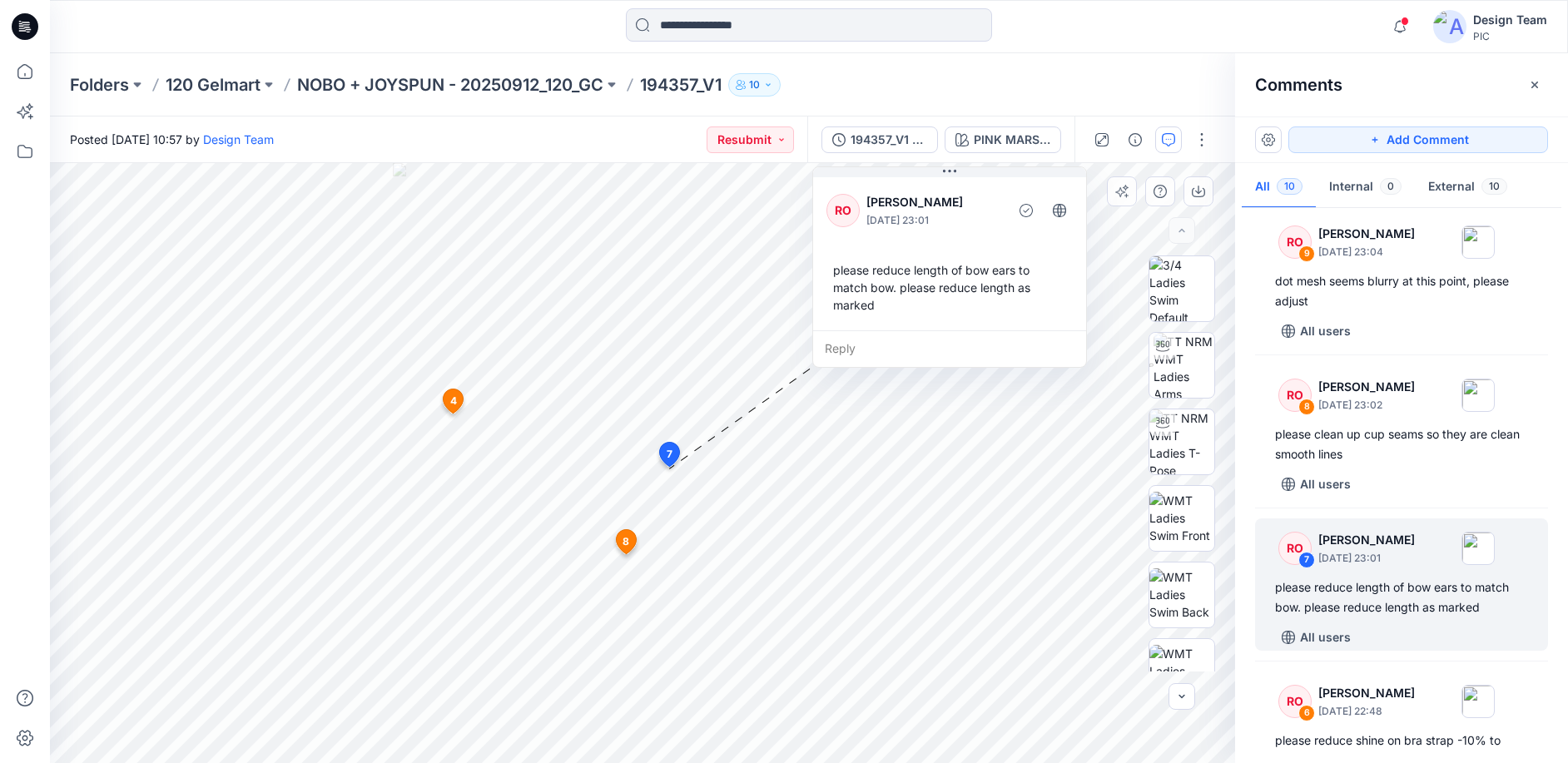
drag, startPoint x: 692, startPoint y: 314, endPoint x: 870, endPoint y: 205, distance: 208.7
click at [870, 205] on div "Raquel Ortiz September 30, 2025 23:01" at bounding box center [935, 210] width 136 height 36
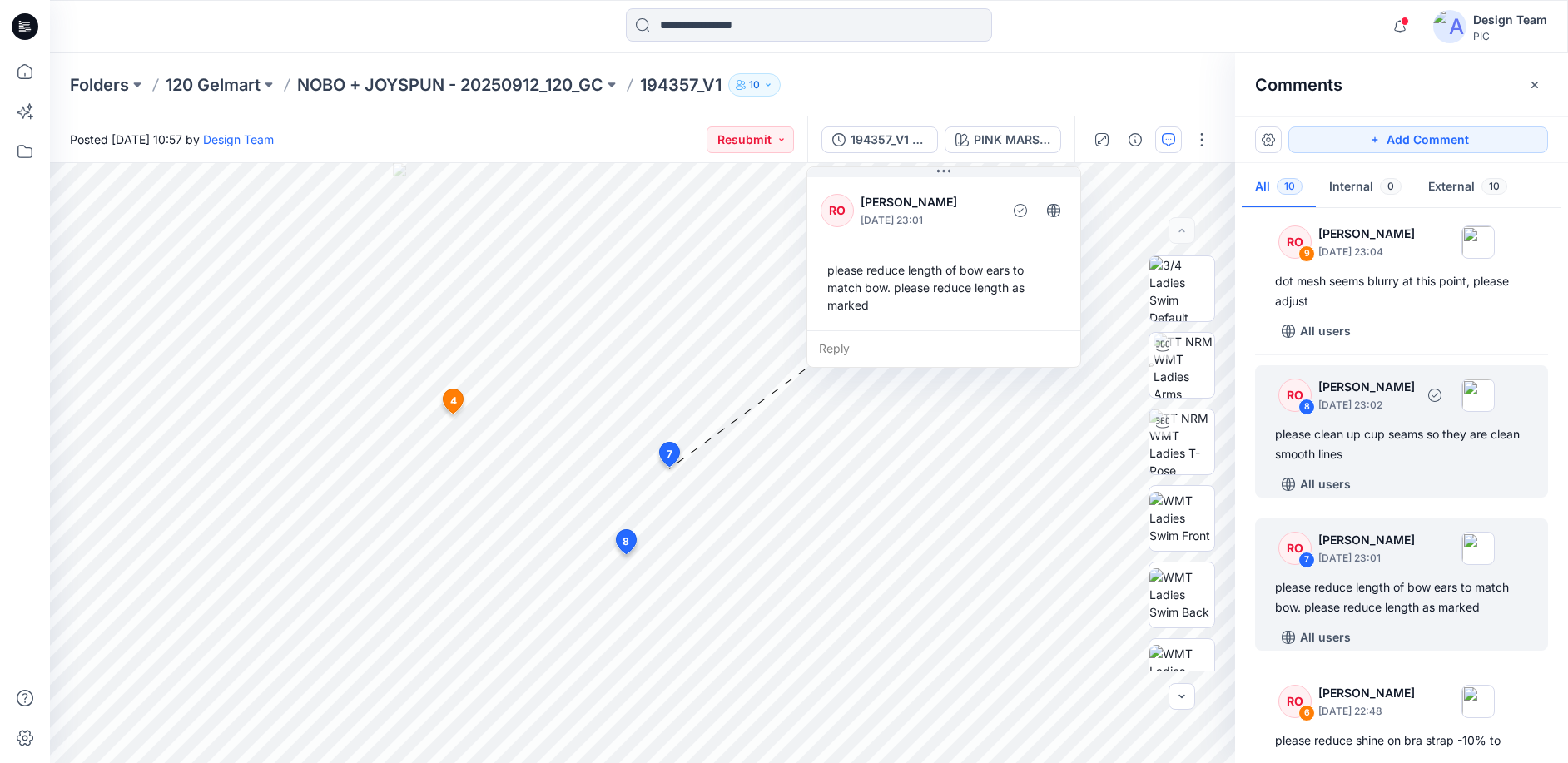
click at [1451, 446] on div "please clean up cup seams so they are clean smooth lines" at bounding box center [1401, 443] width 253 height 40
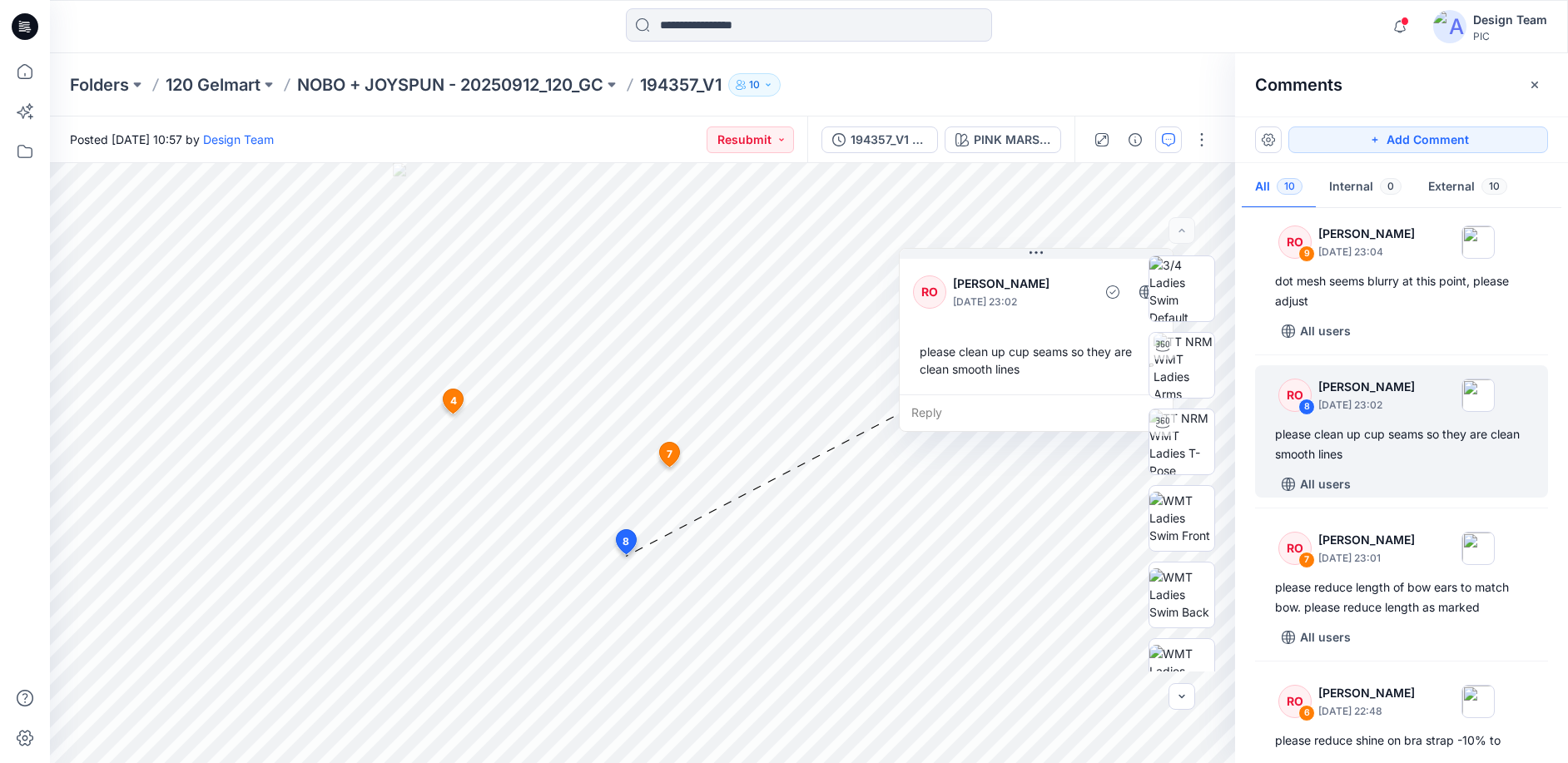
drag, startPoint x: 841, startPoint y: 568, endPoint x: 1454, endPoint y: 380, distance: 641.2
click at [1011, 339] on div "please clean up cup seams so they are clean smooth lines" at bounding box center [1035, 360] width 246 height 49
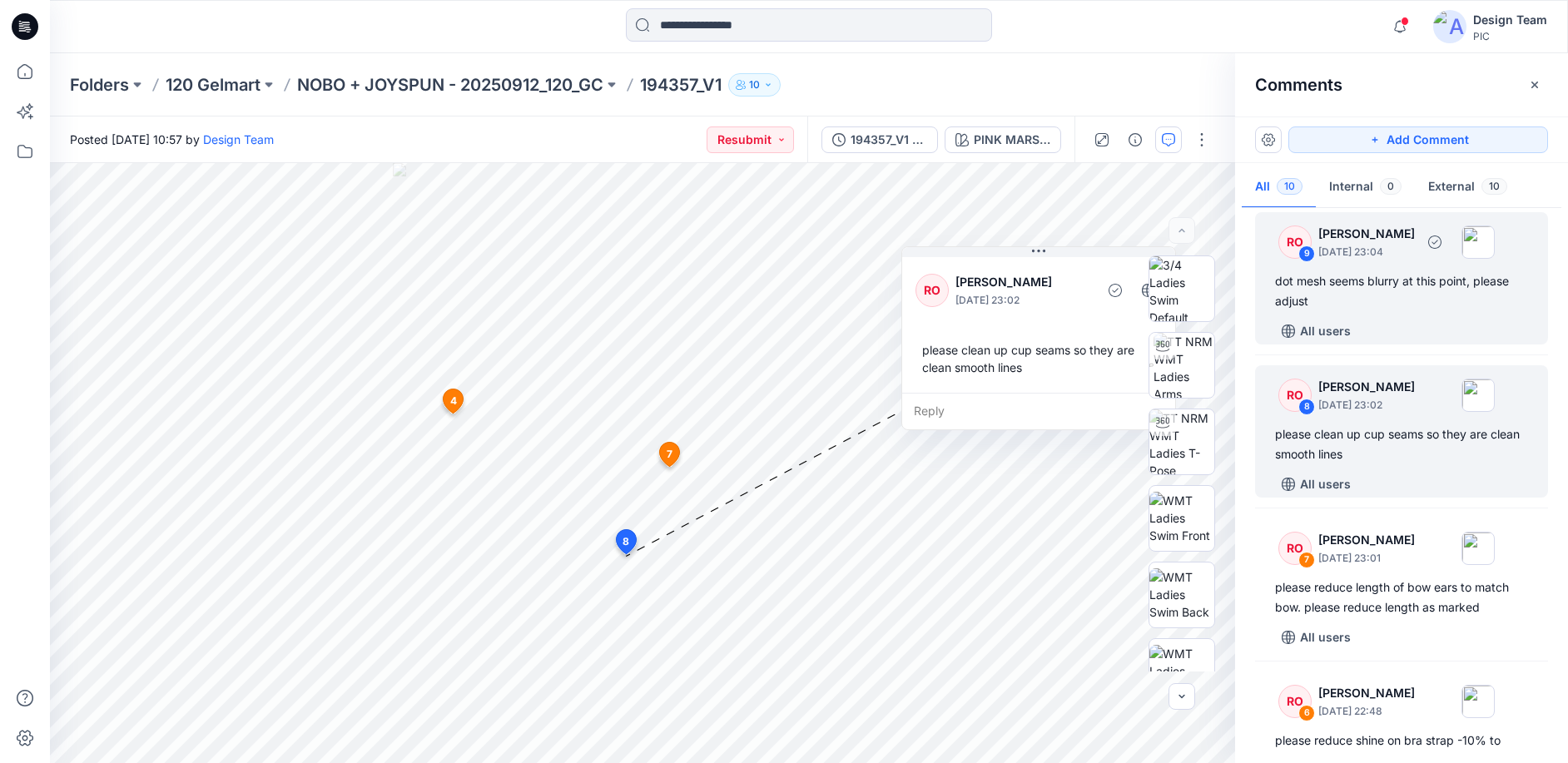
click at [1448, 329] on div "All users" at bounding box center [1411, 331] width 273 height 26
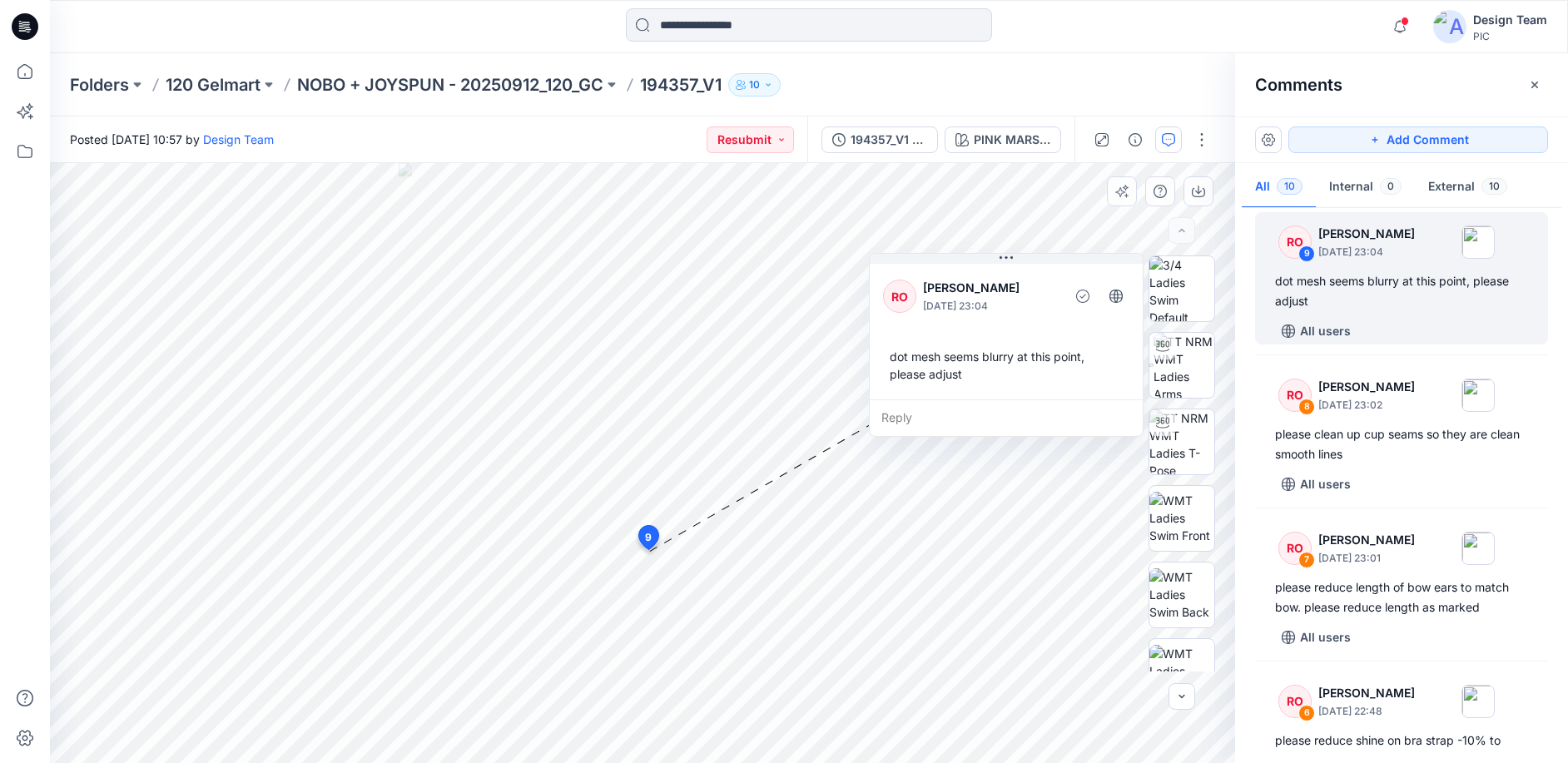
drag, startPoint x: 739, startPoint y: 639, endPoint x: 985, endPoint y: 335, distance: 391.1
click at [985, 335] on div "RO Raquel Ortiz September 30, 2025 23:04 dot mesh seems blurry at this point, p…" at bounding box center [1005, 329] width 273 height 139
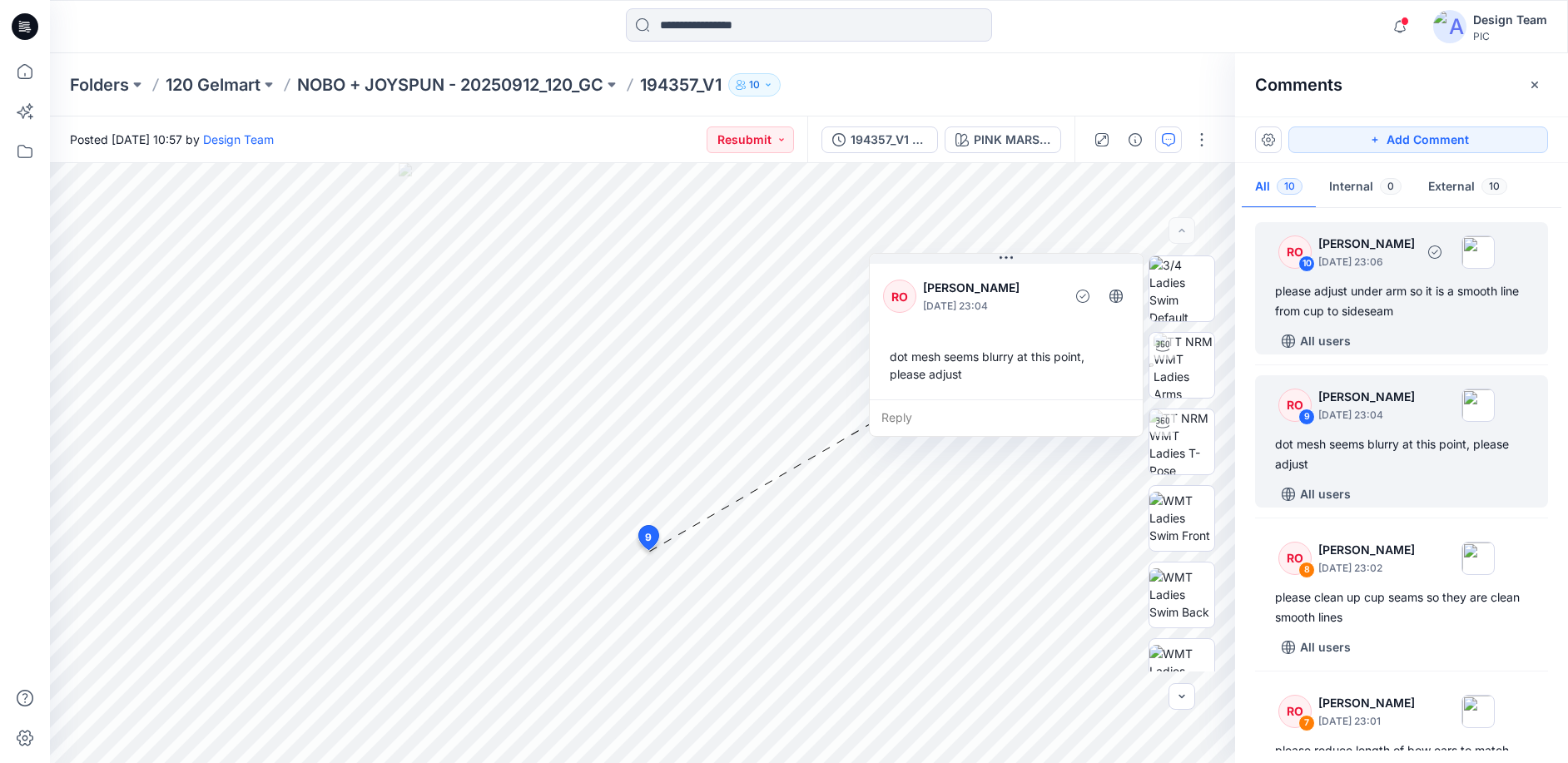
click at [1445, 316] on div "please adjust under arm so it is a smooth line from cup to sideseam" at bounding box center [1401, 300] width 253 height 40
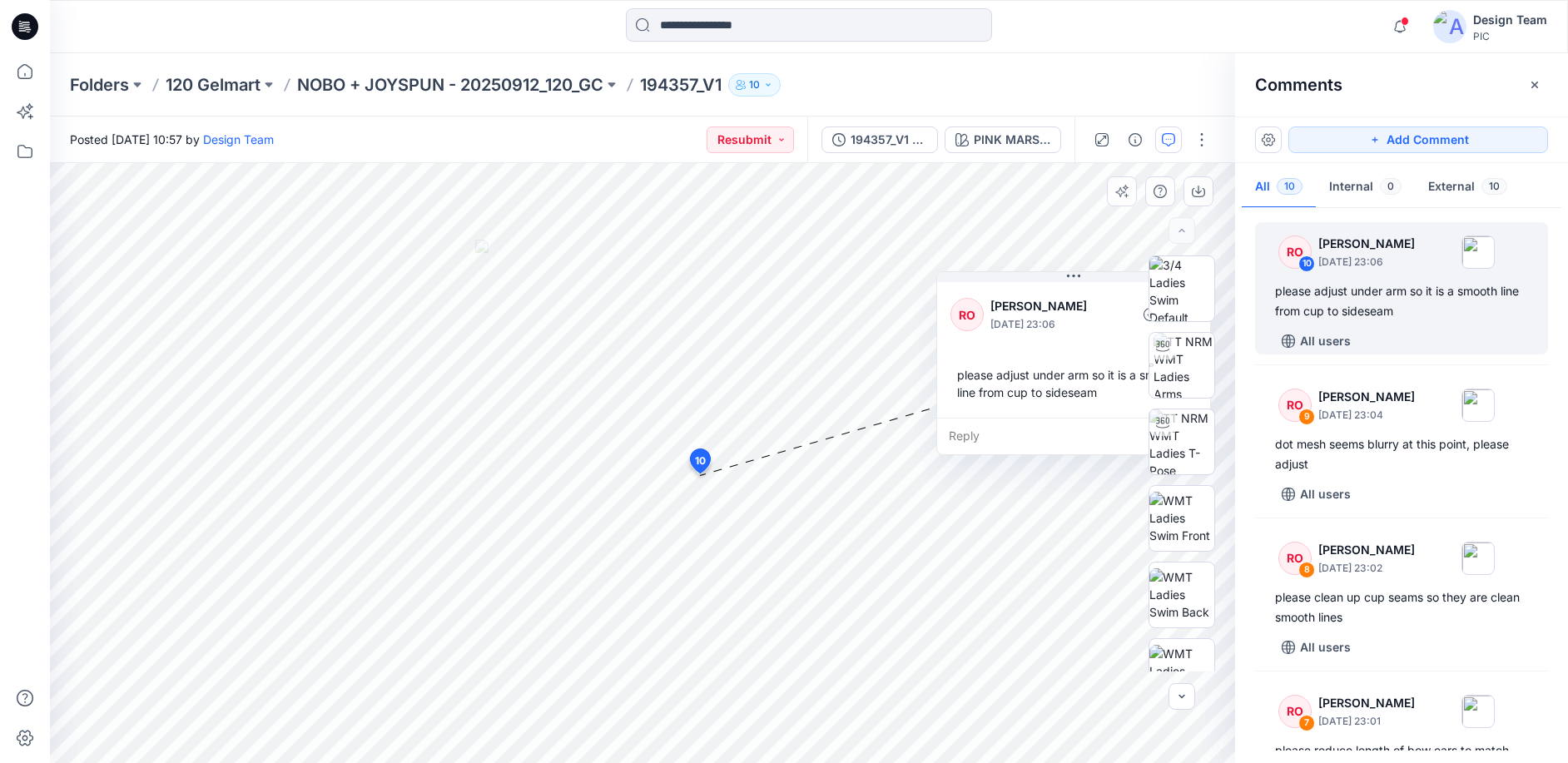
drag, startPoint x: 775, startPoint y: 567, endPoint x: 1006, endPoint y: 347, distance: 319.0
click at [1004, 359] on div "please adjust under arm so it is a smooth line from cup to sideseam" at bounding box center [1073, 383] width 246 height 49
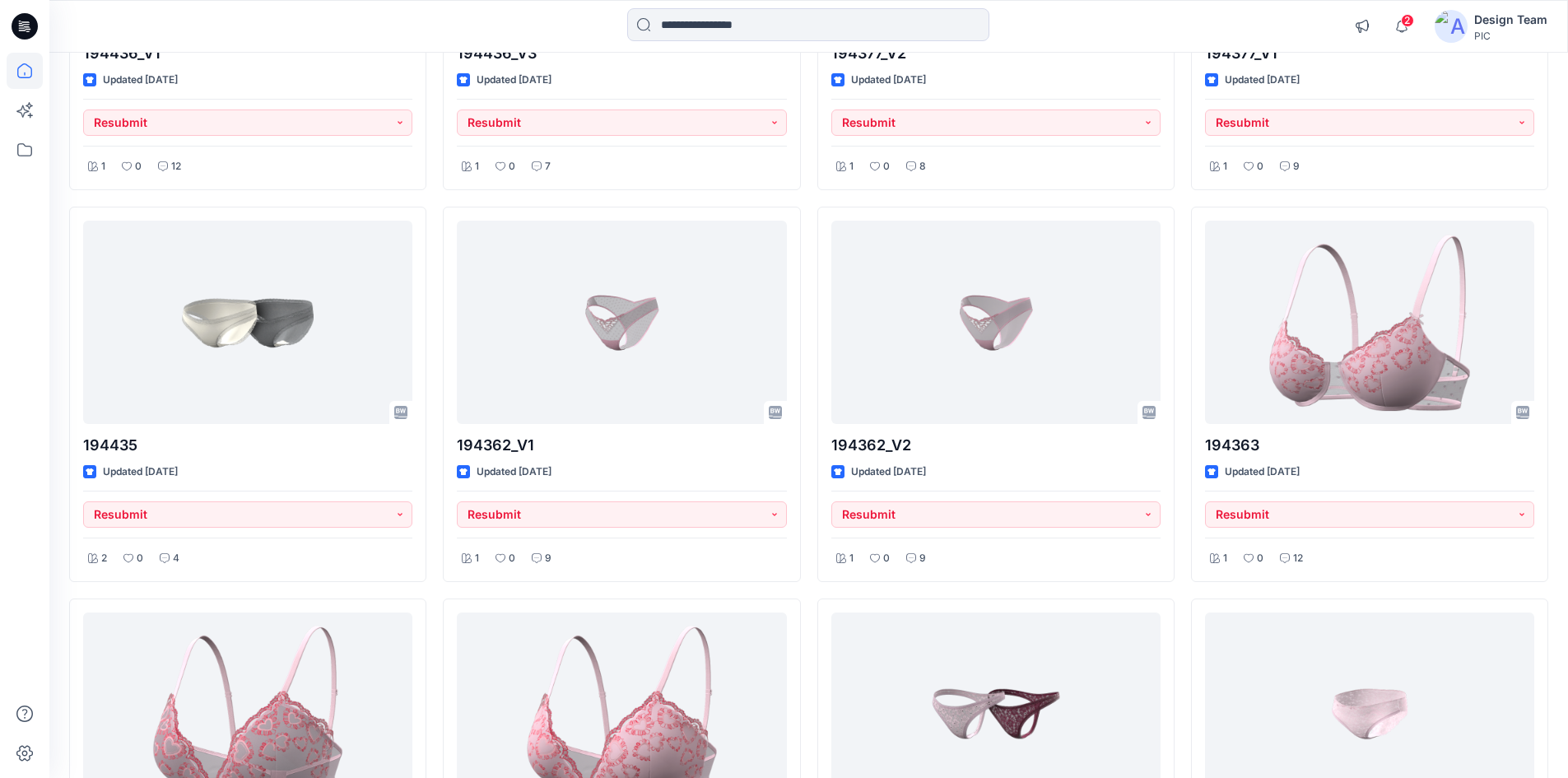
scroll to position [5287, 0]
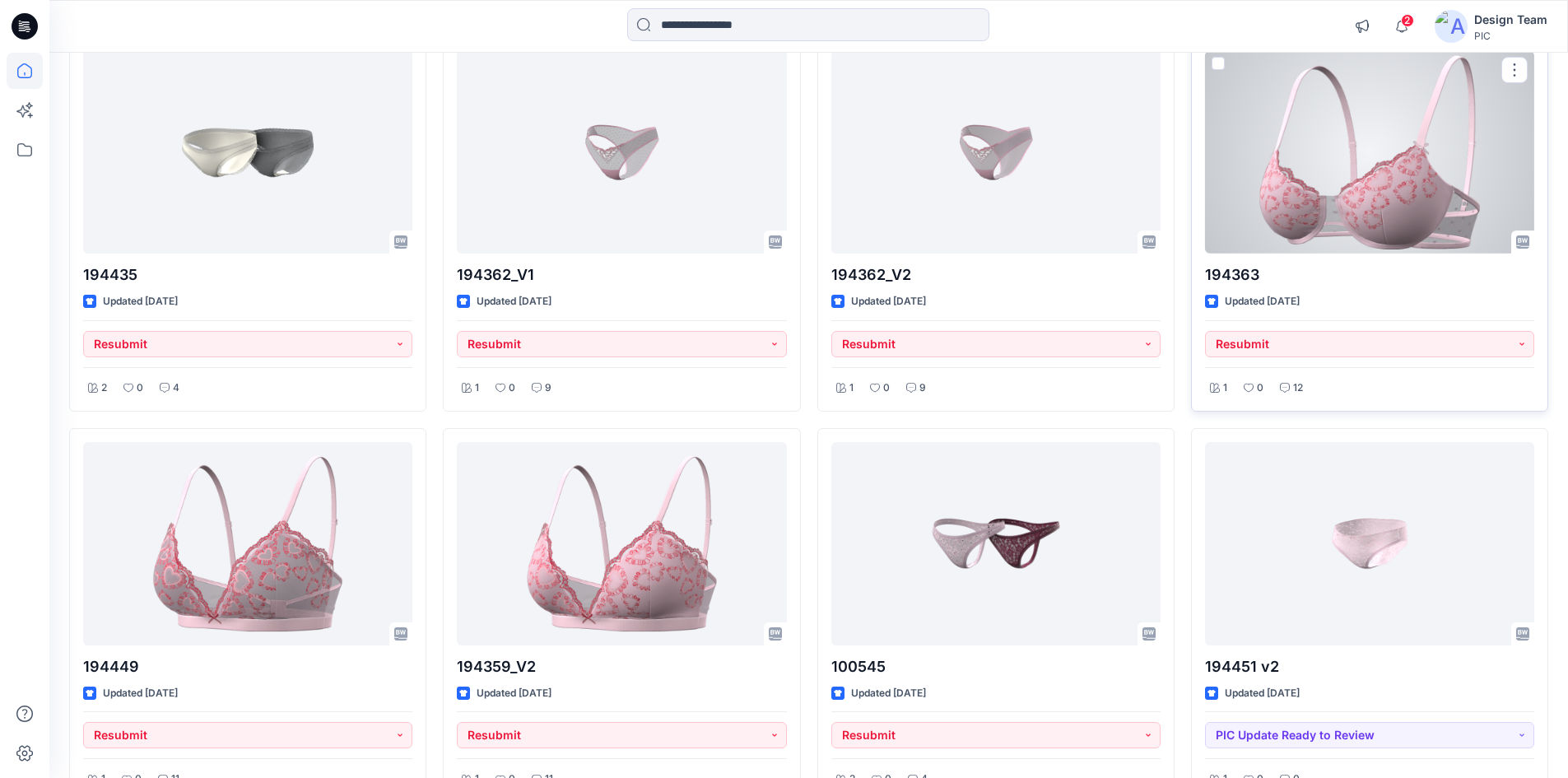
click at [1305, 210] on div at bounding box center [1370, 151] width 330 height 204
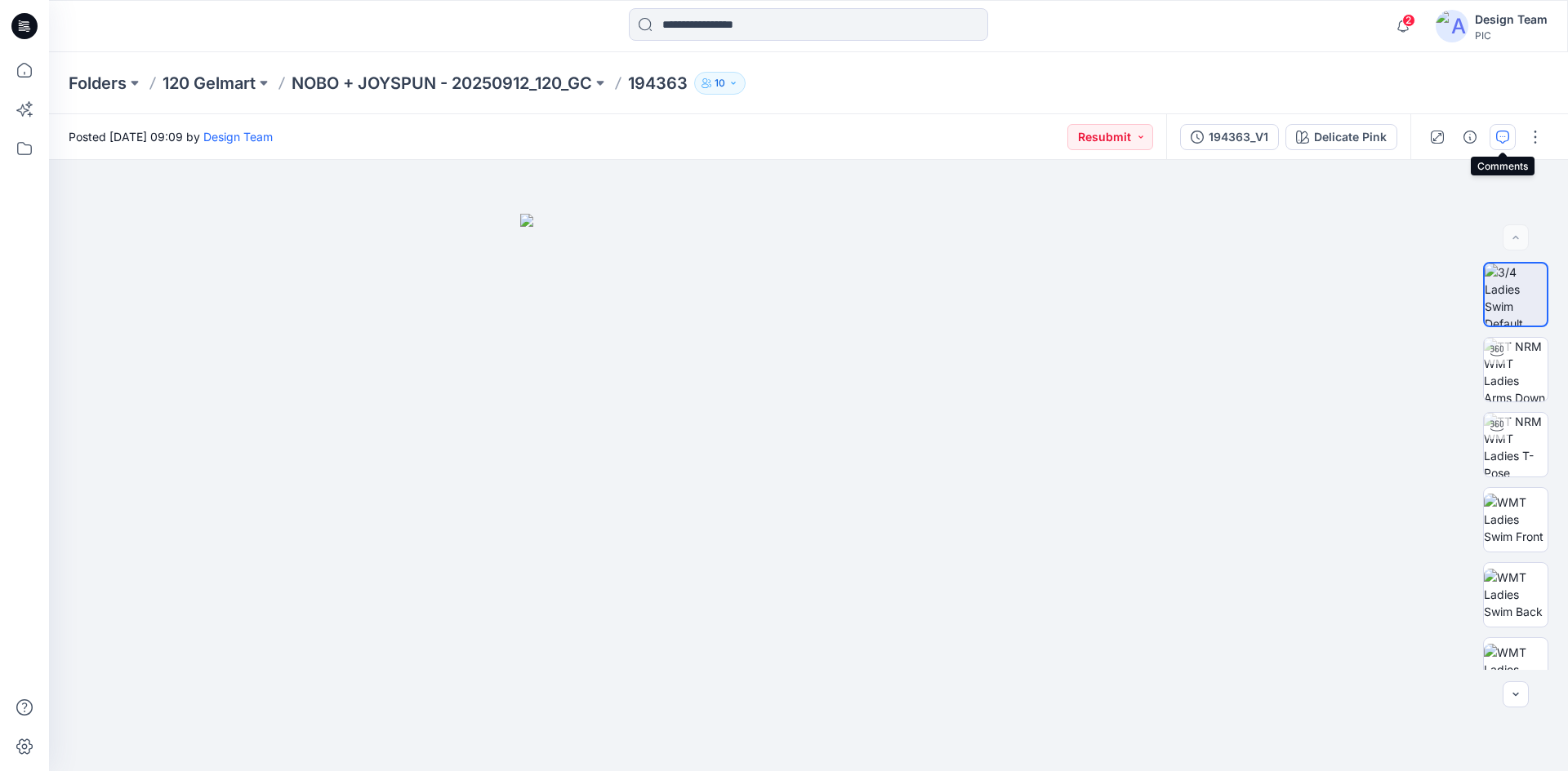
click at [1491, 144] on button "button" at bounding box center [1502, 137] width 26 height 26
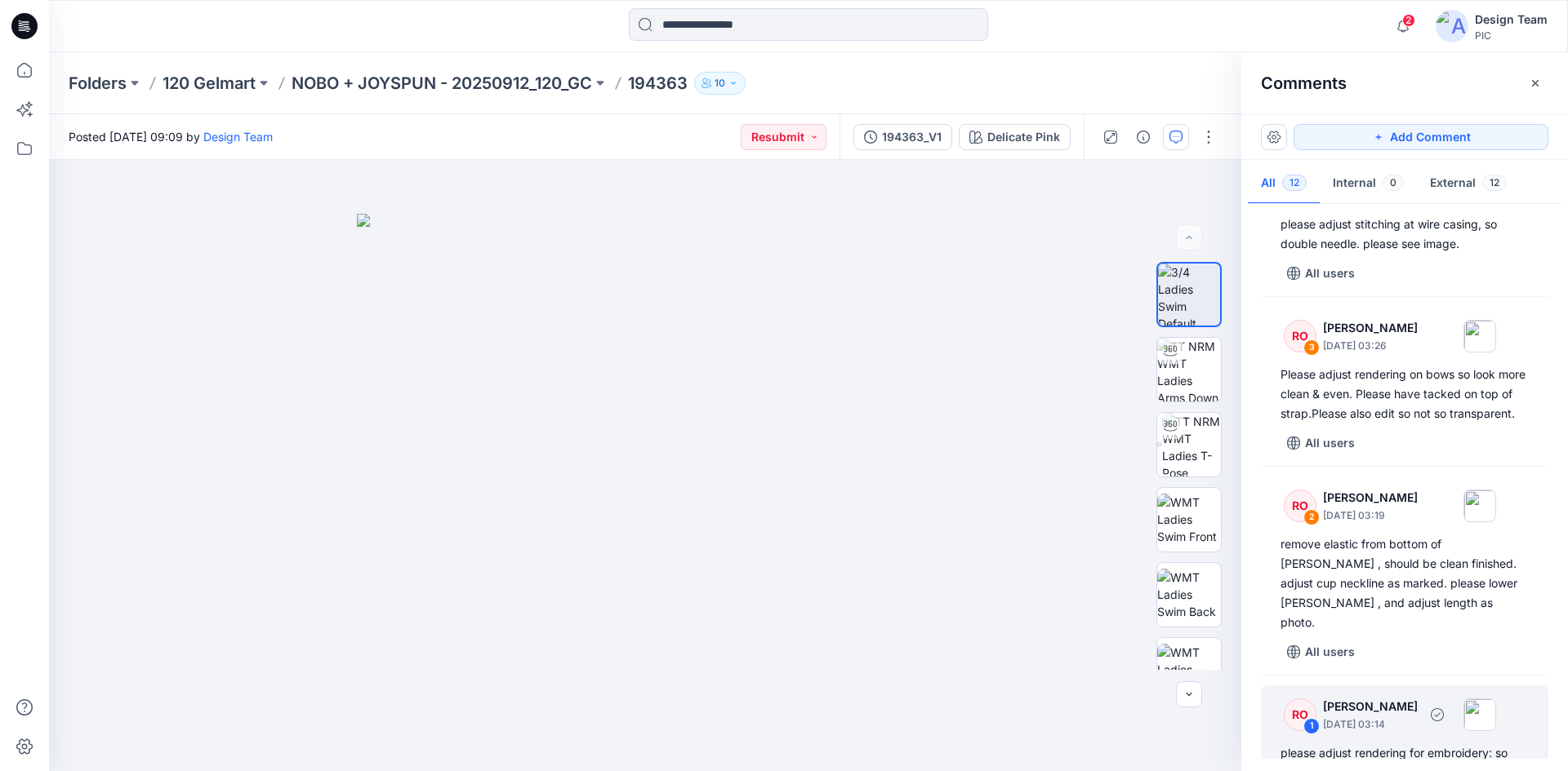
scroll to position [1368, 0]
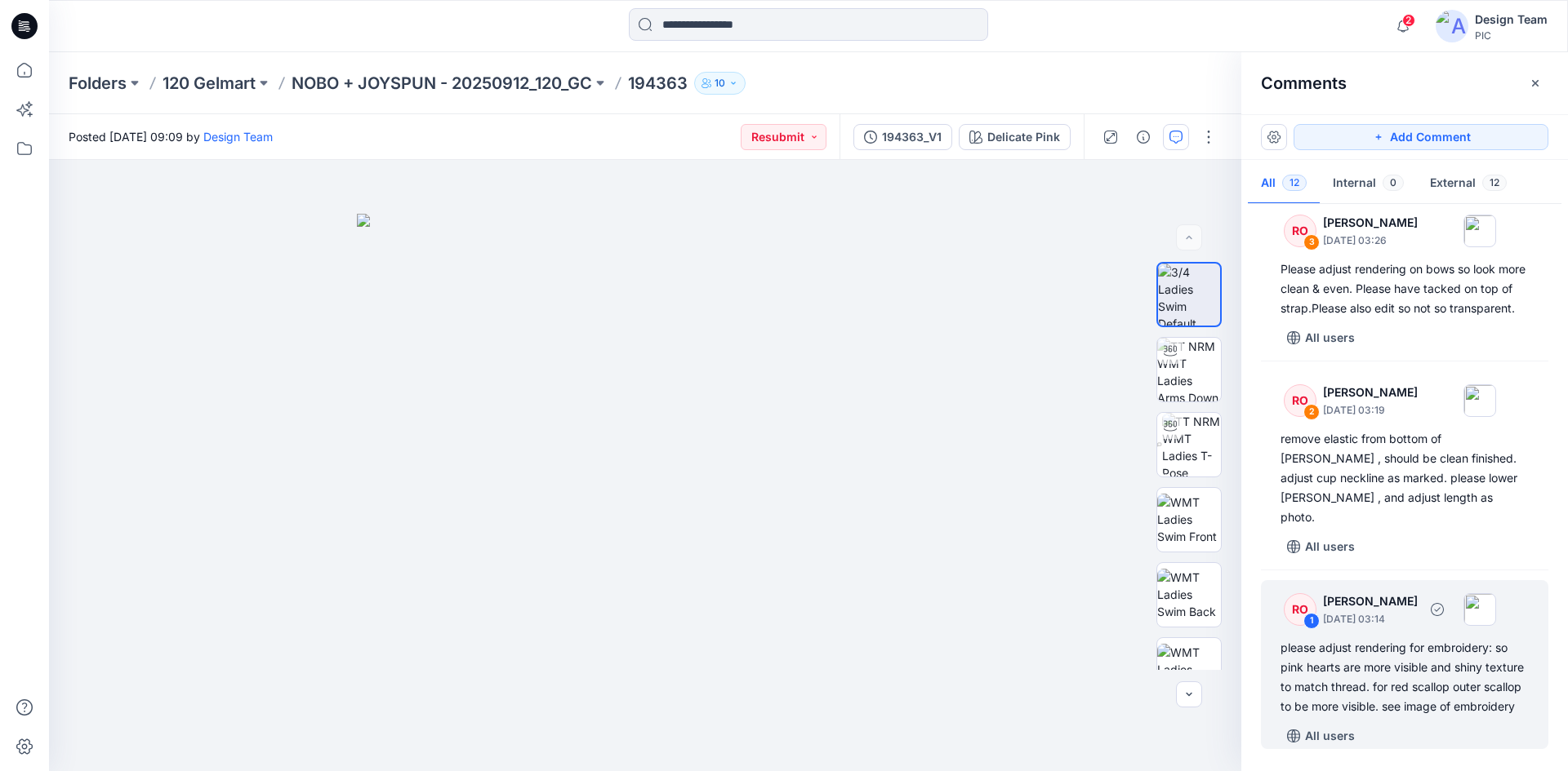
click at [1396, 651] on div "please adjust rendering for embroidery: so pink hearts are more visible and shi…" at bounding box center [1404, 677] width 248 height 78
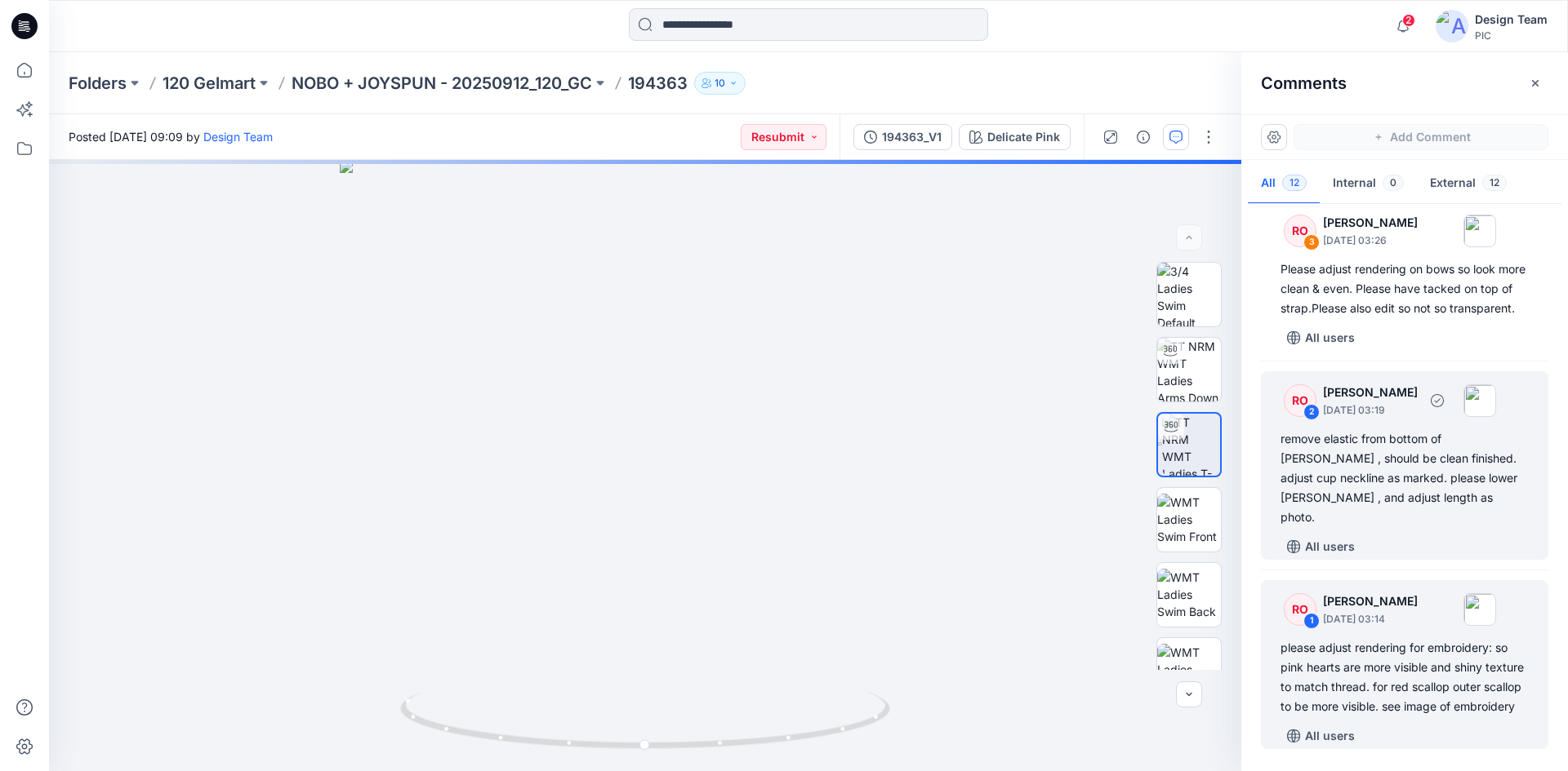
click at [1408, 505] on div "remove elastic from bottom of [PERSON_NAME] , should be clean finished. adjust …" at bounding box center [1404, 477] width 248 height 98
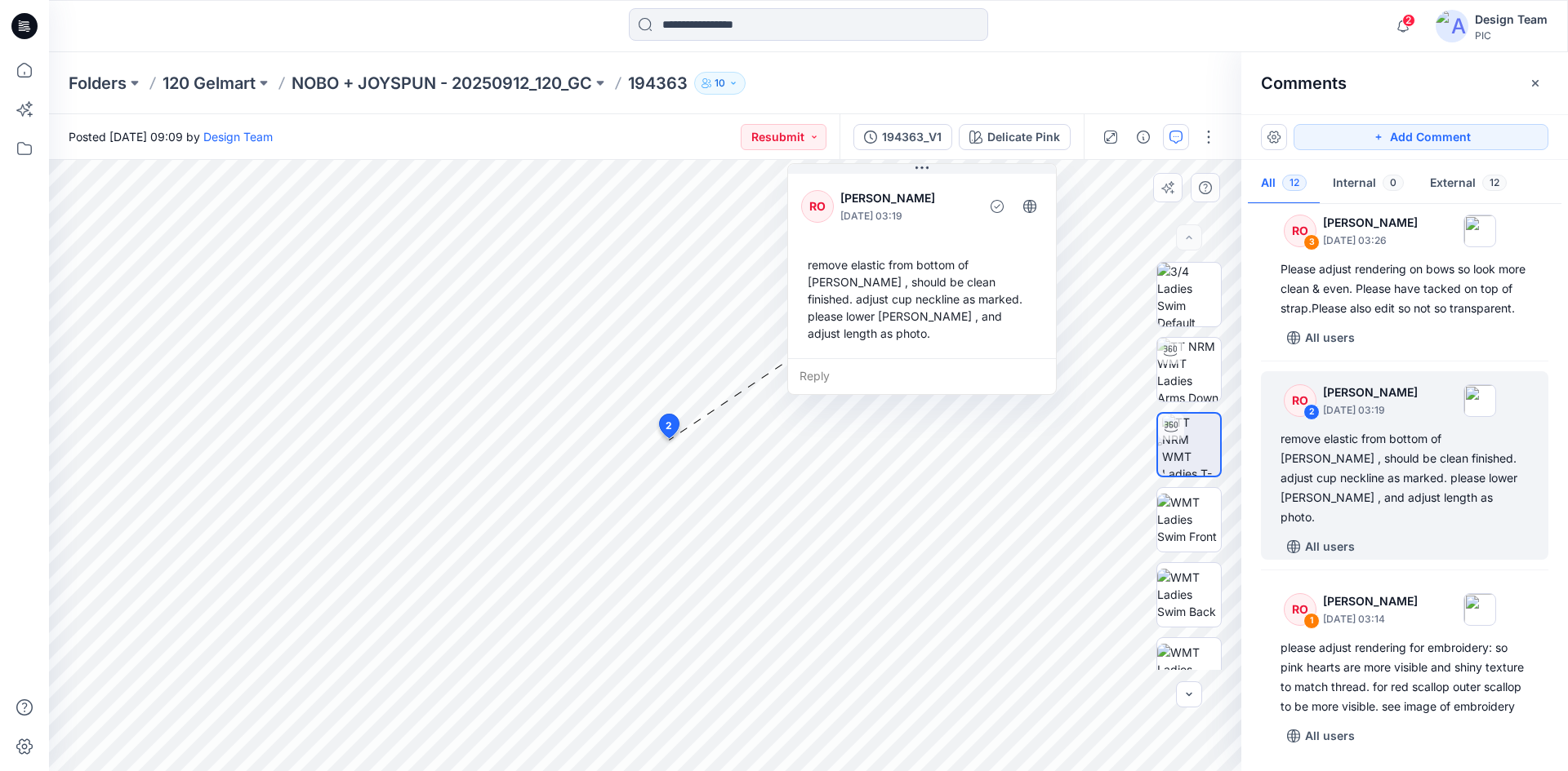
drag, startPoint x: 927, startPoint y: 262, endPoint x: 929, endPoint y: 239, distance: 23.1
click at [929, 239] on div "RO [PERSON_NAME] [DATE] 03:19 remove elastic from bottom of [PERSON_NAME] , sho…" at bounding box center [921, 264] width 268 height 188
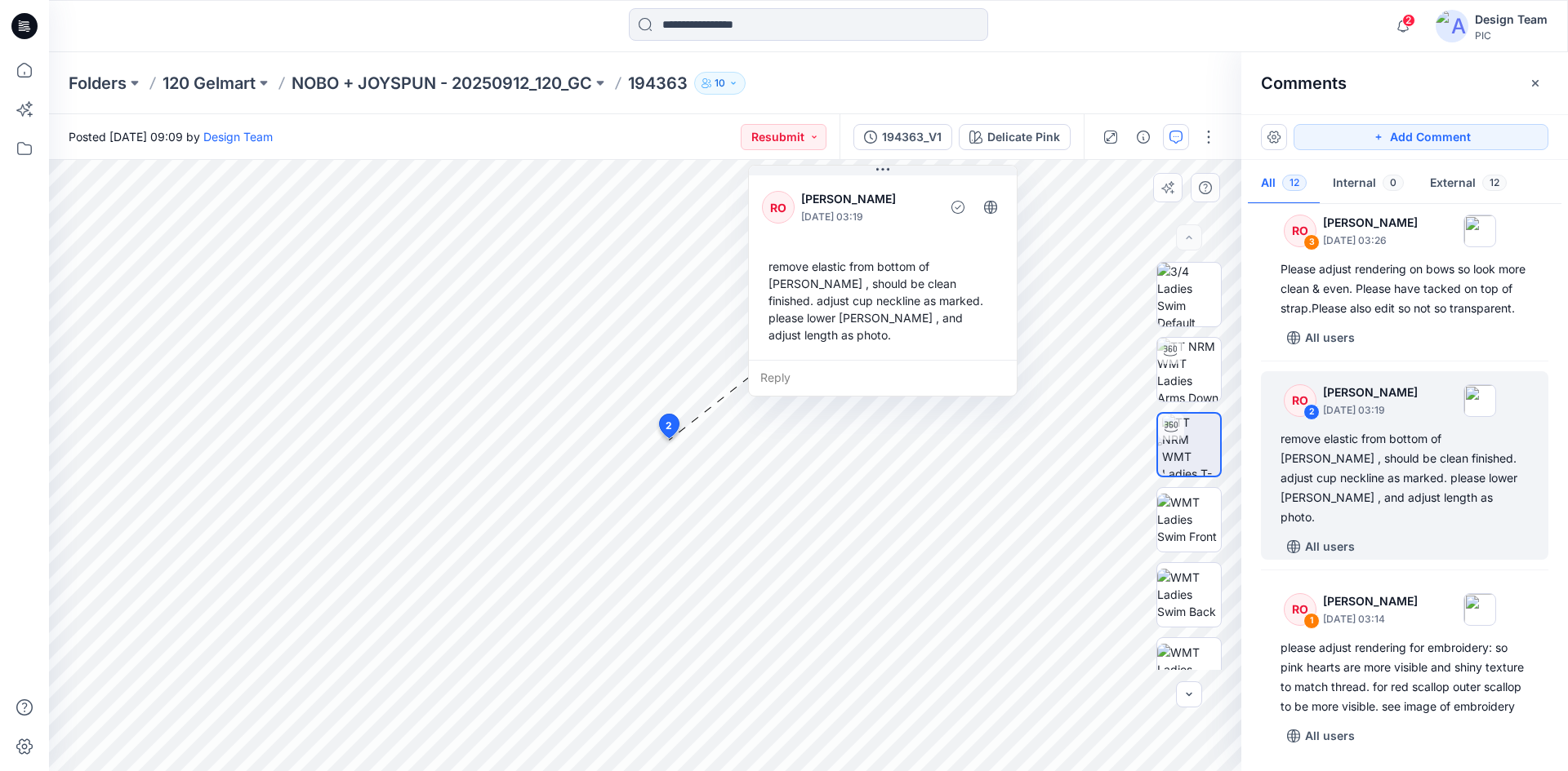
drag, startPoint x: 921, startPoint y: 267, endPoint x: 883, endPoint y: 268, distance: 38.0
click at [883, 268] on div "remove elastic from bottom of [PERSON_NAME] , should be clean finished. adjust …" at bounding box center [882, 301] width 242 height 99
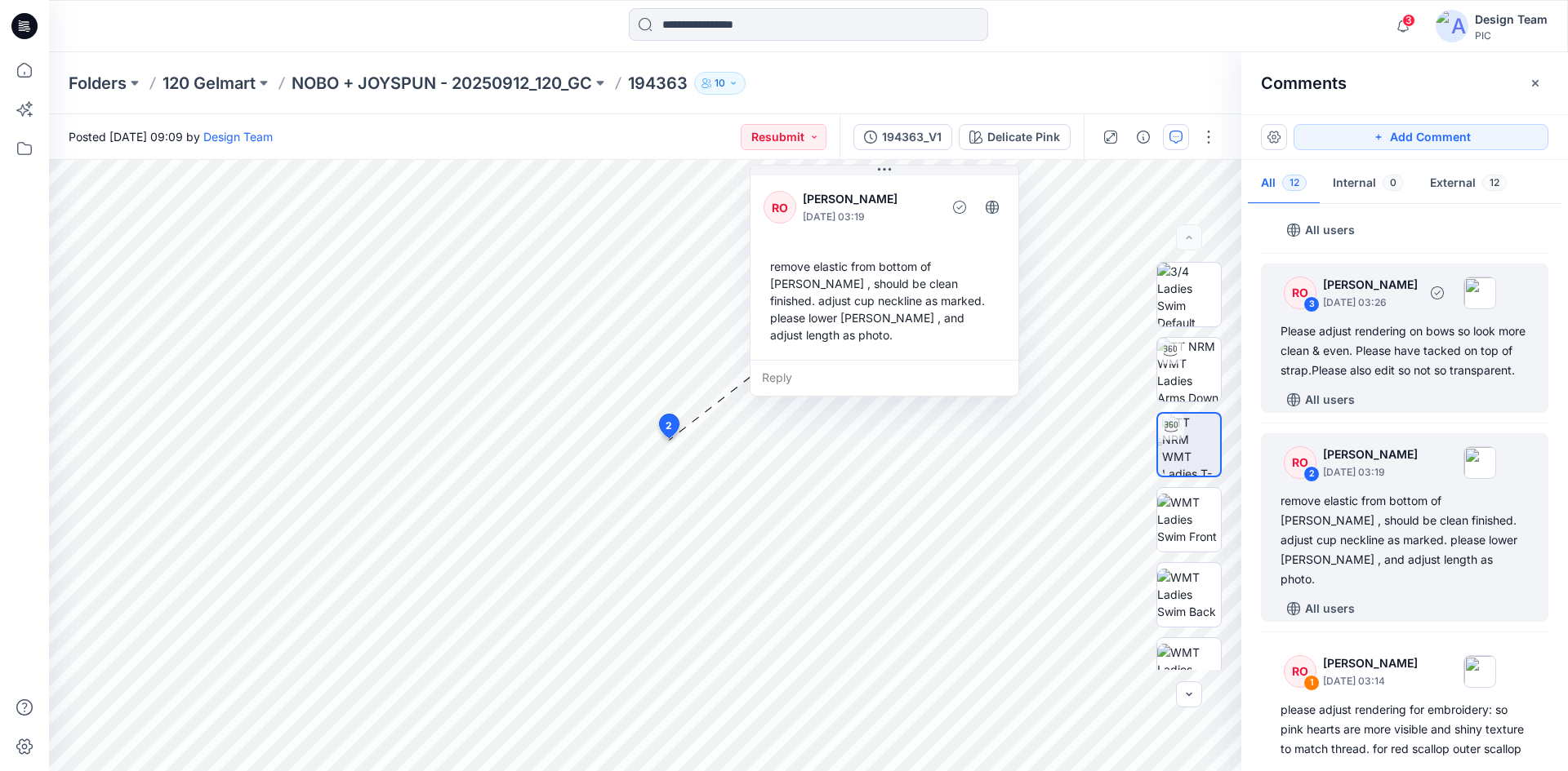
click at [1407, 380] on div "Please adjust rendering on bows so look more clean & even. Please have tacked o…" at bounding box center [1404, 351] width 248 height 59
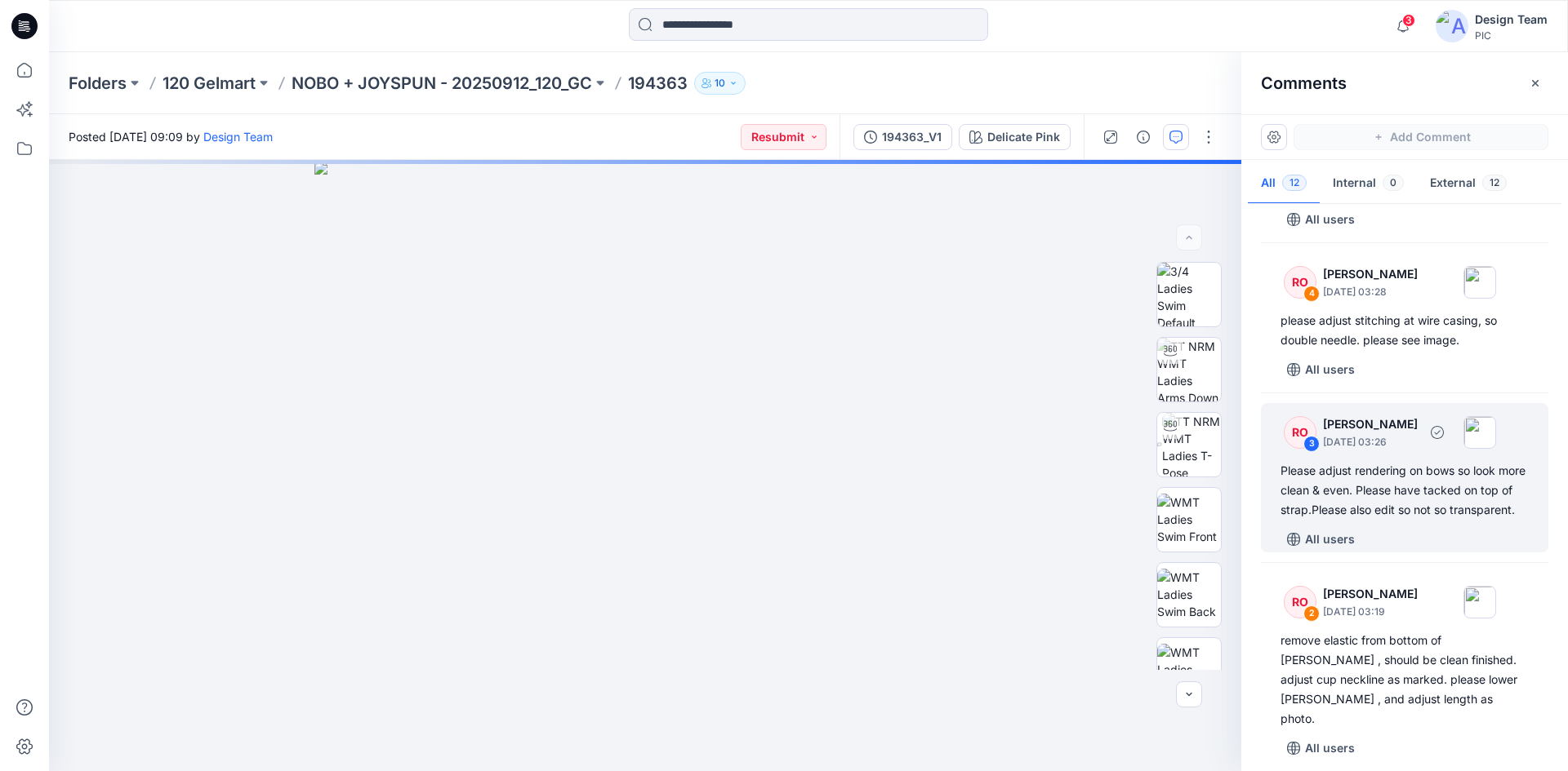
scroll to position [1123, 0]
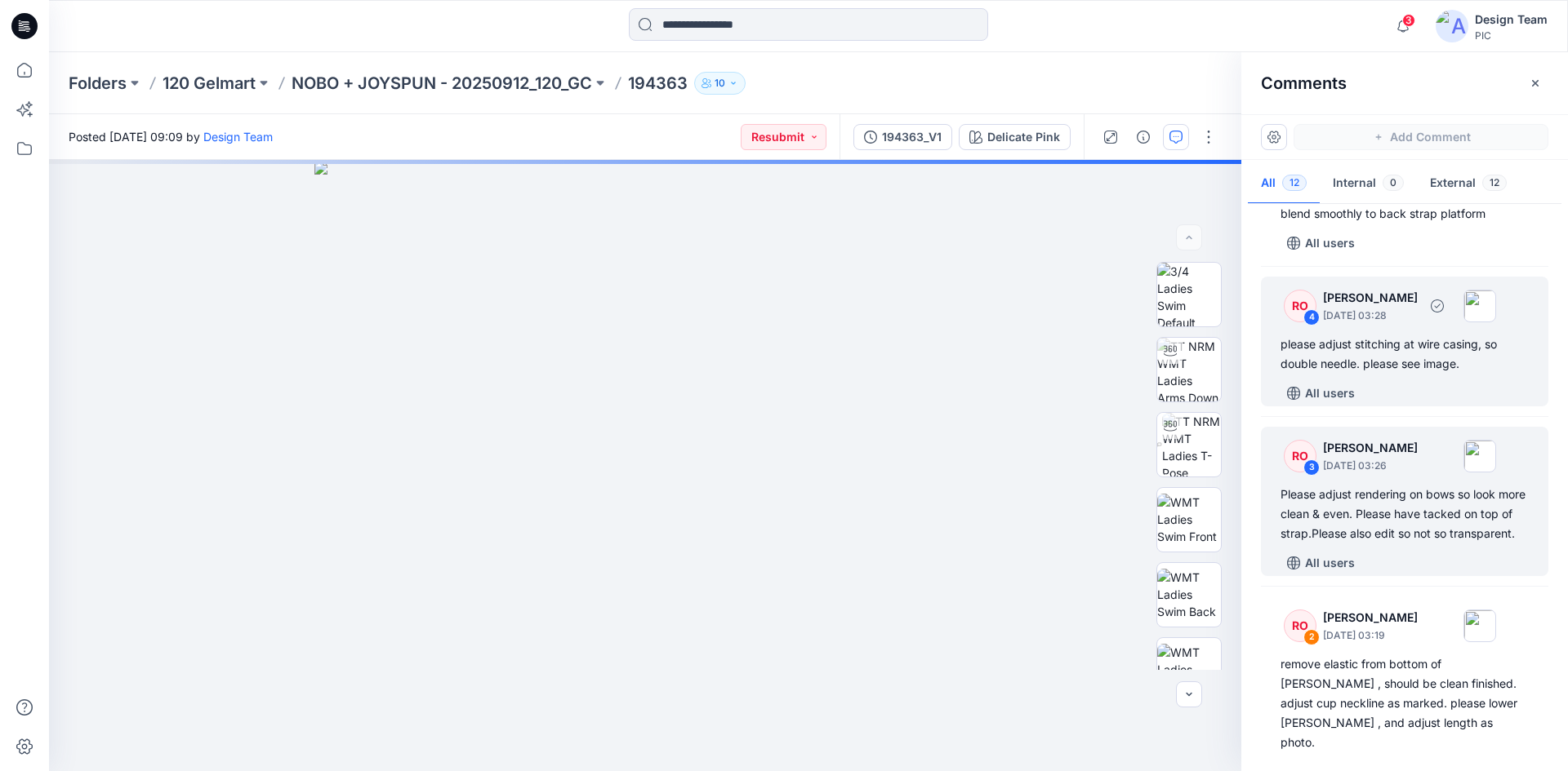
click at [1405, 379] on div "RO 4 Raquel Ortiz October 01, 2025 03:28 please adjust stitching at wire casing…" at bounding box center [1404, 341] width 288 height 130
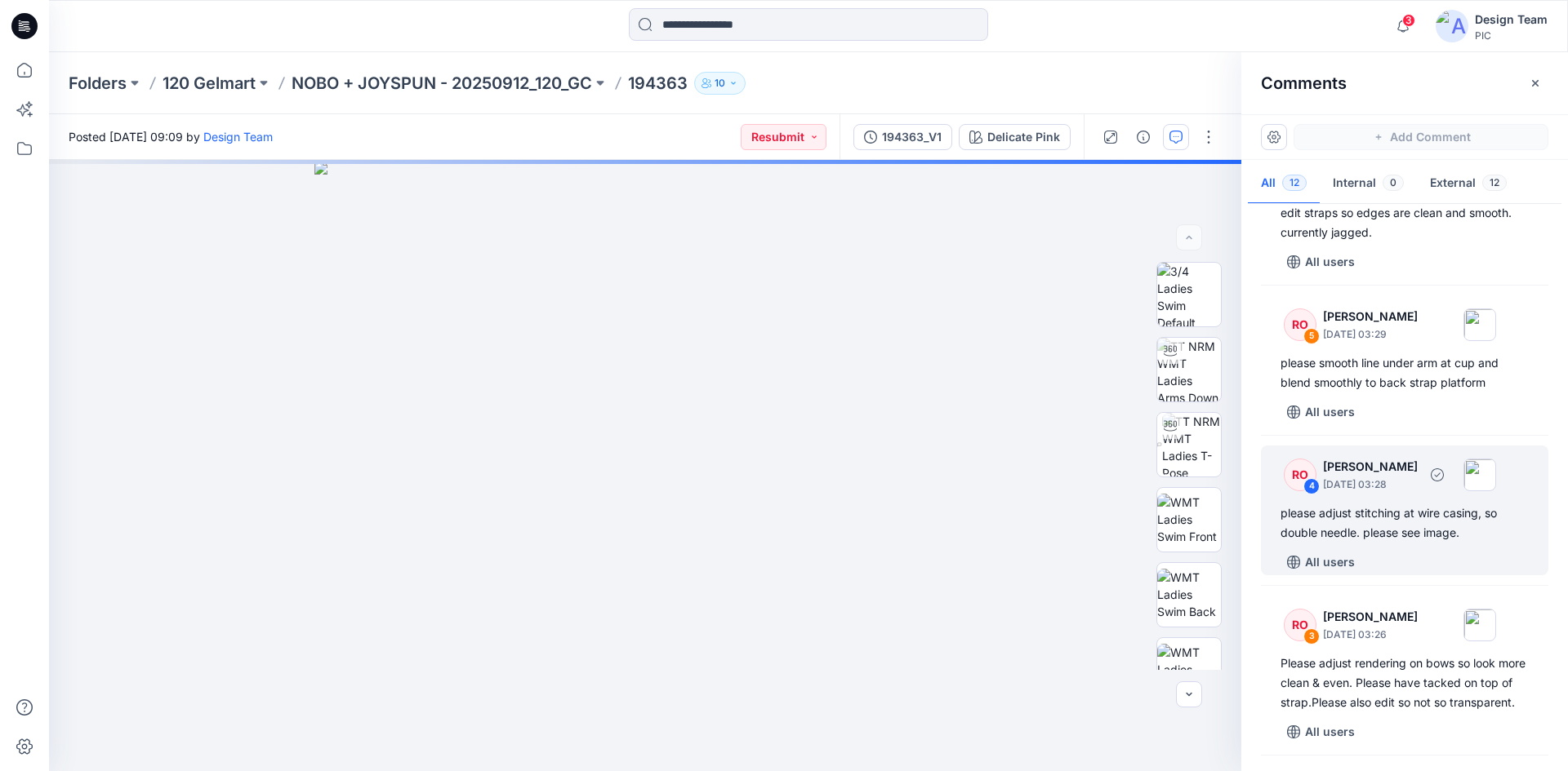
scroll to position [878, 0]
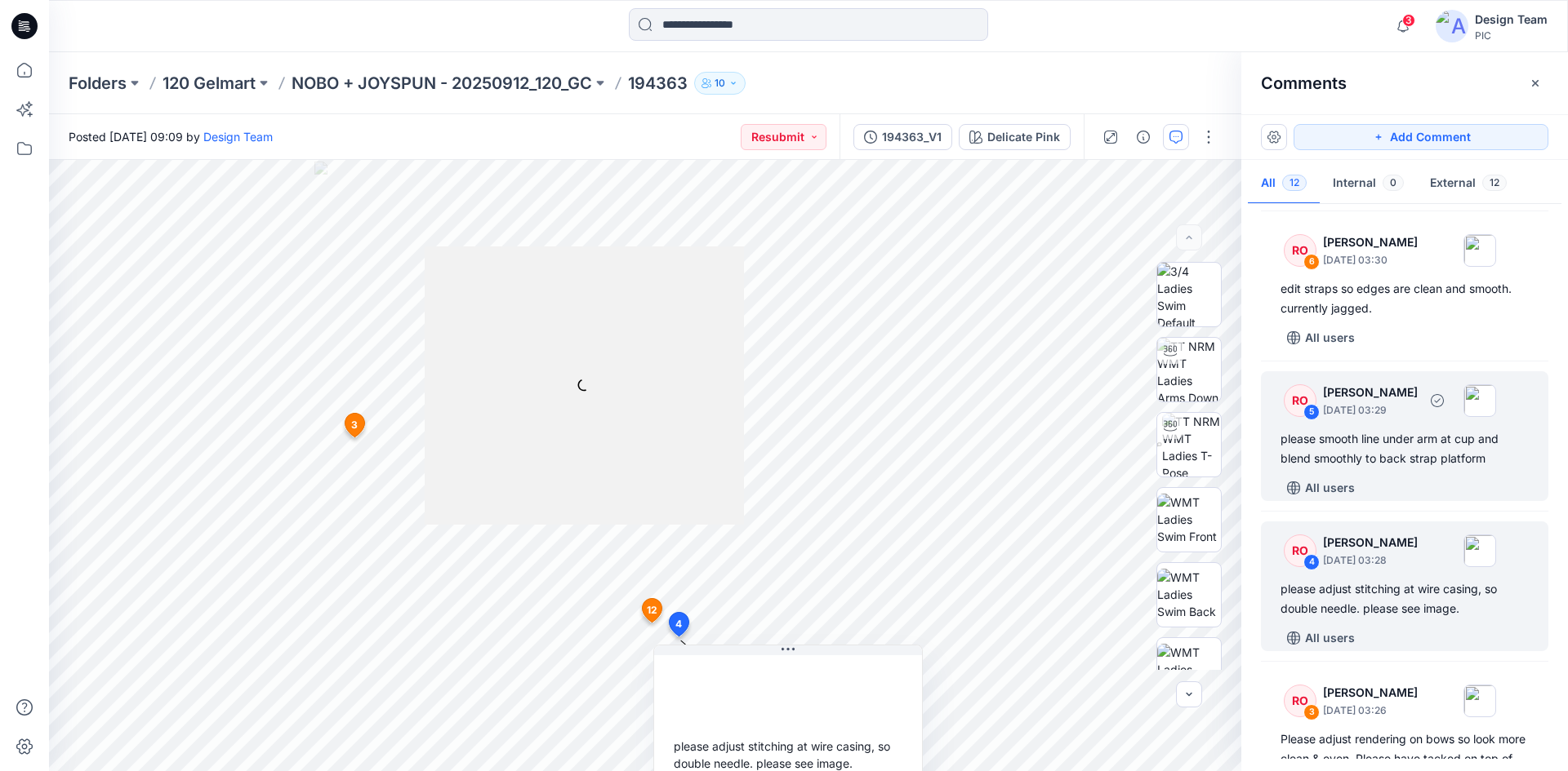
click at [1417, 417] on p "[DATE] 03:29" at bounding box center [1370, 410] width 94 height 16
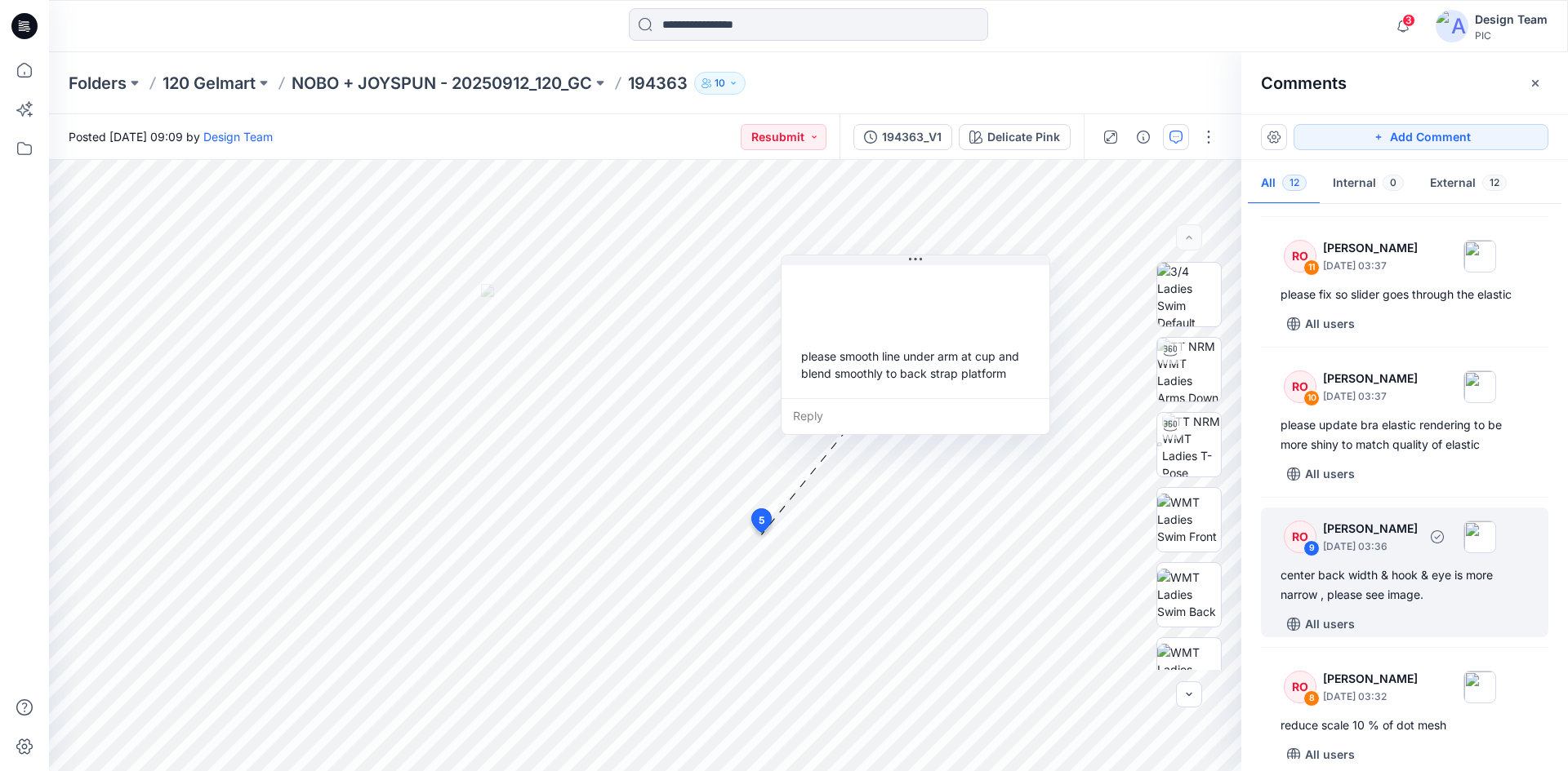
scroll to position [0, 0]
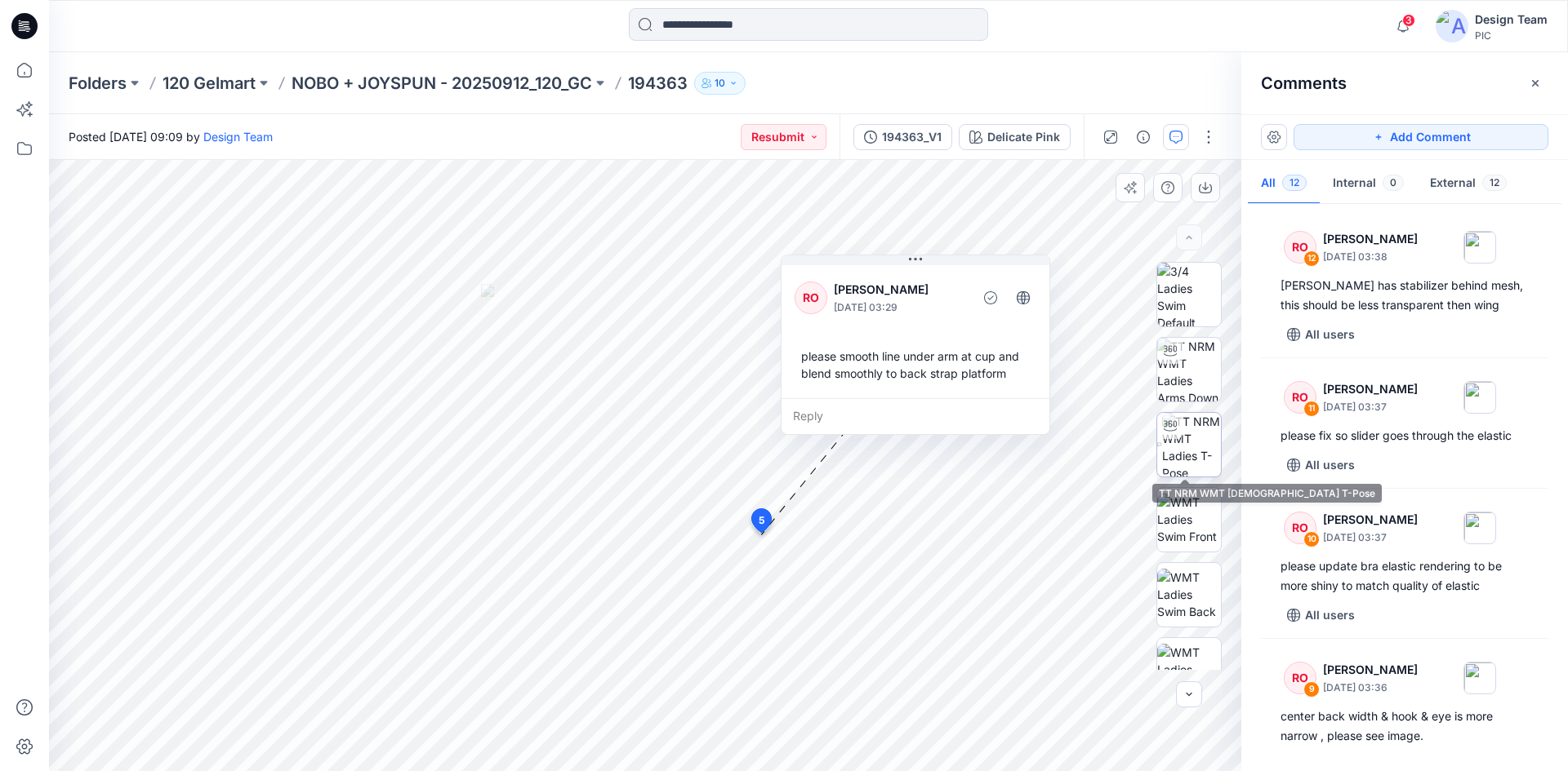
drag, startPoint x: 1184, startPoint y: 385, endPoint x: 1192, endPoint y: 437, distance: 52.6
click at [1192, 437] on div at bounding box center [1188, 465] width 65 height 408
click at [1192, 437] on img at bounding box center [1191, 444] width 59 height 63
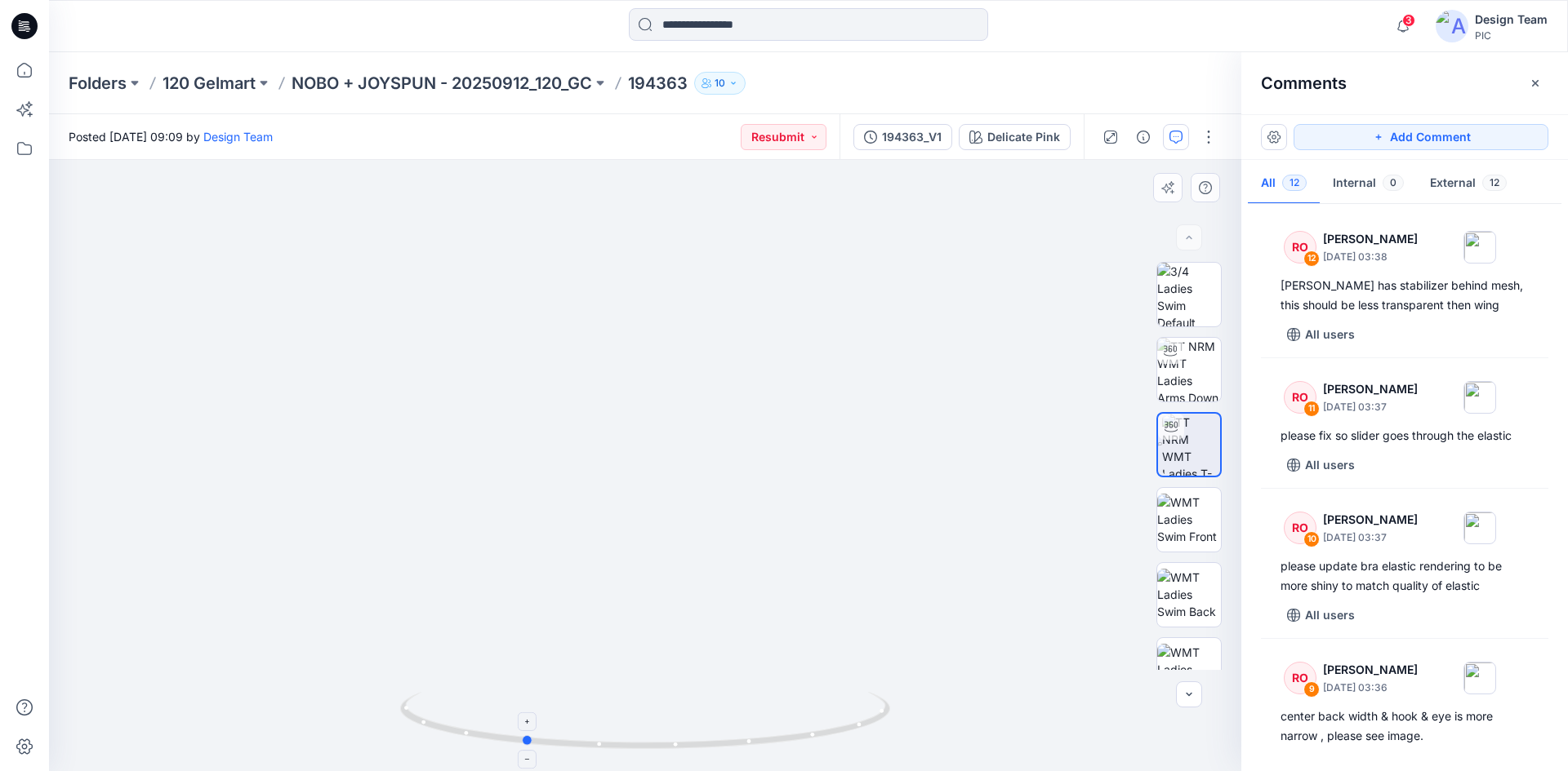
drag, startPoint x: 641, startPoint y: 739, endPoint x: 520, endPoint y: 744, distance: 121.1
click at [520, 744] on icon at bounding box center [647, 722] width 494 height 62
drag, startPoint x: 698, startPoint y: 745, endPoint x: 596, endPoint y: 740, distance: 102.1
click at [596, 740] on icon at bounding box center [647, 722] width 494 height 62
drag, startPoint x: 640, startPoint y: 560, endPoint x: 974, endPoint y: 445, distance: 353.2
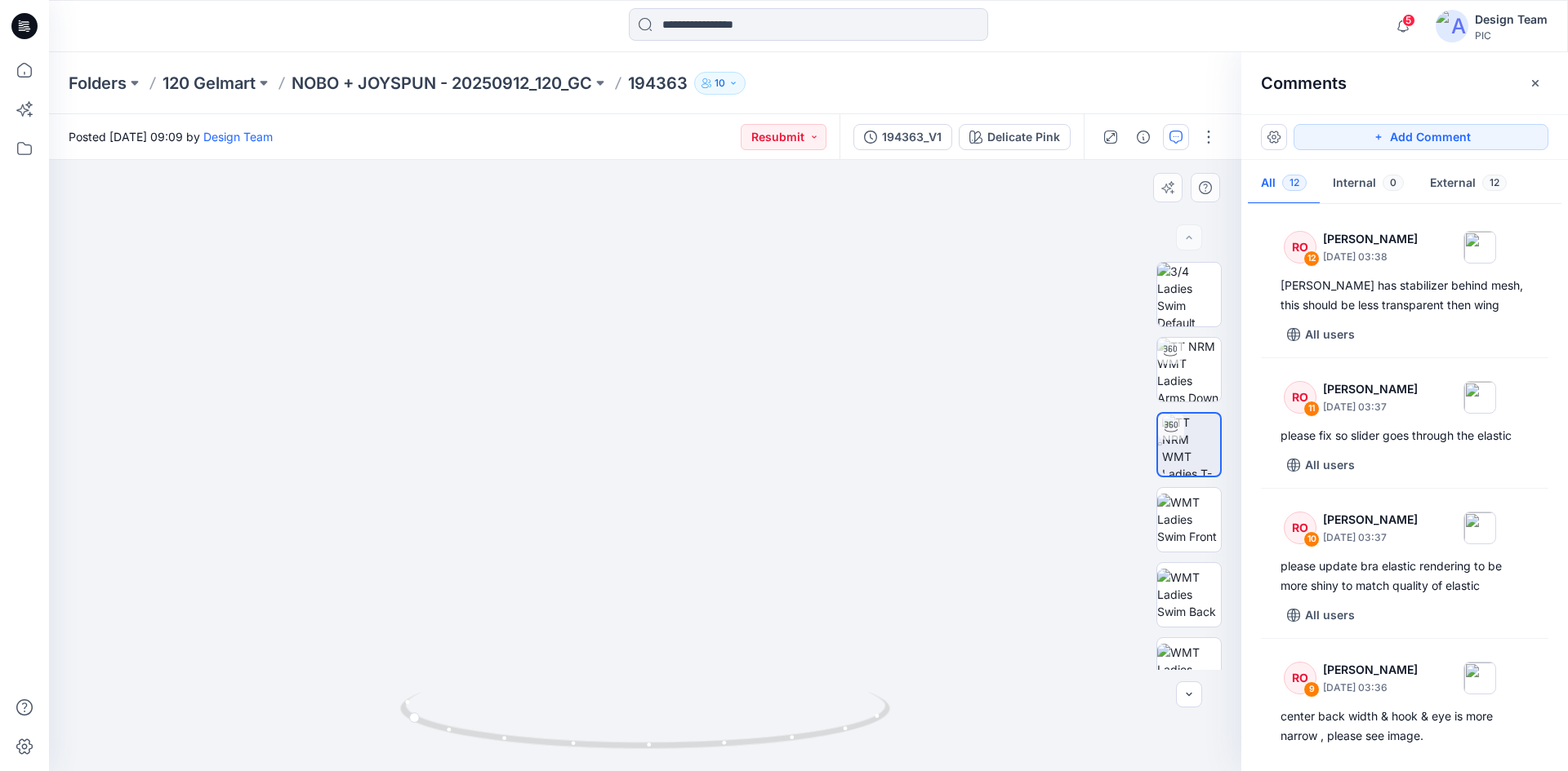
click at [630, 508] on img at bounding box center [634, 220] width 1492 height 1104
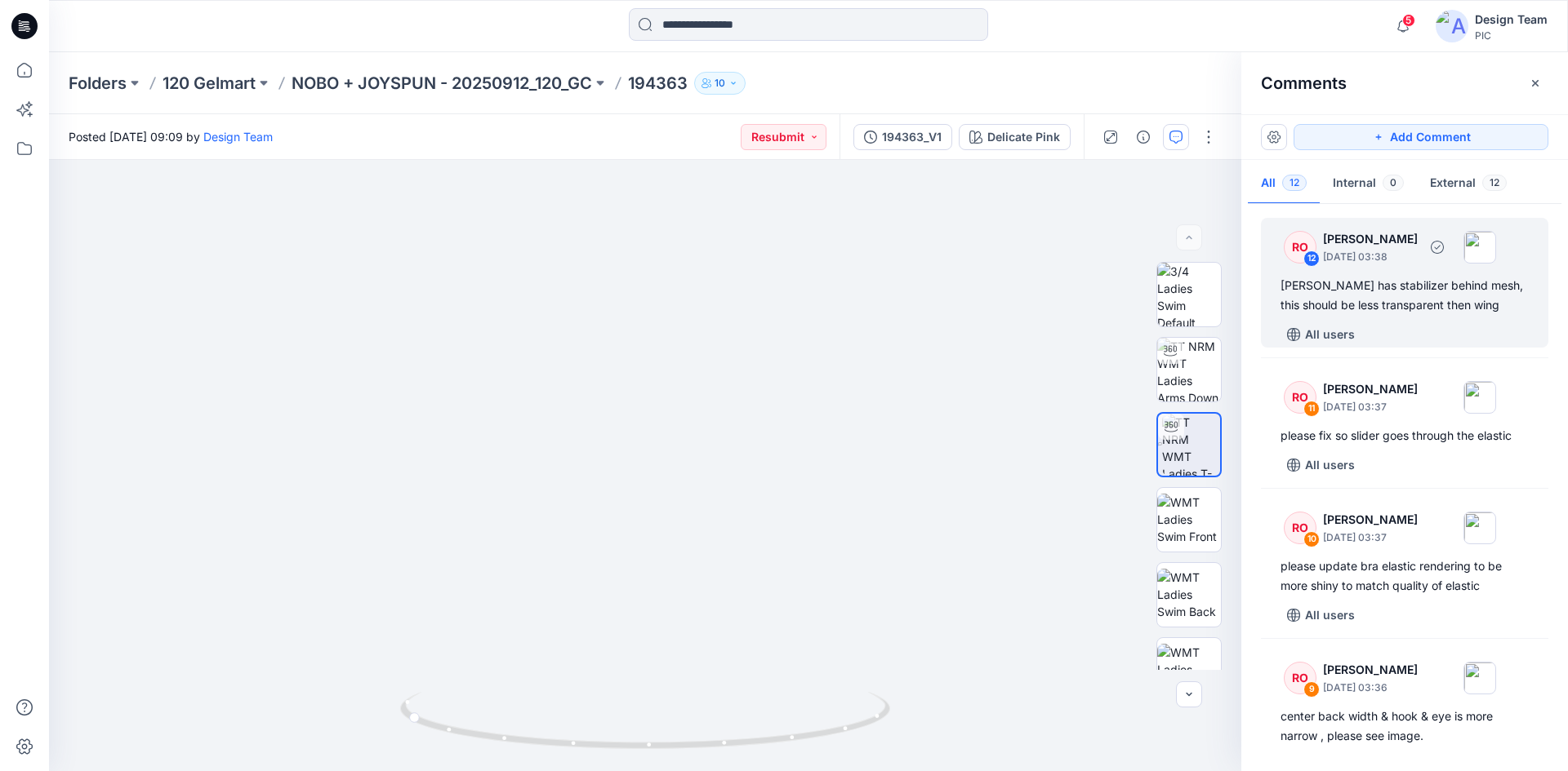
click at [1392, 300] on div "[PERSON_NAME] has stabilizer behind mesh, this should be less transparent then …" at bounding box center [1404, 295] width 248 height 39
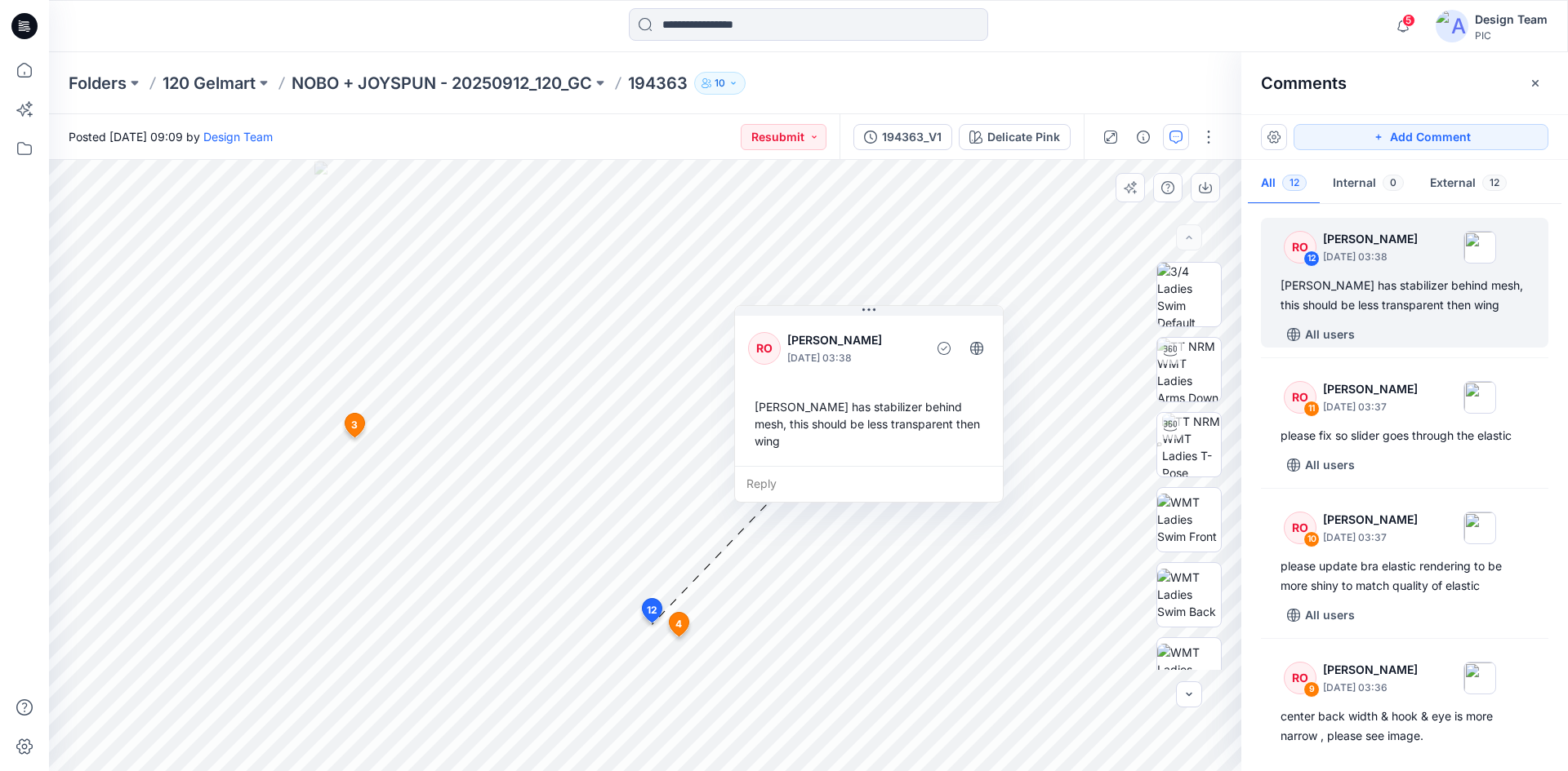
drag, startPoint x: 783, startPoint y: 672, endPoint x: 891, endPoint y: 350, distance: 339.6
click at [891, 350] on p "[DATE] 03:38" at bounding box center [854, 358] width 133 height 16
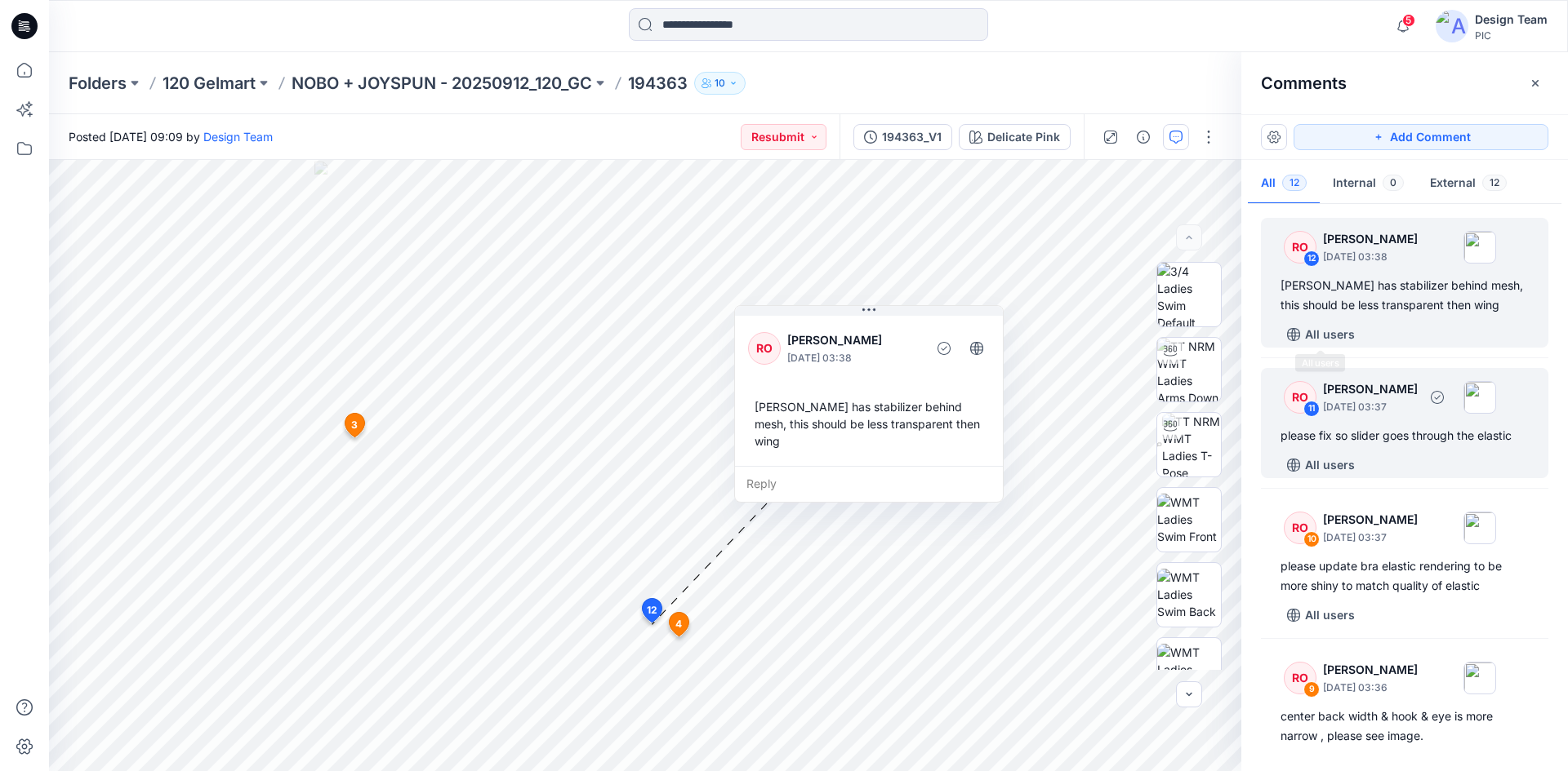
click at [1337, 424] on div "RO 11 Raquel Ortiz October 01, 2025 03:37 please fix so slider goes through the…" at bounding box center [1404, 423] width 288 height 110
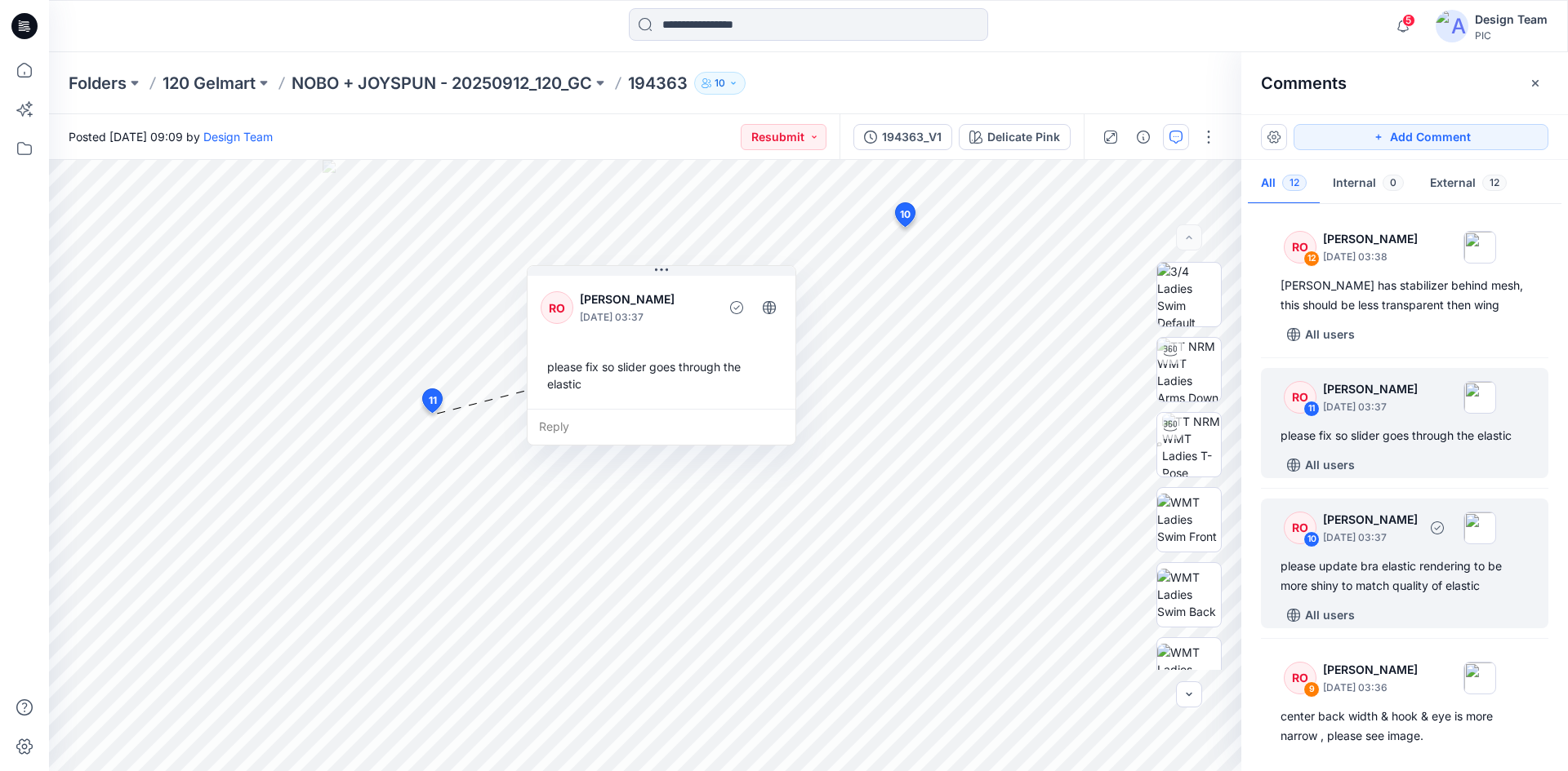
click at [1403, 519] on p "[PERSON_NAME]" at bounding box center [1370, 520] width 94 height 20
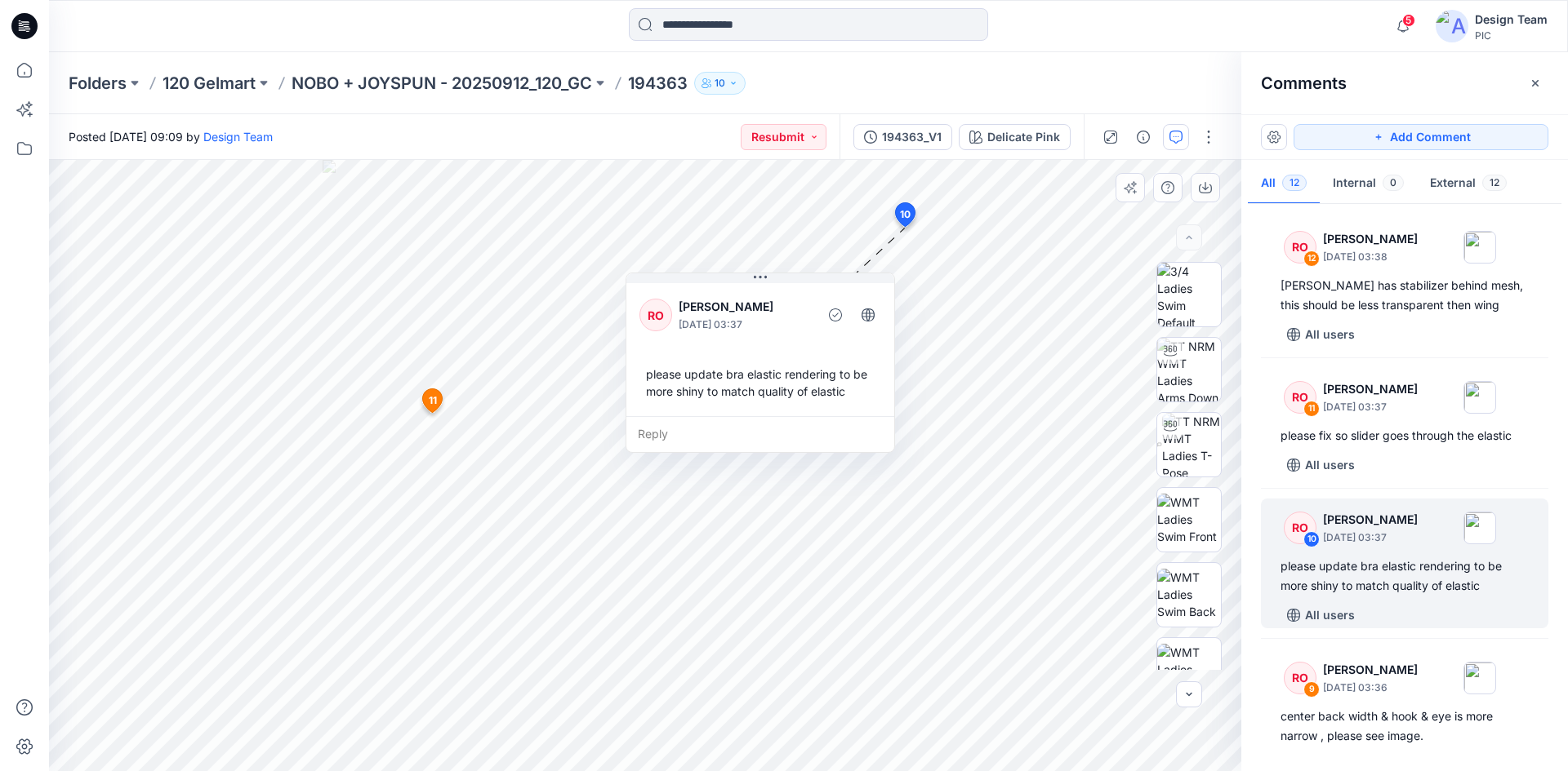
drag, startPoint x: 758, startPoint y: 418, endPoint x: 681, endPoint y: 381, distance: 85.4
click at [681, 416] on div "Reply" at bounding box center [759, 433] width 268 height 36
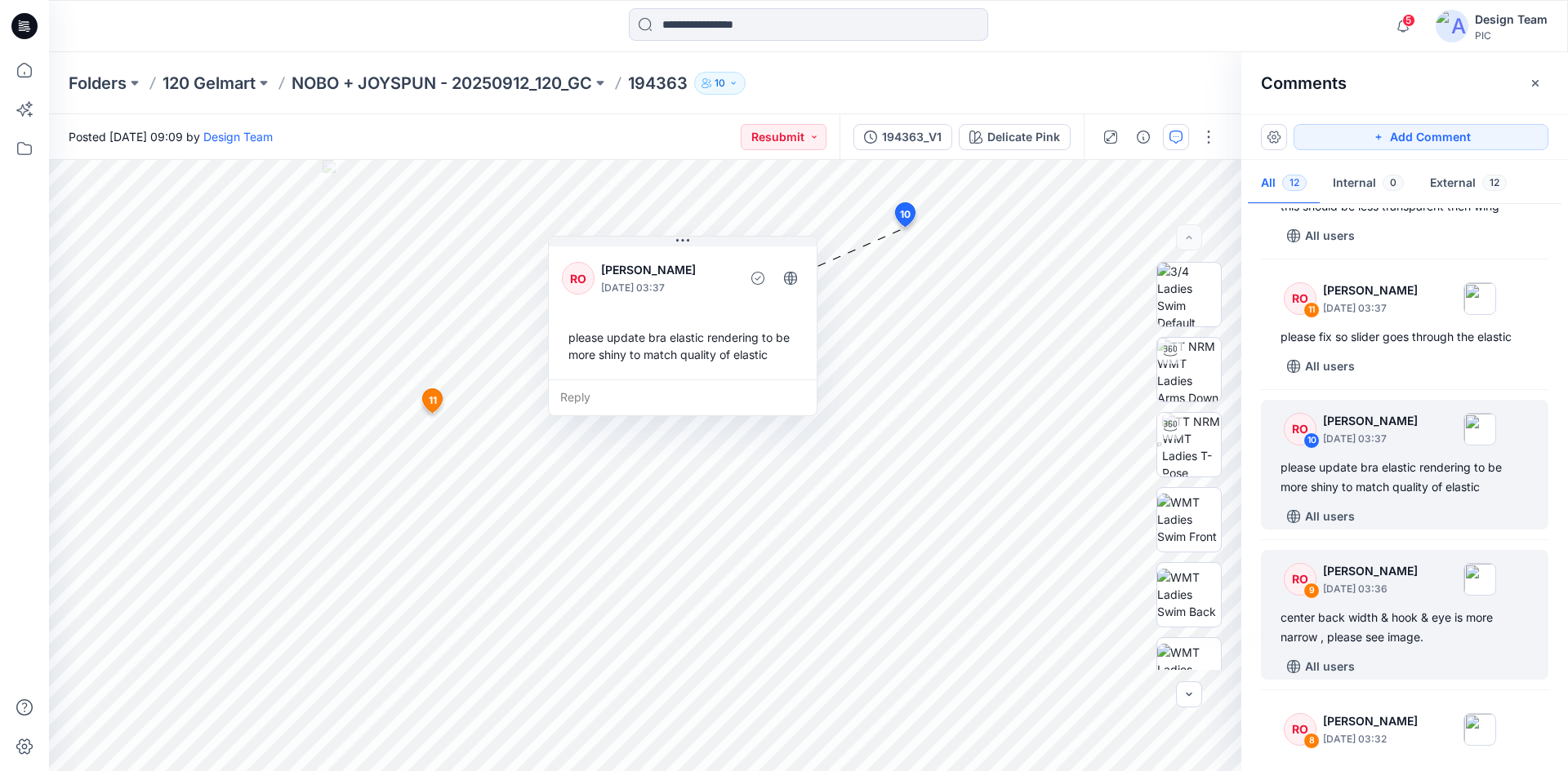
scroll to position [163, 0]
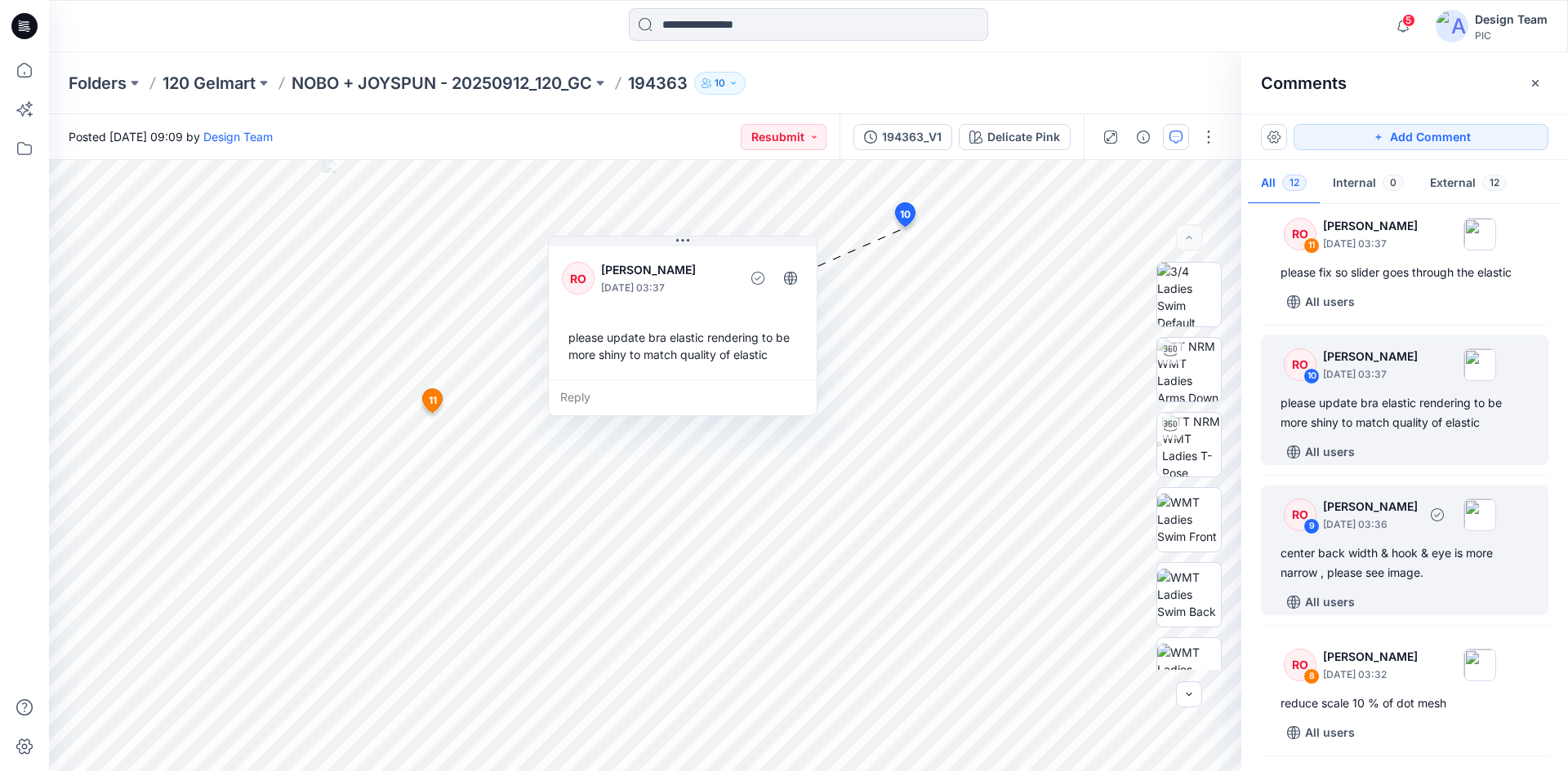
click at [1374, 520] on p "[DATE] 03:36" at bounding box center [1370, 524] width 94 height 16
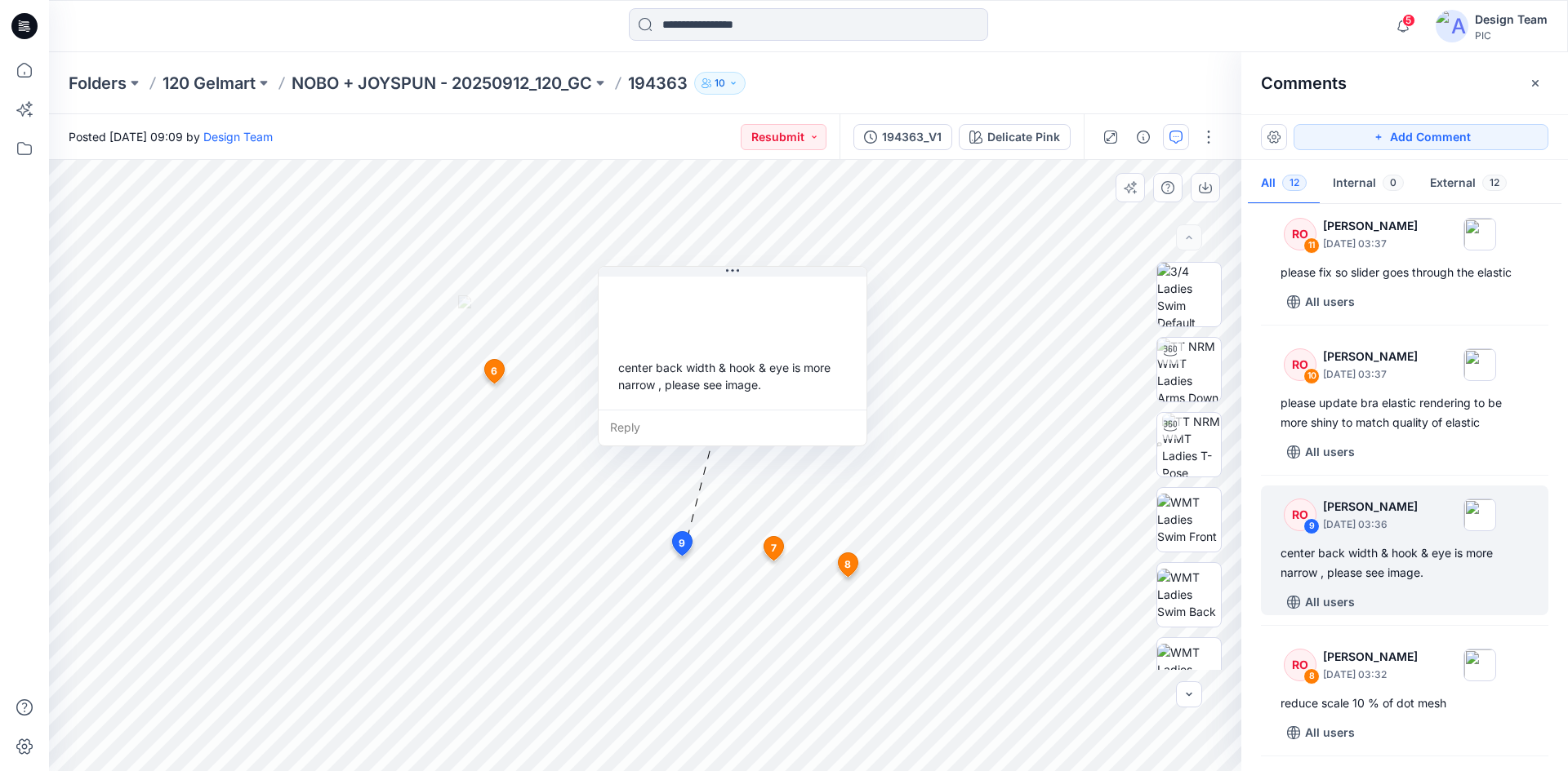
drag, startPoint x: 685, startPoint y: 366, endPoint x: 643, endPoint y: 329, distance: 56.0
click at [643, 329] on div at bounding box center [732, 309] width 242 height 45
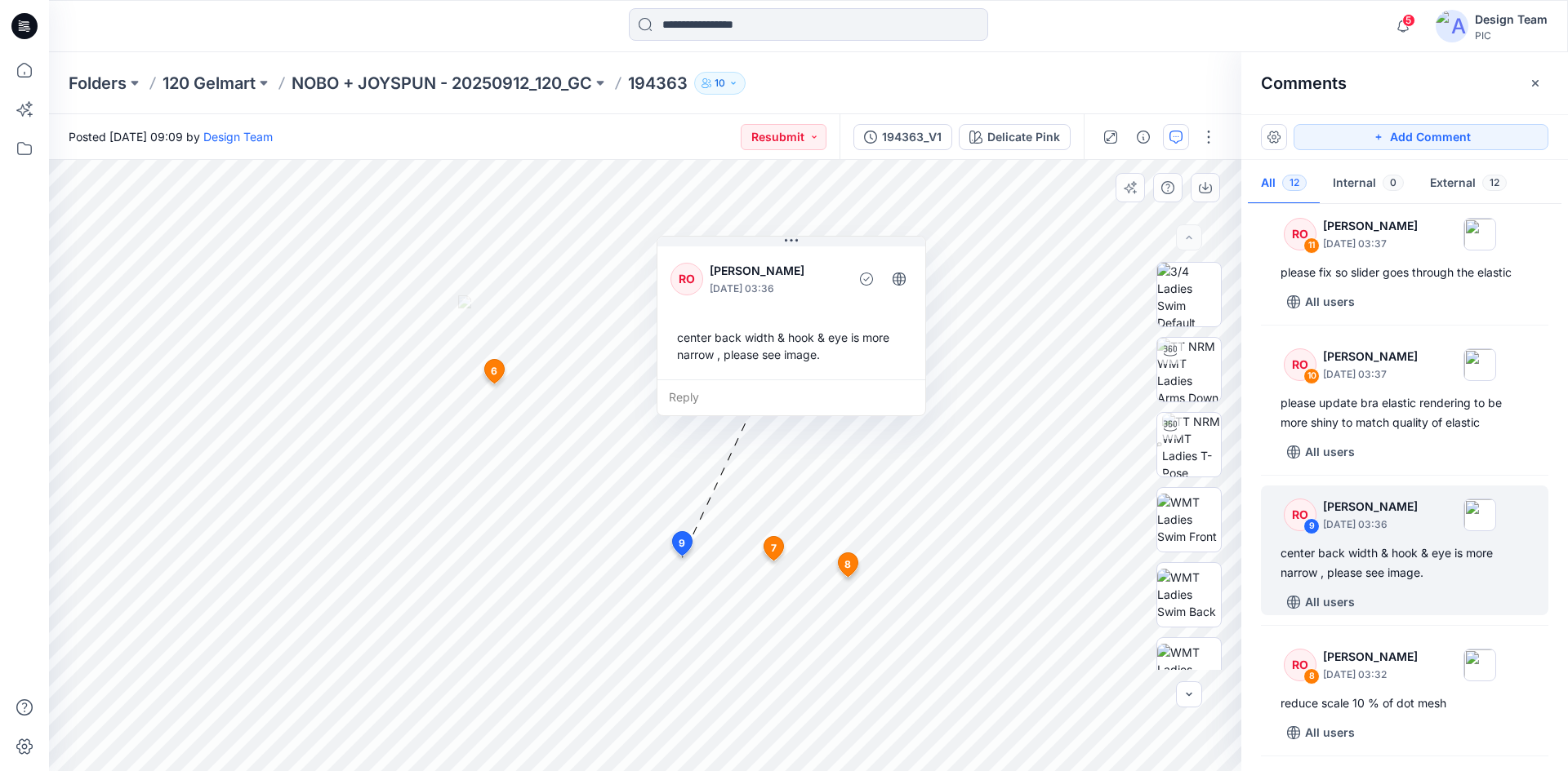
drag, startPoint x: 666, startPoint y: 383, endPoint x: 725, endPoint y: 353, distance: 66.2
click at [725, 353] on div "center back width & hook & eye is more narrow , please see image." at bounding box center [791, 346] width 242 height 48
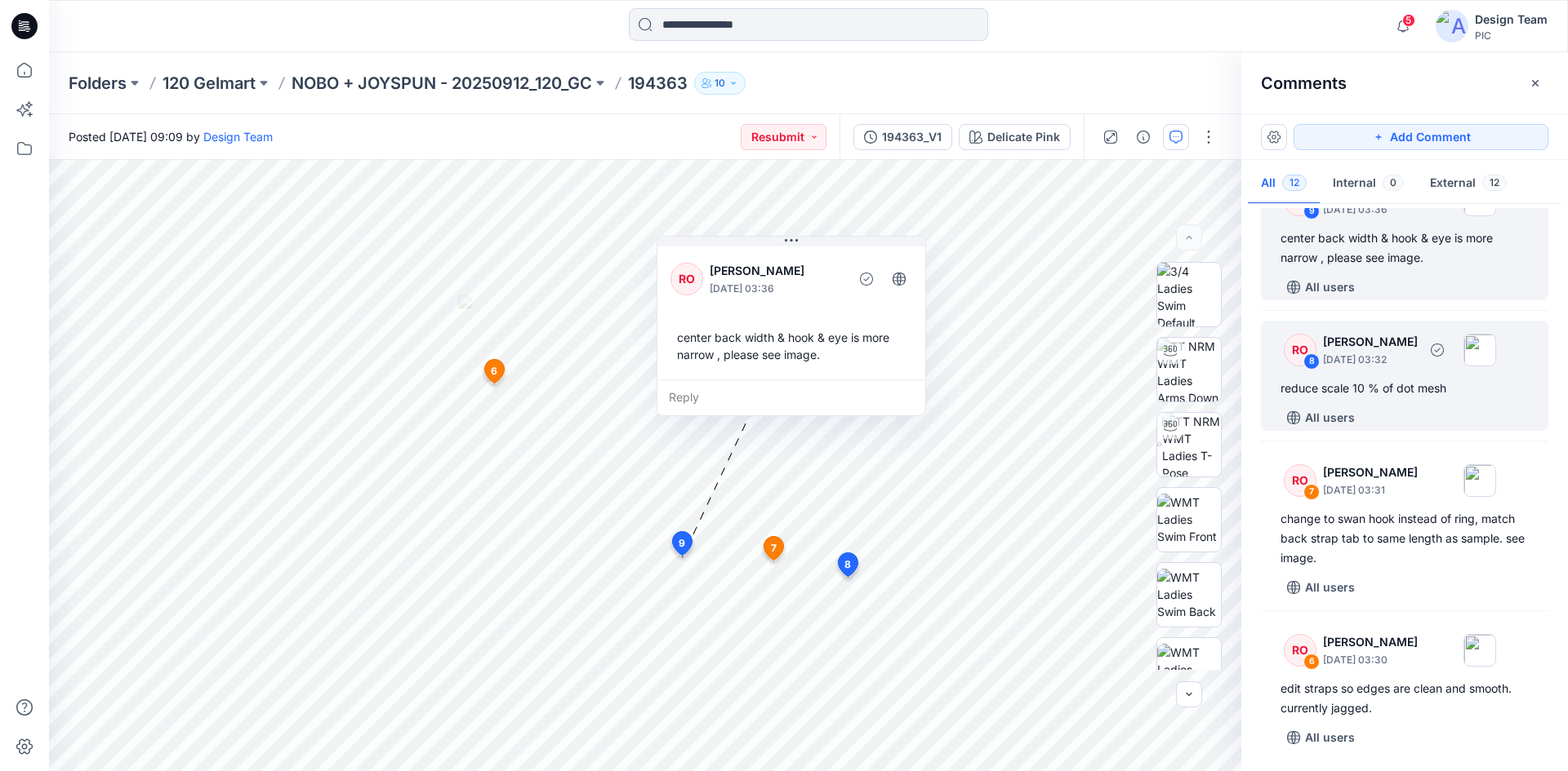
scroll to position [489, 0]
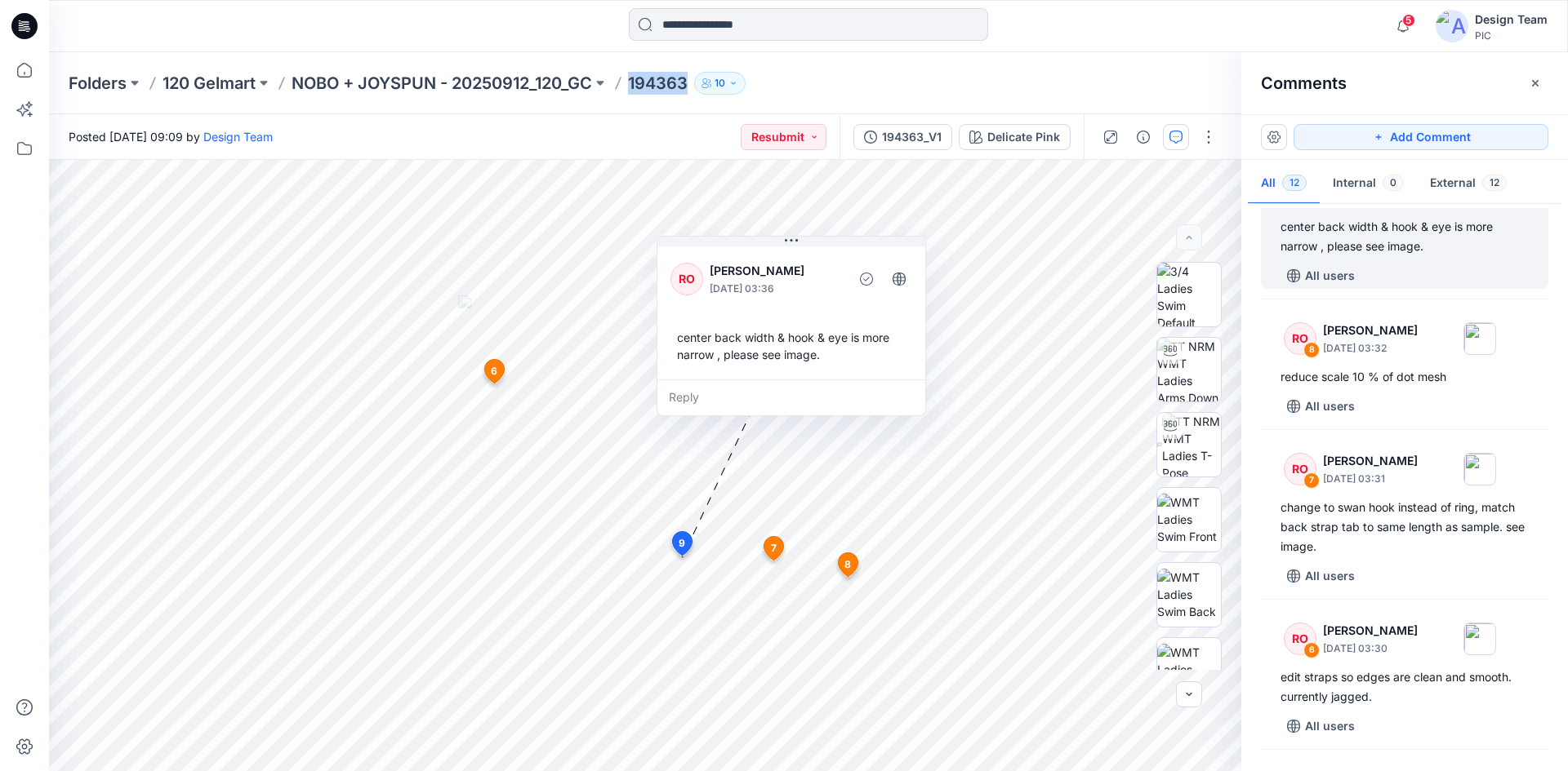
drag, startPoint x: 632, startPoint y: 81, endPoint x: 696, endPoint y: 80, distance: 64.0
click at [696, 80] on div "Folders 120 Gelmart NOBO + JOYSPUN - 20250912_120_GC 194363 10" at bounding box center [745, 83] width 1352 height 23
copy p "194363"
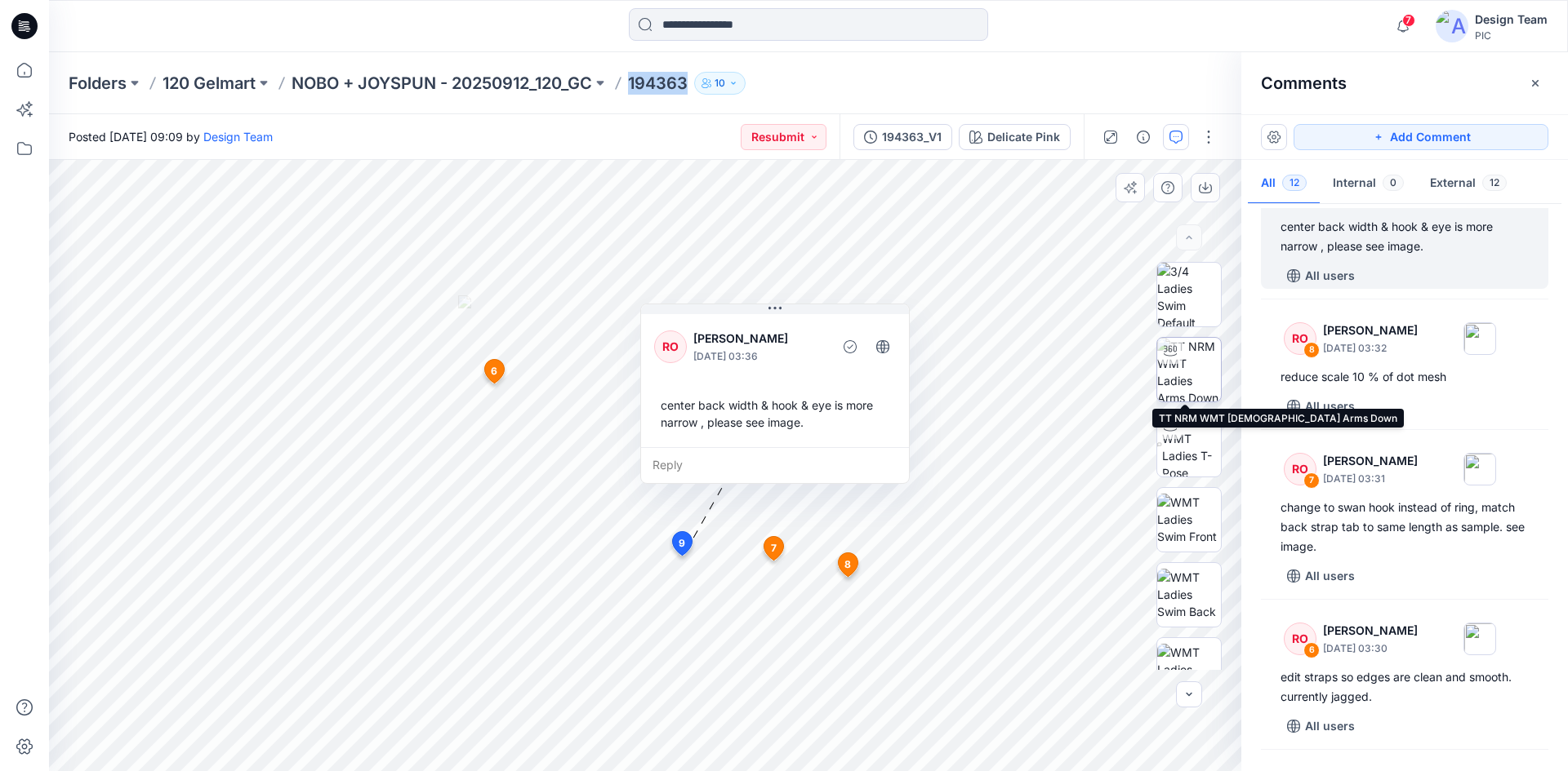
click at [1181, 377] on img at bounding box center [1188, 369] width 63 height 63
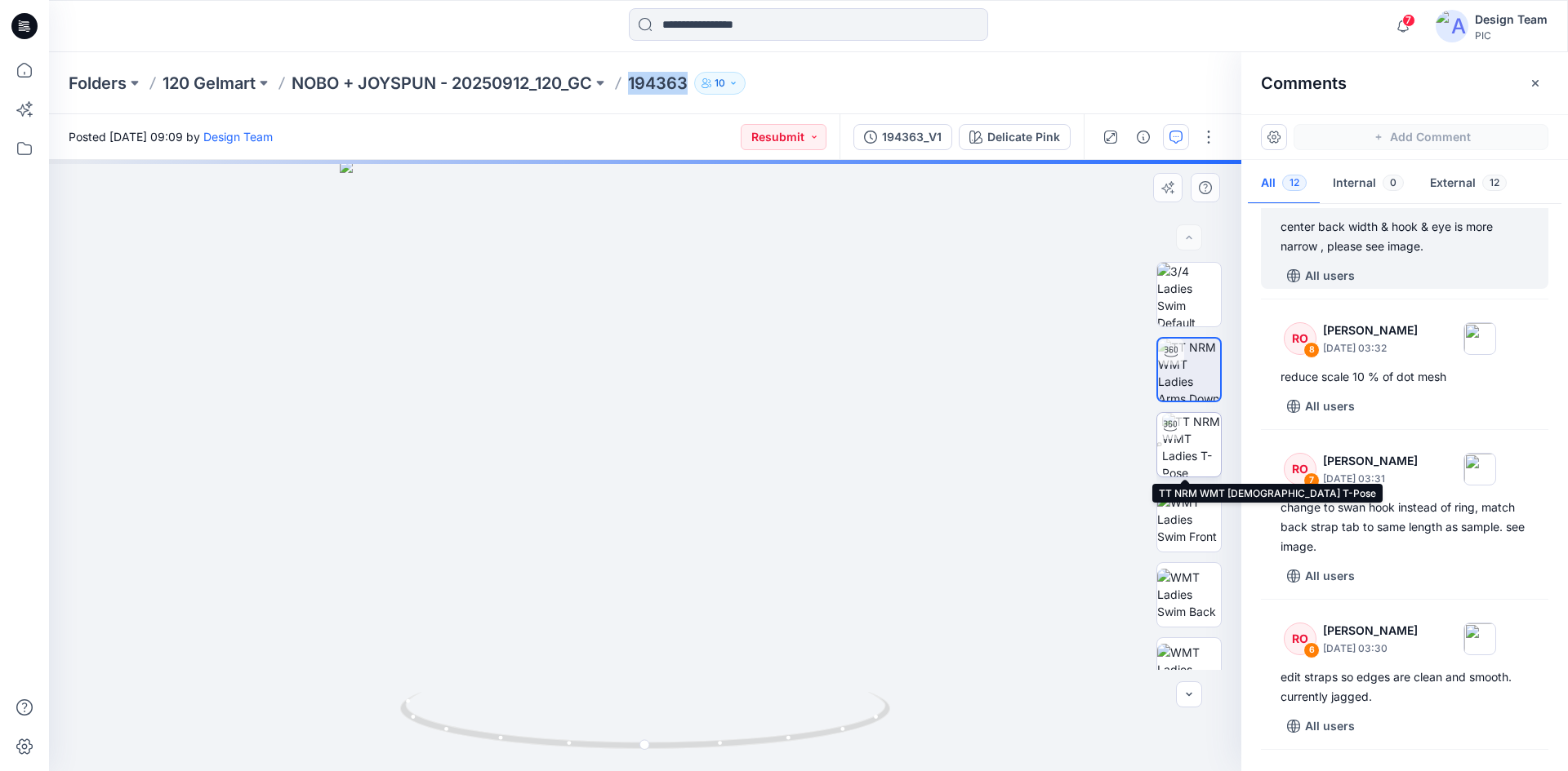
click at [1176, 469] on img at bounding box center [1191, 444] width 59 height 63
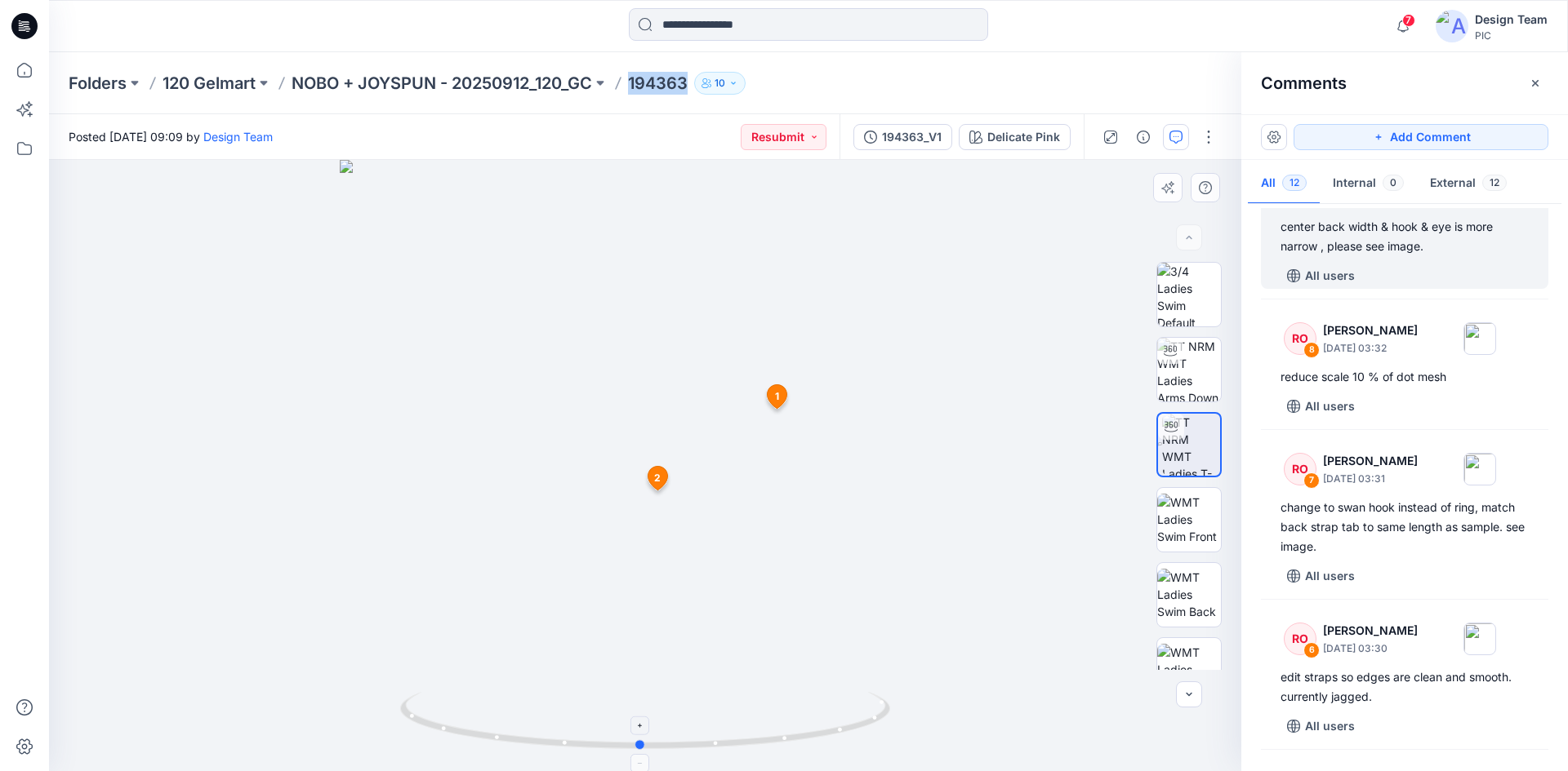
drag, startPoint x: 603, startPoint y: 750, endPoint x: 598, endPoint y: 732, distance: 18.7
click at [598, 732] on icon at bounding box center [647, 722] width 494 height 62
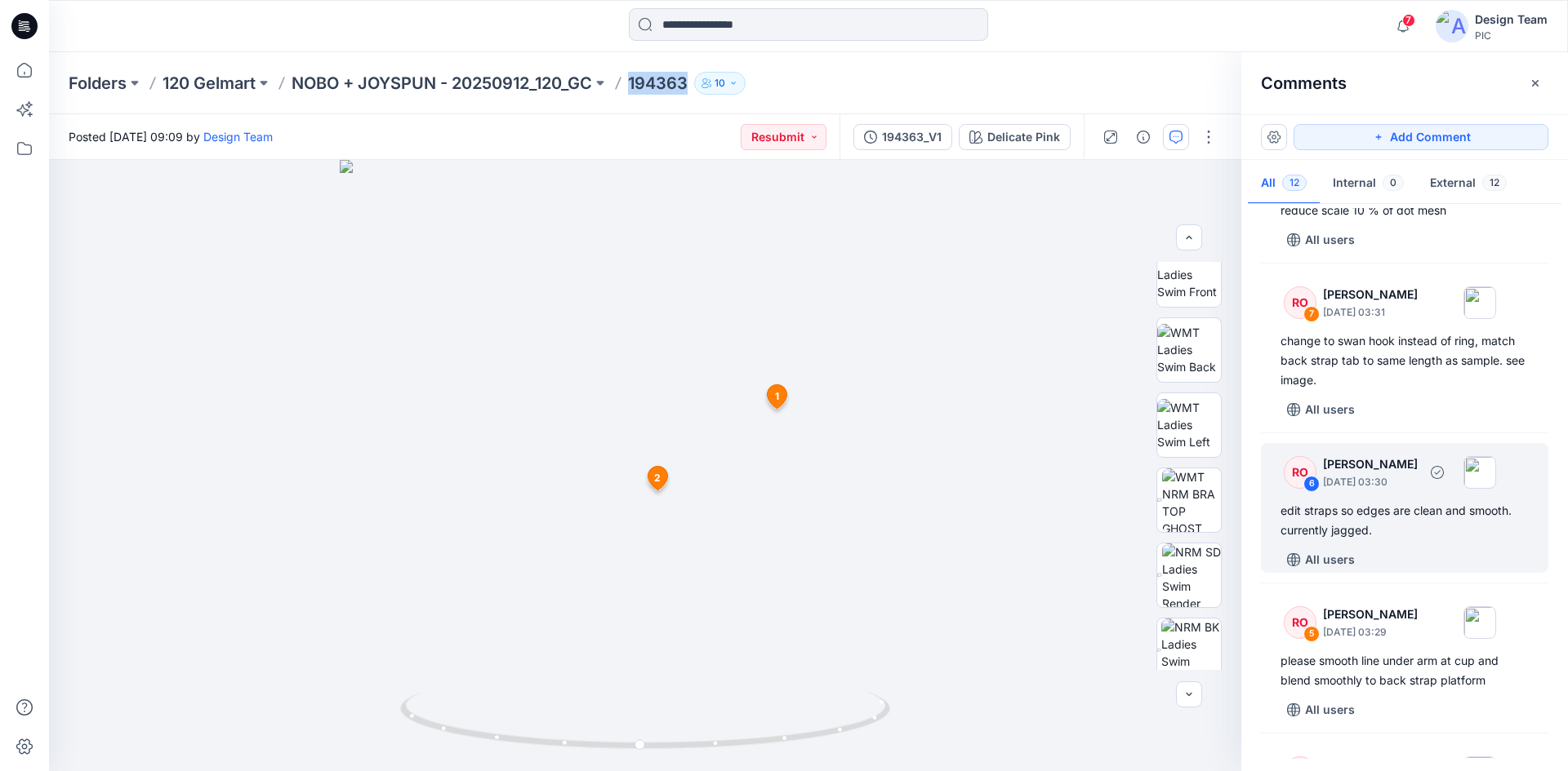
scroll to position [633, 0]
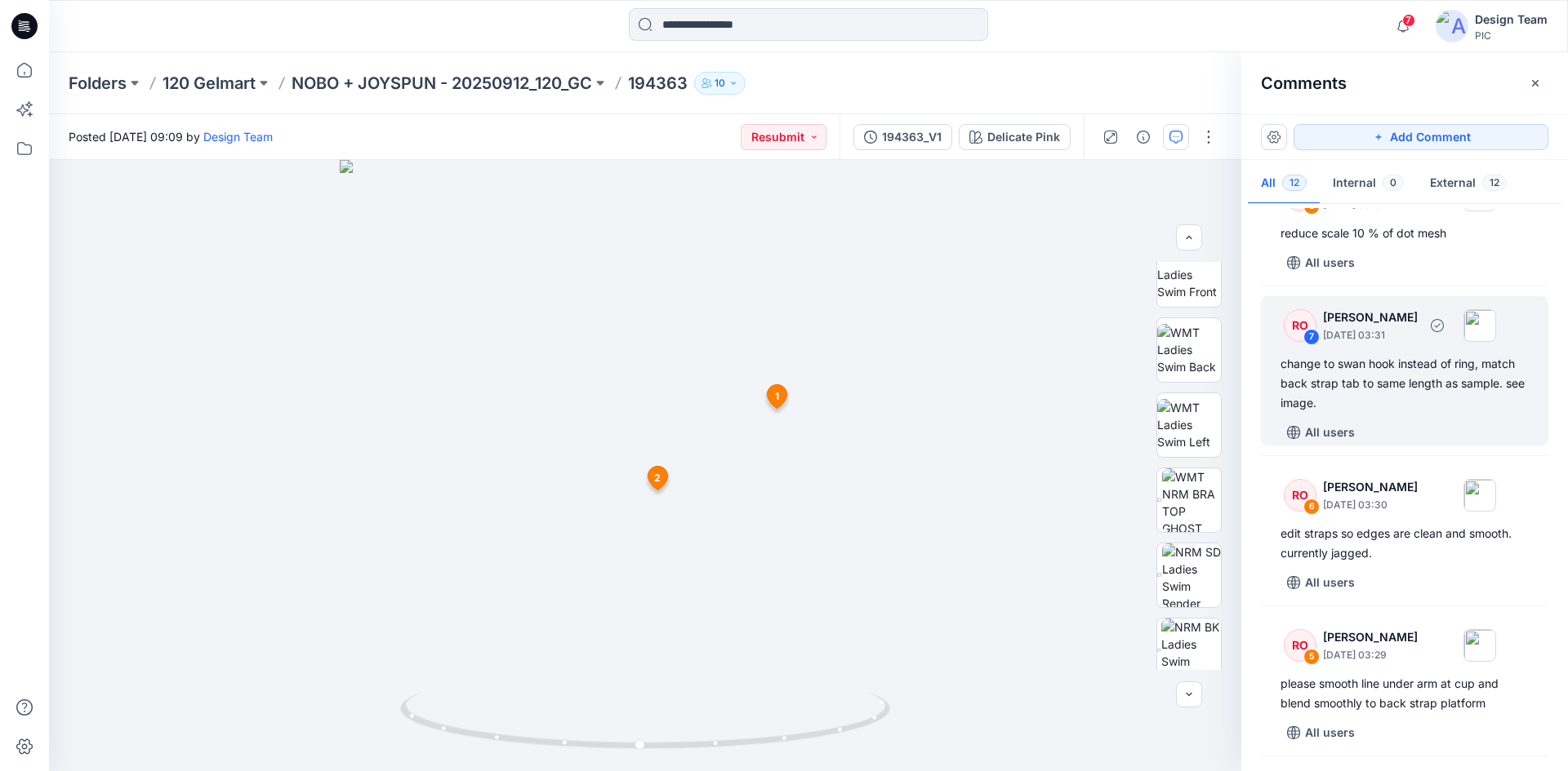
click at [1370, 401] on div "change to swan hook instead of ring, match back strap tab to same length as sam…" at bounding box center [1404, 384] width 248 height 59
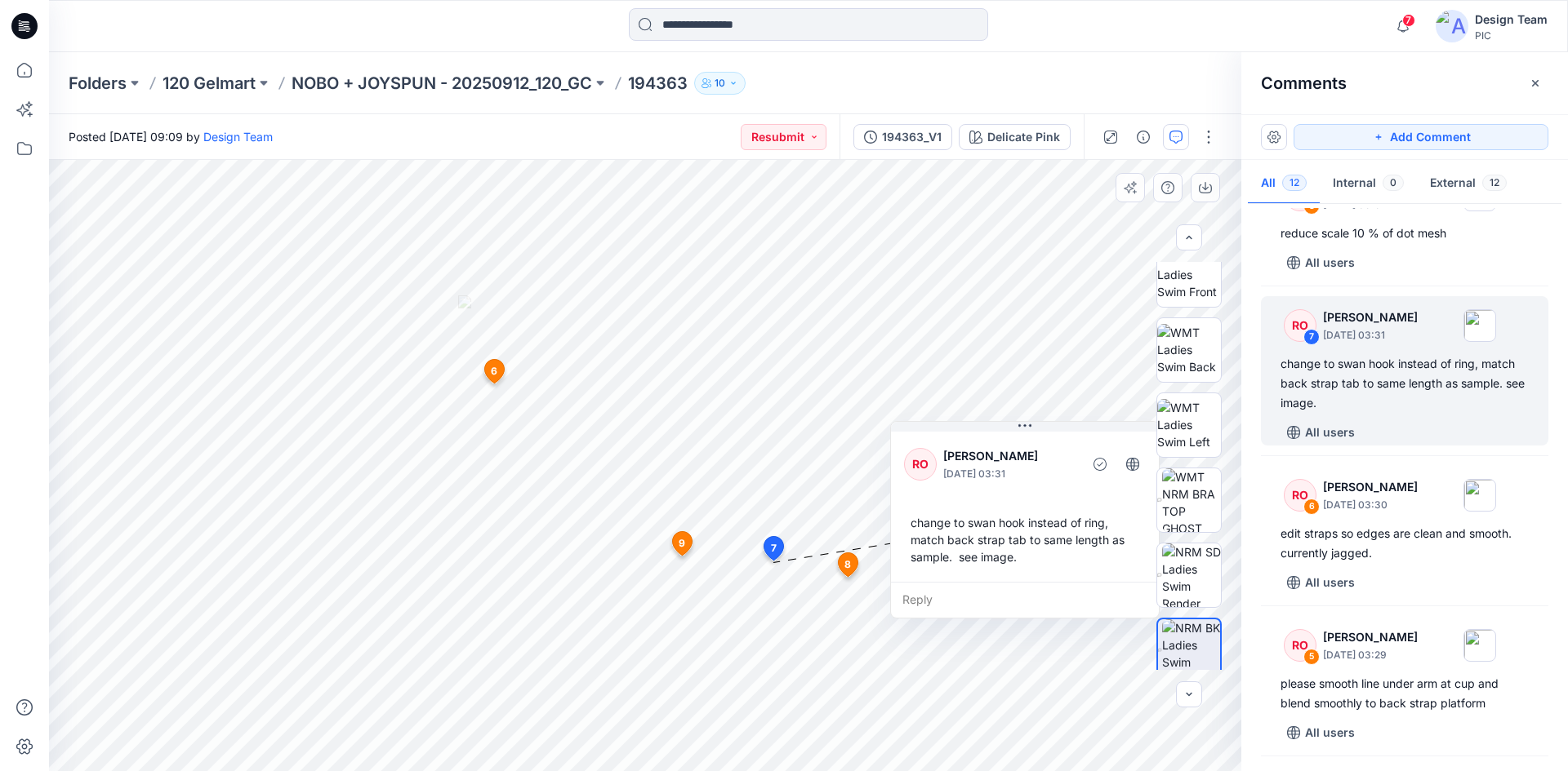
drag, startPoint x: 779, startPoint y: 697, endPoint x: 921, endPoint y: 550, distance: 204.4
click at [921, 550] on div "change to swan hook instead of ring, match back strap tab to same length as sam…" at bounding box center [1025, 540] width 242 height 64
drag, startPoint x: 1023, startPoint y: 575, endPoint x: 993, endPoint y: 575, distance: 30.0
click at [993, 575] on div "RO Raquel Ortiz October 01, 2025 03:31 change to swan hook instead of ring, mat…" at bounding box center [995, 505] width 268 height 153
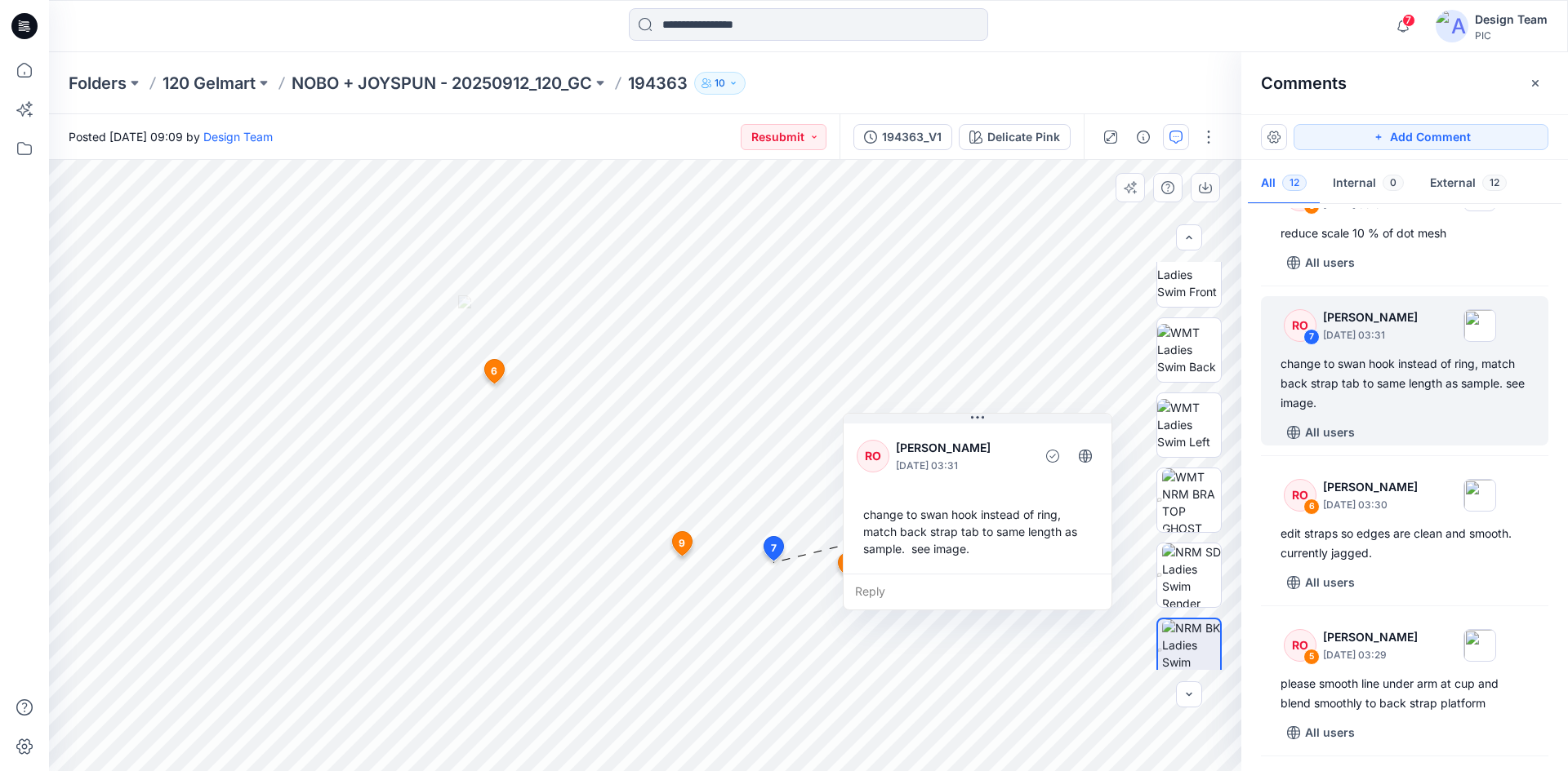
drag, startPoint x: 934, startPoint y: 528, endPoint x: 915, endPoint y: 520, distance: 20.6
click at [915, 520] on div "change to swan hook instead of ring, match back strap tab to same length as sam…" at bounding box center [977, 531] width 242 height 64
drag, startPoint x: 916, startPoint y: 519, endPoint x: 949, endPoint y: 519, distance: 33.0
click at [949, 519] on div "change to swan hook instead of ring, match back strap tab to same length as sam…" at bounding box center [1012, 531] width 242 height 64
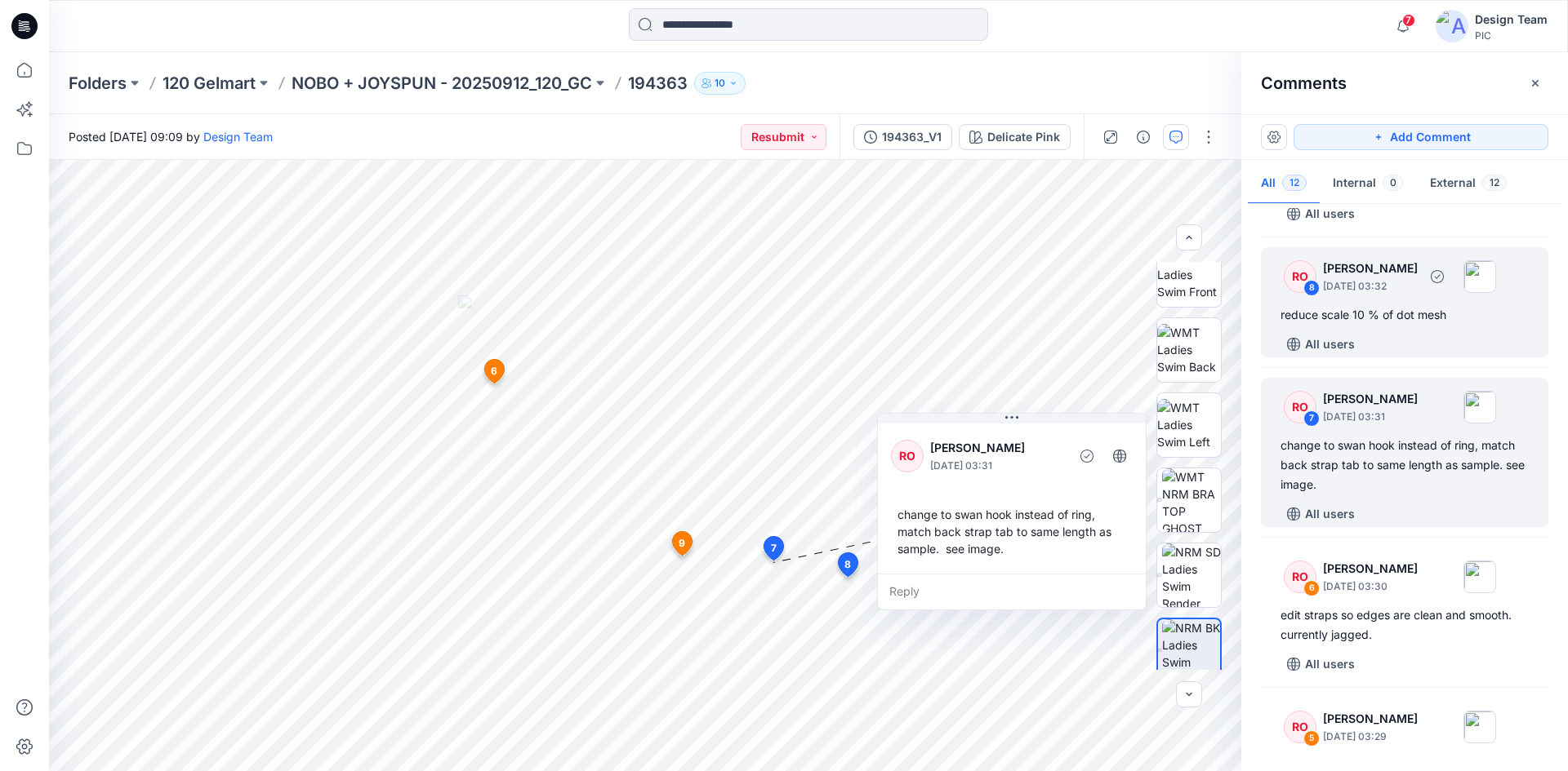
click at [1350, 325] on div "RO 8 Raquel Ortiz October 01, 2025 03:32 reduce scale 10 % of dot mesh All users" at bounding box center [1404, 301] width 288 height 110
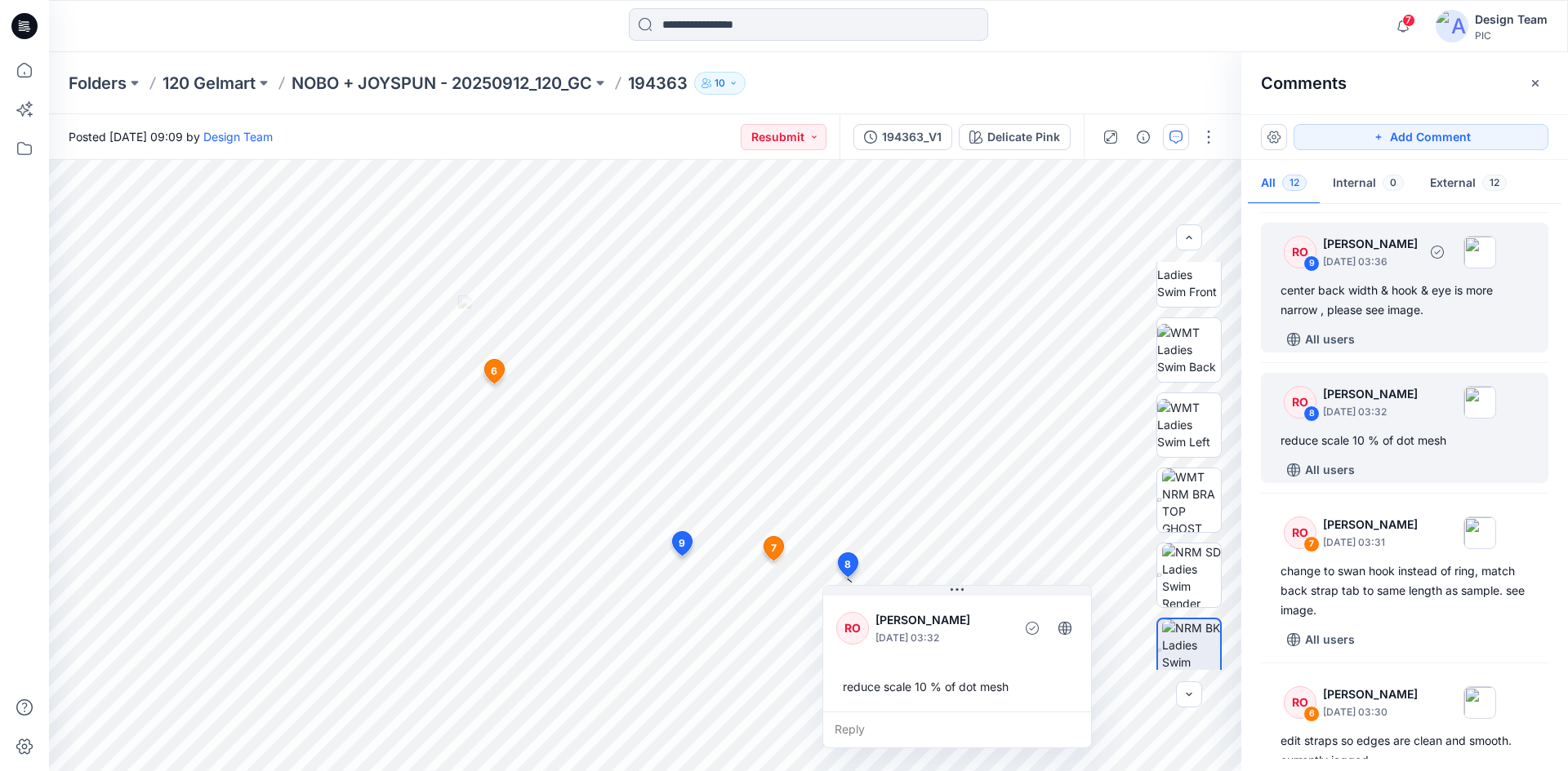
scroll to position [388, 0]
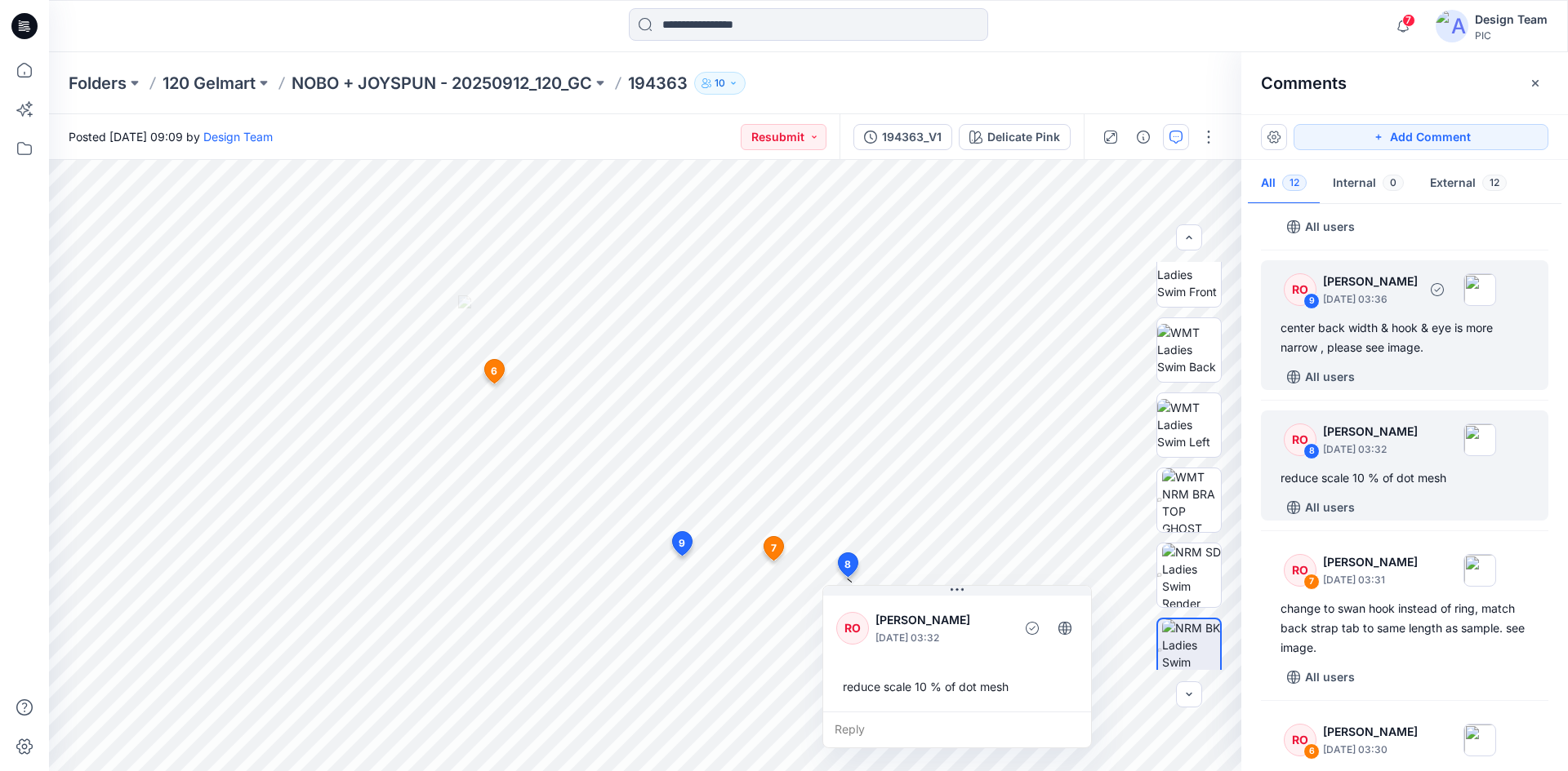
click at [1399, 337] on div "center back width & hook & eye is more narrow , please see image." at bounding box center [1404, 337] width 248 height 39
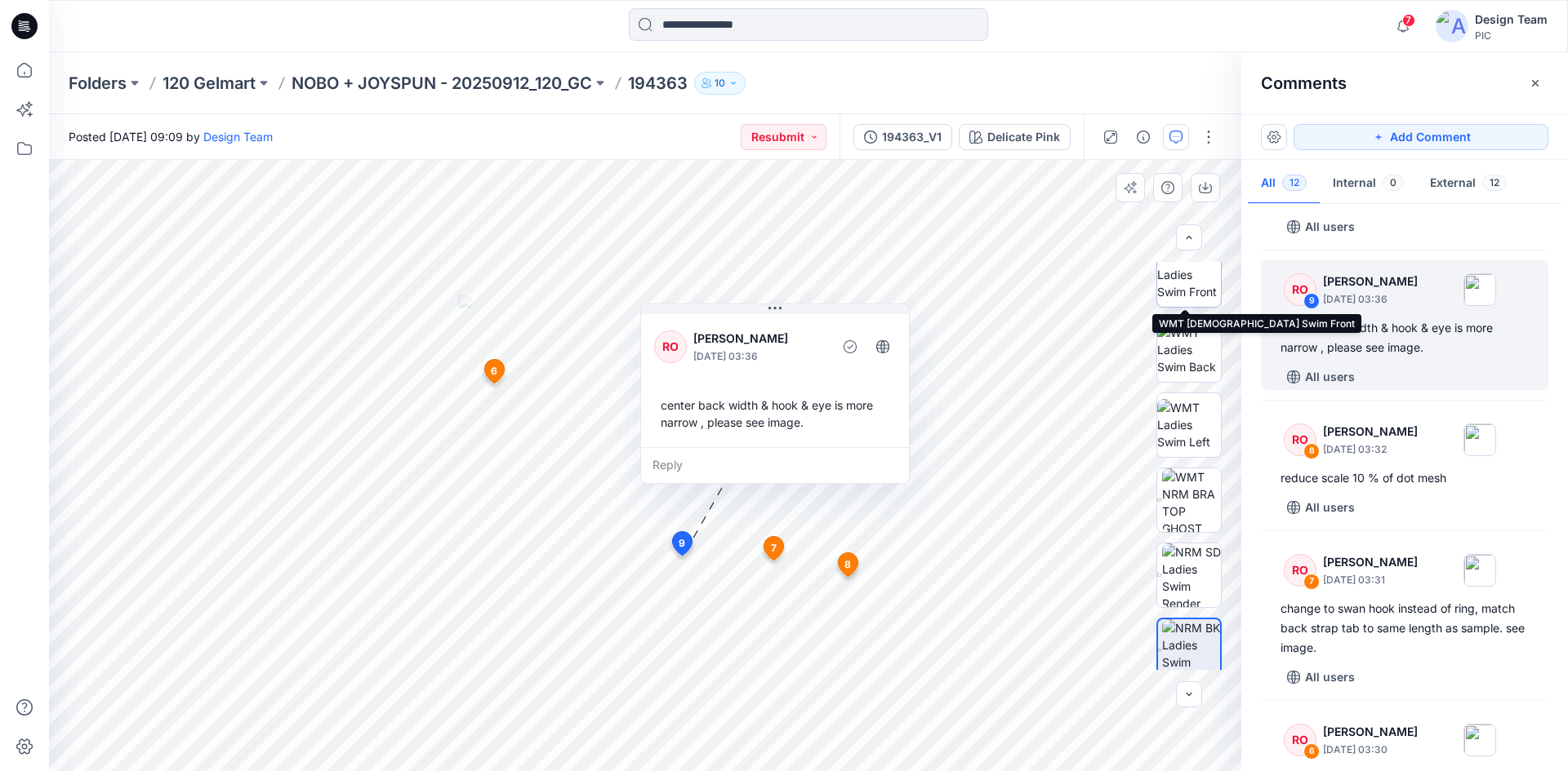
click at [1170, 299] on img at bounding box center [1188, 274] width 63 height 51
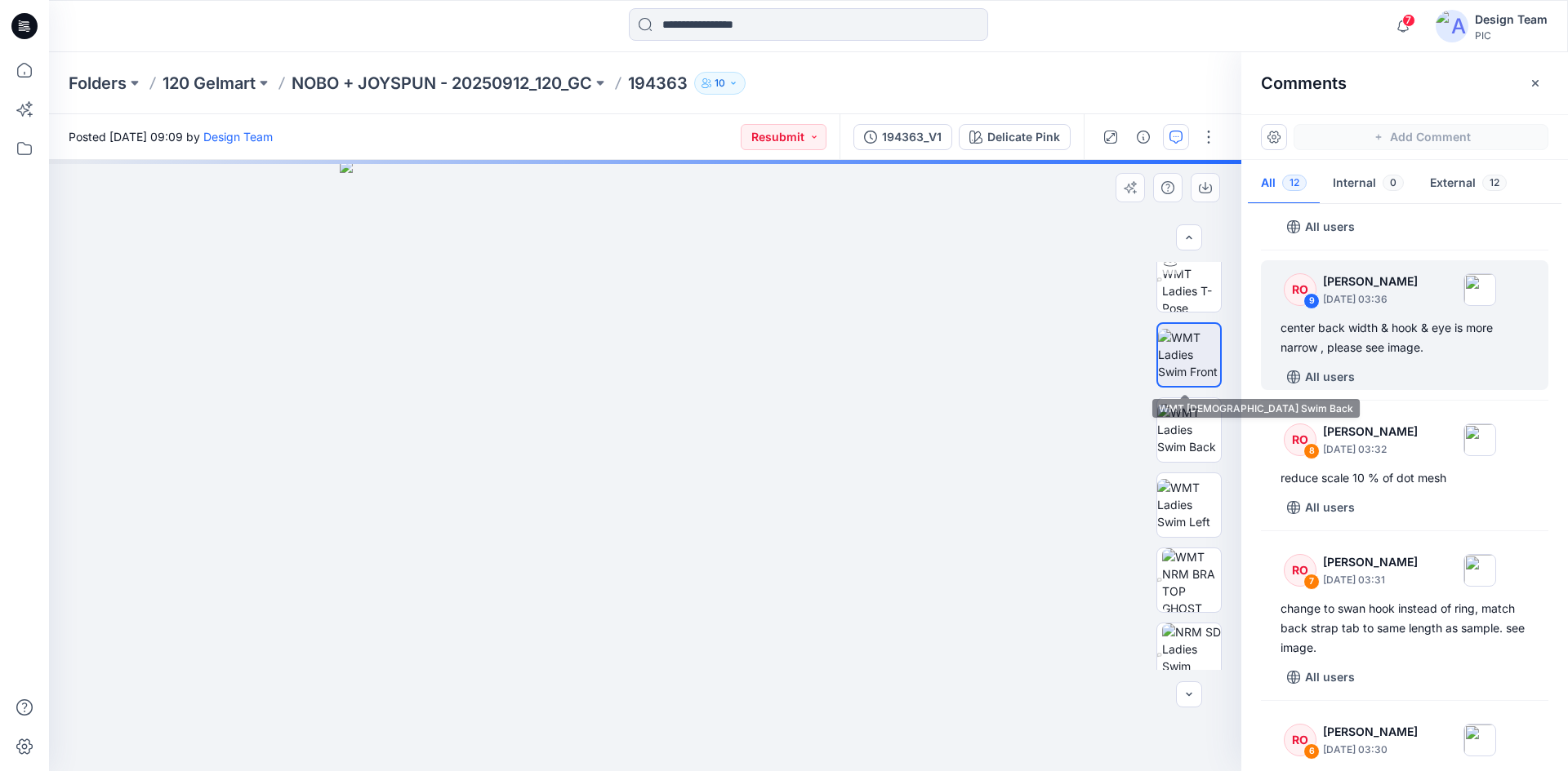
scroll to position [0, 0]
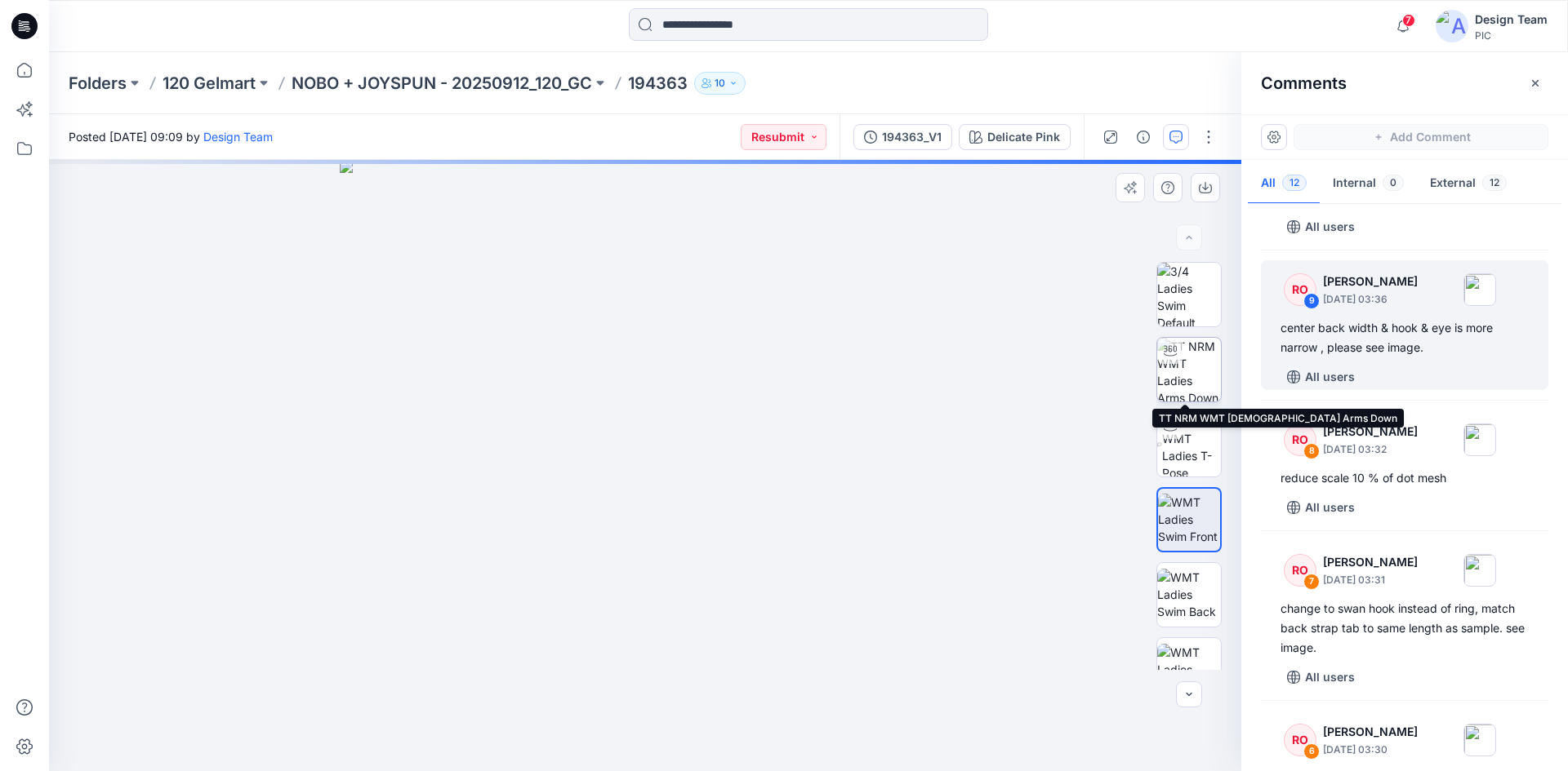
click at [1186, 392] on img at bounding box center [1188, 369] width 63 height 63
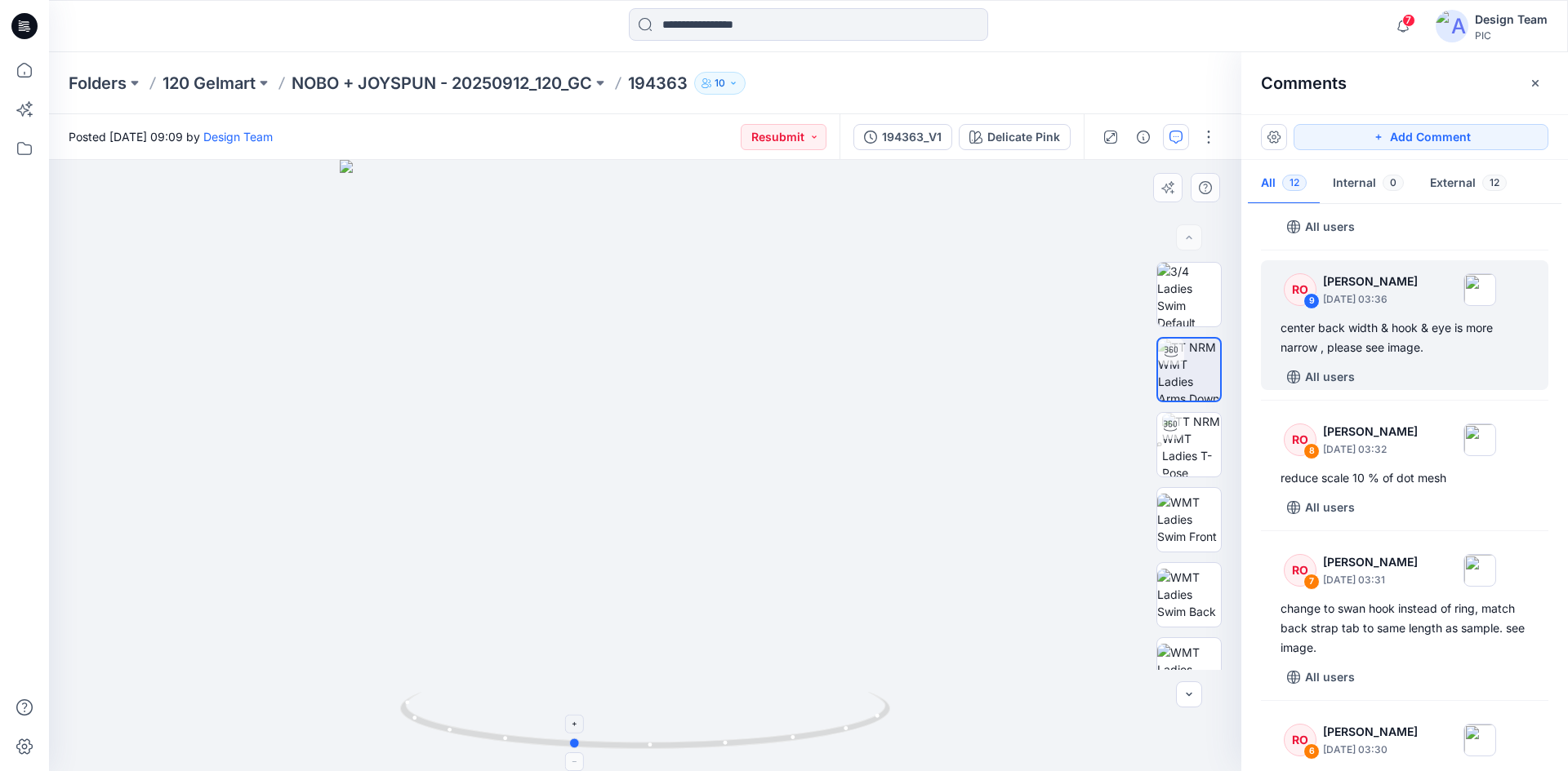
drag, startPoint x: 762, startPoint y: 744, endPoint x: 682, endPoint y: 737, distance: 80.3
click at [688, 740] on icon at bounding box center [647, 722] width 494 height 62
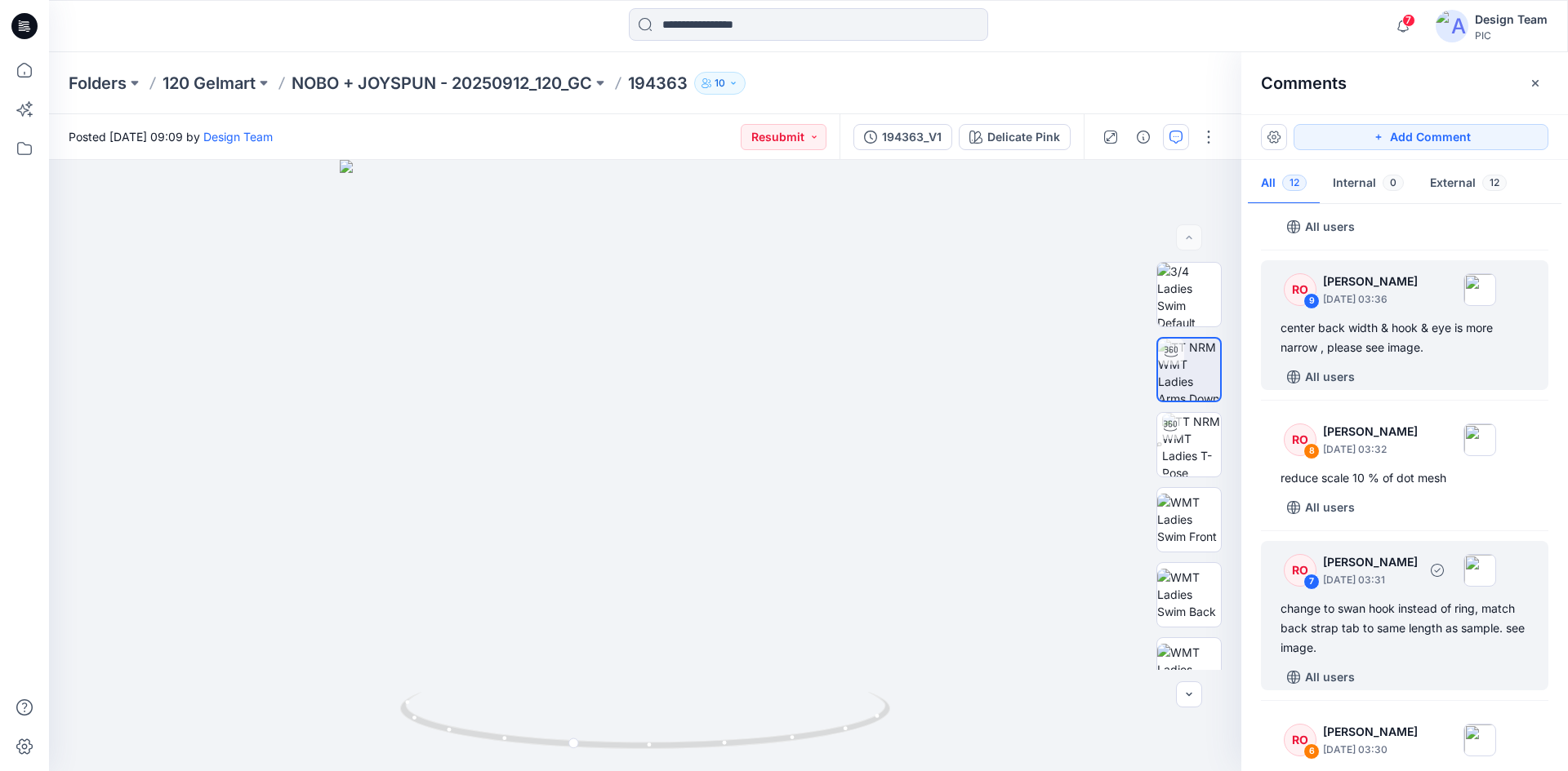
drag, startPoint x: 1376, startPoint y: 612, endPoint x: 1360, endPoint y: 608, distance: 16.5
click at [1376, 612] on div "change to swan hook instead of ring, match back strap tab to same length as sam…" at bounding box center [1404, 628] width 248 height 59
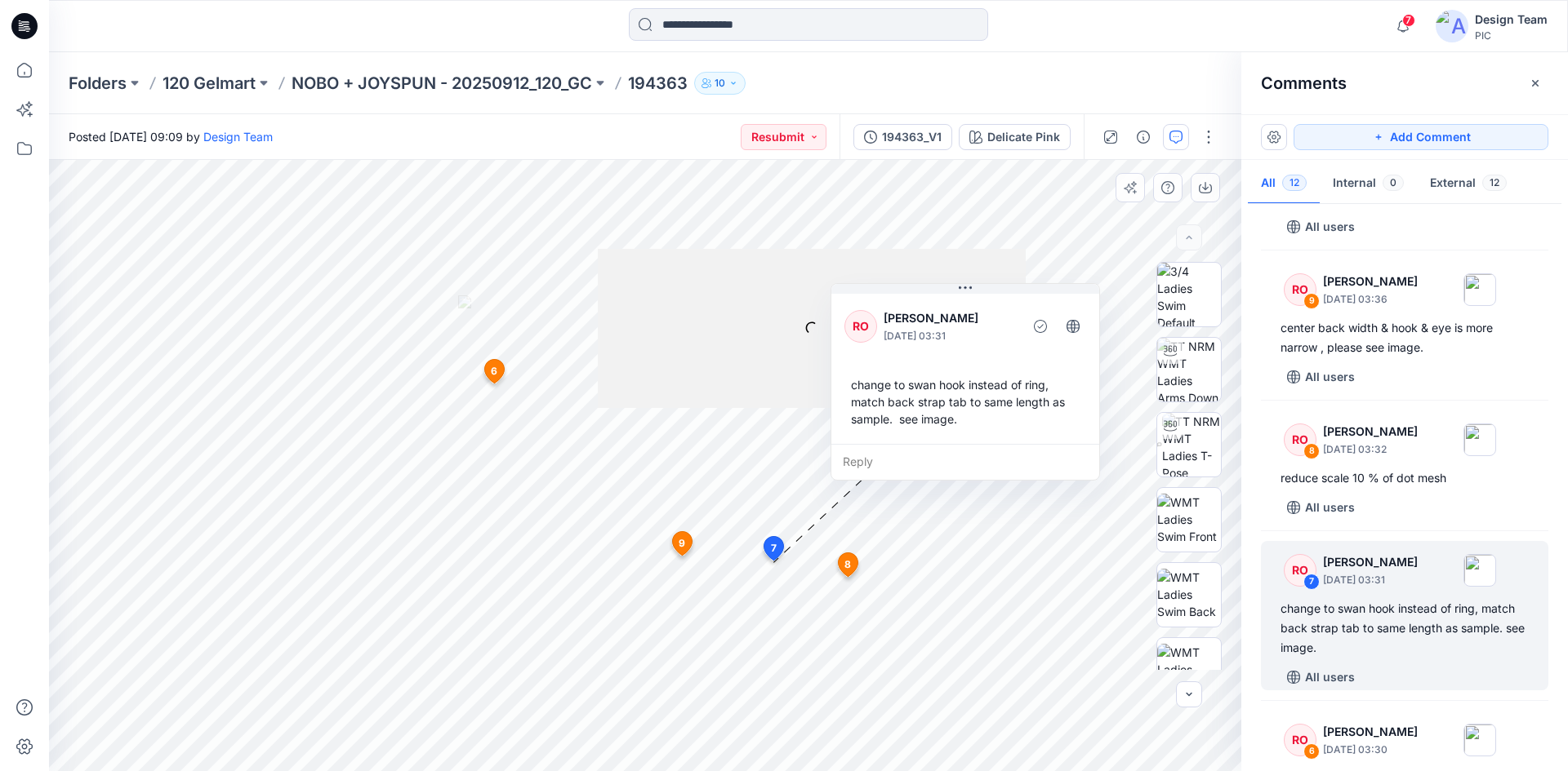
drag, startPoint x: 878, startPoint y: 623, endPoint x: 960, endPoint y: 337, distance: 297.5
click at [960, 337] on p "[DATE] 03:31" at bounding box center [950, 336] width 133 height 16
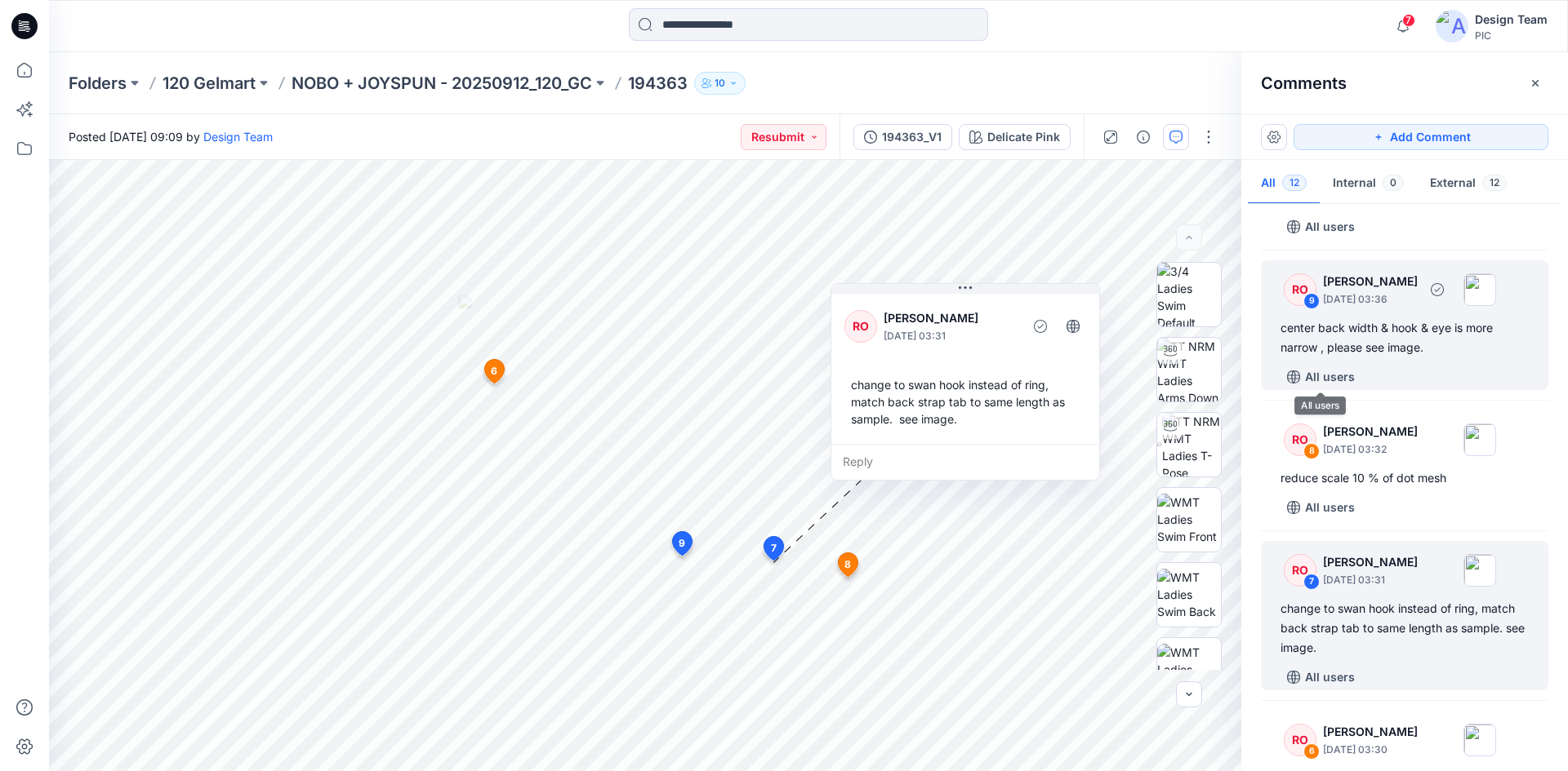
click at [1376, 354] on div "center back width & hook & eye is more narrow , please see image." at bounding box center [1404, 337] width 248 height 39
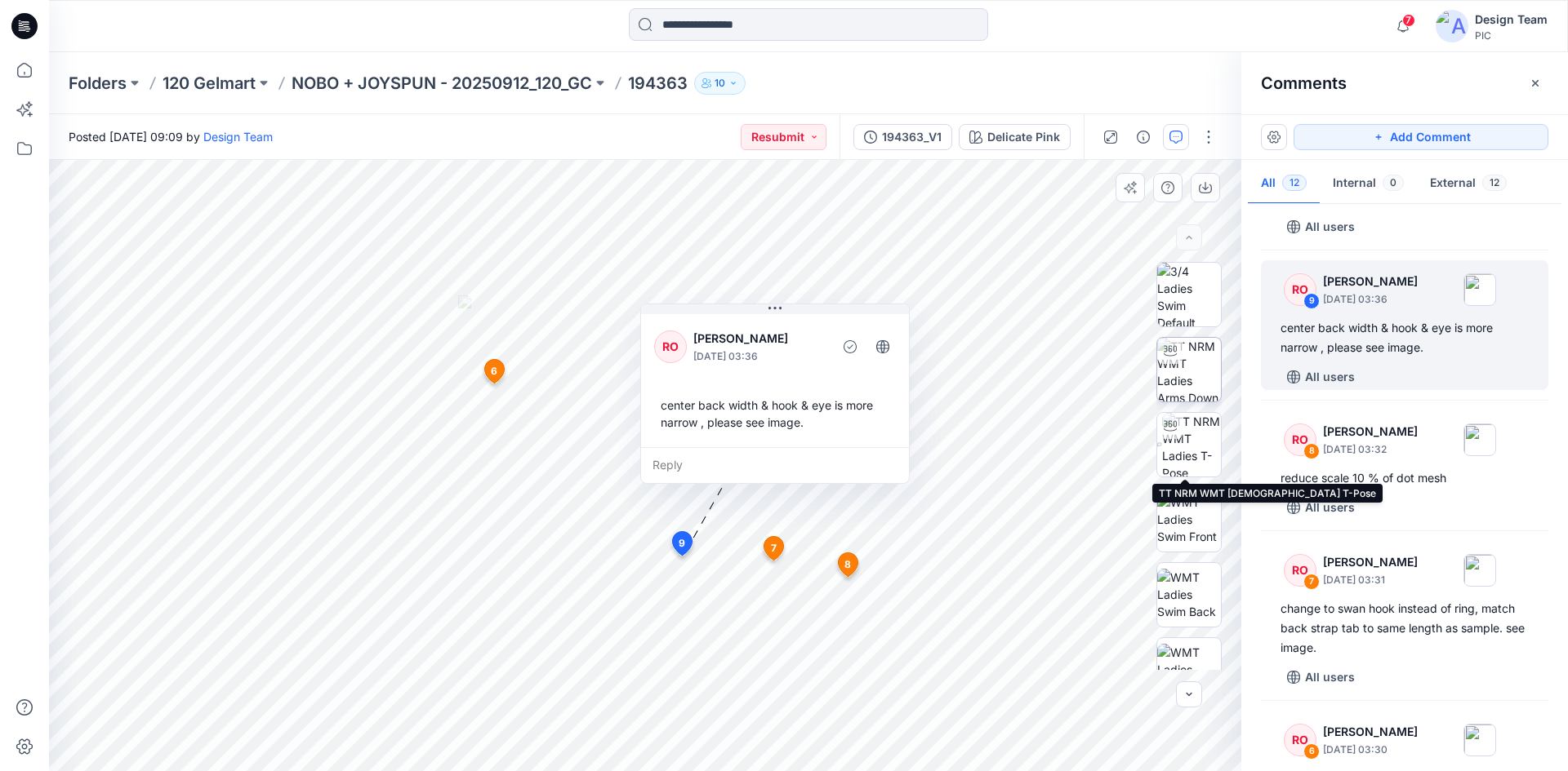
click at [1193, 379] on img at bounding box center [1188, 369] width 63 height 63
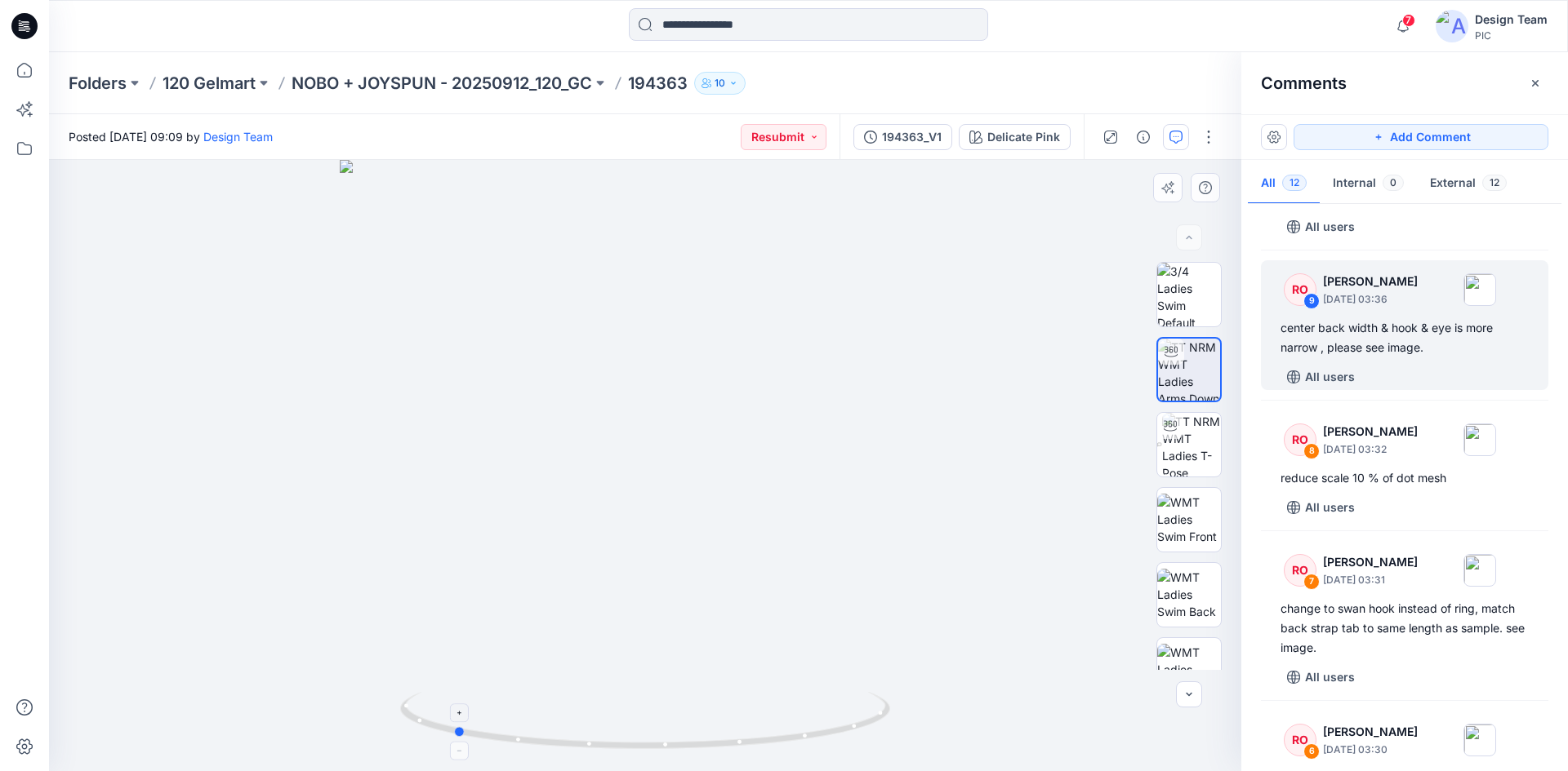
drag, startPoint x: 618, startPoint y: 749, endPoint x: 886, endPoint y: 716, distance: 270.0
click at [890, 721] on icon at bounding box center [647, 722] width 494 height 62
click at [133, 496] on div at bounding box center [645, 466] width 1192 height 612
click at [23, 254] on div at bounding box center [24, 411] width 36 height 719
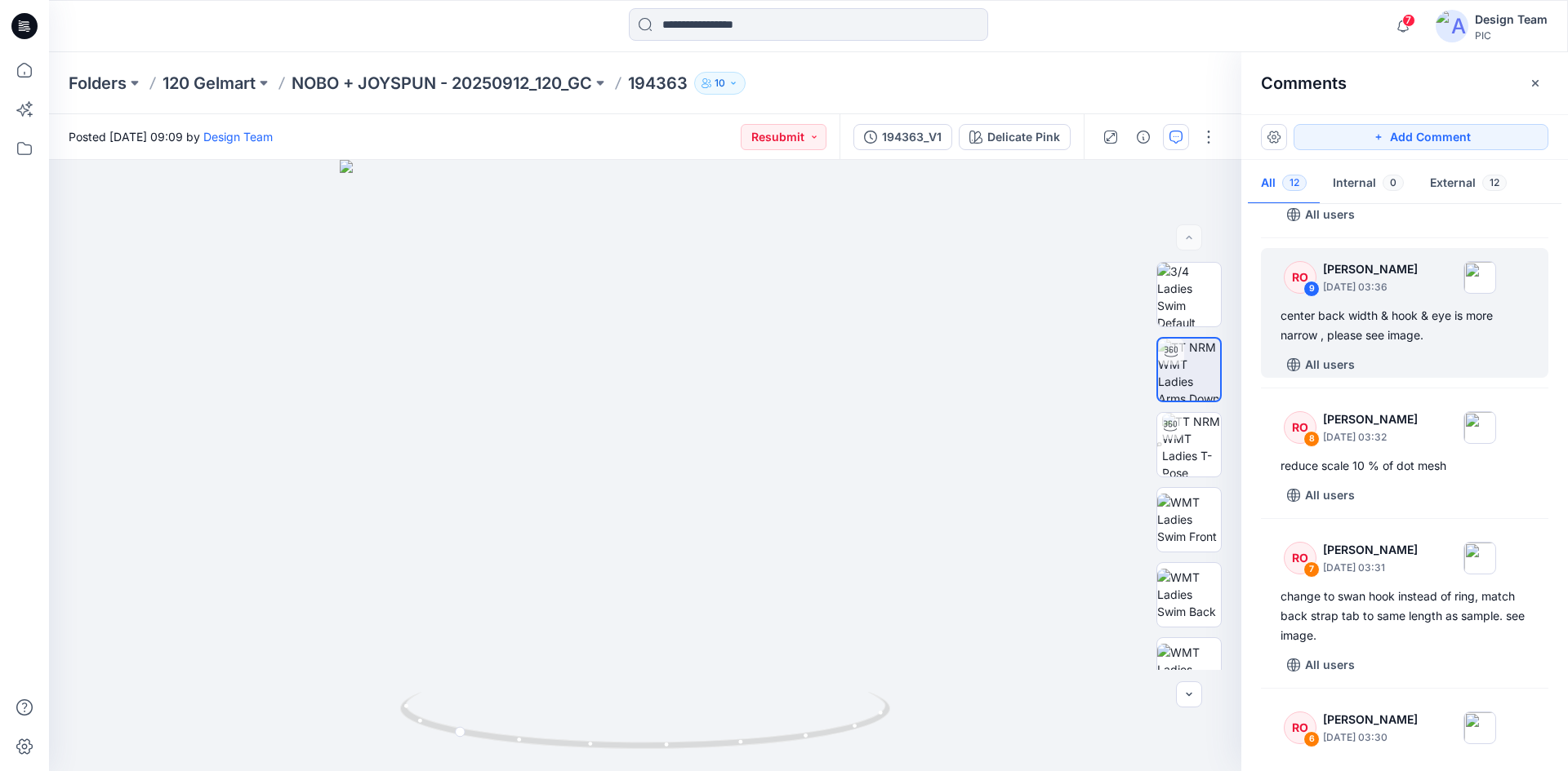
scroll to position [408, 0]
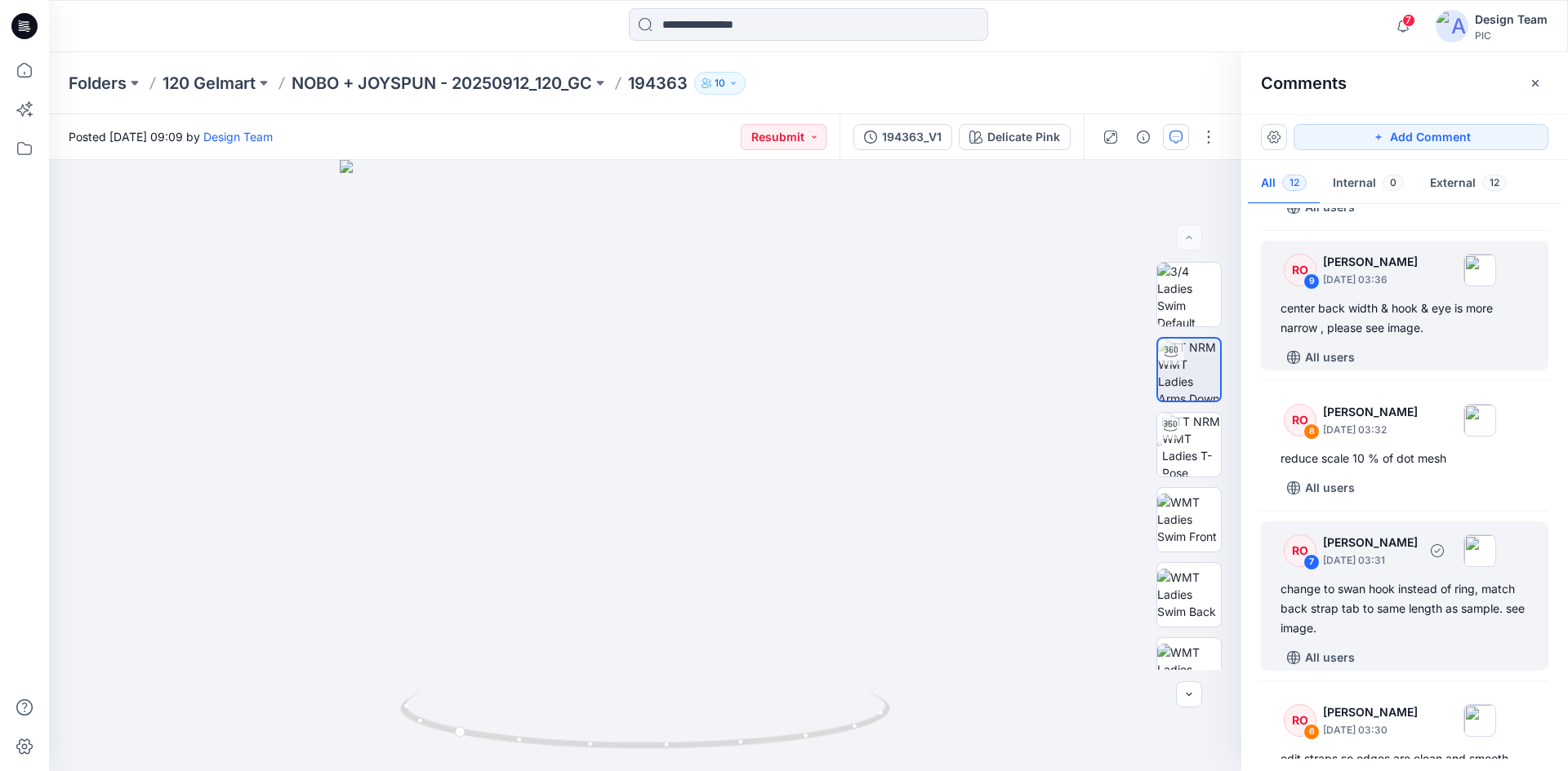
click at [1396, 607] on div "change to swan hook instead of ring, match back strap tab to same length as sam…" at bounding box center [1404, 609] width 248 height 59
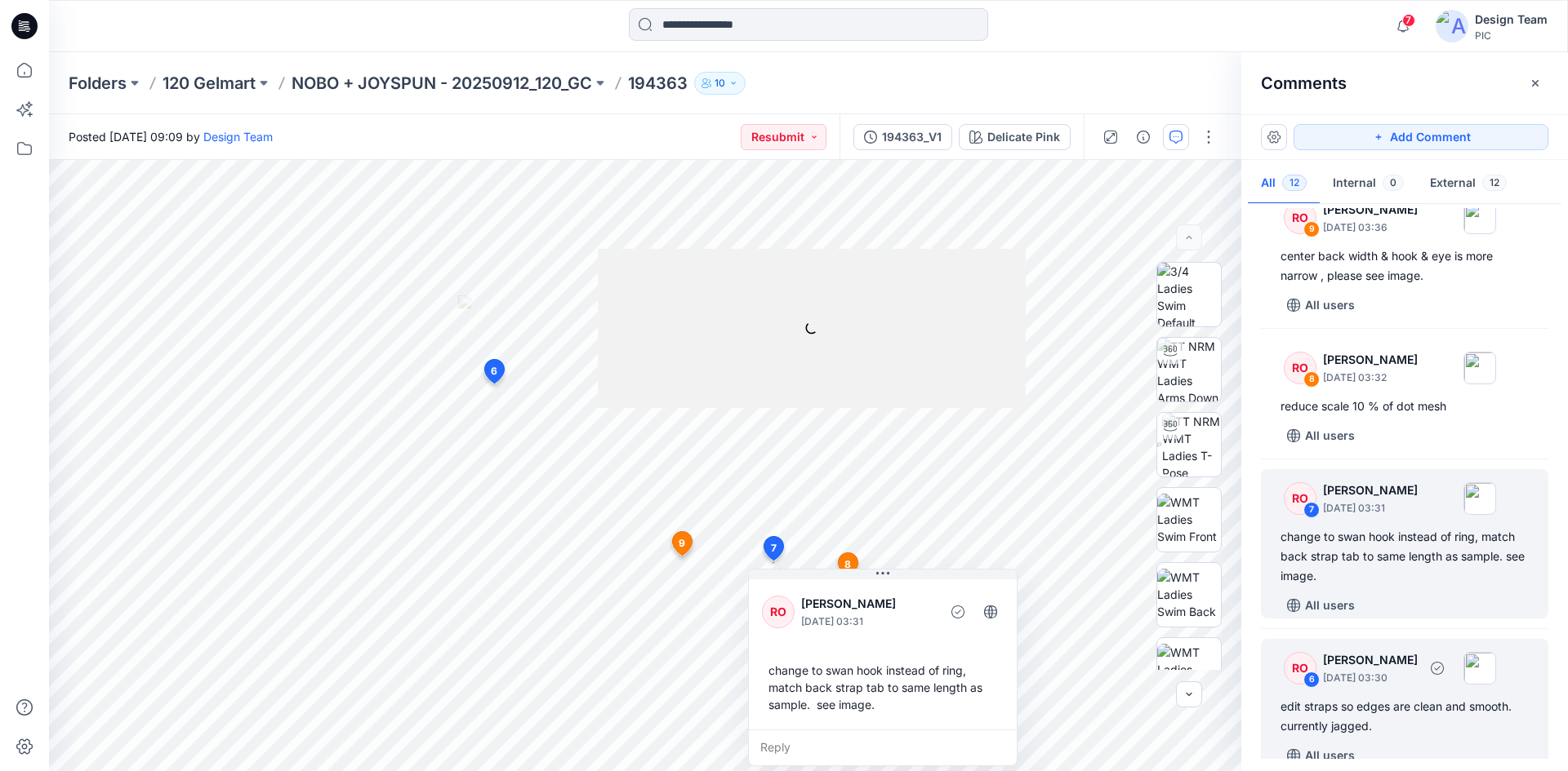
scroll to position [489, 0]
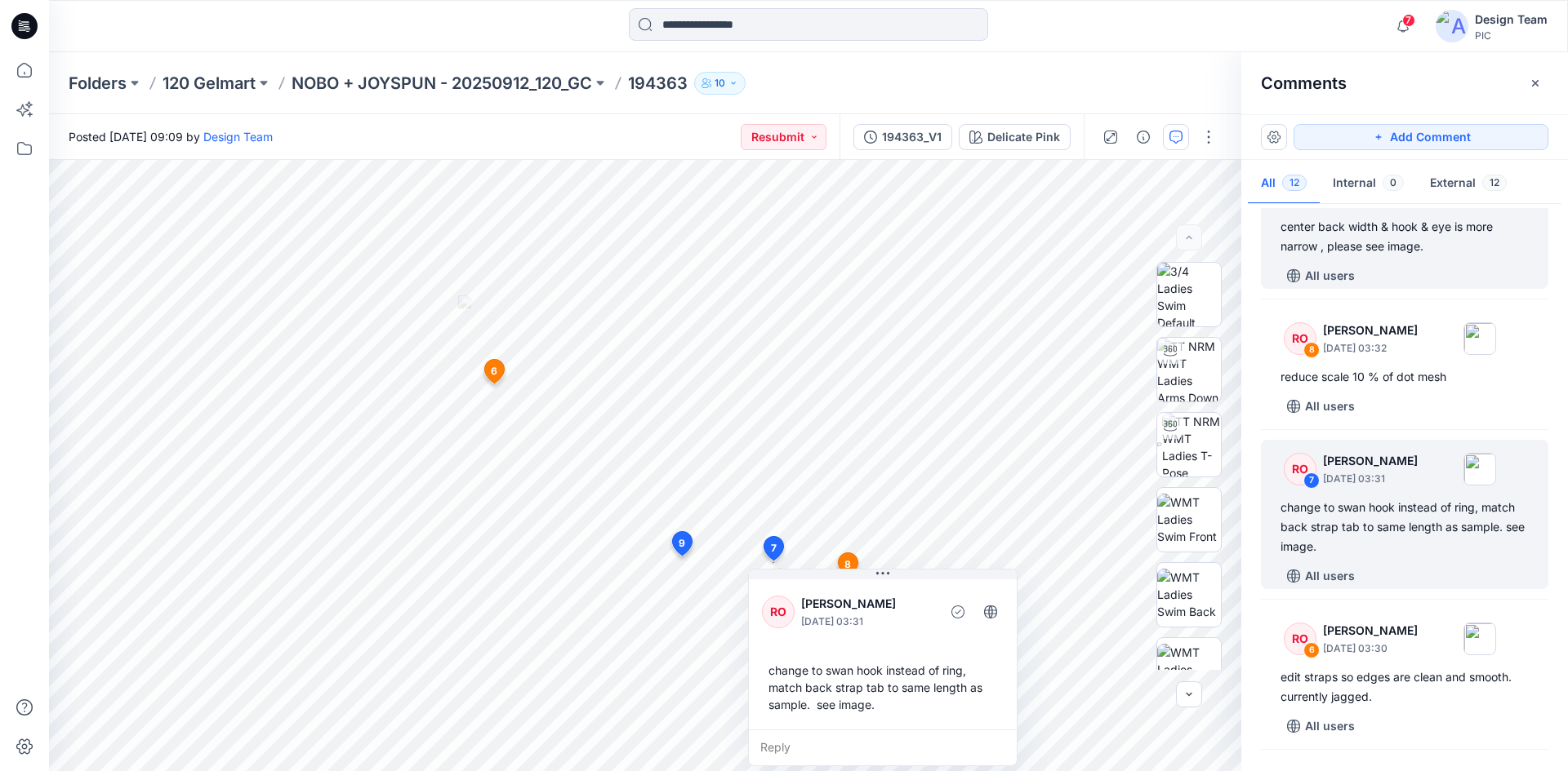
click at [1371, 281] on div "All users" at bounding box center [1414, 275] width 268 height 26
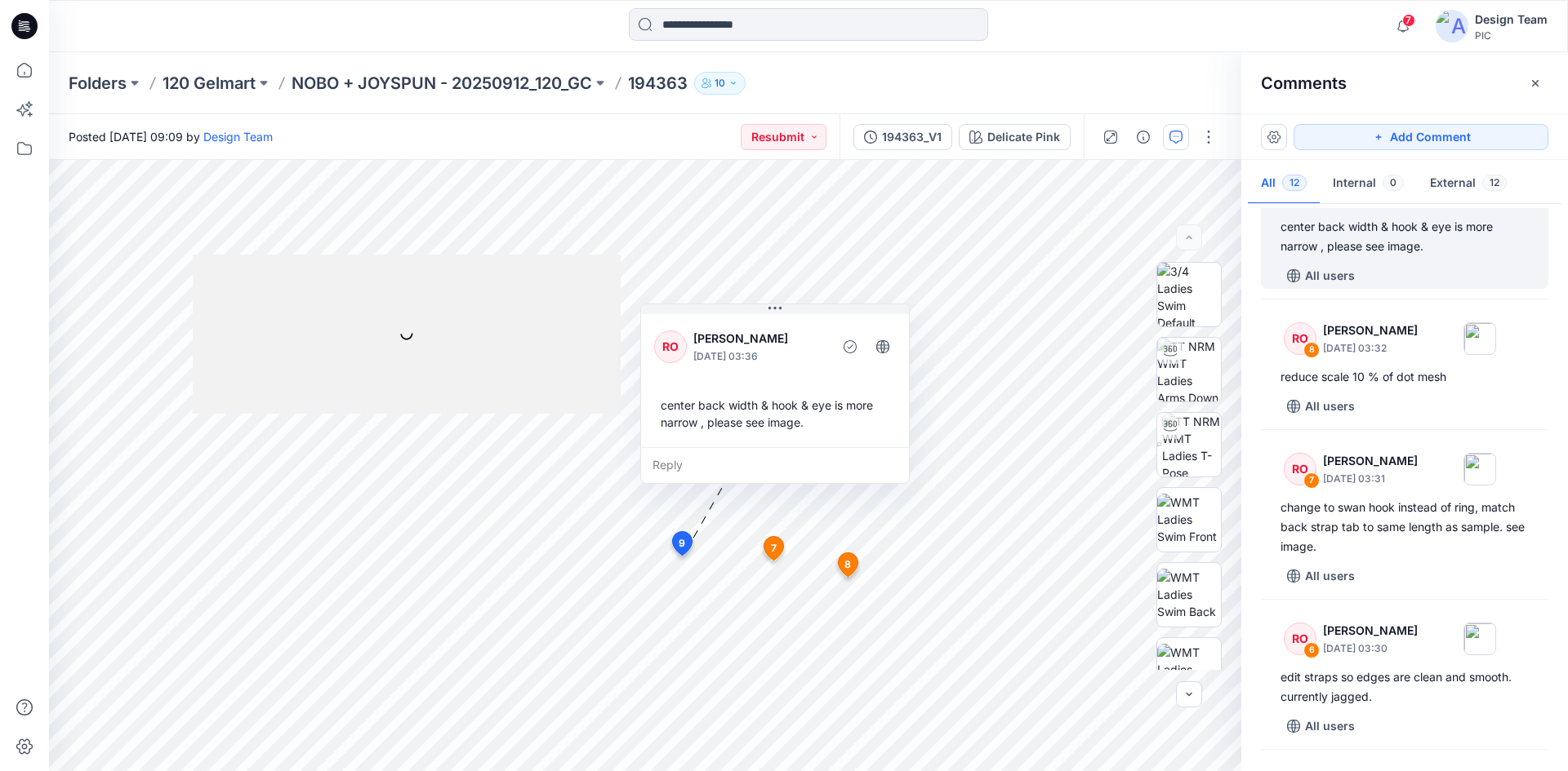
scroll to position [441, 0]
